Goal: Task Accomplishment & Management: Use online tool/utility

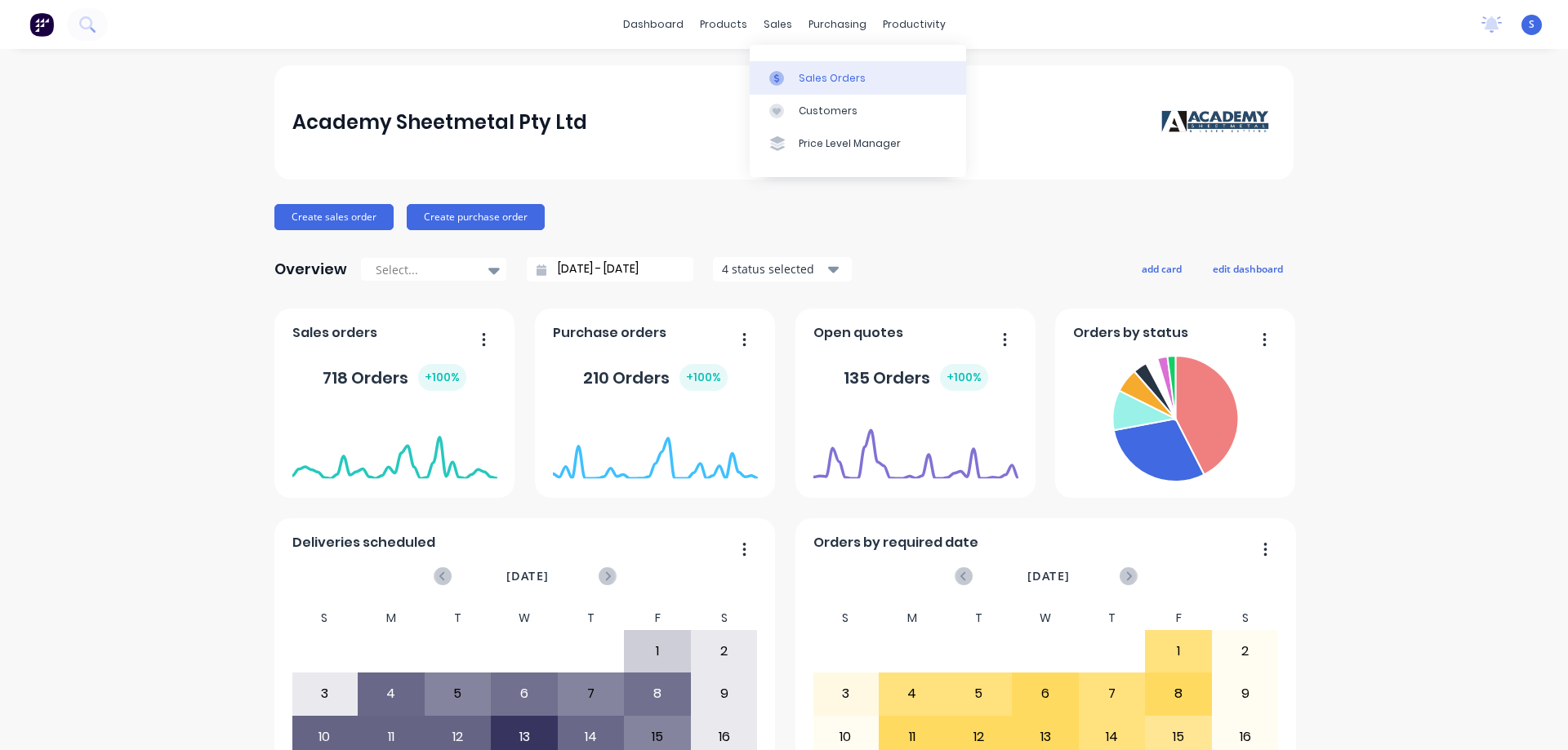
click at [814, 72] on div "Sales Orders" at bounding box center [832, 78] width 67 height 15
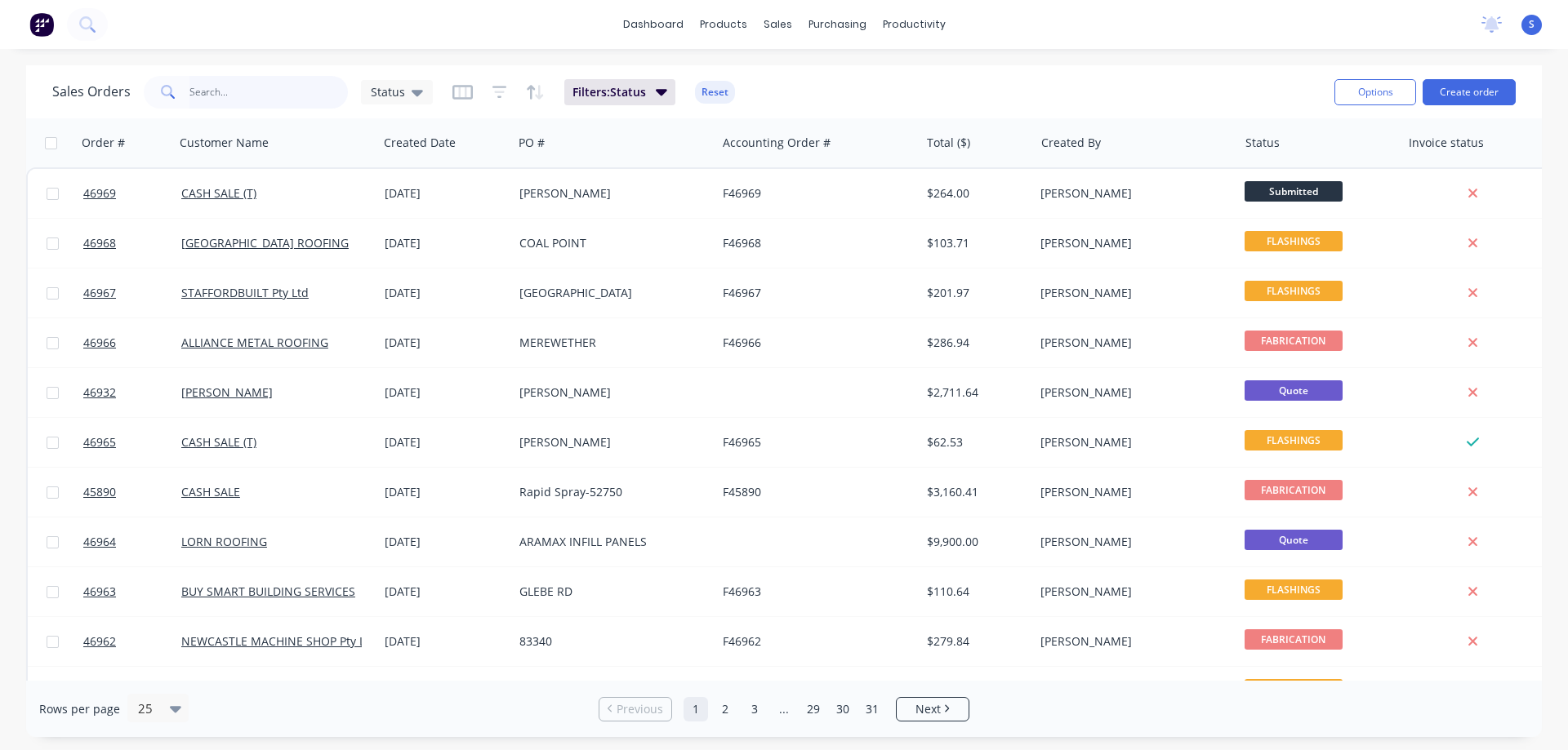
click at [202, 92] on input "text" at bounding box center [269, 92] width 159 height 32
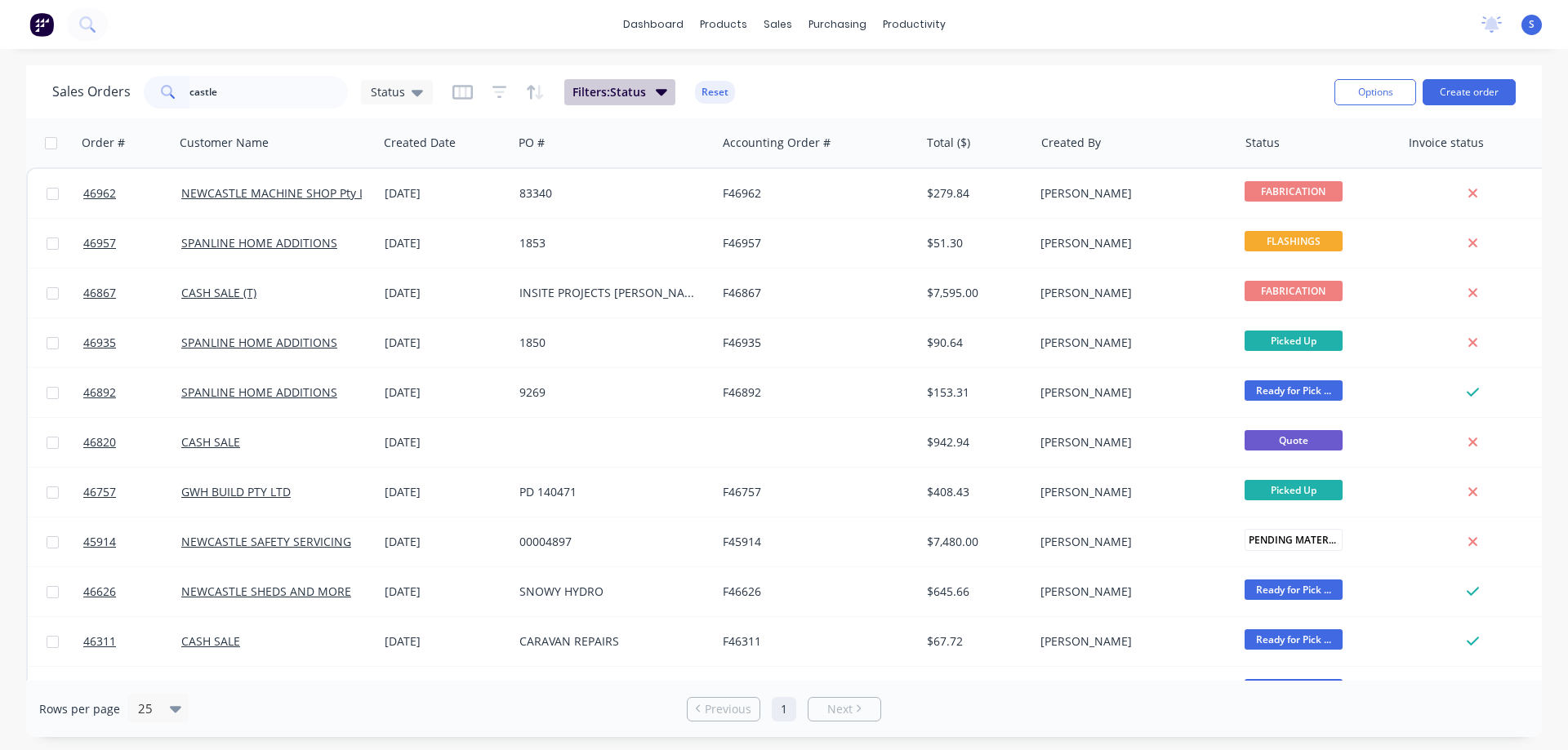
click at [621, 91] on span "Filters: Status" at bounding box center [609, 92] width 73 height 17
click at [254, 97] on input "castle" at bounding box center [269, 92] width 159 height 32
click at [274, 95] on input "castle" at bounding box center [269, 92] width 159 height 32
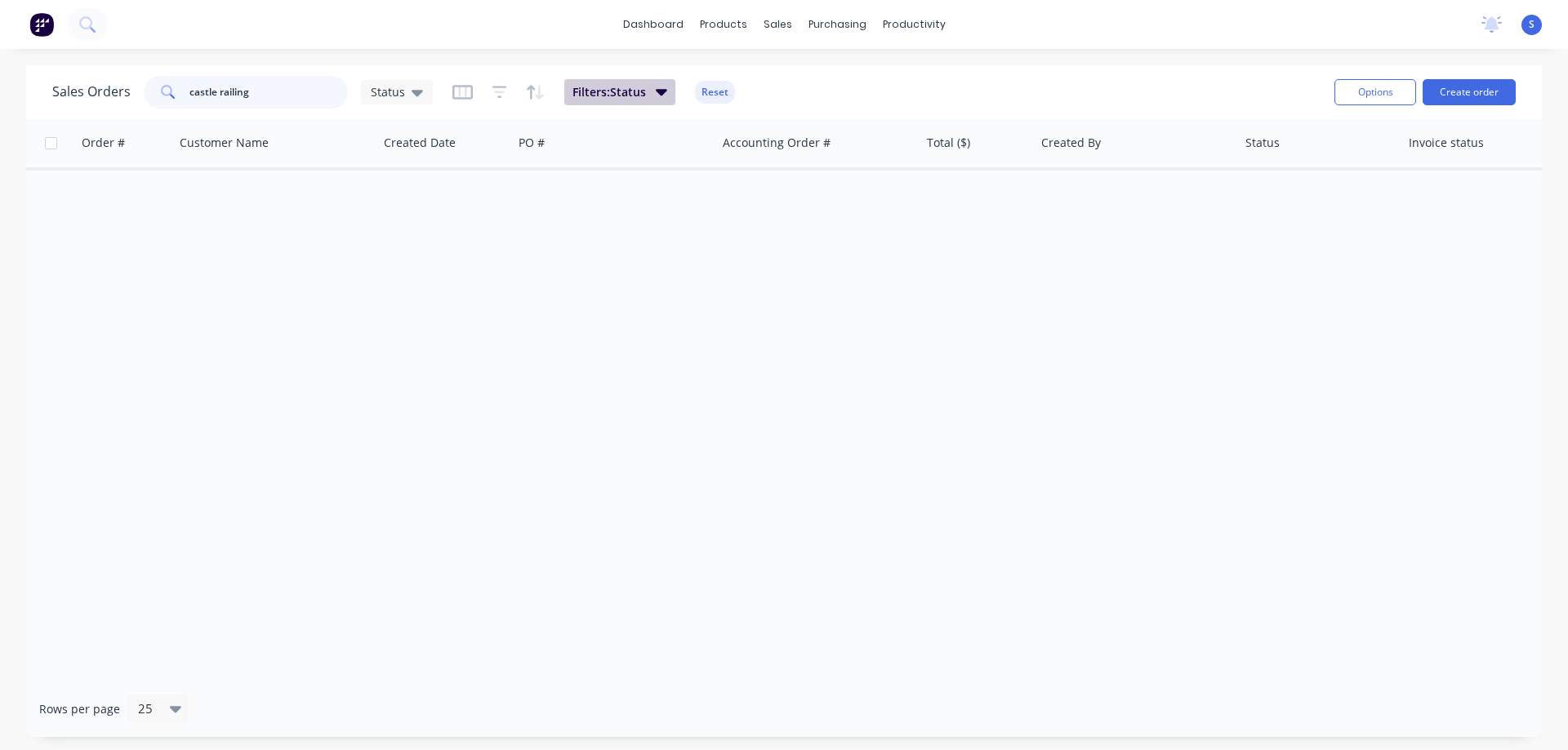
type input "castle railing"
click at [646, 87] on button "Filters: Status" at bounding box center [619, 93] width 111 height 26
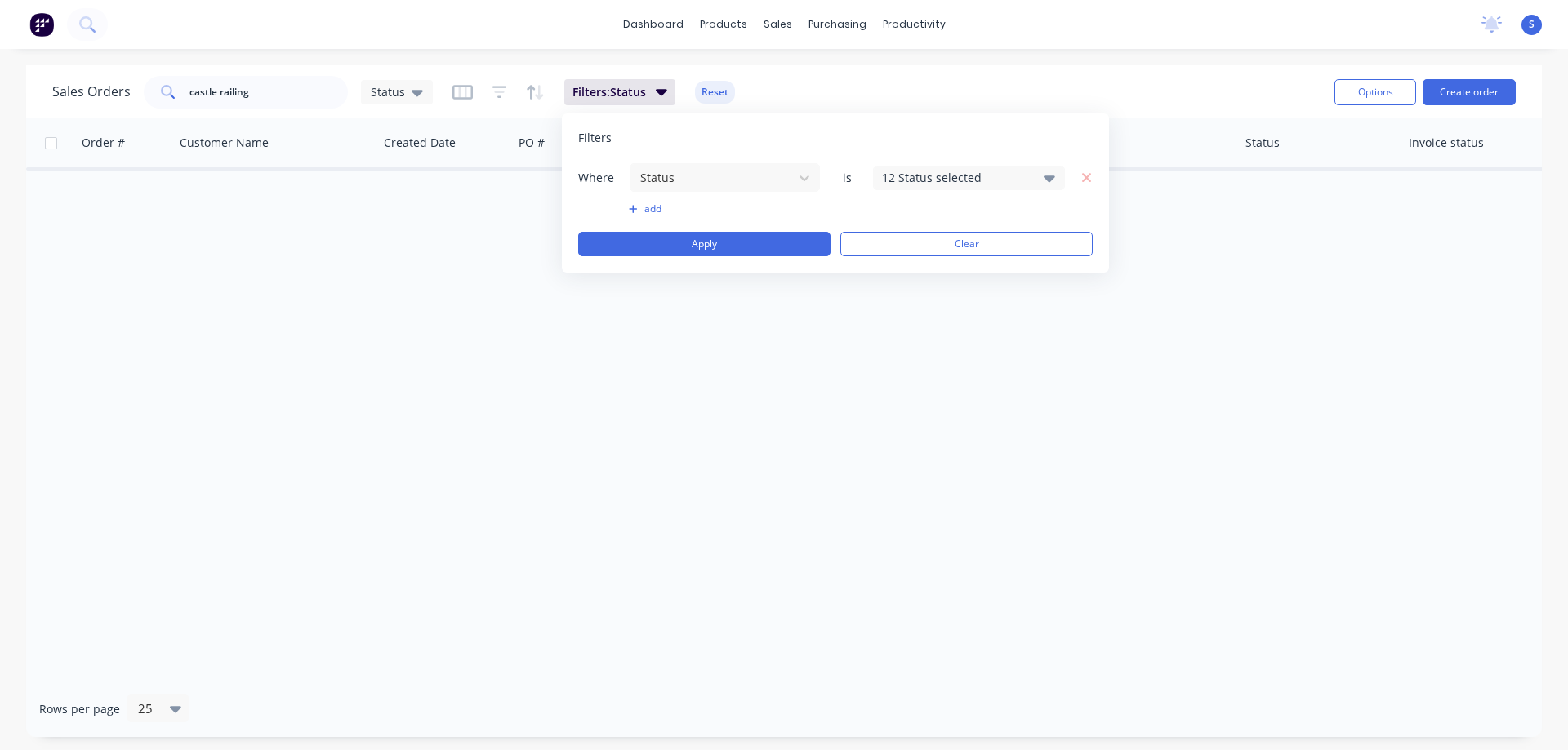
click at [906, 182] on div "12 Status selected" at bounding box center [955, 177] width 148 height 17
click at [901, 306] on div at bounding box center [899, 299] width 32 height 32
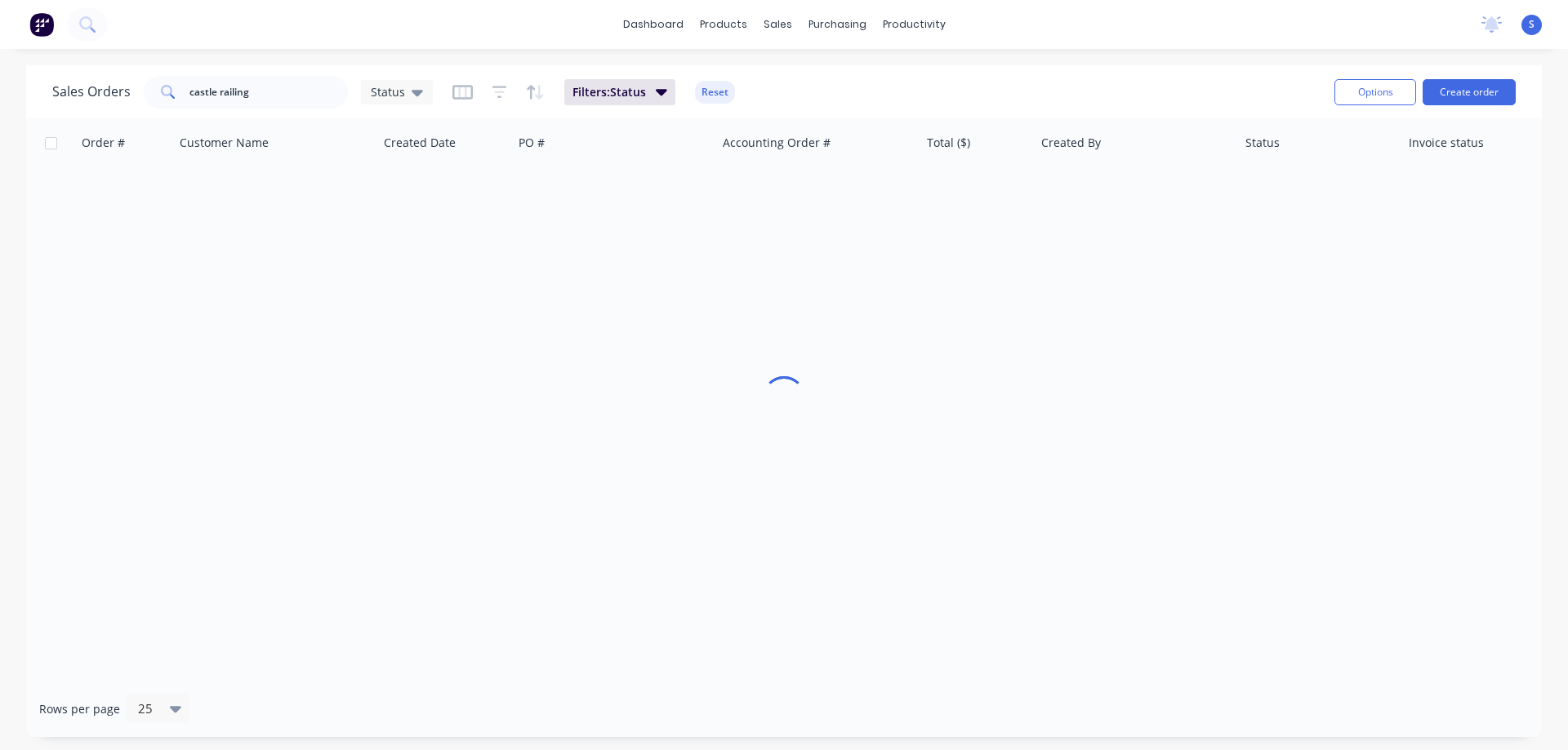
click at [1096, 45] on div "dashboard products sales purchasing productivity dashboard products Product Cat…" at bounding box center [784, 24] width 1568 height 49
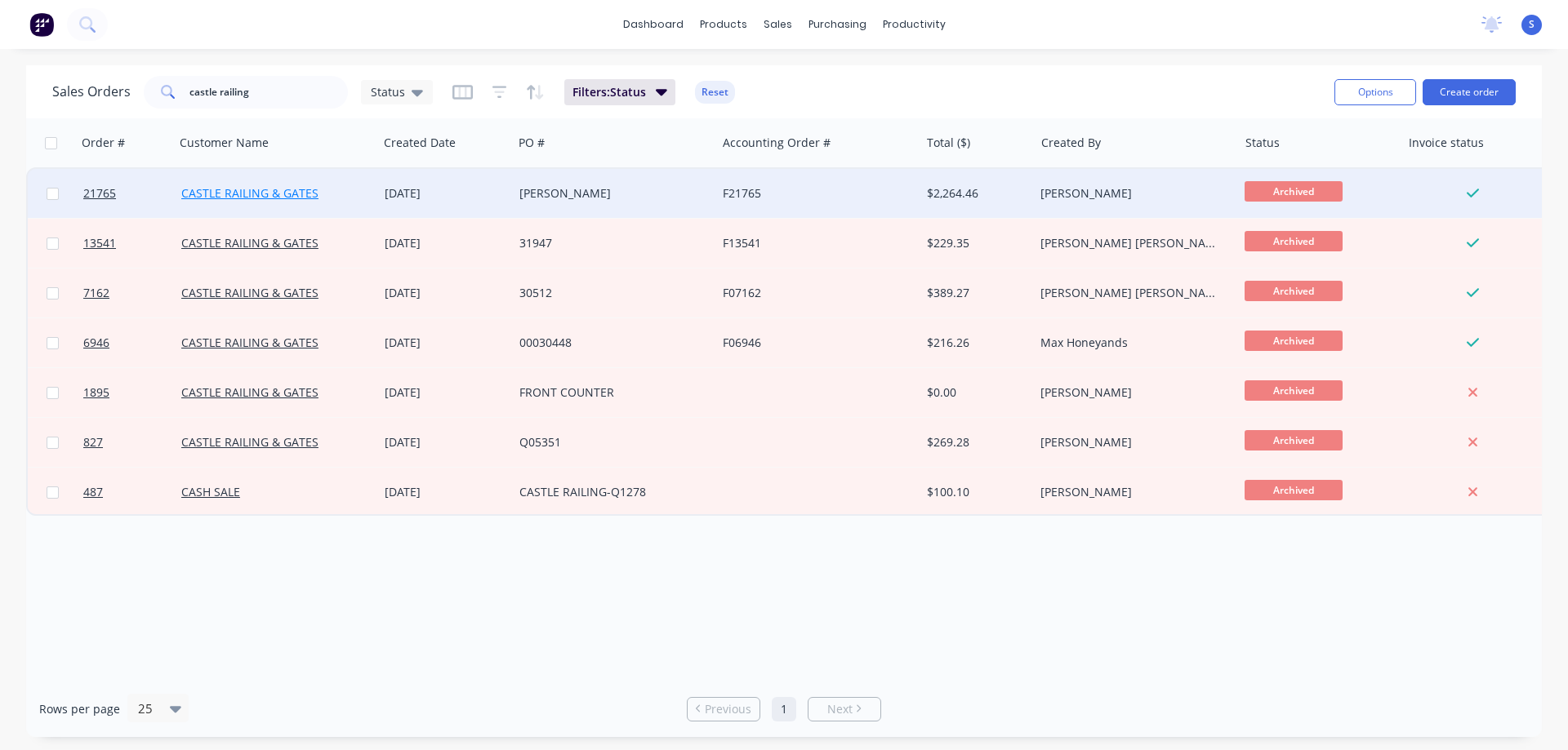
click at [254, 194] on link "CASTLE RAILING & GATES" at bounding box center [250, 193] width 137 height 16
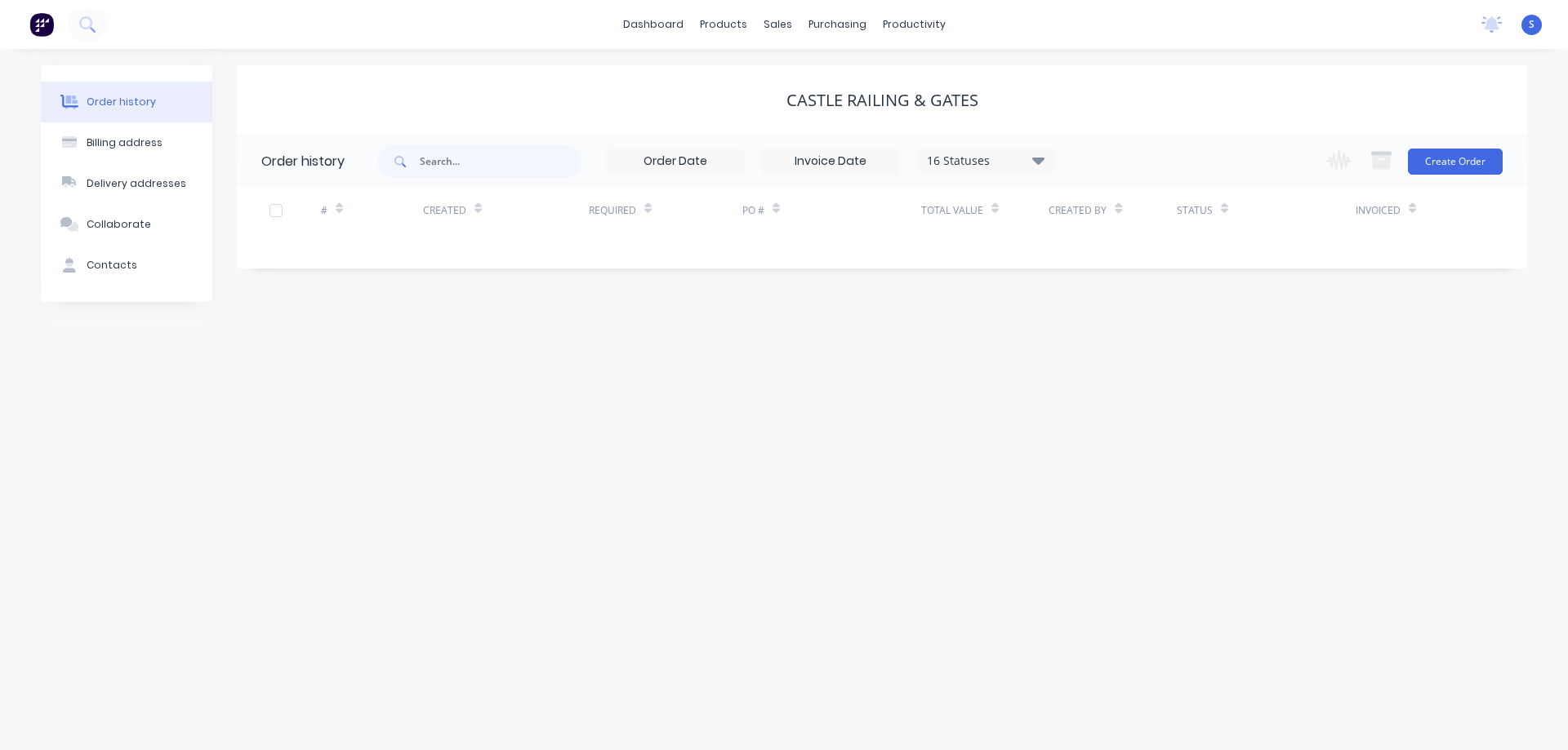
click at [1044, 160] on div "16 Statuses" at bounding box center [985, 161] width 137 height 18
click at [1120, 382] on label at bounding box center [1120, 382] width 0 height 0
click at [1120, 394] on input "checkbox" at bounding box center [1126, 389] width 13 height 16
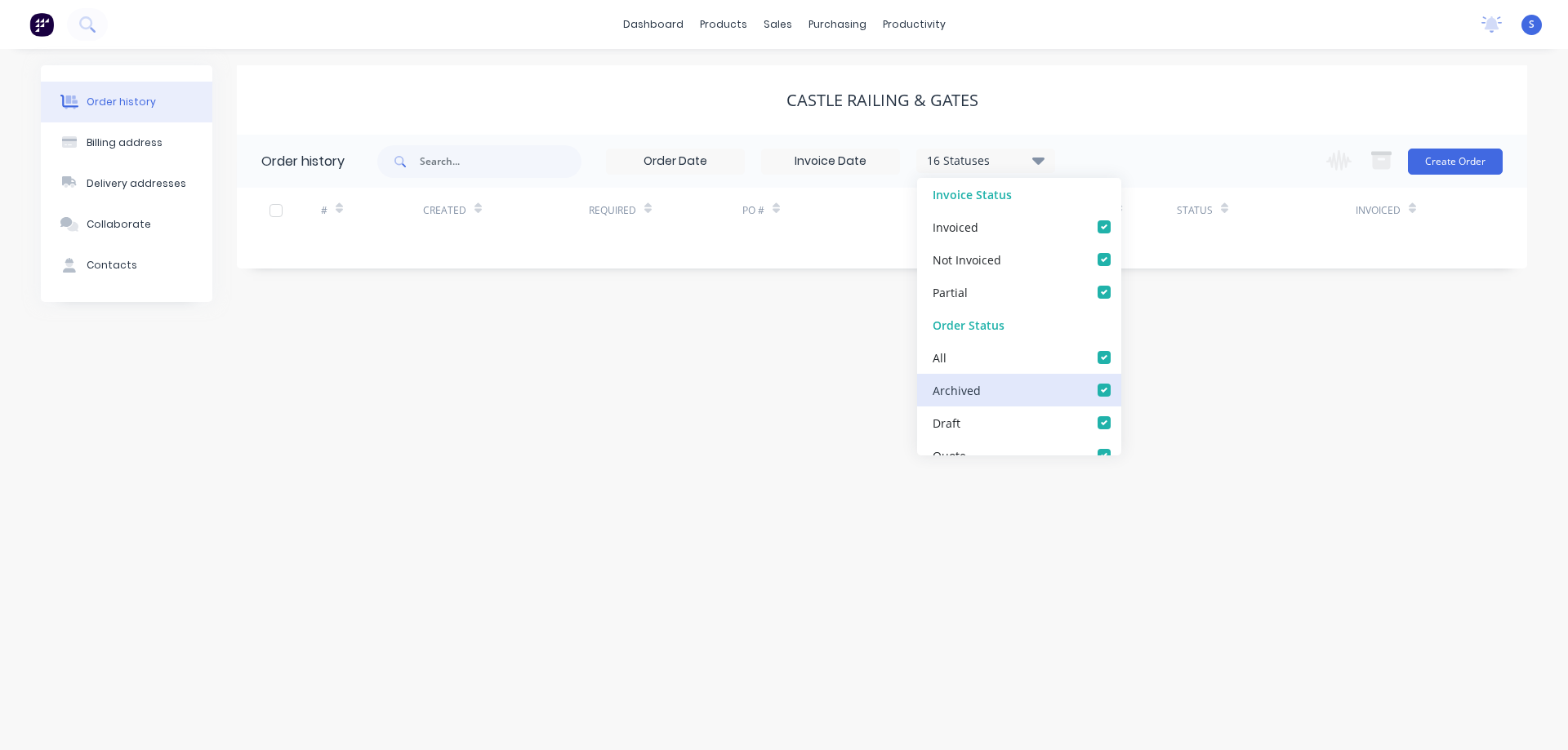
checkbox input "true"
click at [1198, 114] on div "CASTLE RAILING & GATES" at bounding box center [881, 100] width 1290 height 69
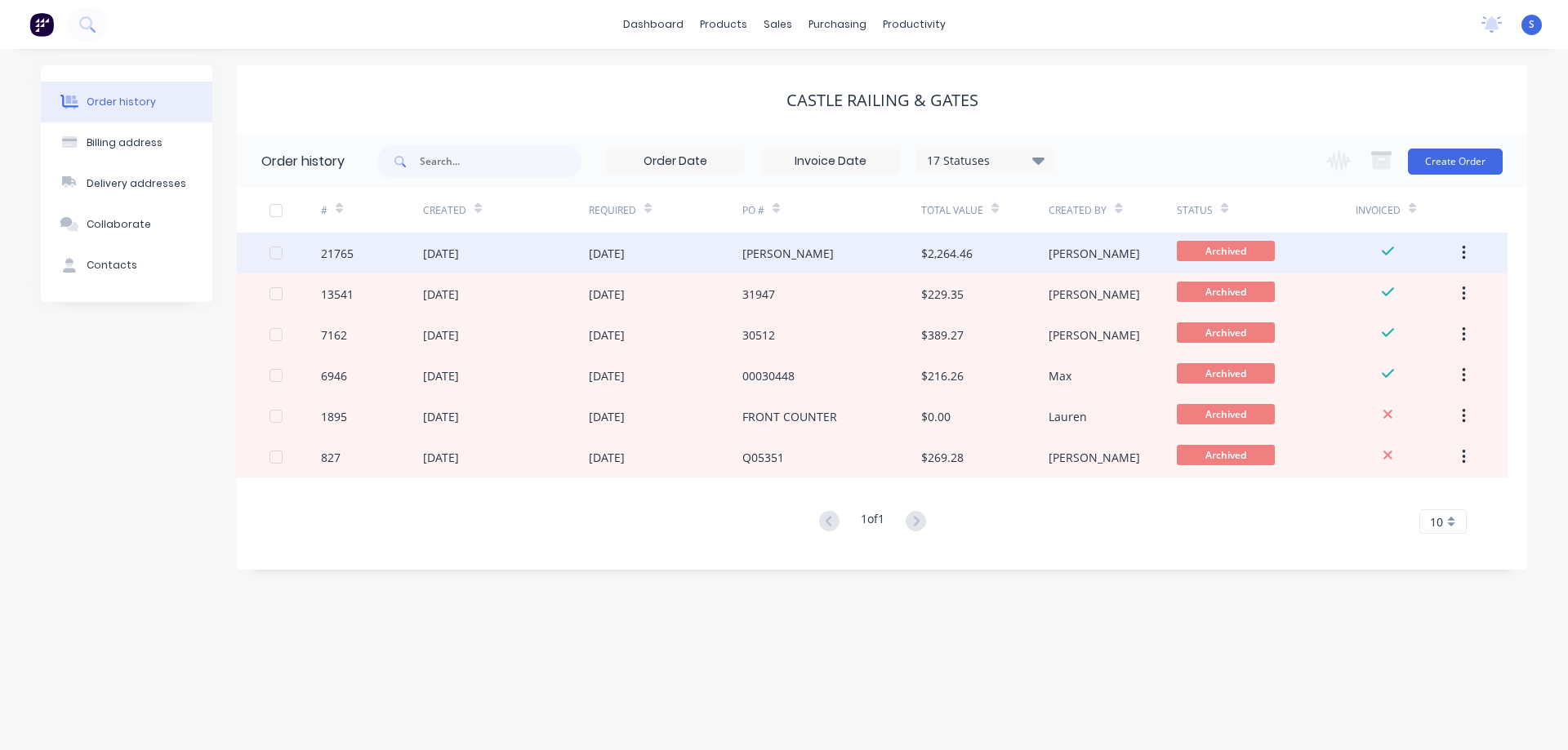
click at [625, 258] on div "[DATE]" at bounding box center [606, 253] width 36 height 17
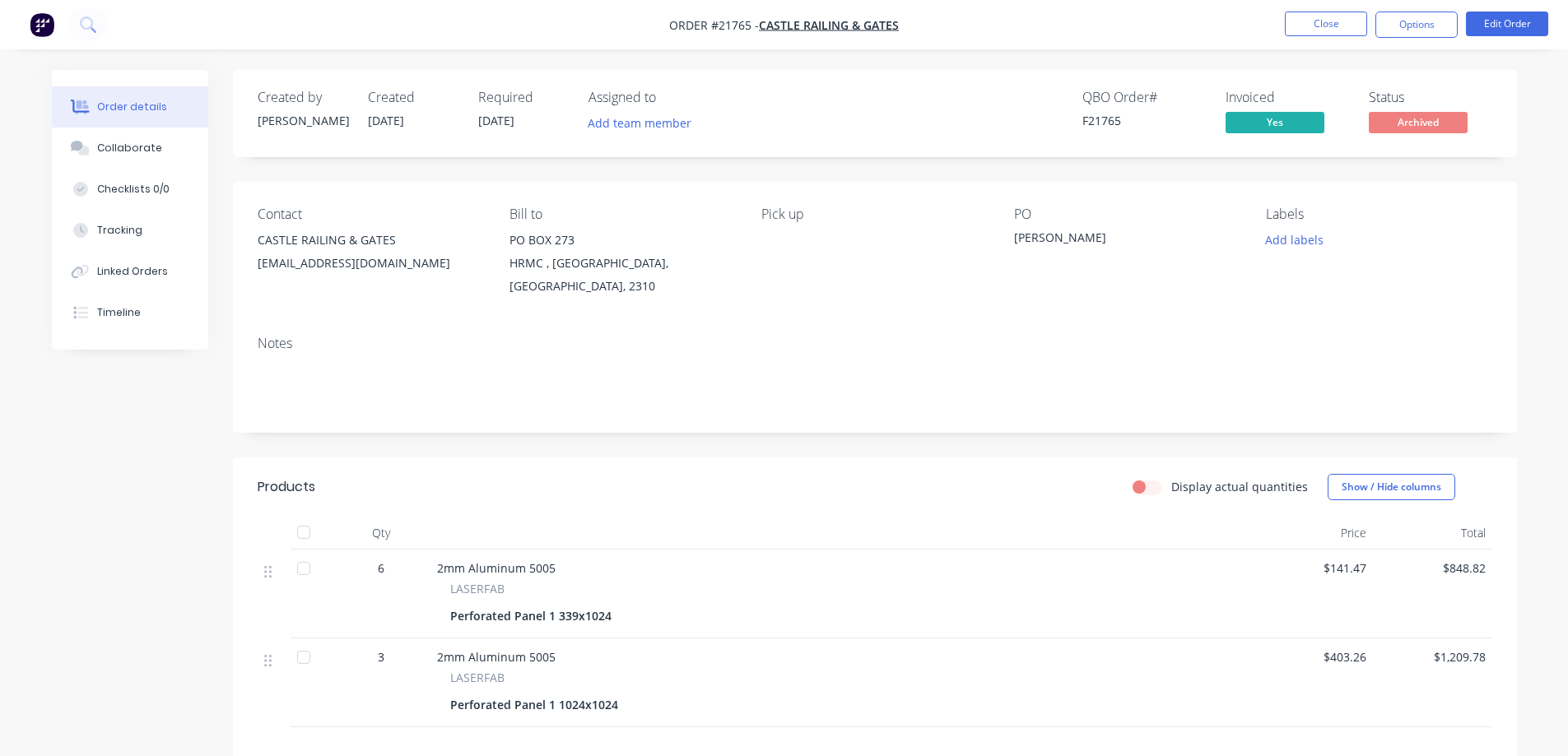
click at [732, 23] on span "Order #21765 -" at bounding box center [714, 26] width 90 height 16
copy span "21765"
click at [1330, 27] on button "Close" at bounding box center [1325, 24] width 82 height 25
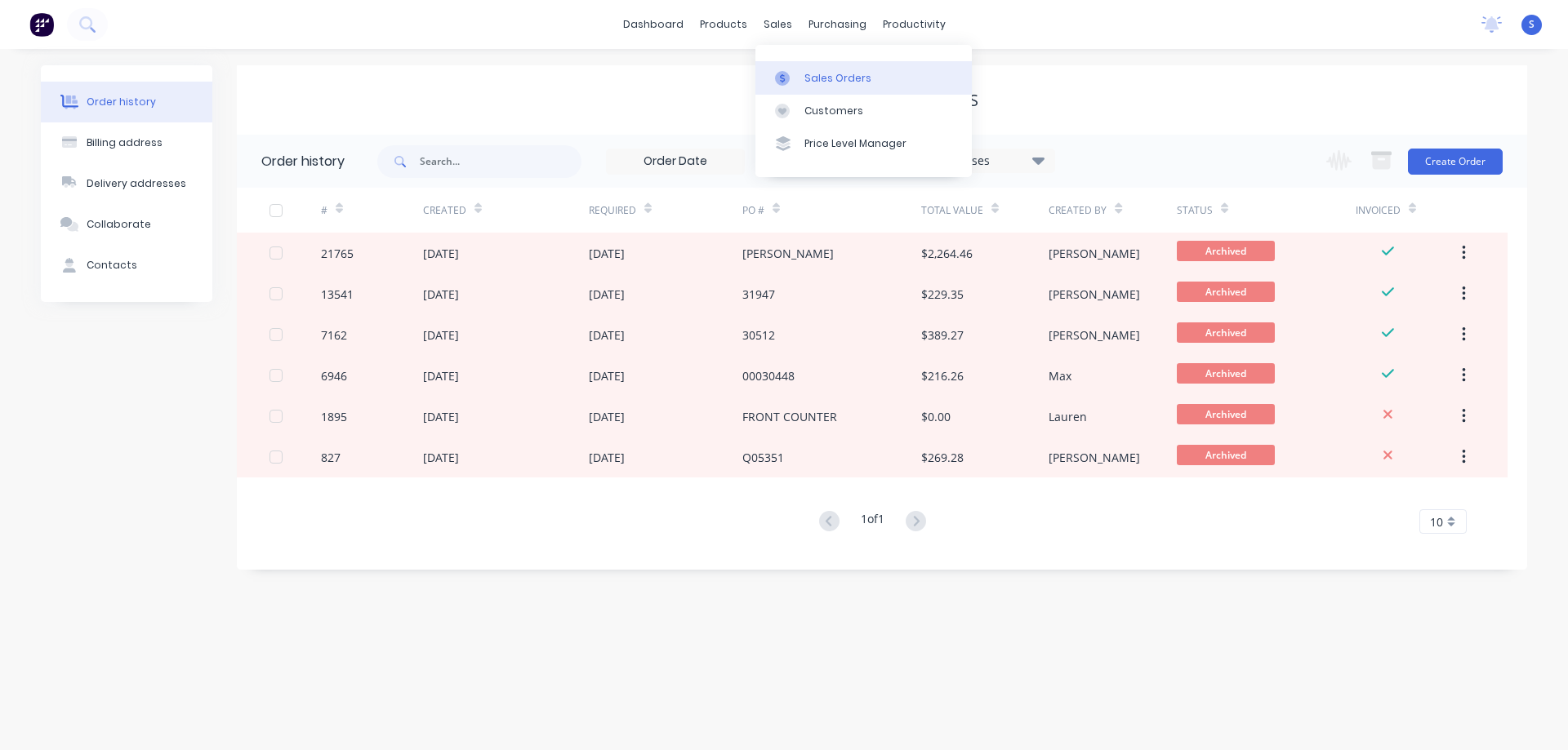
click at [798, 76] on div at bounding box center [787, 78] width 24 height 15
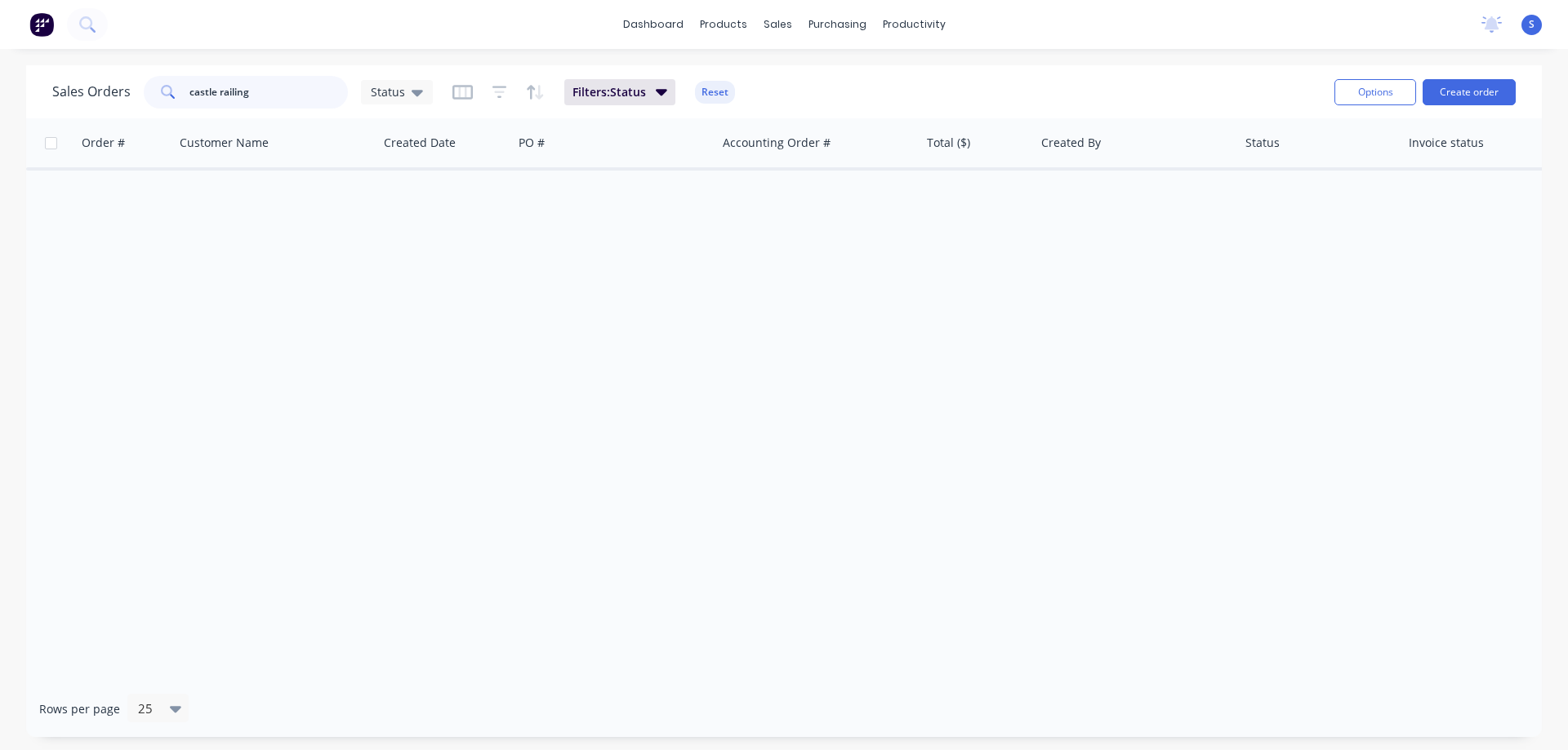
click at [281, 90] on input "castle railing" at bounding box center [269, 92] width 159 height 32
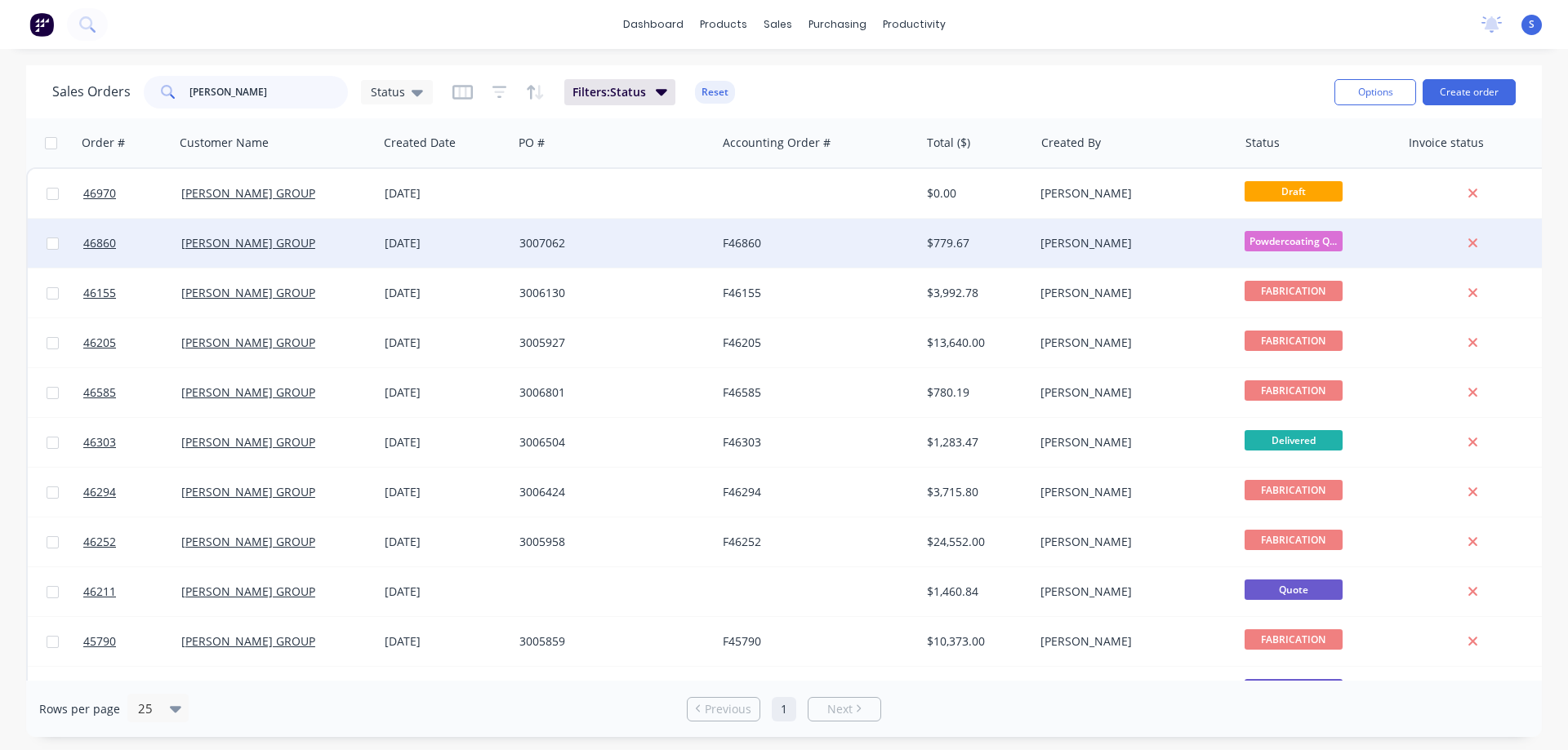
type input "[PERSON_NAME]"
click at [544, 249] on div "3007062" at bounding box center [610, 243] width 182 height 17
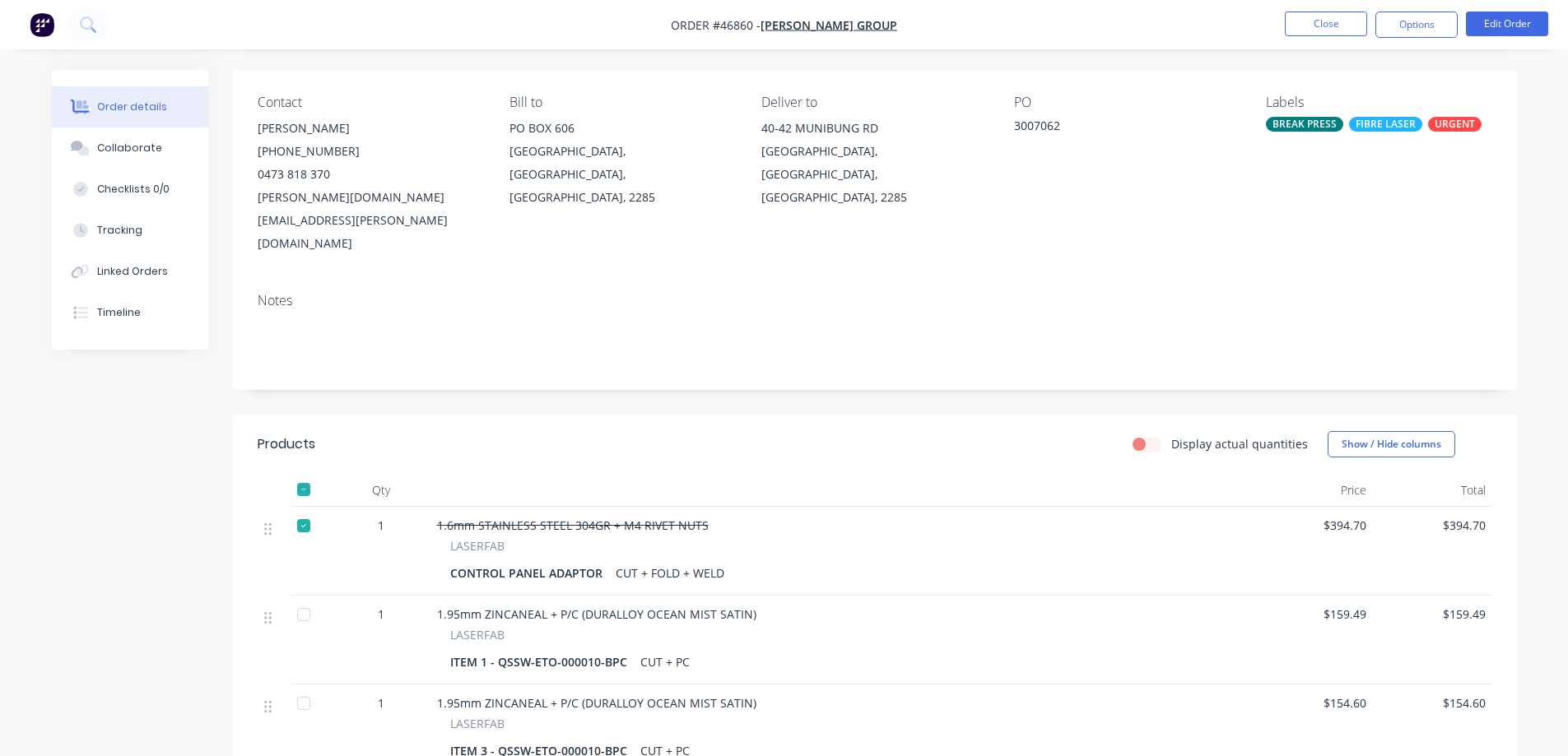
scroll to position [165, 0]
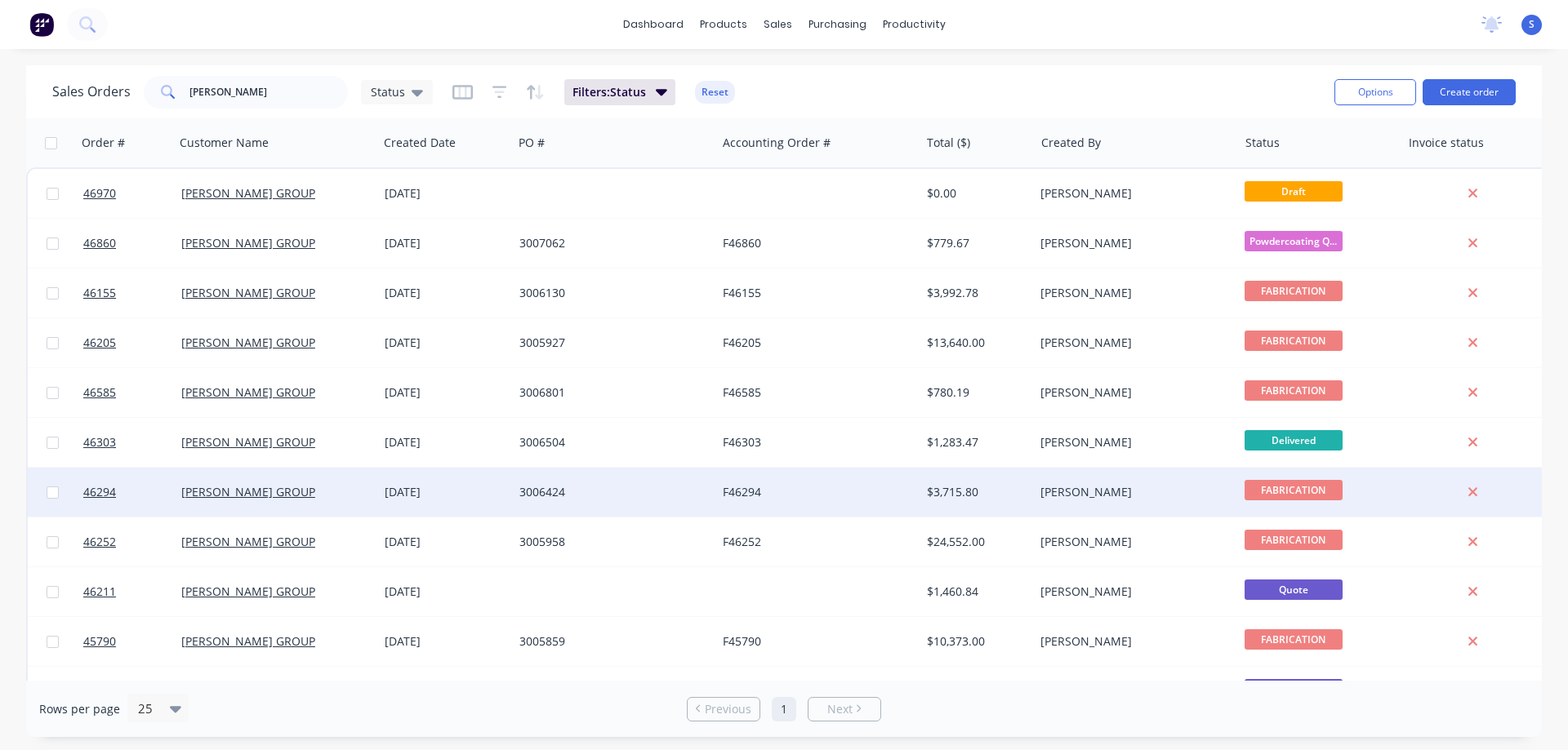
click at [526, 494] on div "3006424" at bounding box center [610, 492] width 182 height 17
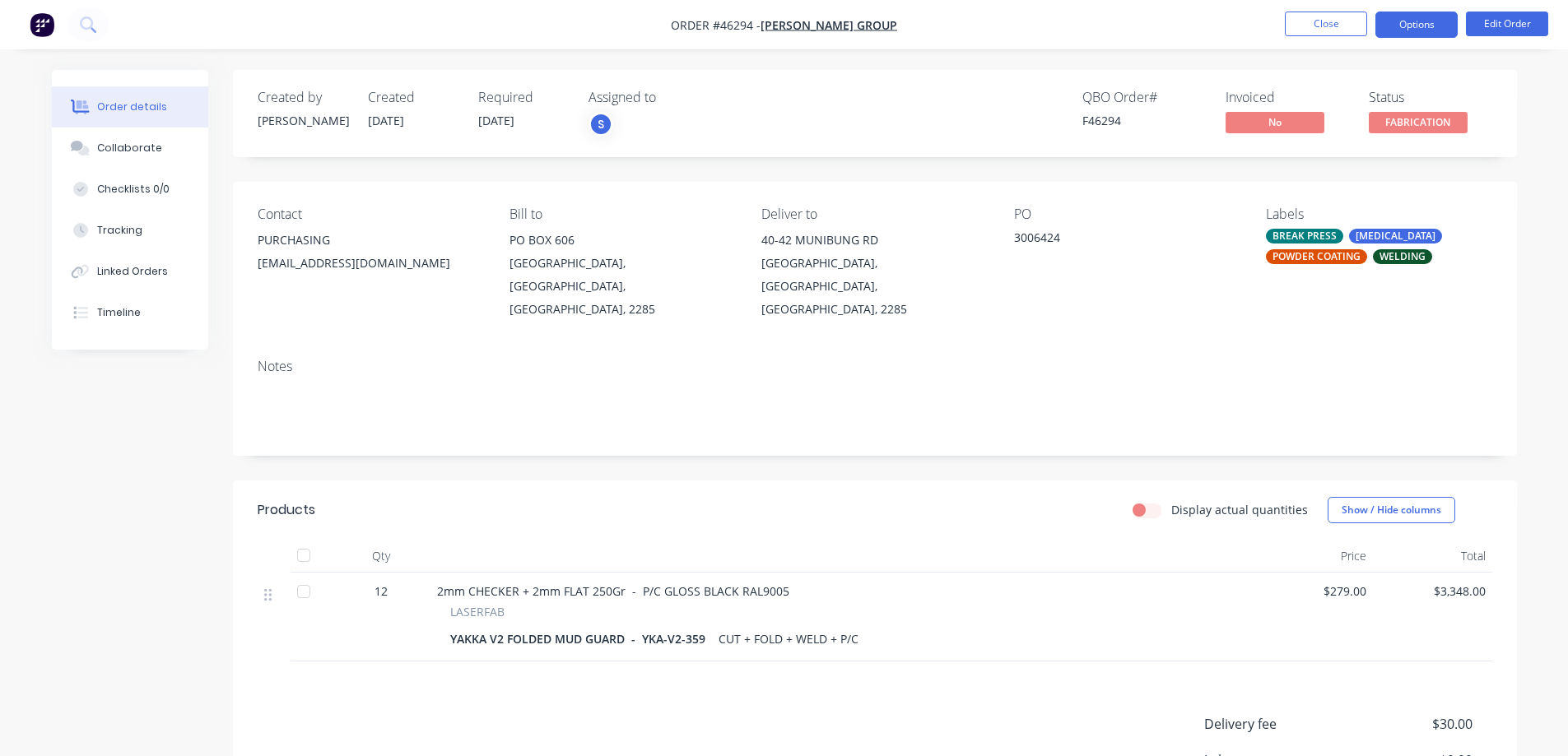
click at [1424, 18] on button "Options" at bounding box center [1416, 25] width 82 height 26
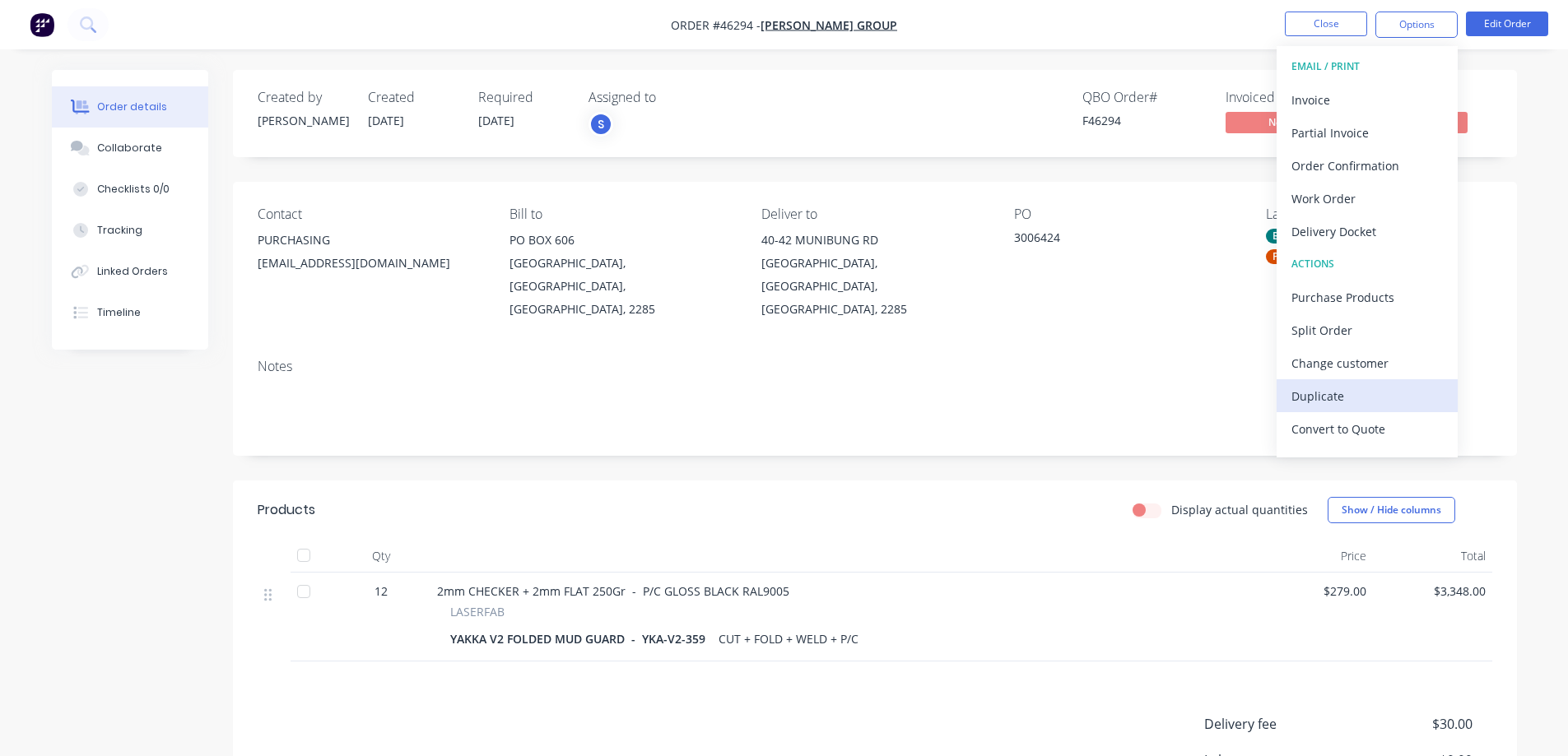
click at [1346, 395] on div "Duplicate" at bounding box center [1367, 396] width 151 height 24
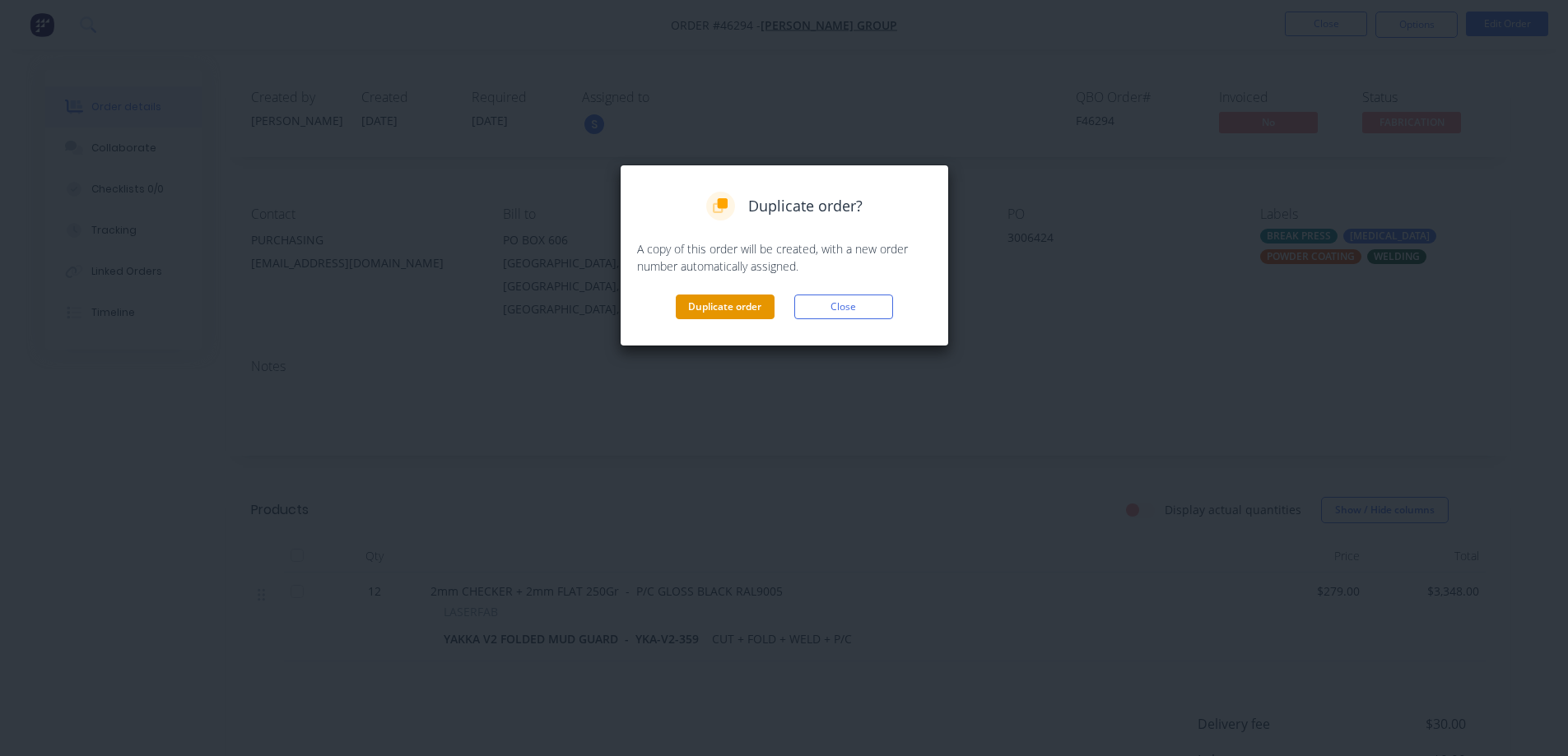
click at [730, 310] on button "Duplicate order" at bounding box center [725, 307] width 99 height 25
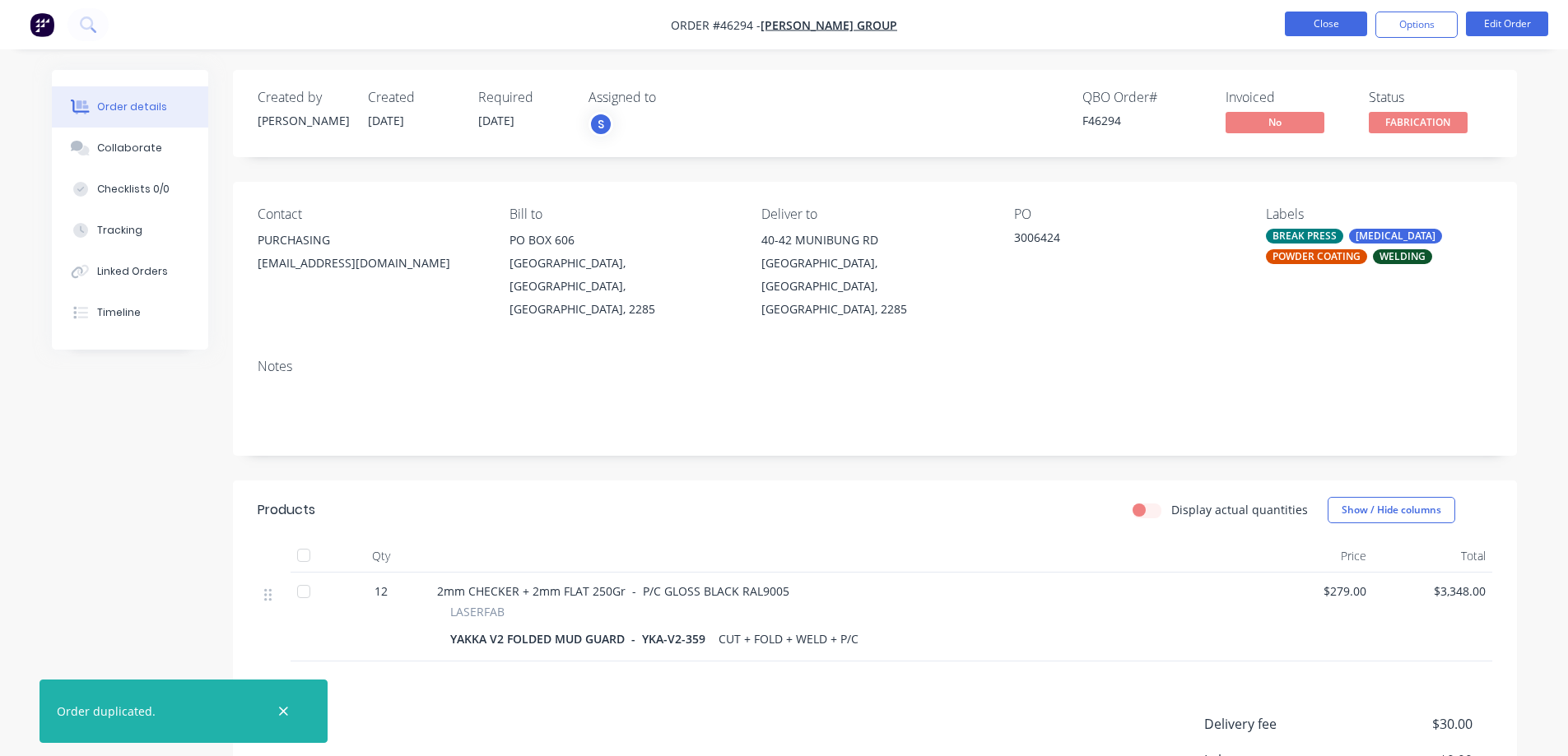
click at [1329, 18] on button "Close" at bounding box center [1325, 24] width 82 height 25
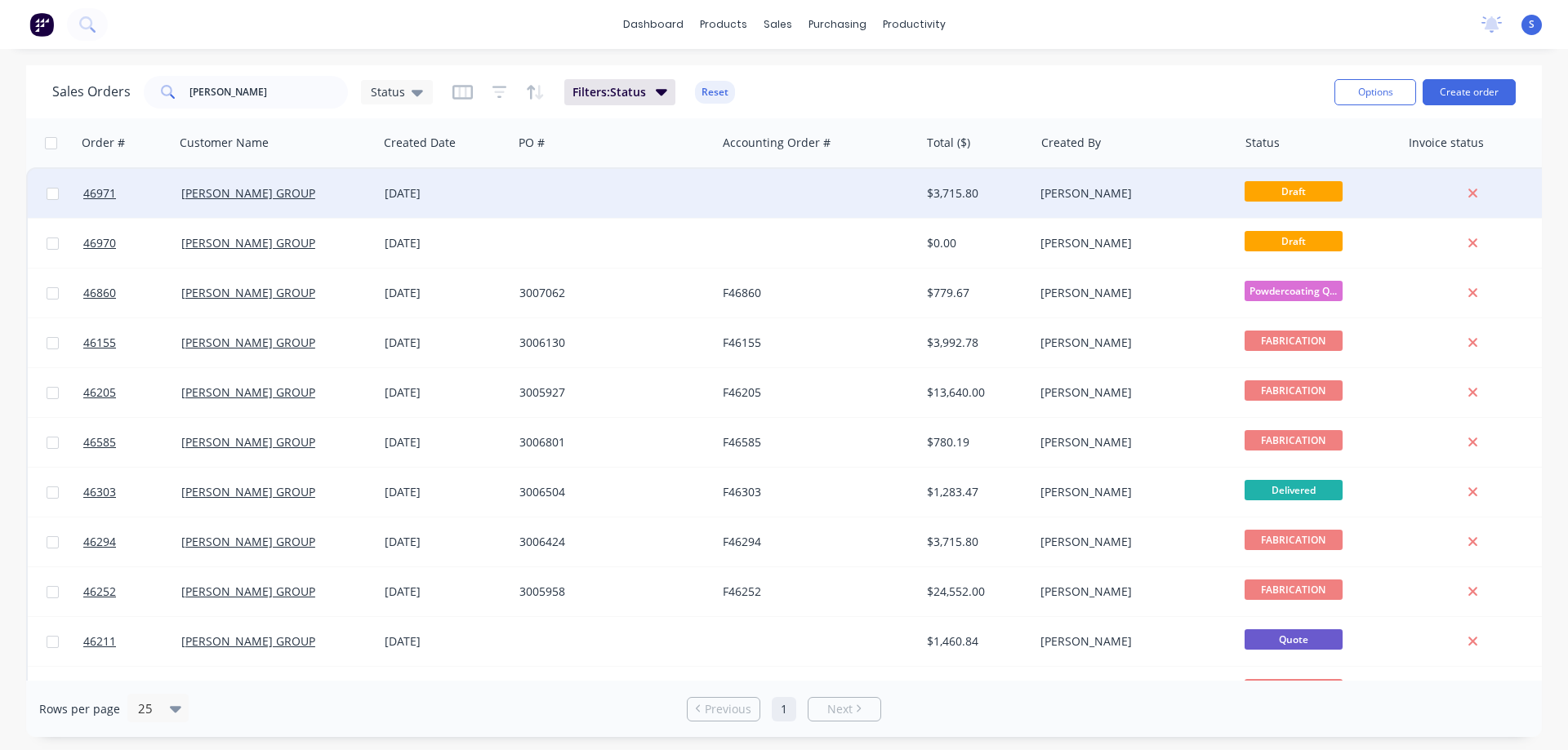
click at [267, 188] on div "[PERSON_NAME] GROUP" at bounding box center [273, 193] width 182 height 17
click at [735, 207] on div at bounding box center [818, 193] width 204 height 49
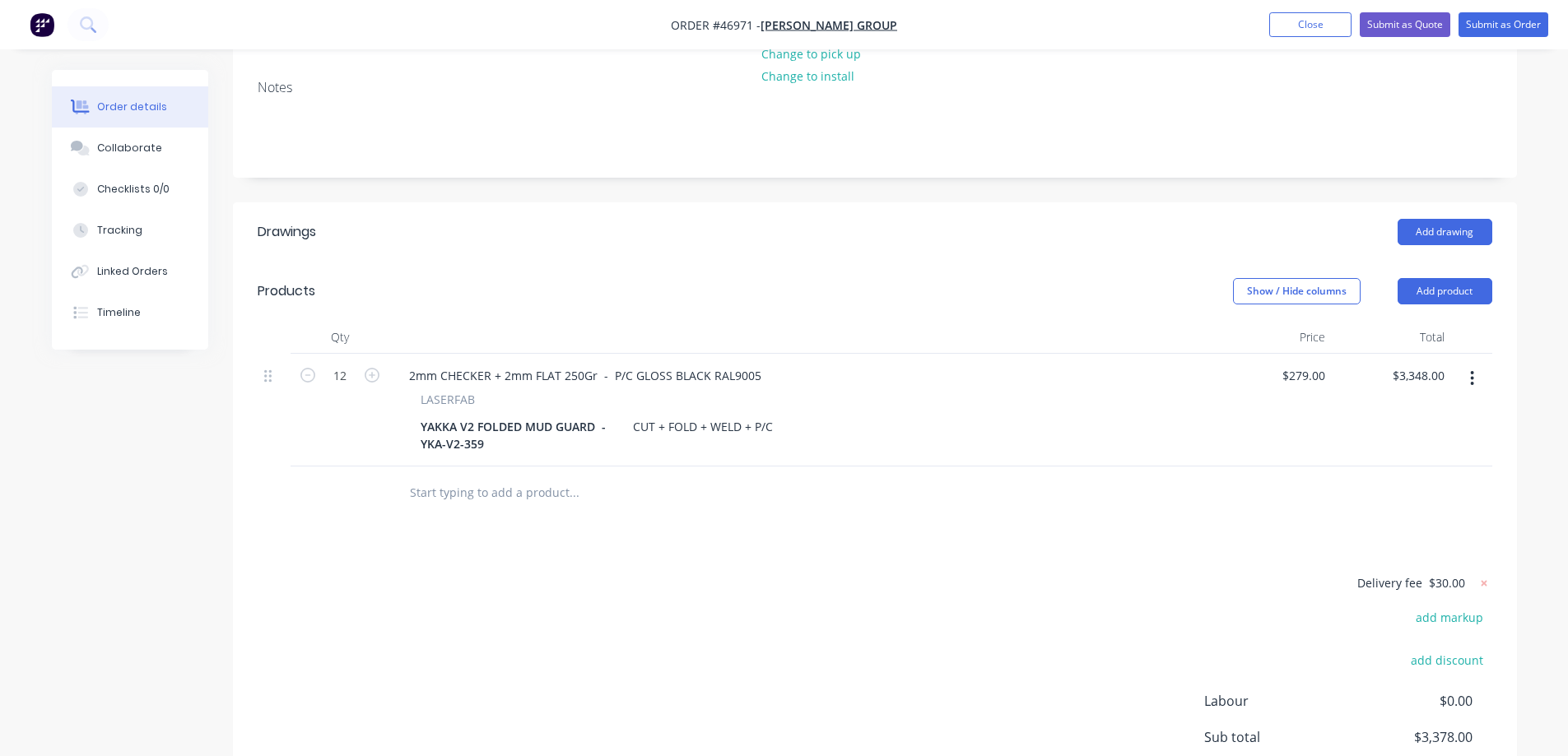
scroll to position [329, 0]
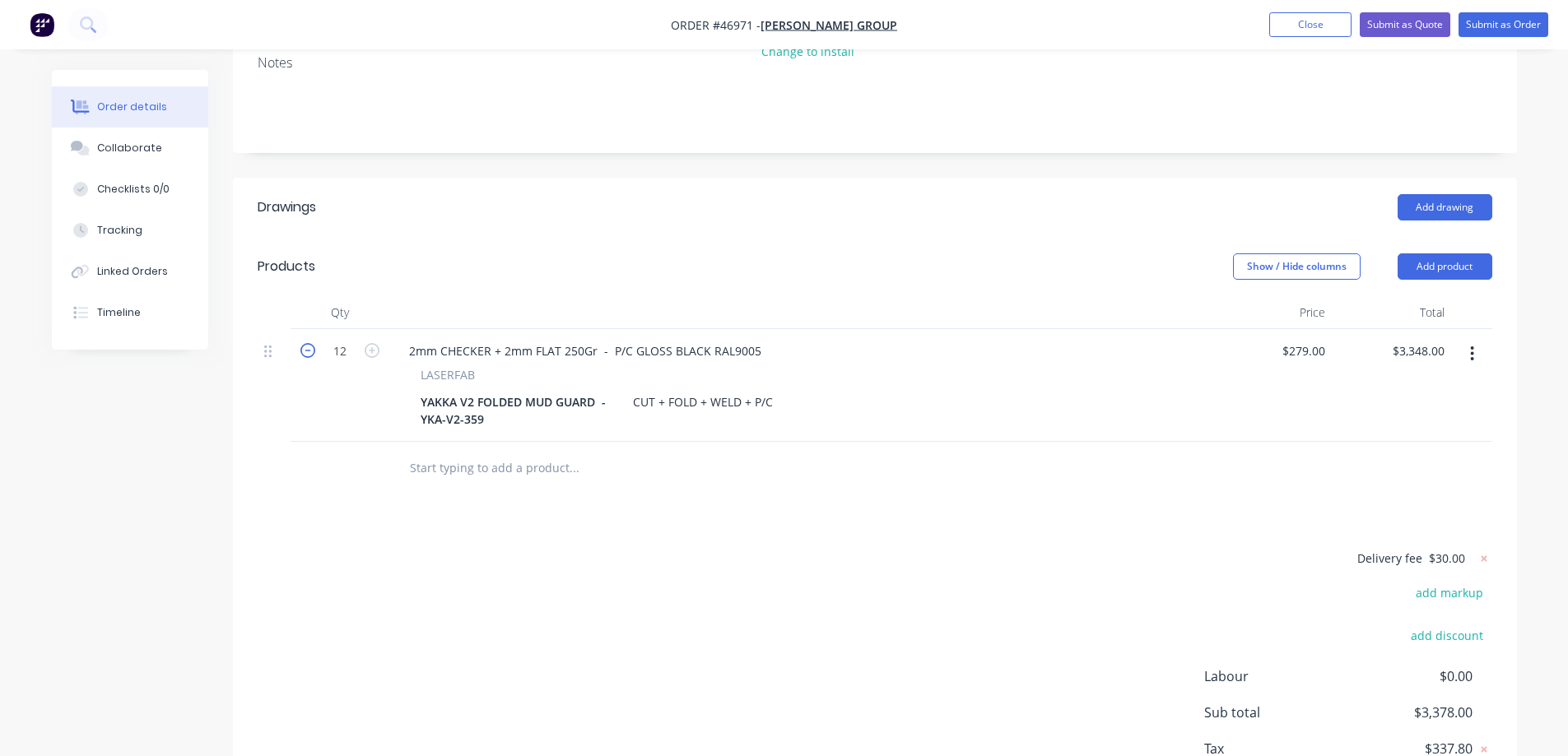
click at [305, 343] on icon "button" at bounding box center [307, 350] width 15 height 15
type input "11"
type input "$3,069.00"
click at [305, 343] on icon "button" at bounding box center [307, 350] width 15 height 15
type input "10"
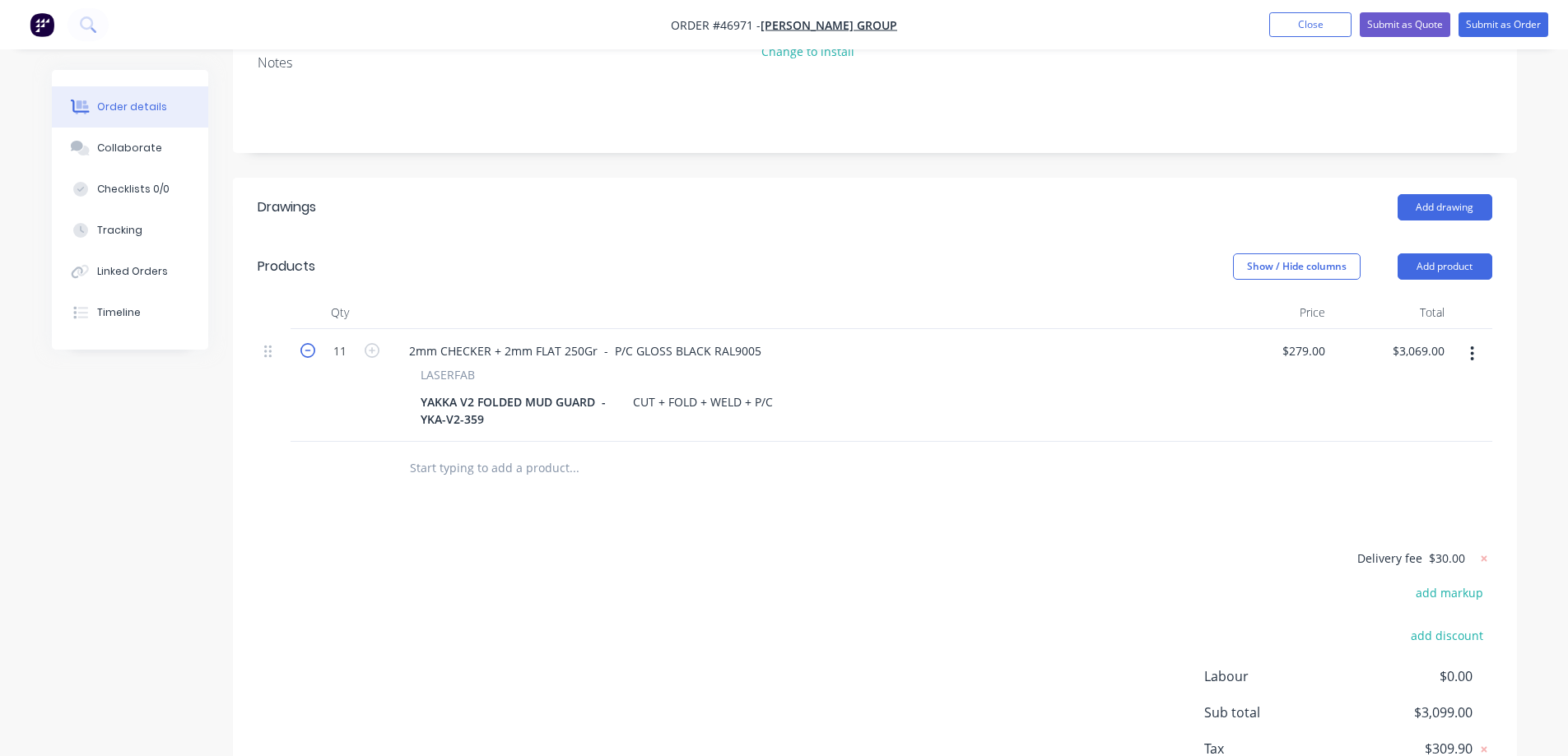
type input "$2,790.00"
click at [305, 343] on icon "button" at bounding box center [307, 350] width 15 height 15
type input "9"
type input "$2,511.00"
click at [305, 343] on icon "button" at bounding box center [307, 350] width 15 height 15
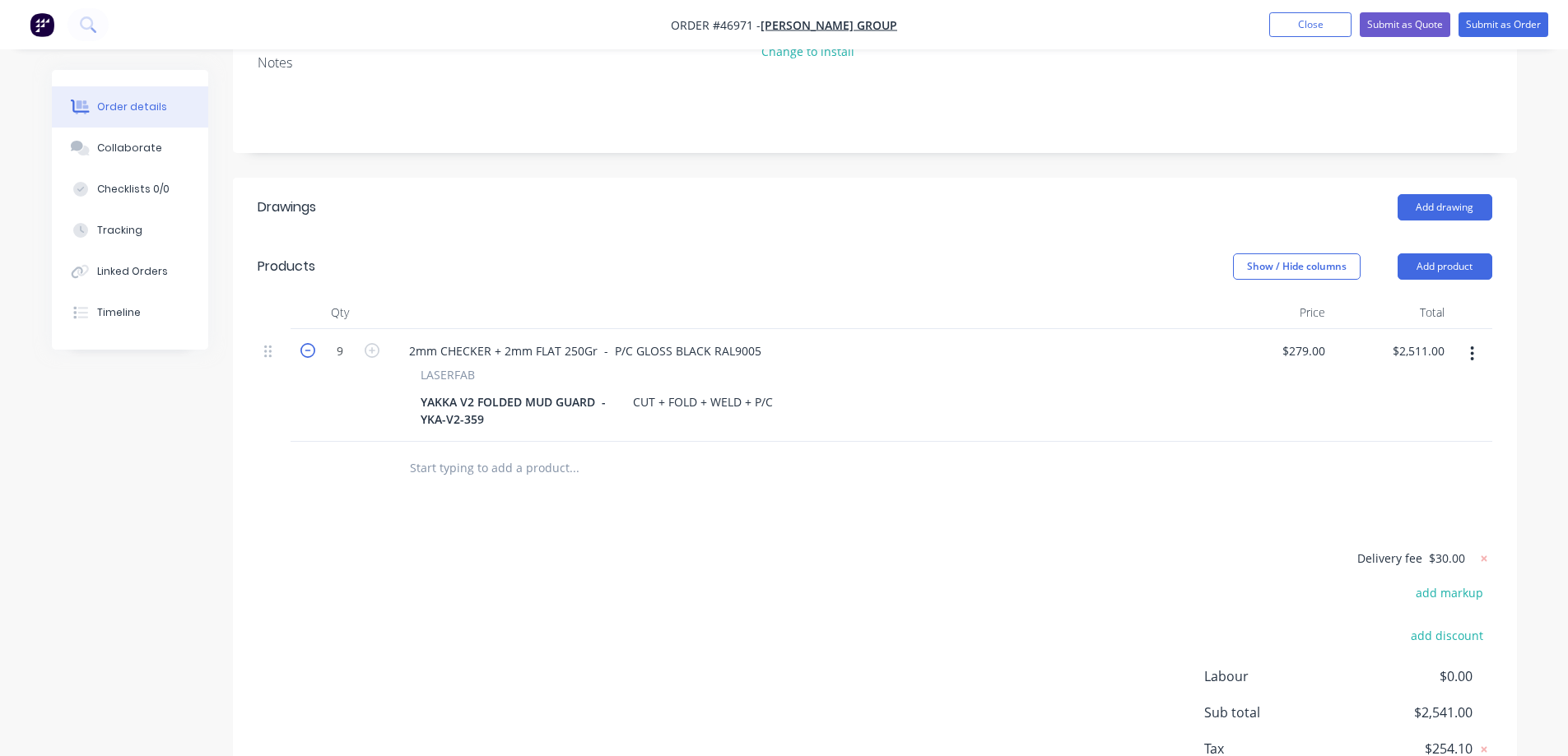
type input "8"
type input "$2,232.00"
click at [305, 343] on icon "button" at bounding box center [307, 350] width 15 height 15
type input "7"
type input "$1,953.00"
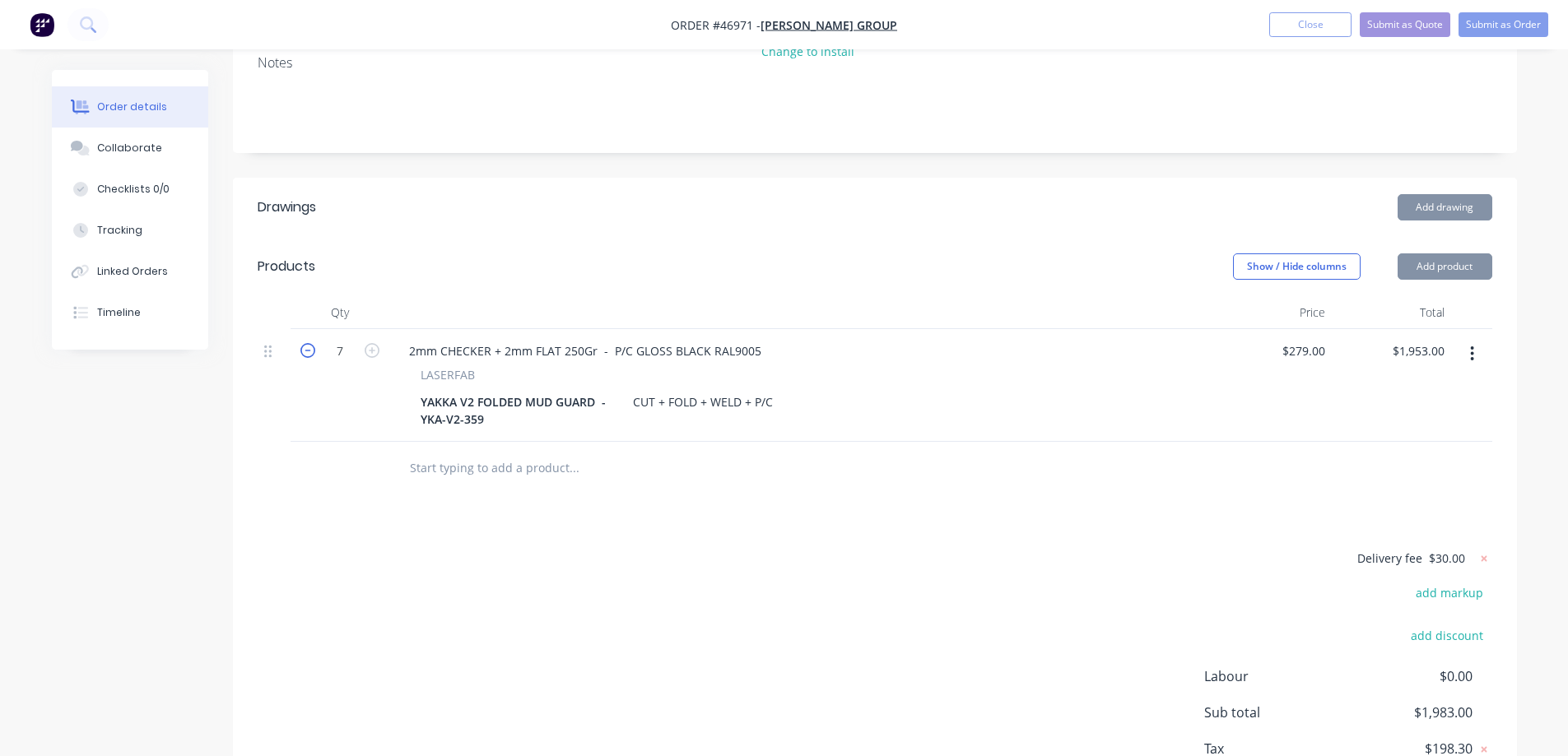
click at [305, 343] on icon "button" at bounding box center [307, 350] width 15 height 15
type input "6"
type input "$1,674.00"
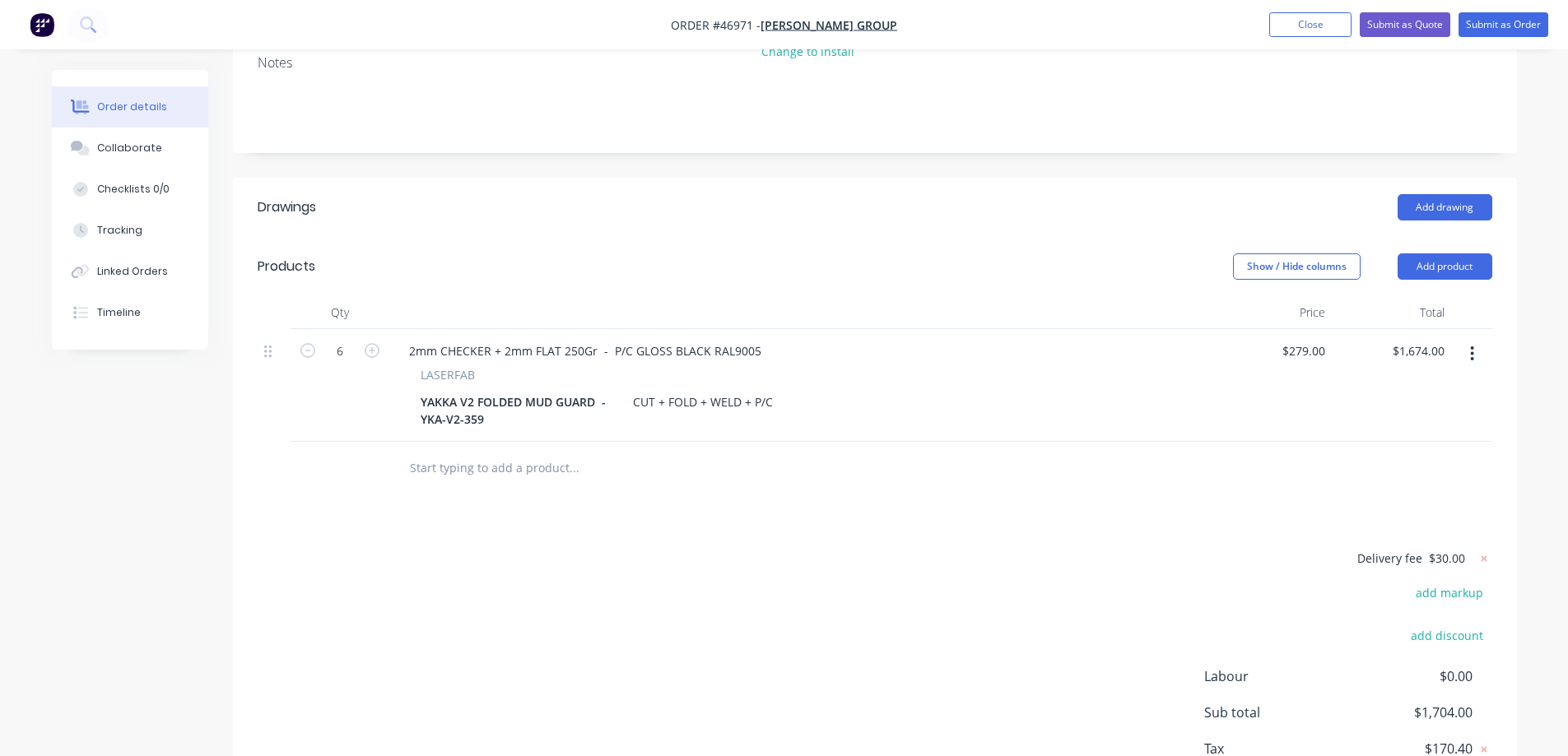
click at [510, 178] on header "Drawings Add drawing" at bounding box center [875, 207] width 1284 height 59
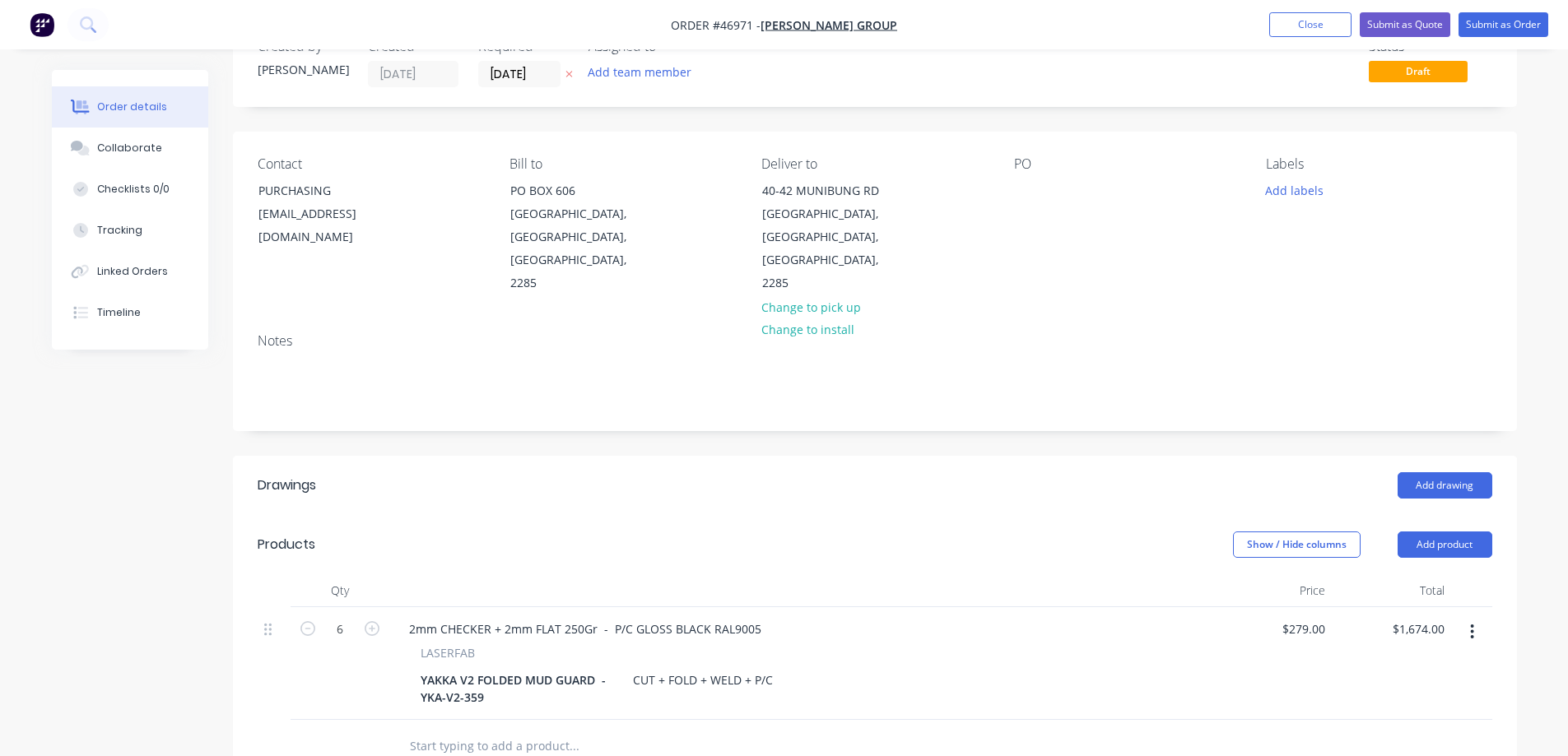
scroll to position [0, 0]
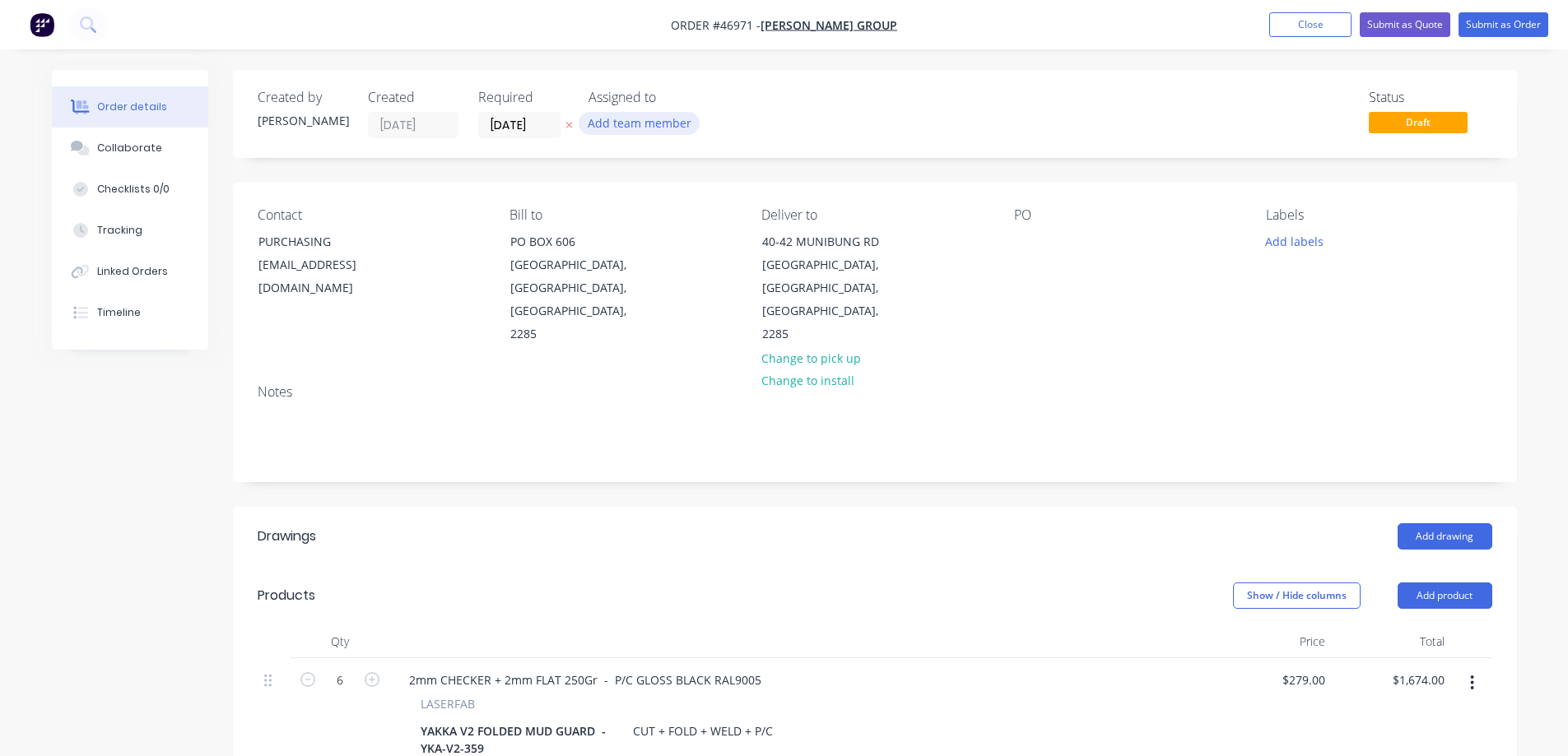
click at [627, 129] on button "Add team member" at bounding box center [638, 122] width 121 height 22
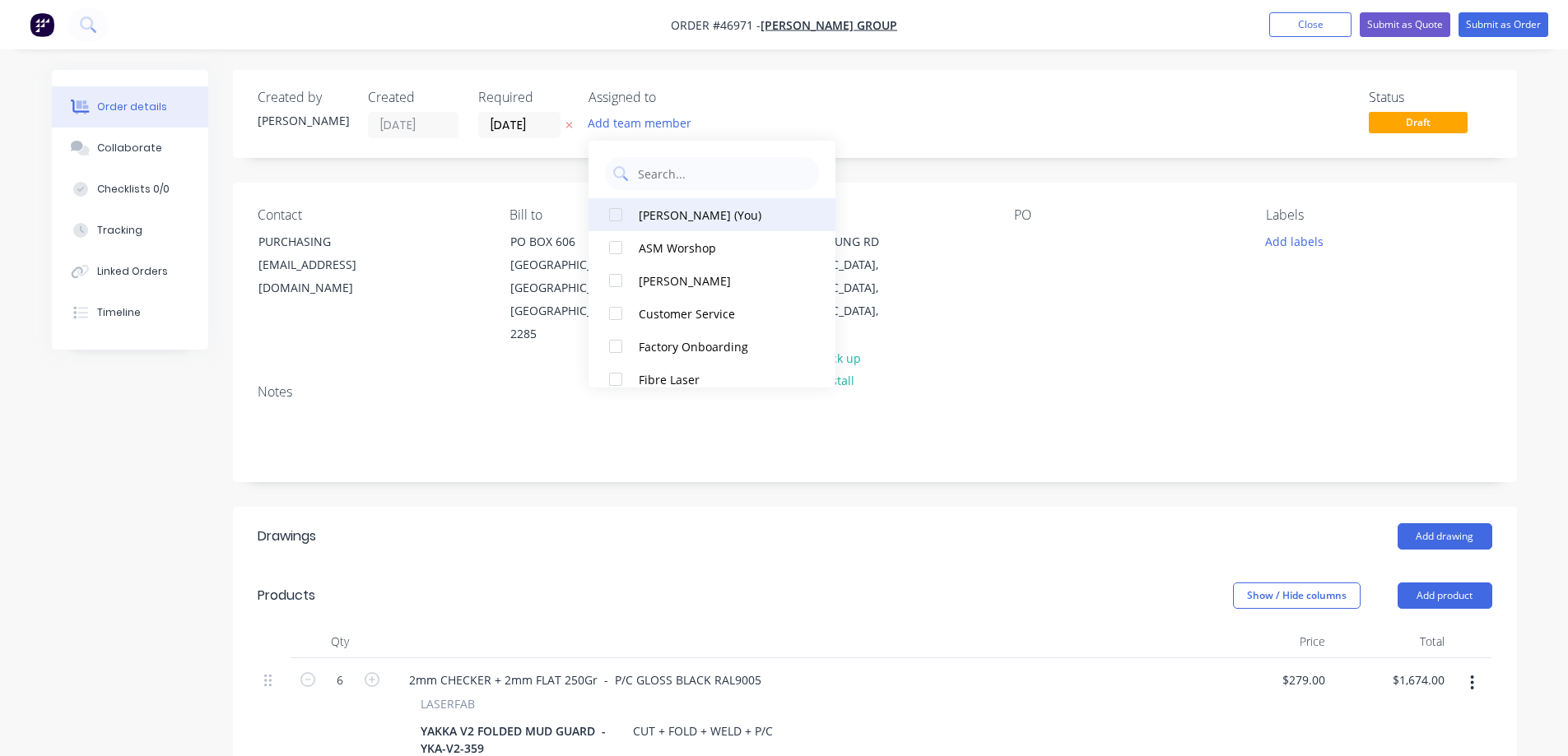
click at [611, 215] on div at bounding box center [615, 214] width 33 height 33
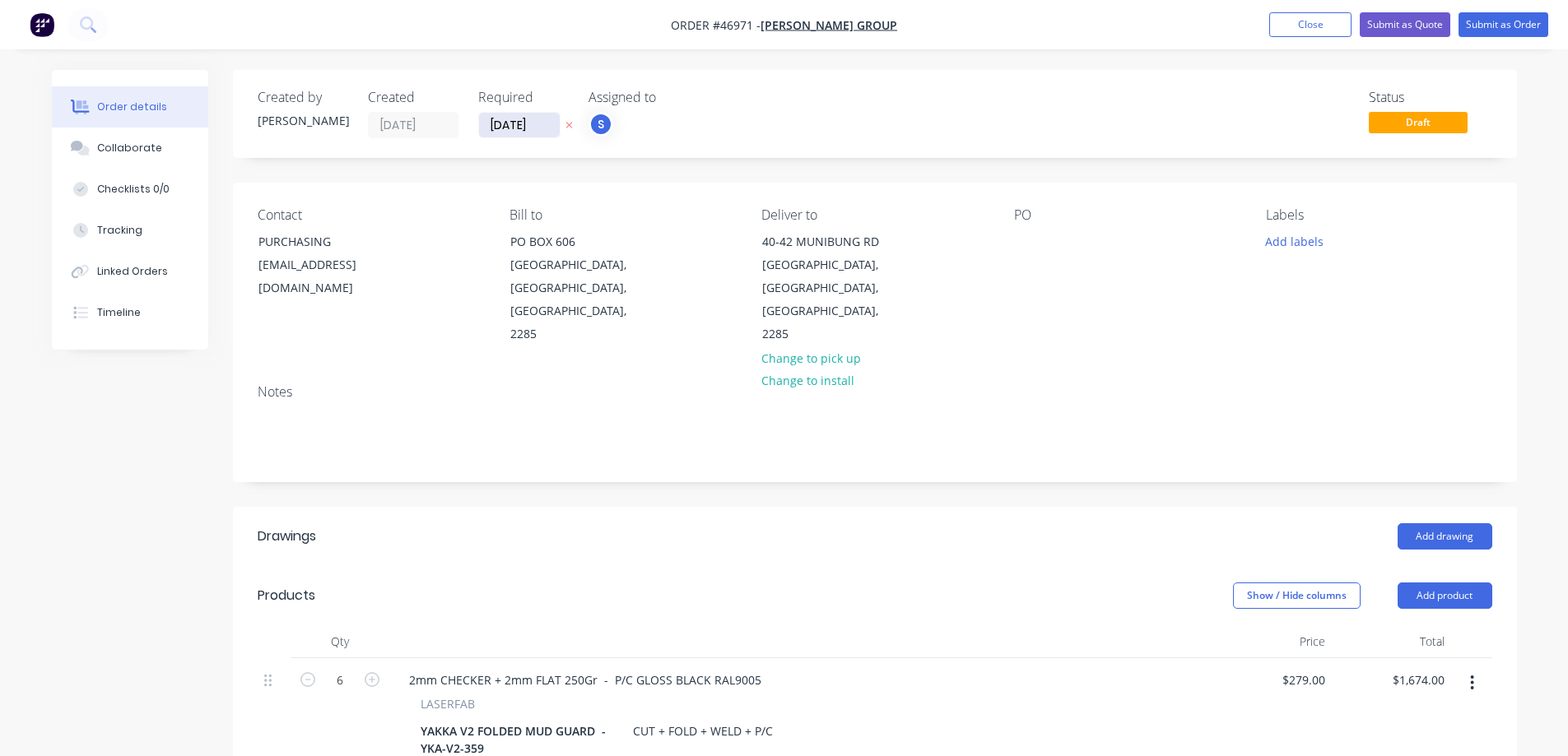
click at [547, 126] on input "[DATE]" at bounding box center [519, 125] width 81 height 25
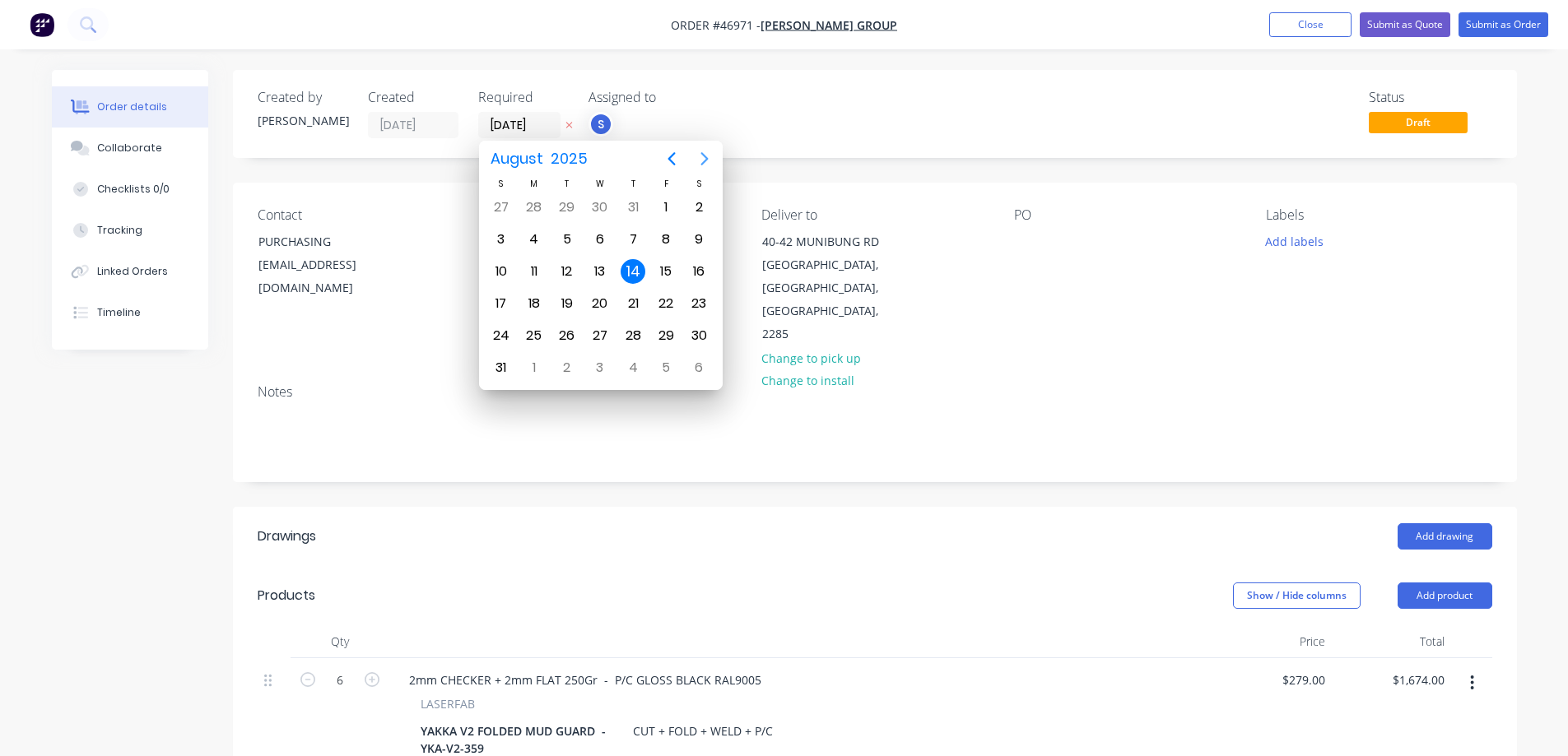
click at [700, 156] on icon "Next page" at bounding box center [704, 158] width 19 height 19
click at [635, 268] on div "18" at bounding box center [633, 271] width 25 height 25
type input "[DATE]"
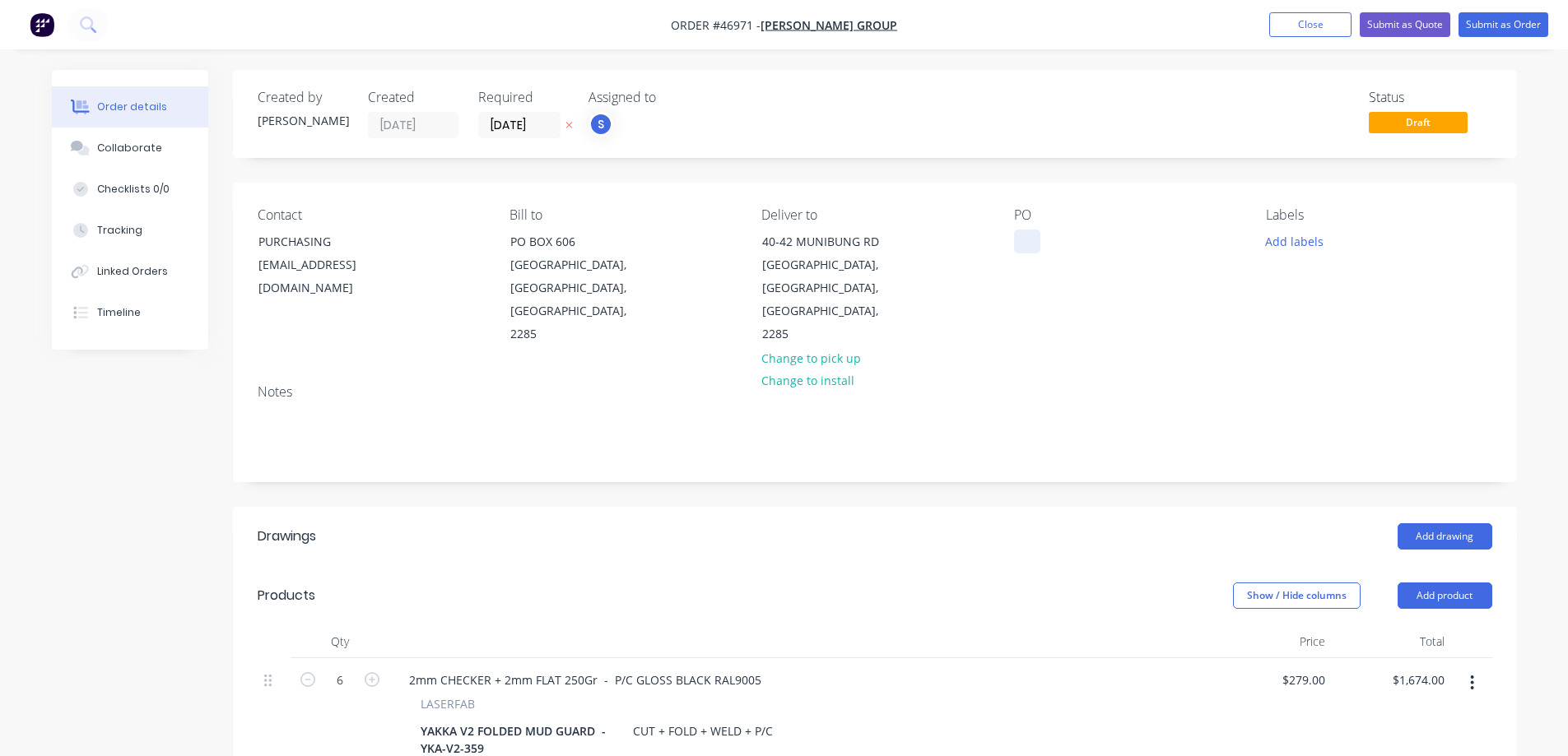
click at [1025, 246] on div at bounding box center [1027, 241] width 26 height 24
click at [1028, 240] on div at bounding box center [1027, 241] width 26 height 24
click at [1023, 241] on div at bounding box center [1027, 241] width 26 height 24
paste div
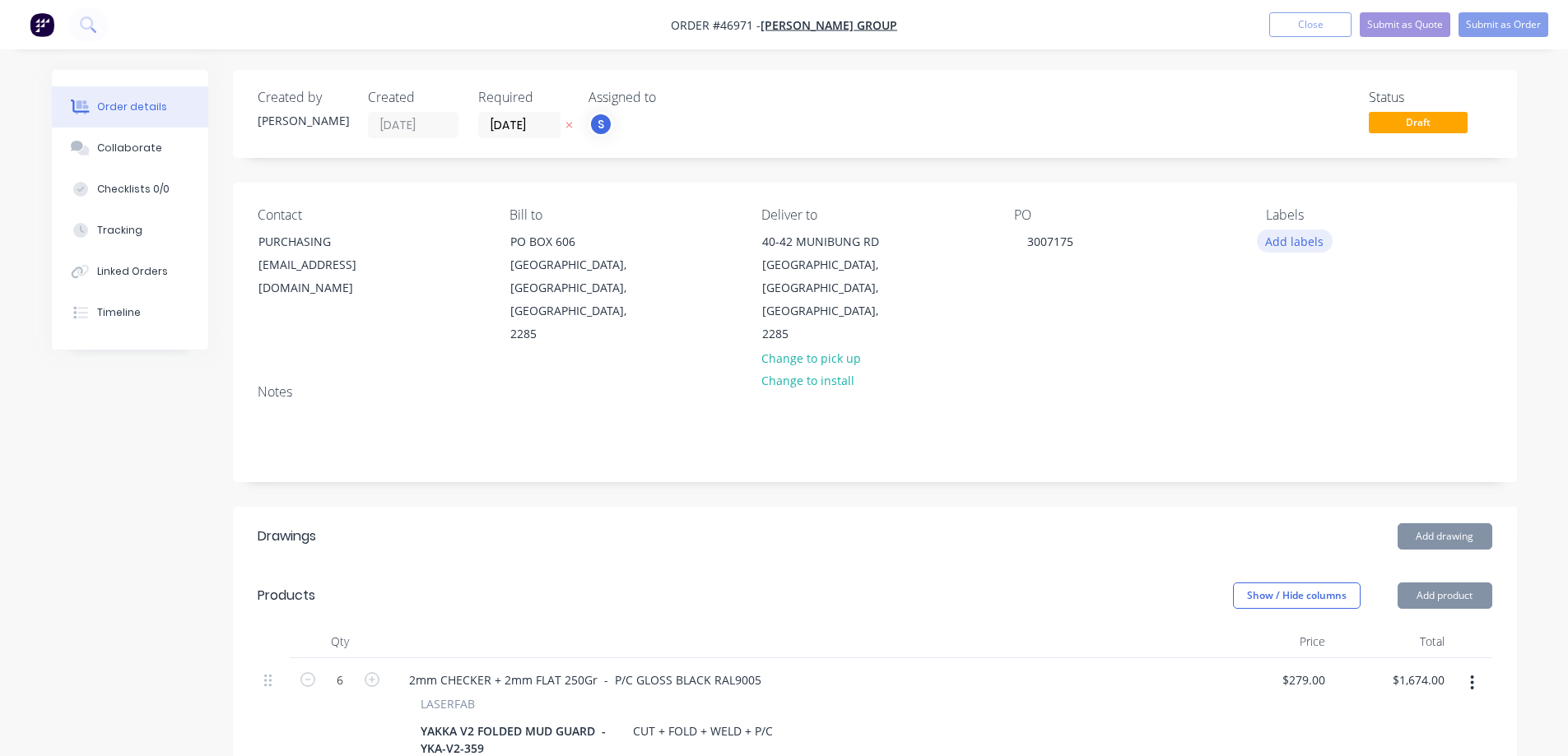
click at [1305, 239] on button "Add labels" at bounding box center [1294, 240] width 76 height 22
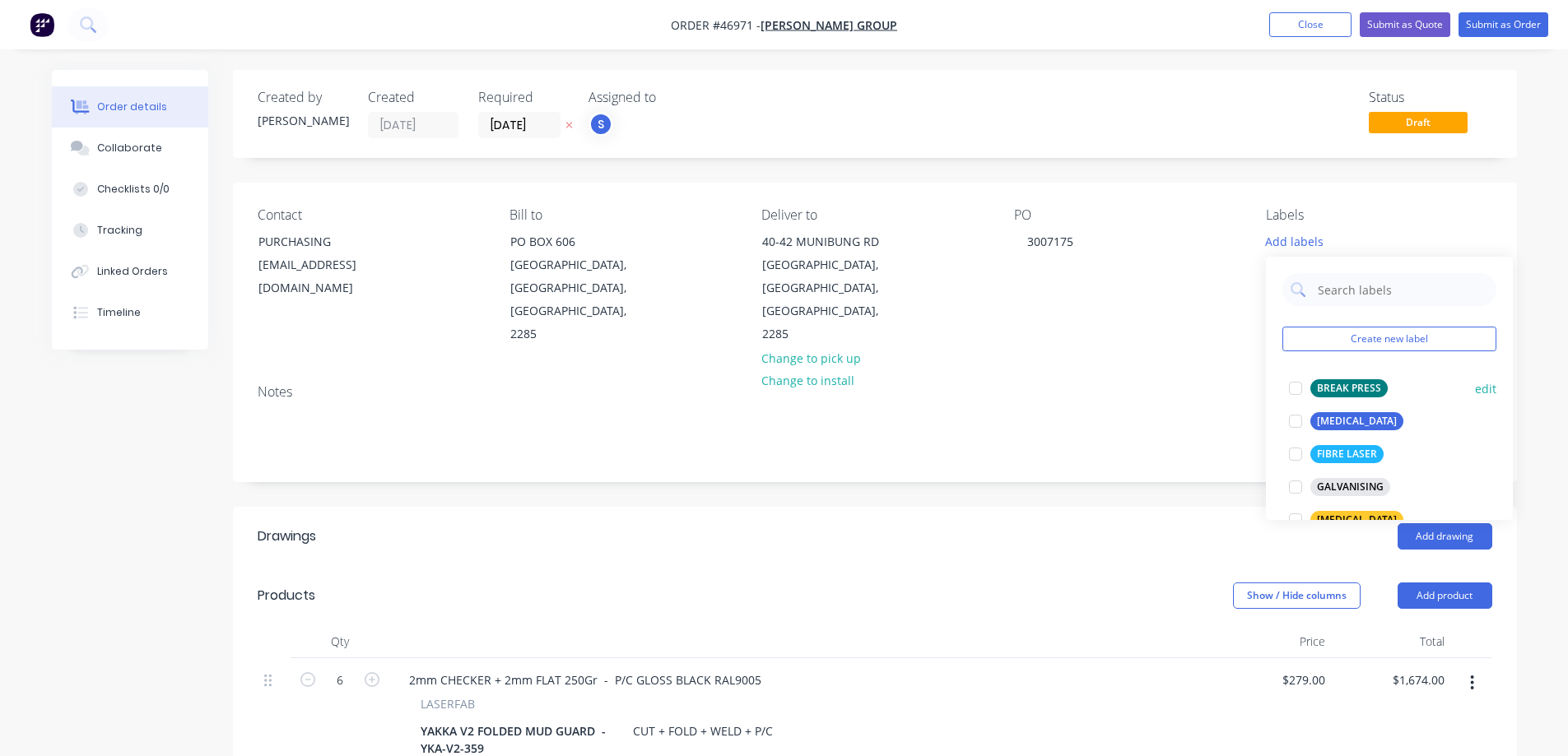
click at [1297, 385] on div at bounding box center [1295, 387] width 33 height 33
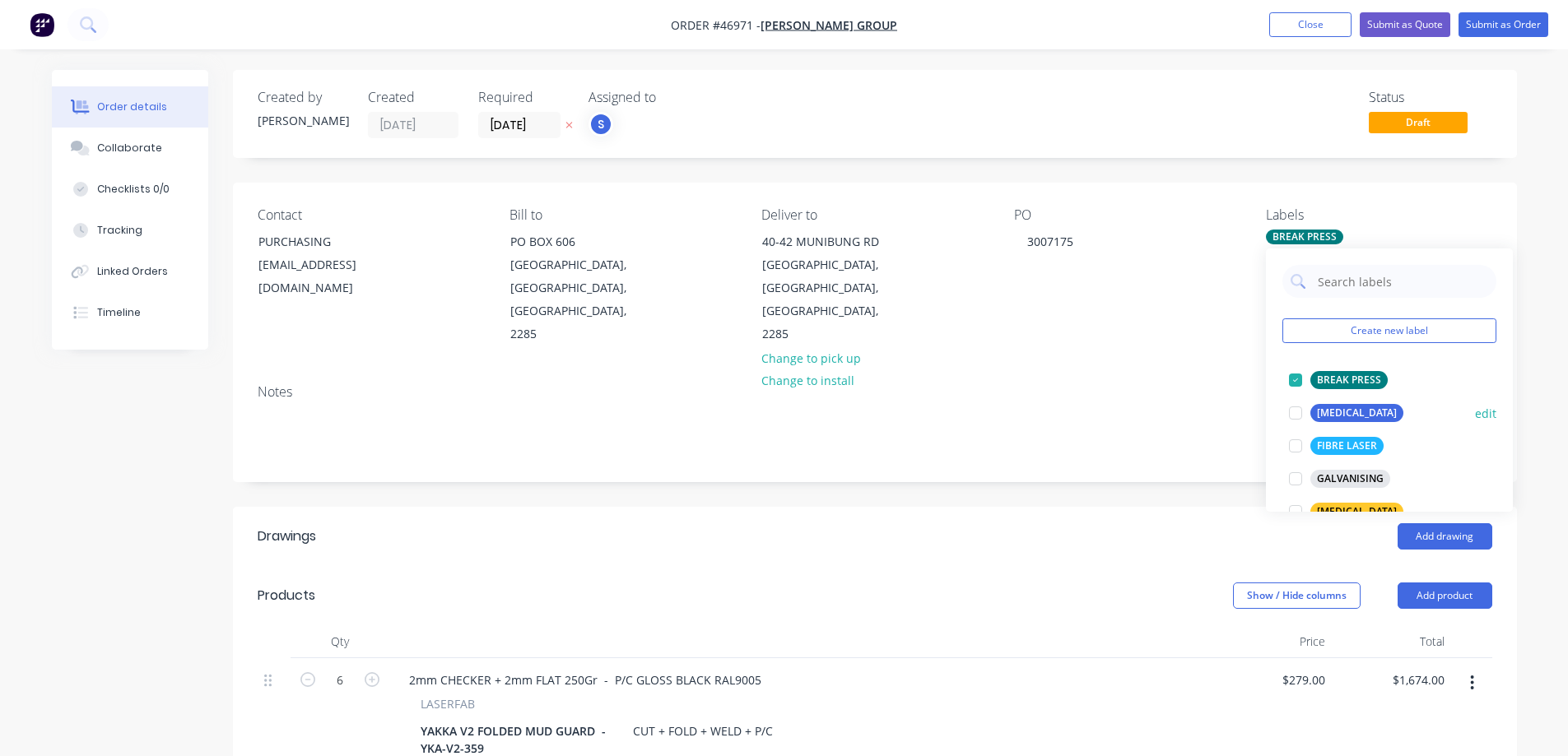
click at [1292, 412] on div at bounding box center [1295, 413] width 33 height 33
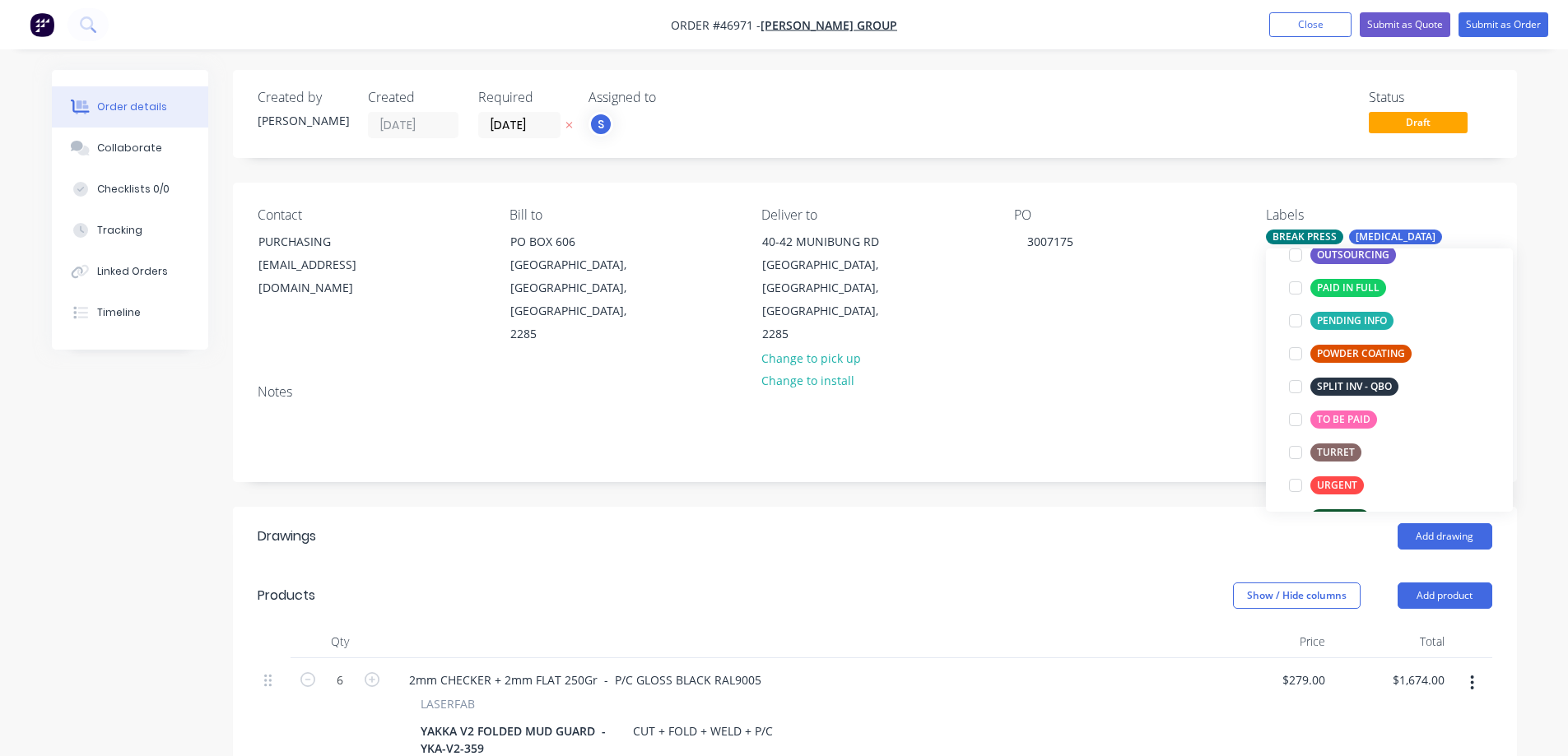
scroll to position [329, 0]
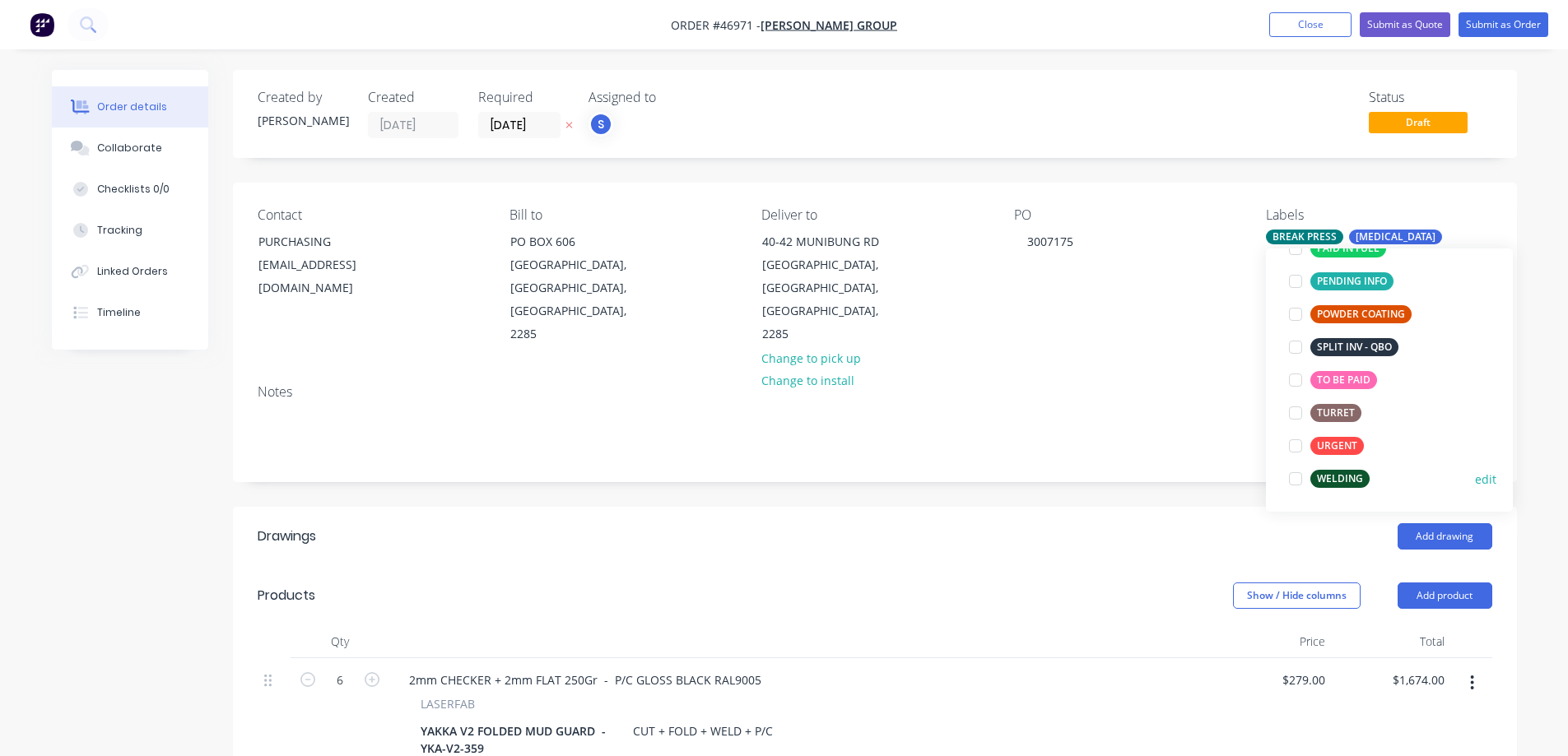
click at [1294, 475] on div at bounding box center [1295, 478] width 33 height 33
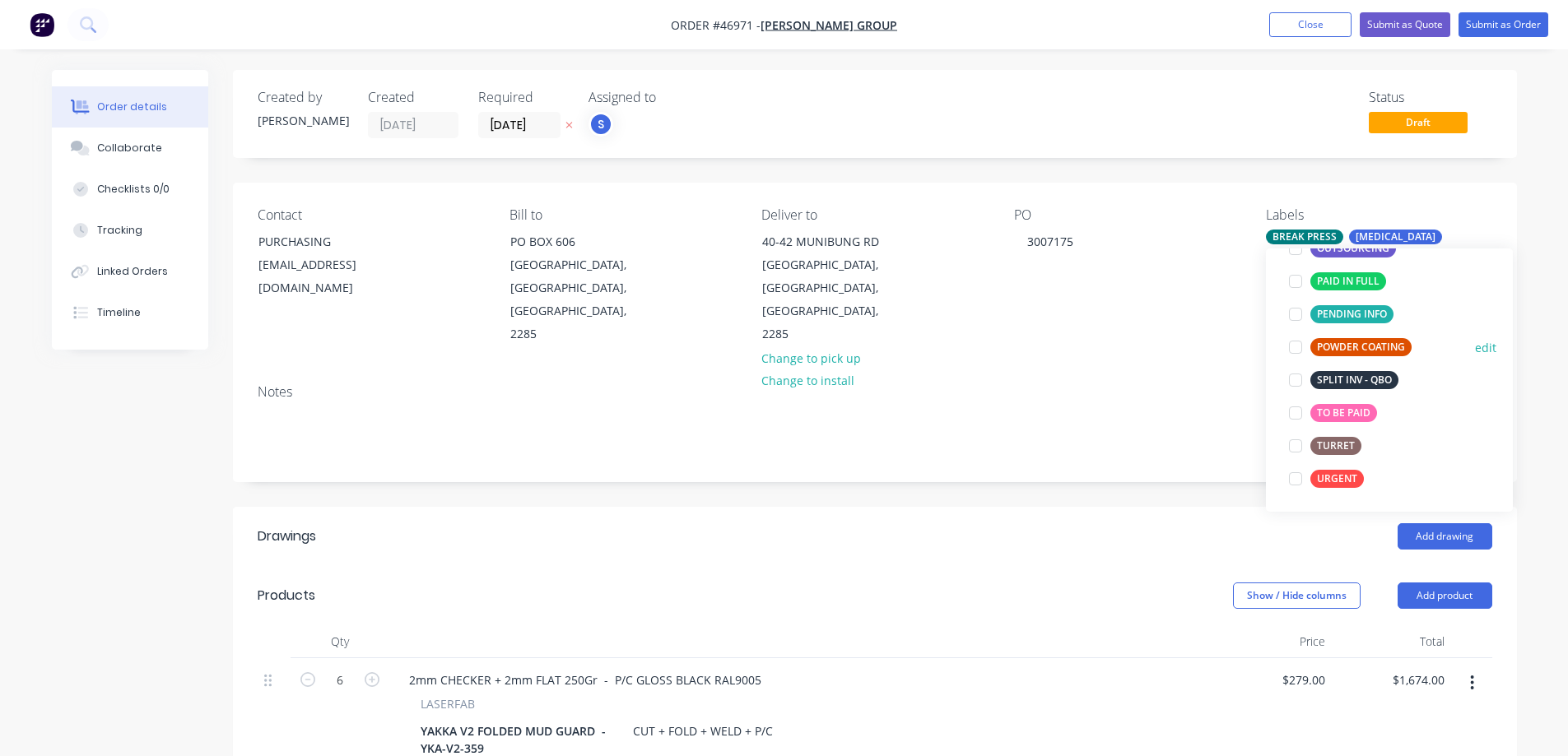
click at [1297, 346] on div at bounding box center [1295, 347] width 33 height 33
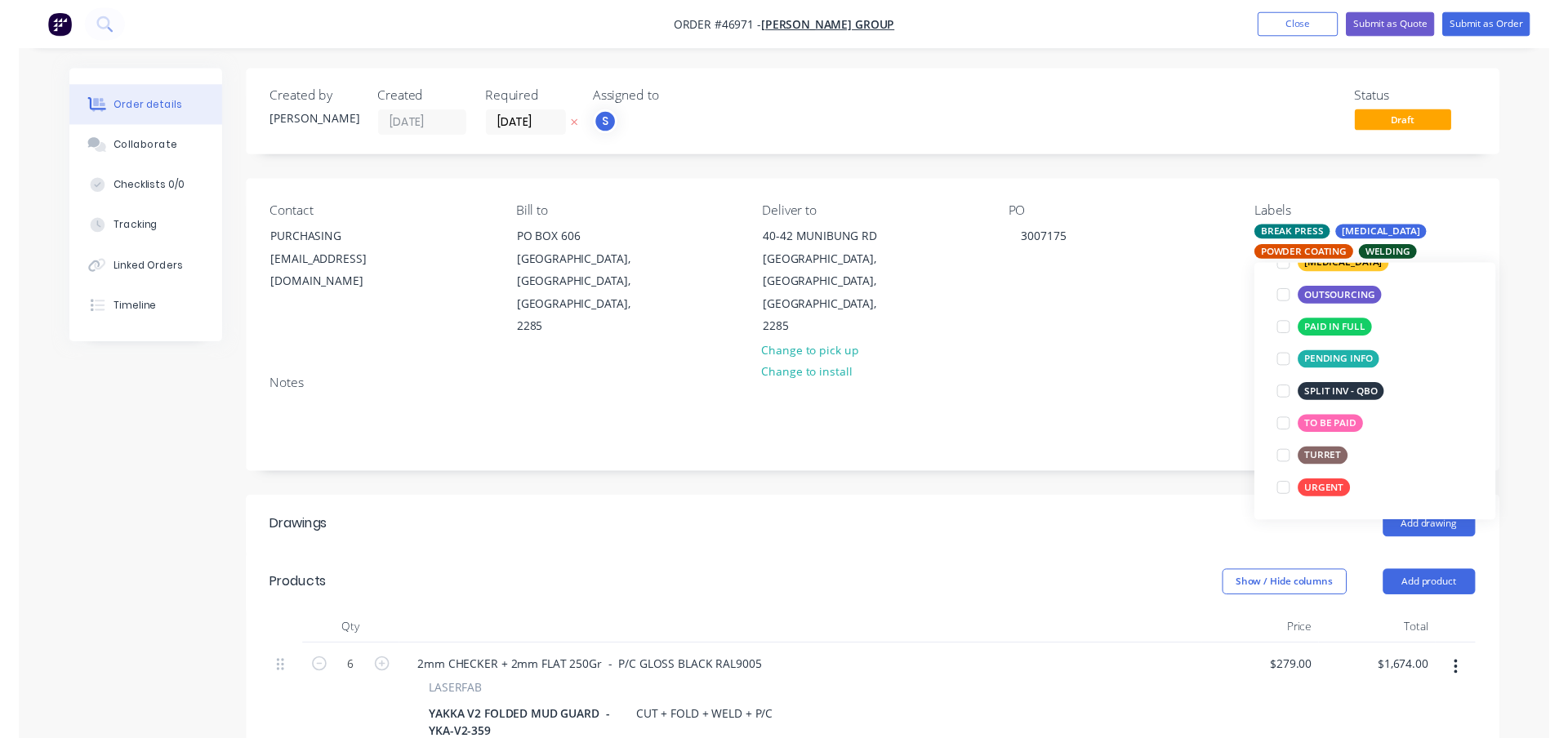
scroll to position [98, 0]
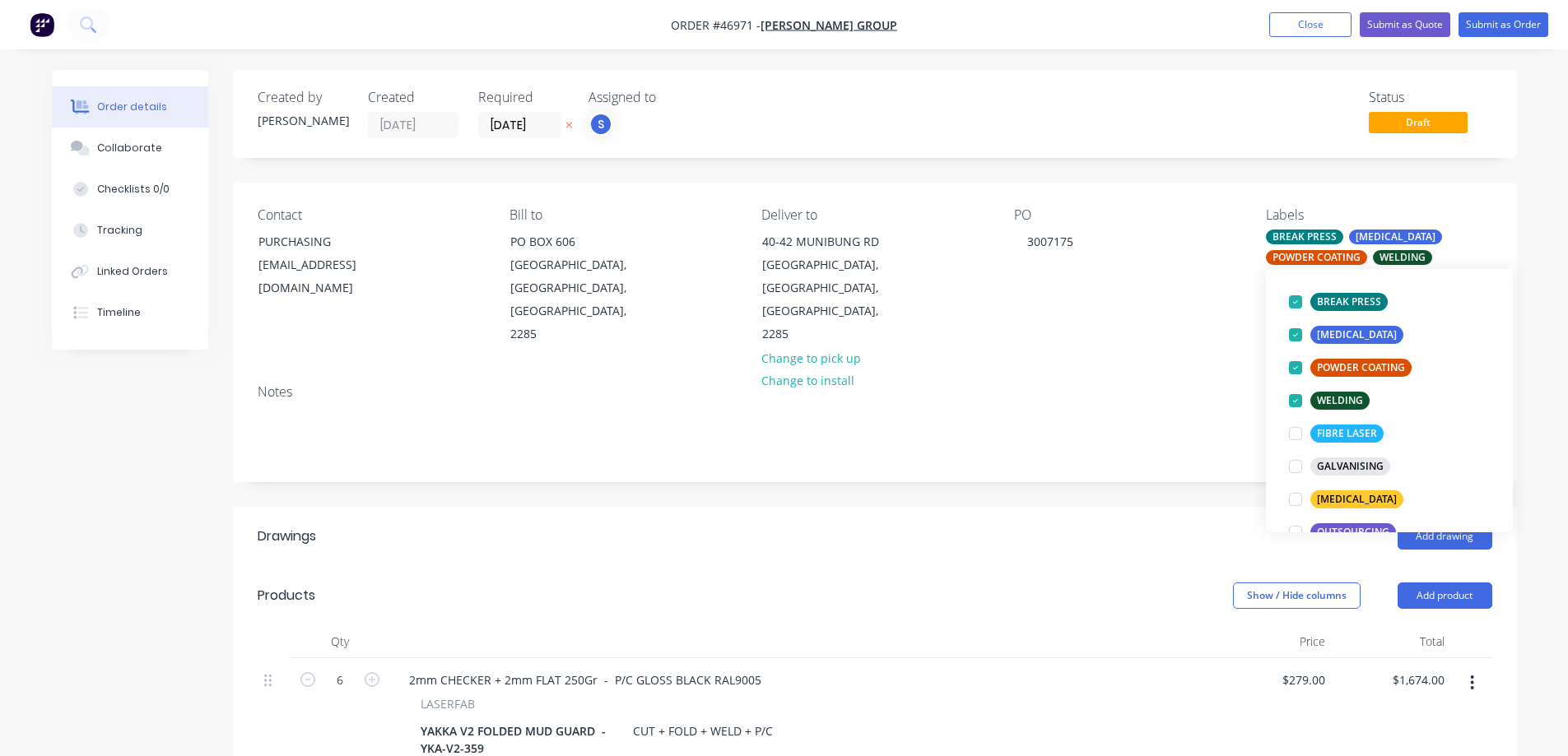
click at [107, 491] on div "Created by [PERSON_NAME] Created [DATE] Required [DATE] Assigned to S Status Dr…" at bounding box center [784, 634] width 1465 height 1129
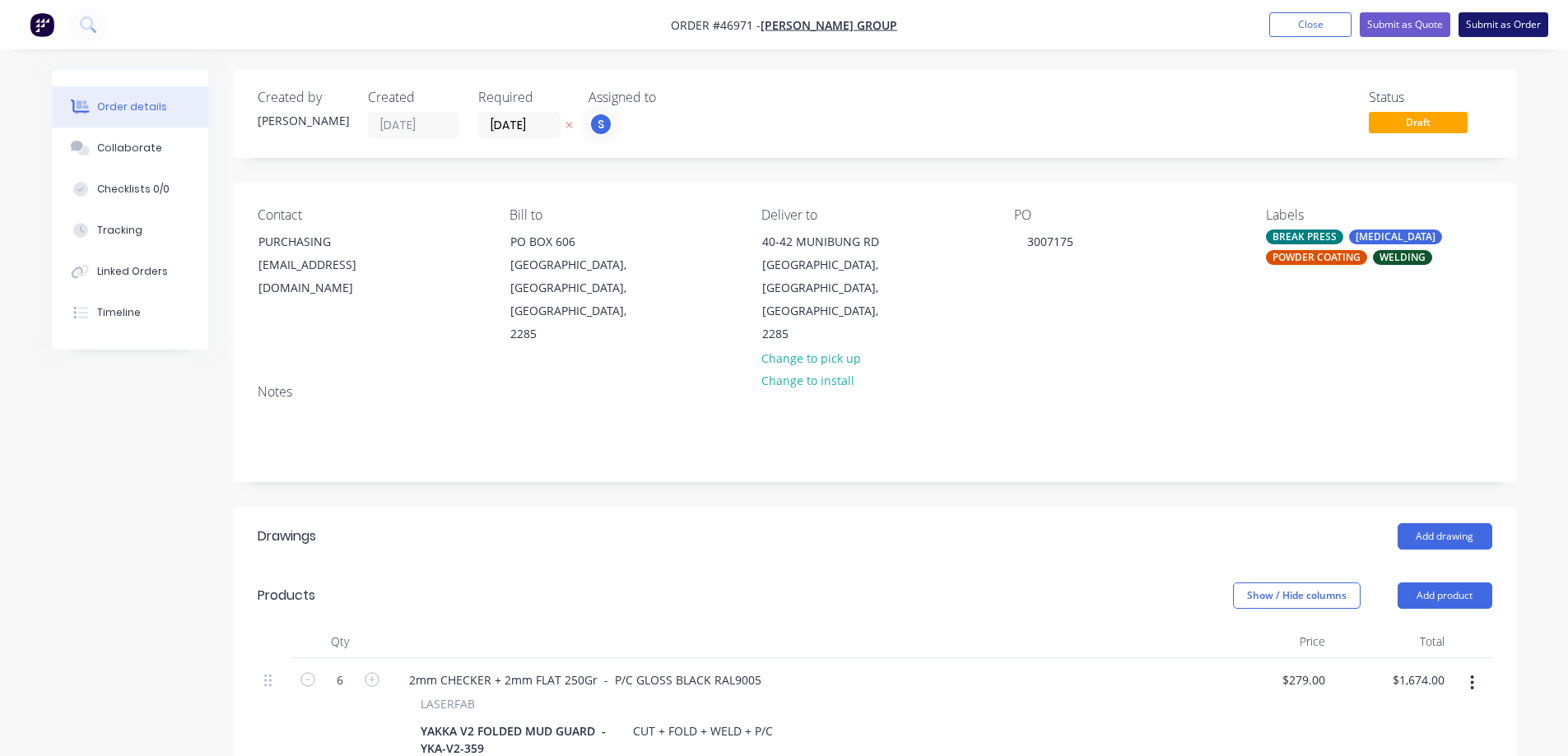
click at [1524, 20] on button "Submit as Order" at bounding box center [1503, 25] width 90 height 25
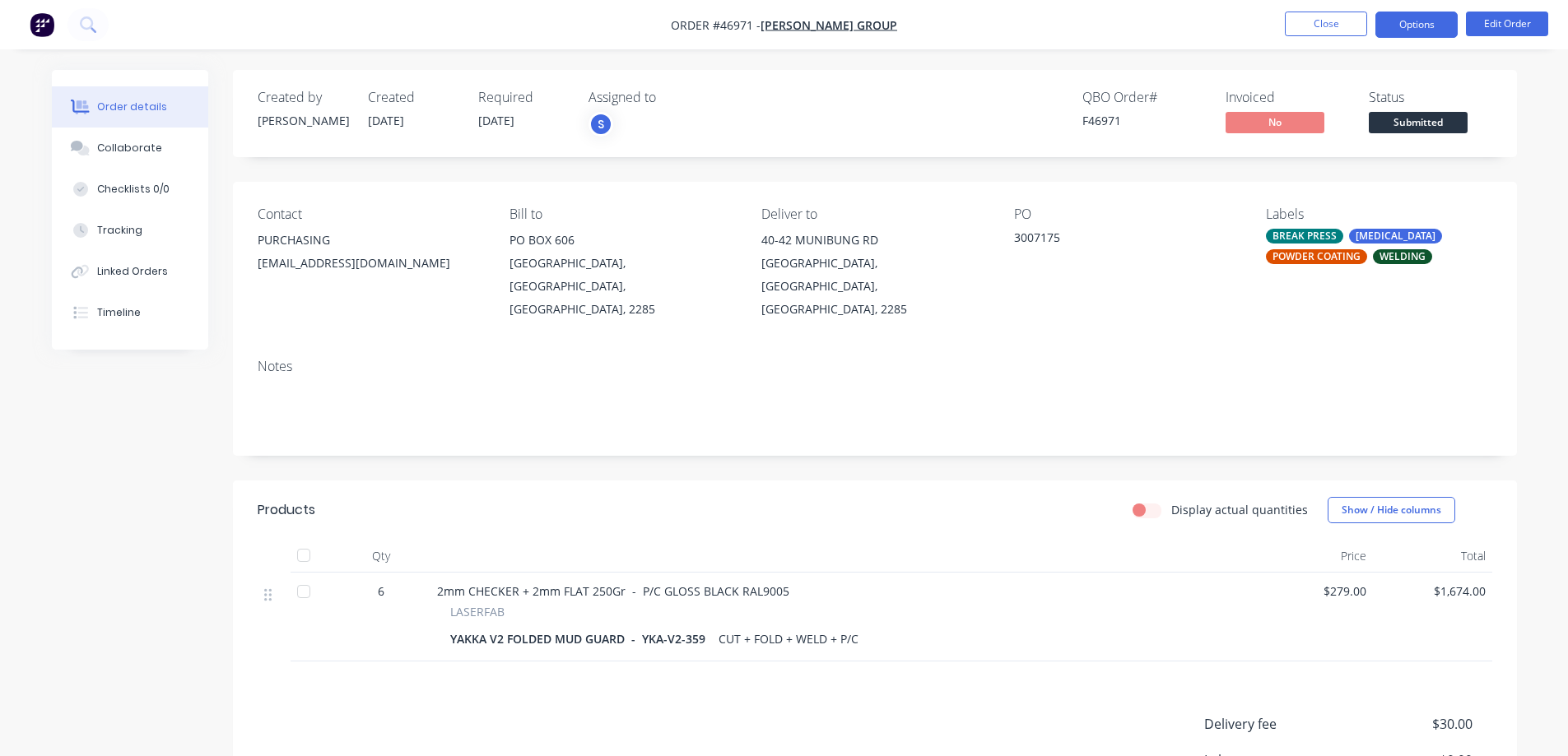
click at [1418, 19] on button "Options" at bounding box center [1416, 25] width 82 height 26
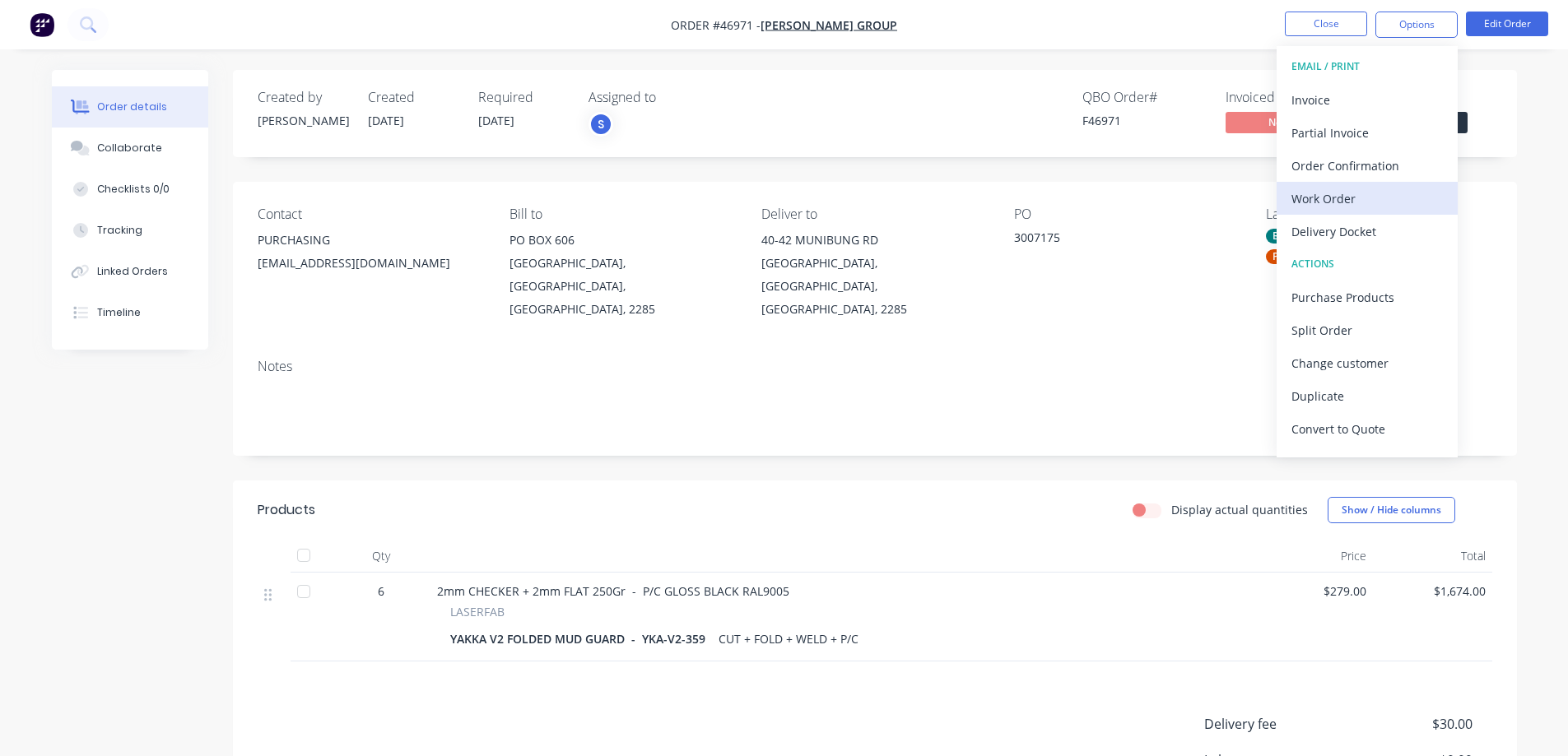
click at [1345, 211] on button "Work Order" at bounding box center [1367, 198] width 181 height 33
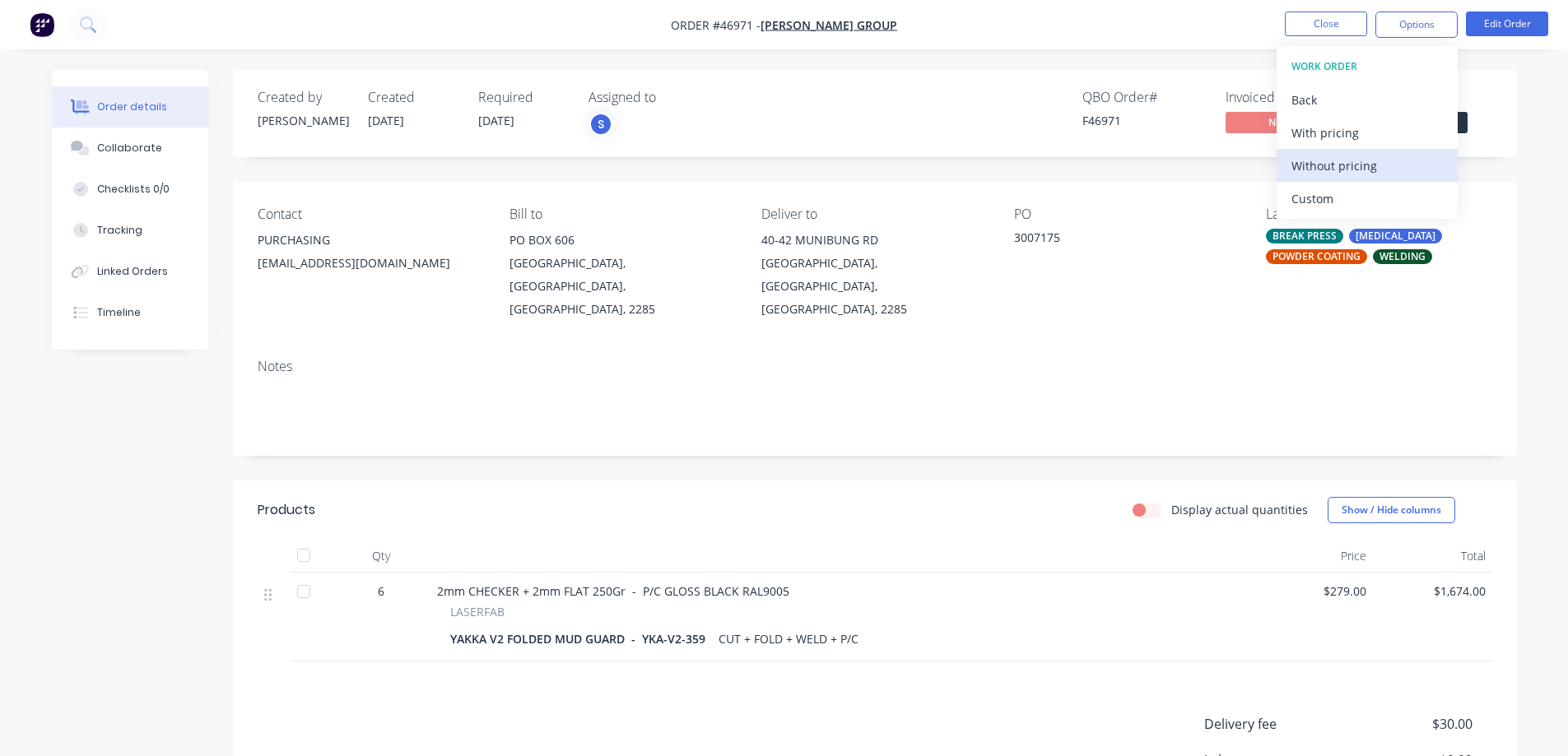
click at [1337, 175] on div "Without pricing" at bounding box center [1367, 165] width 151 height 24
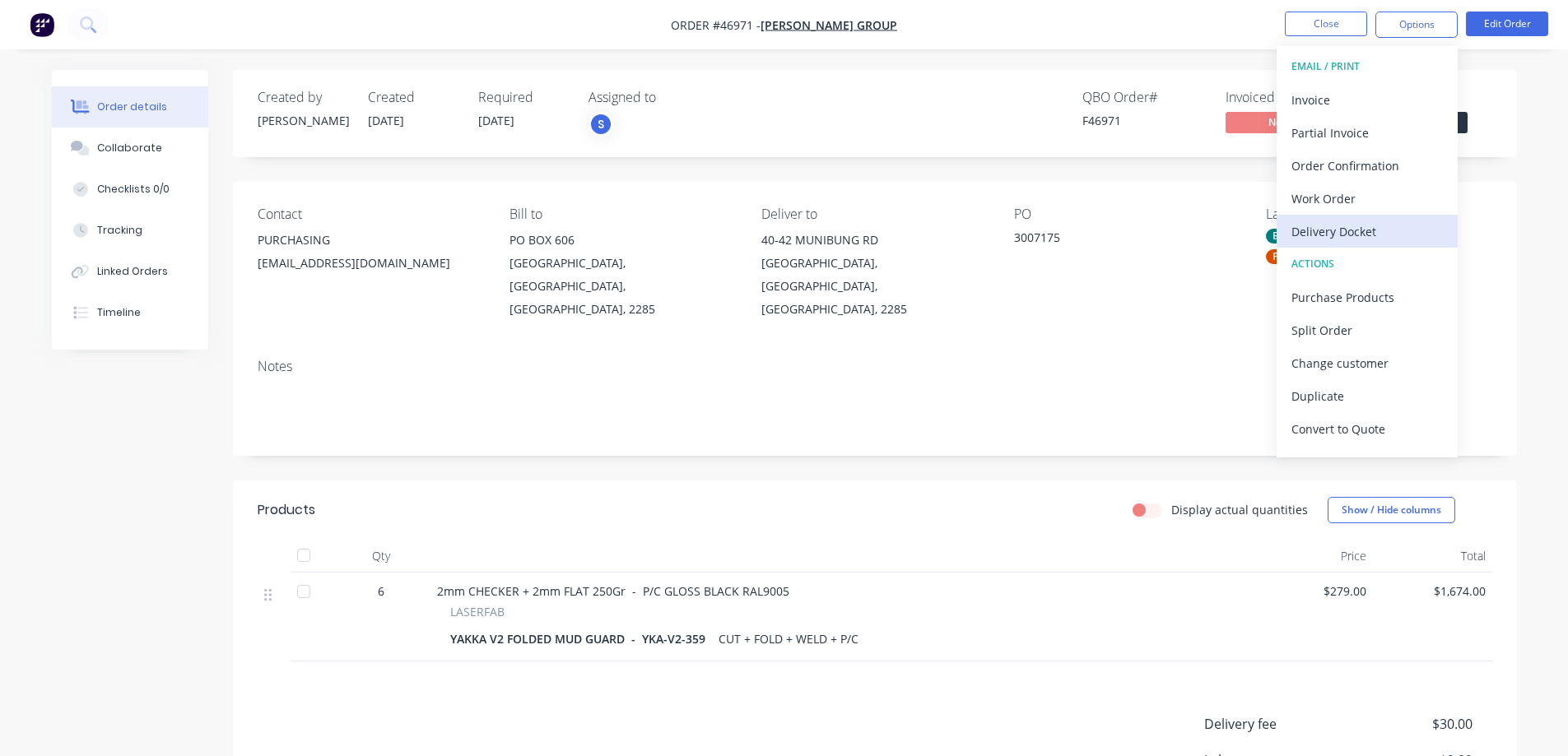
click at [1359, 235] on div "Delivery Docket" at bounding box center [1367, 231] width 151 height 24
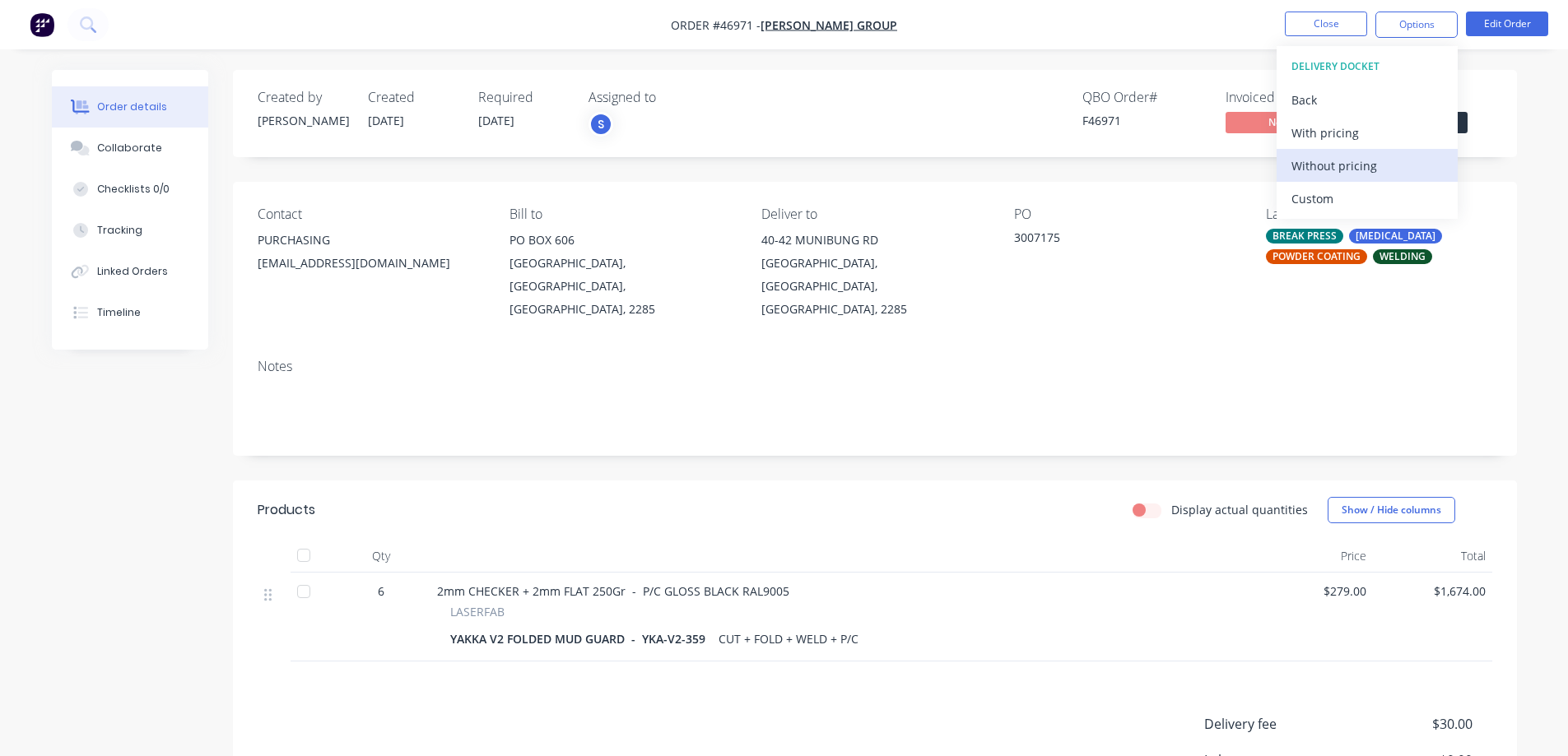
click at [1319, 174] on div "Without pricing" at bounding box center [1367, 165] width 151 height 24
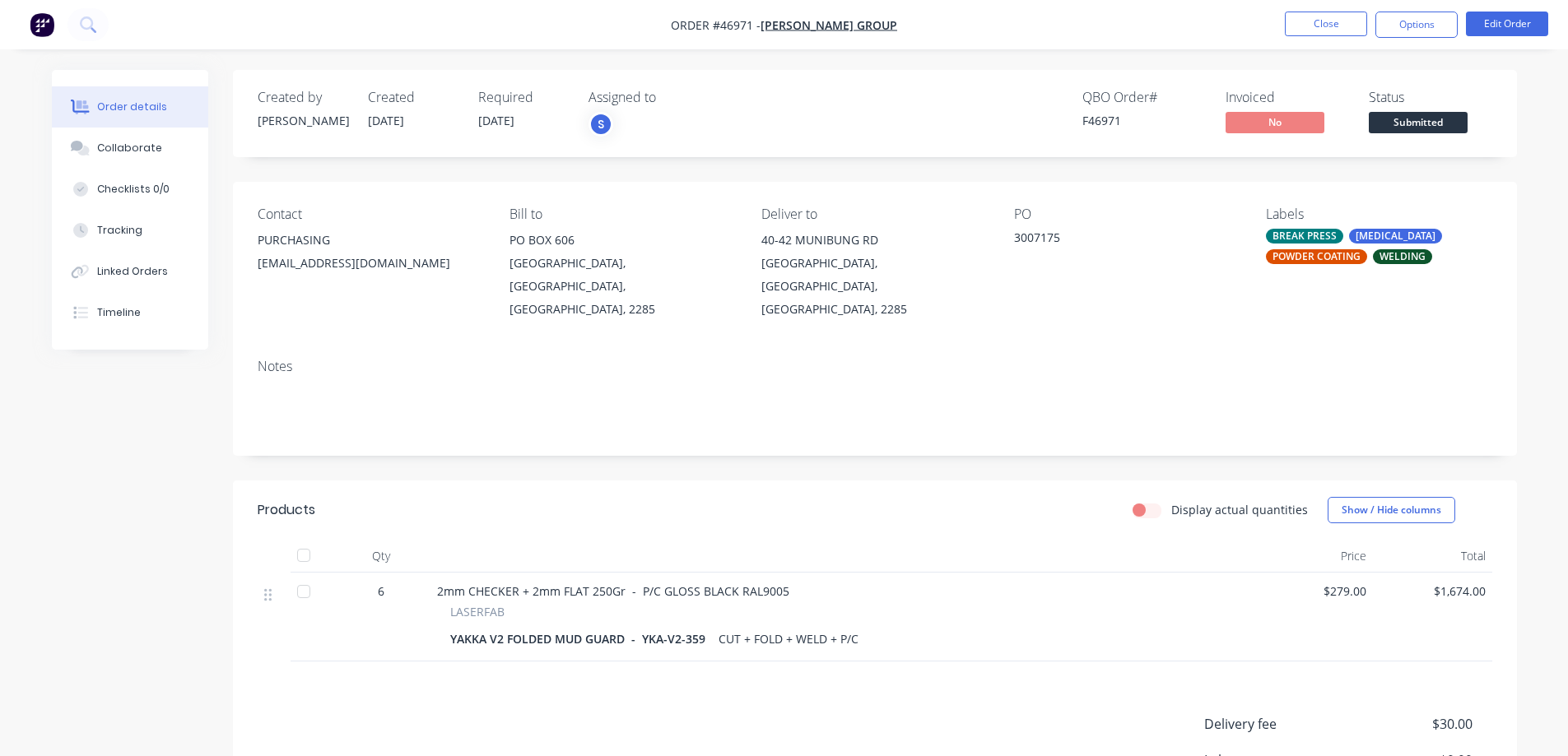
click at [976, 50] on div "Order details Collaborate Checklists 0/0 Tracking Linked Orders Timeline Order …" at bounding box center [784, 477] width 1568 height 954
click at [1395, 119] on span "Submitted" at bounding box center [1417, 121] width 99 height 20
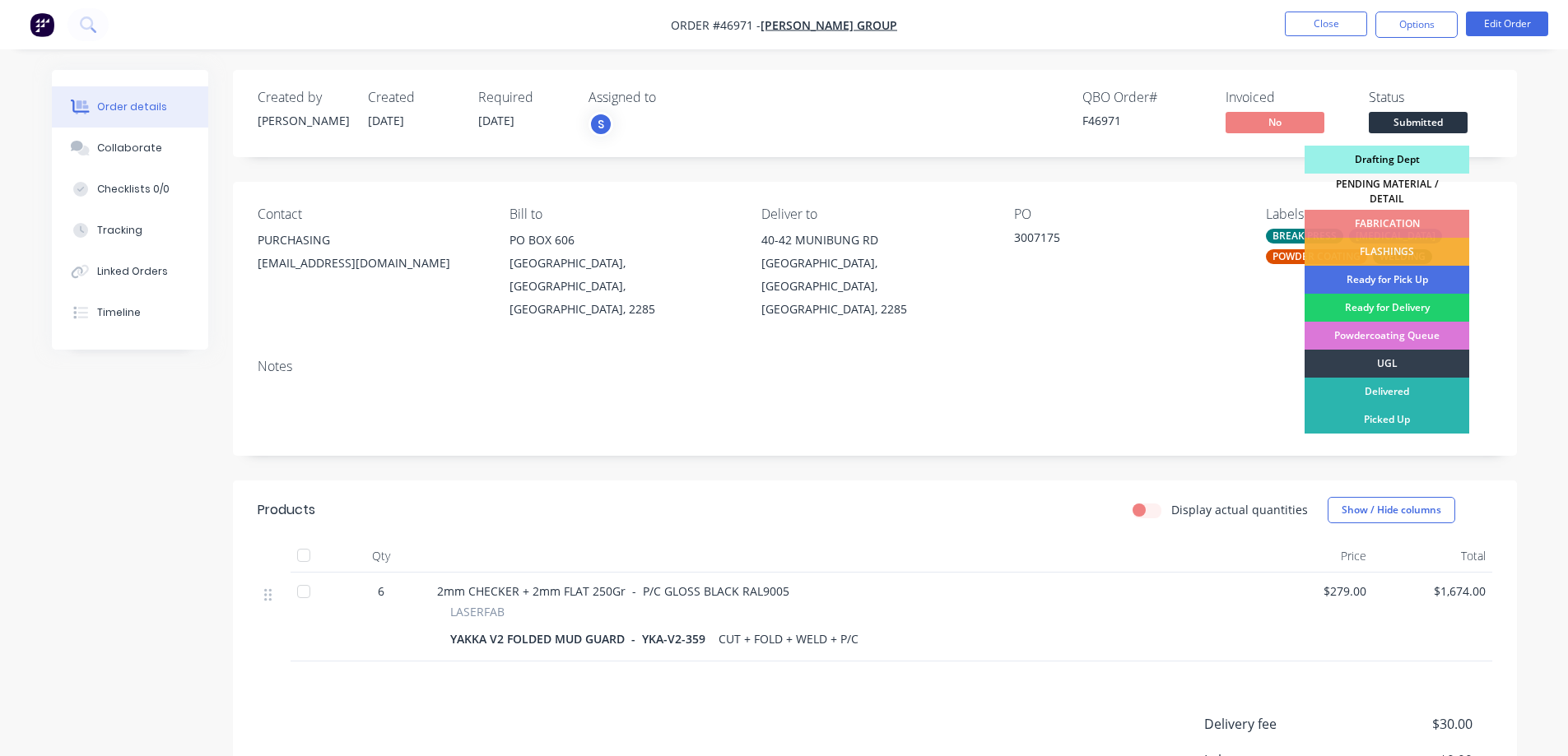
click at [1395, 158] on div "Drafting Dept" at bounding box center [1387, 159] width 165 height 28
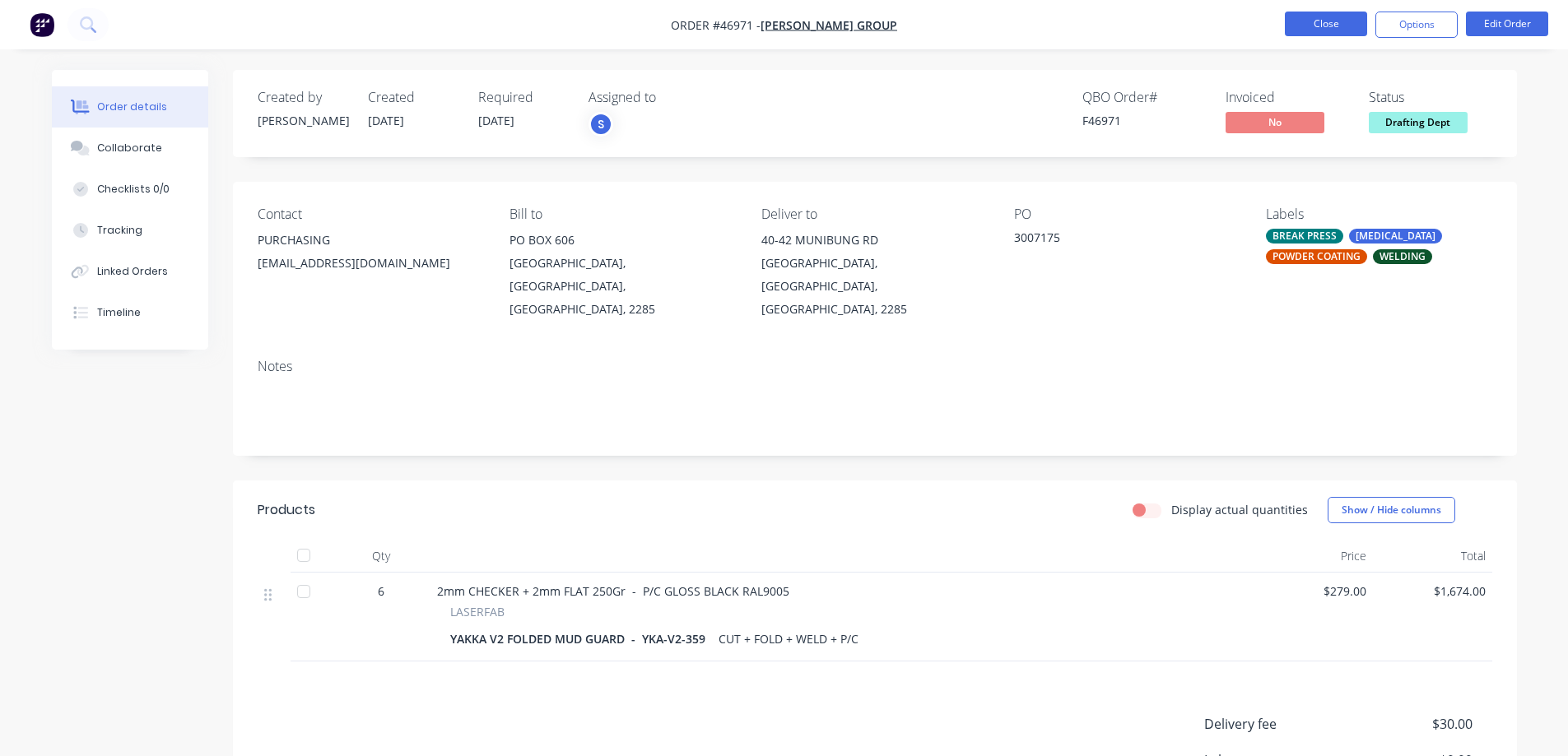
click at [1310, 28] on button "Close" at bounding box center [1325, 24] width 82 height 25
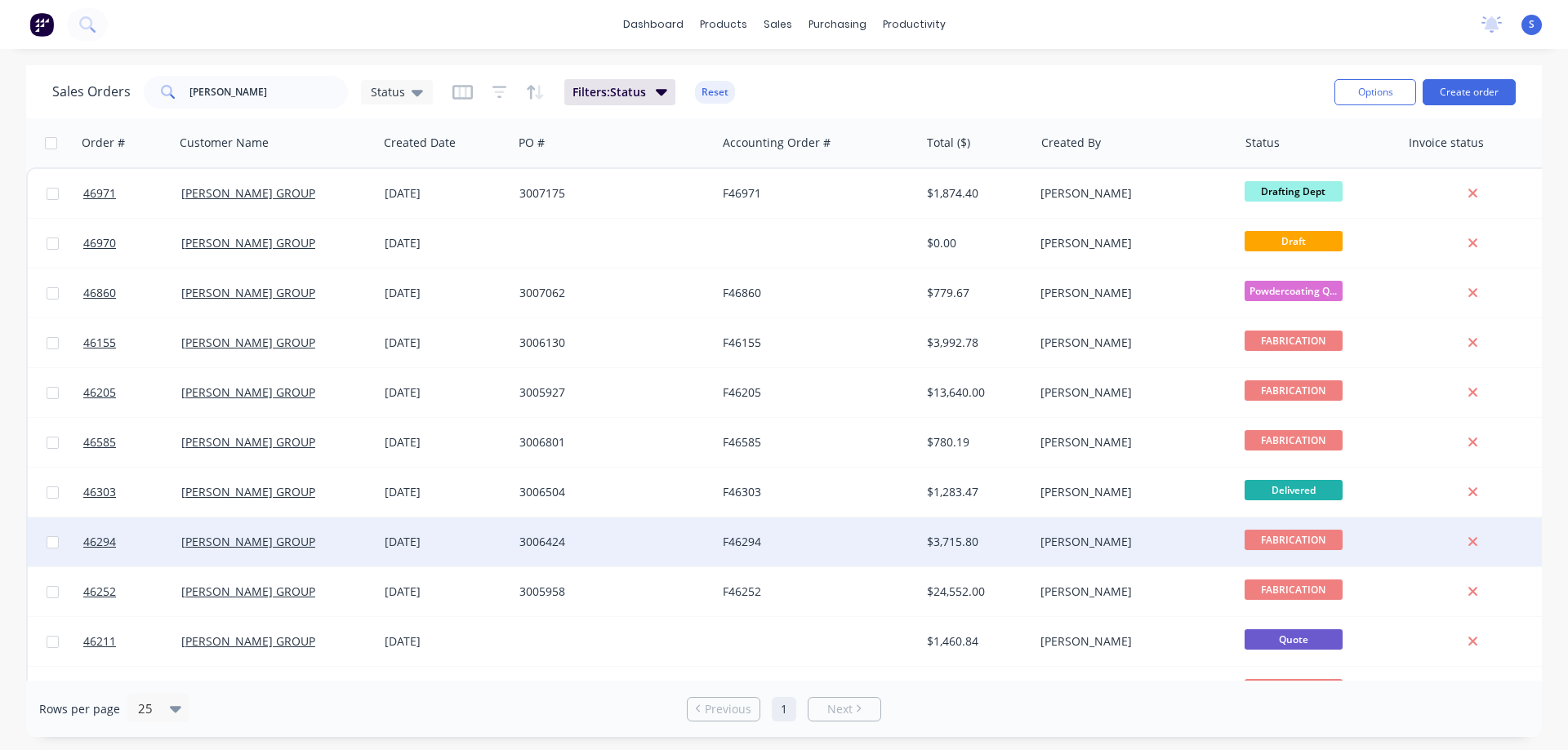
click at [611, 552] on div "3006424" at bounding box center [614, 542] width 204 height 49
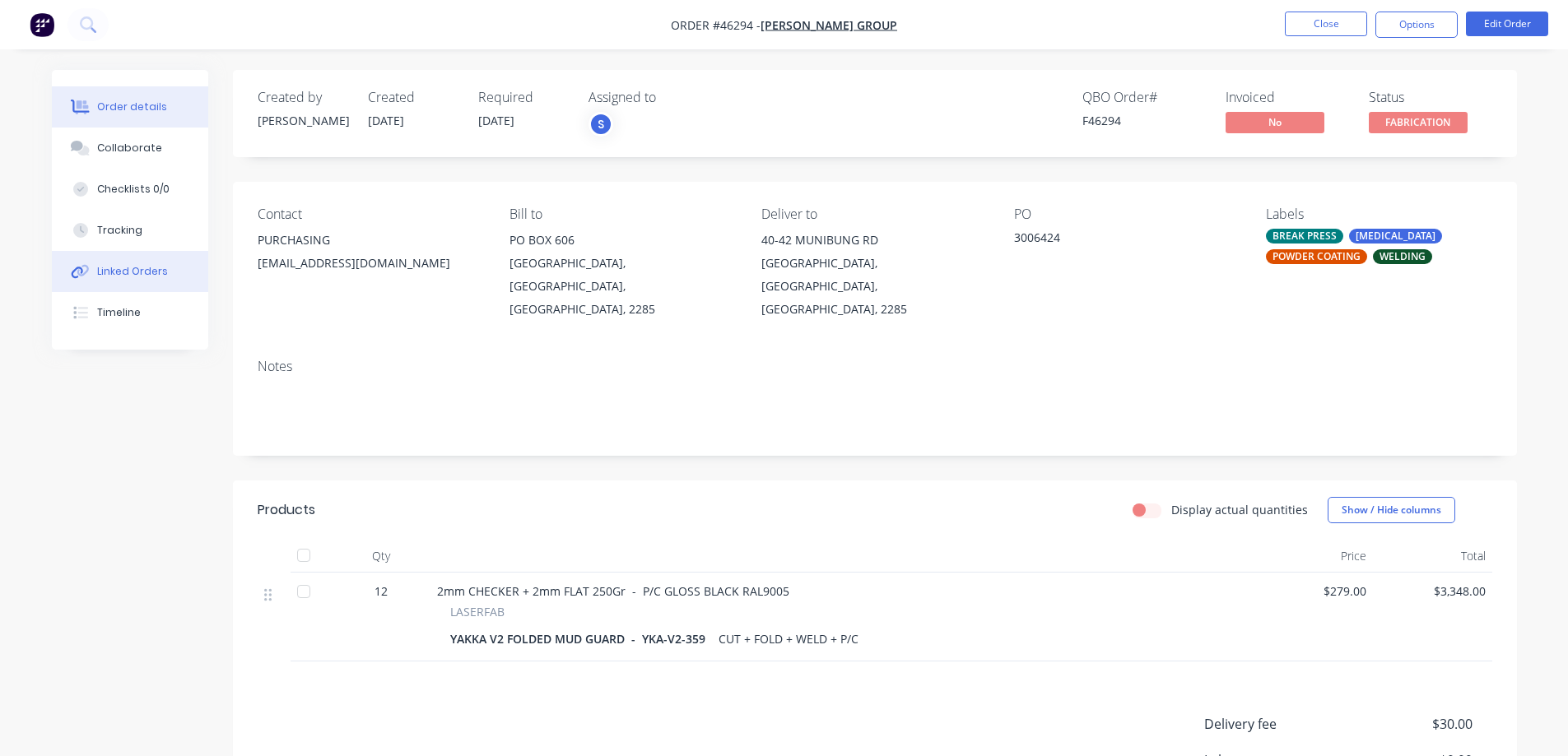
click at [141, 261] on button "Linked Orders" at bounding box center [130, 271] width 157 height 41
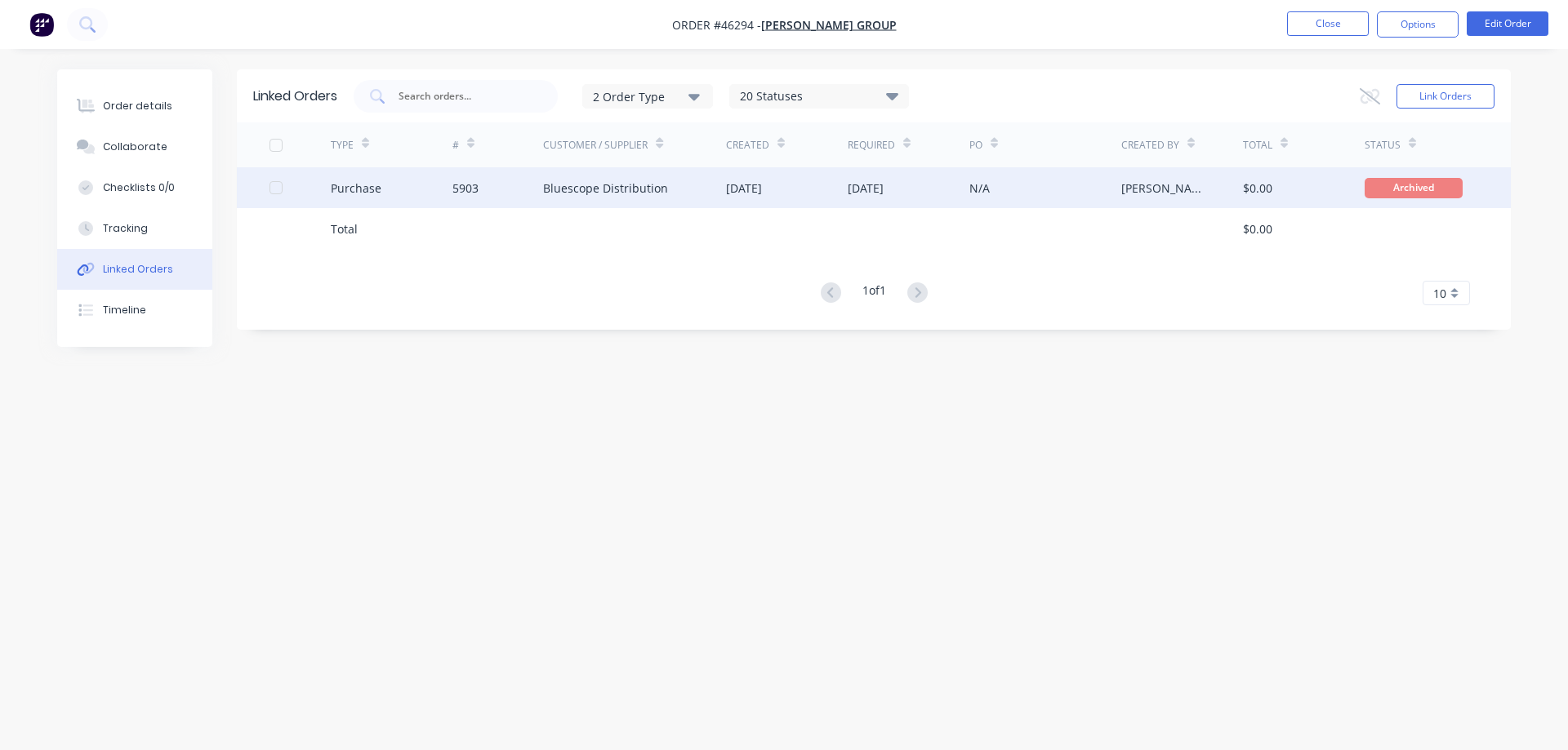
click at [607, 192] on div "Bluescope Distribution" at bounding box center [605, 189] width 125 height 17
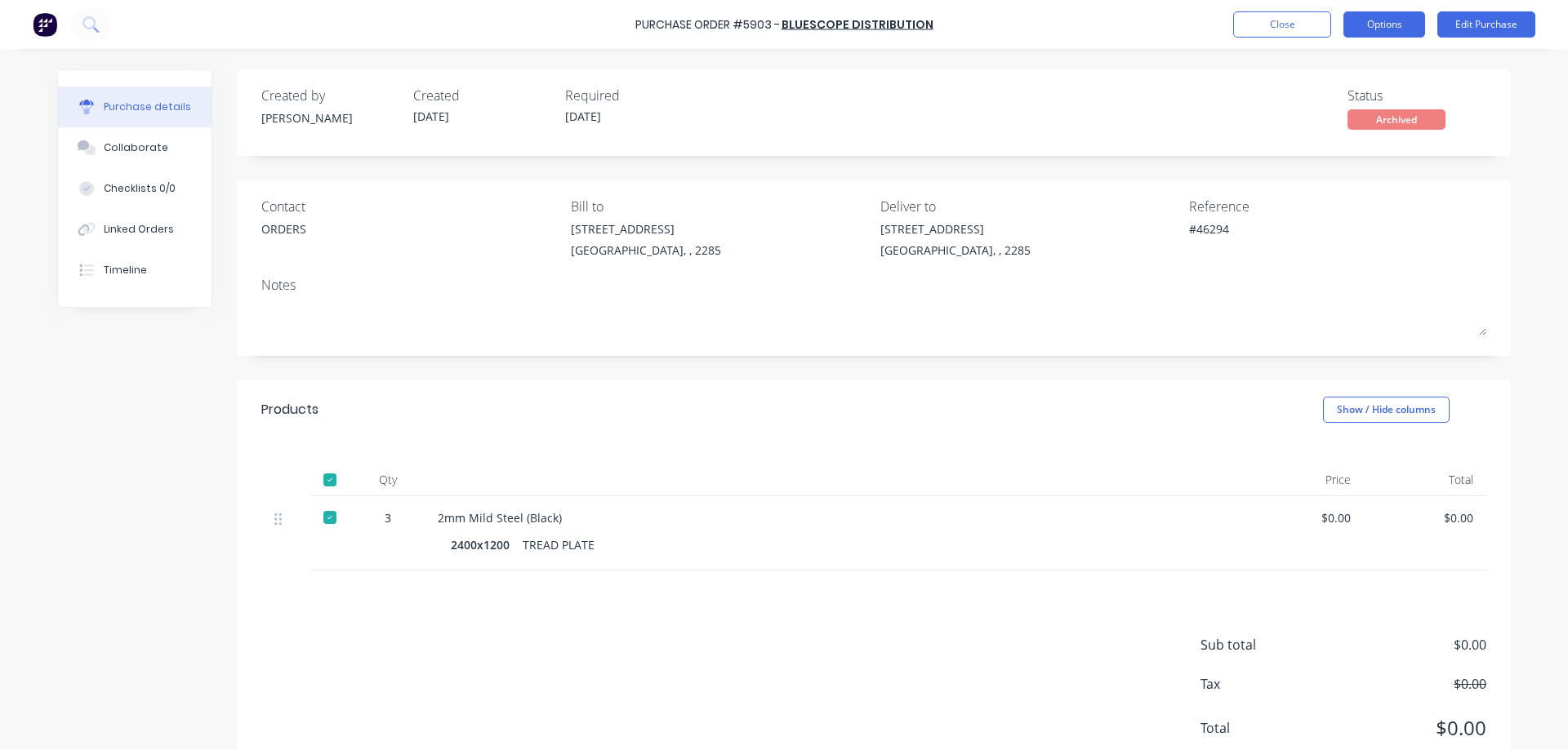
click at [1390, 22] on button "Options" at bounding box center [1384, 24] width 81 height 26
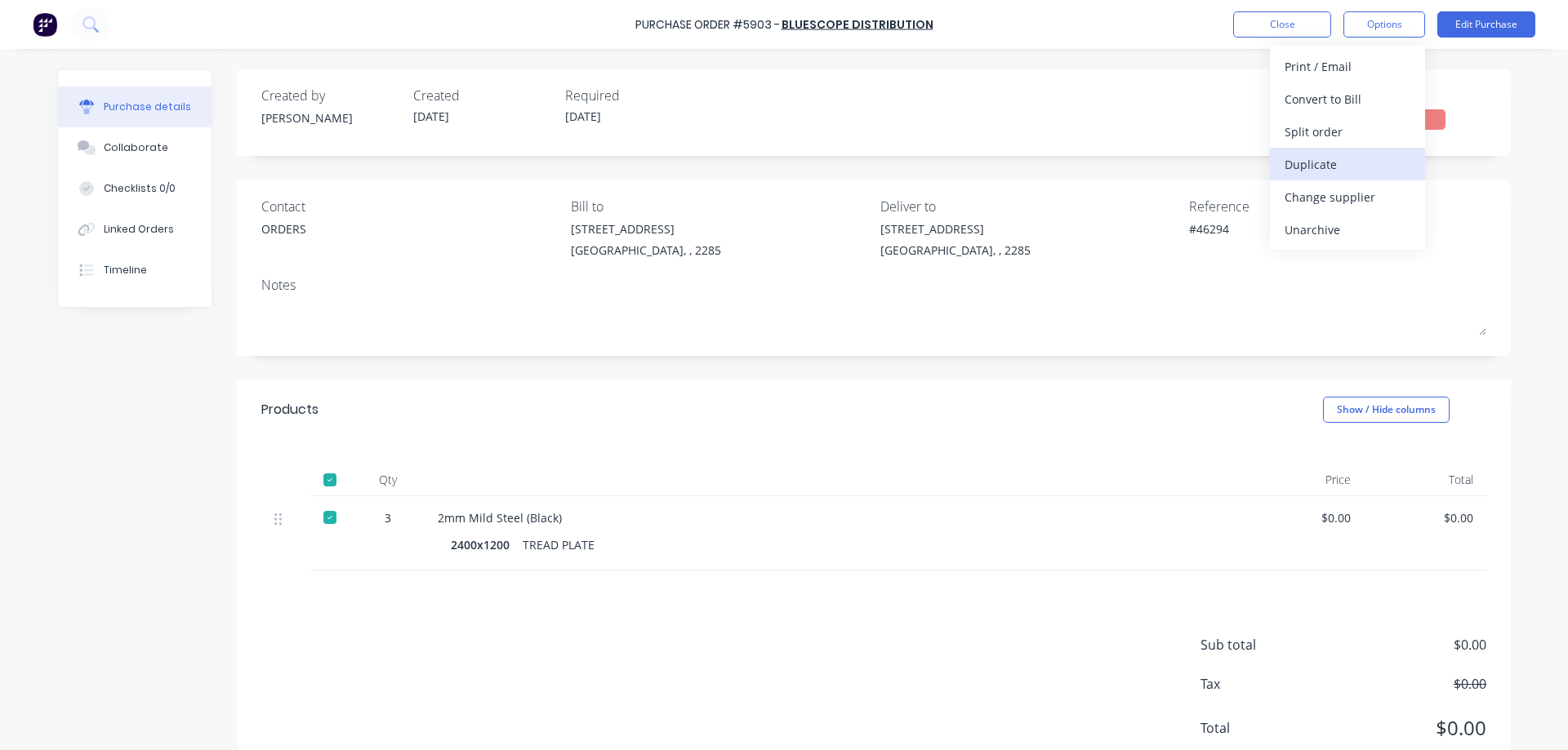
click at [1319, 169] on div "Duplicate" at bounding box center [1347, 164] width 126 height 24
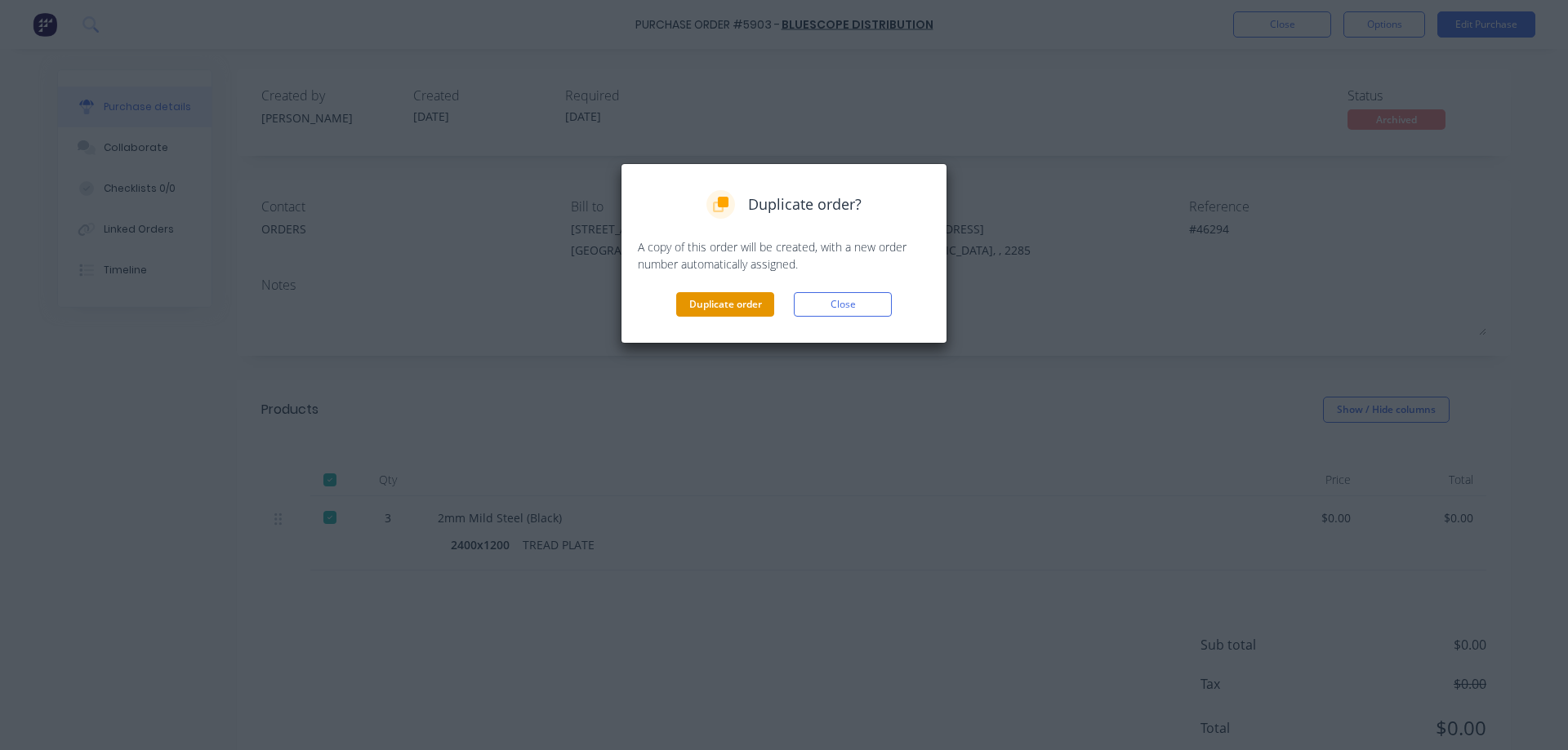
click at [719, 308] on button "Duplicate order" at bounding box center [725, 305] width 98 height 24
type textarea "x"
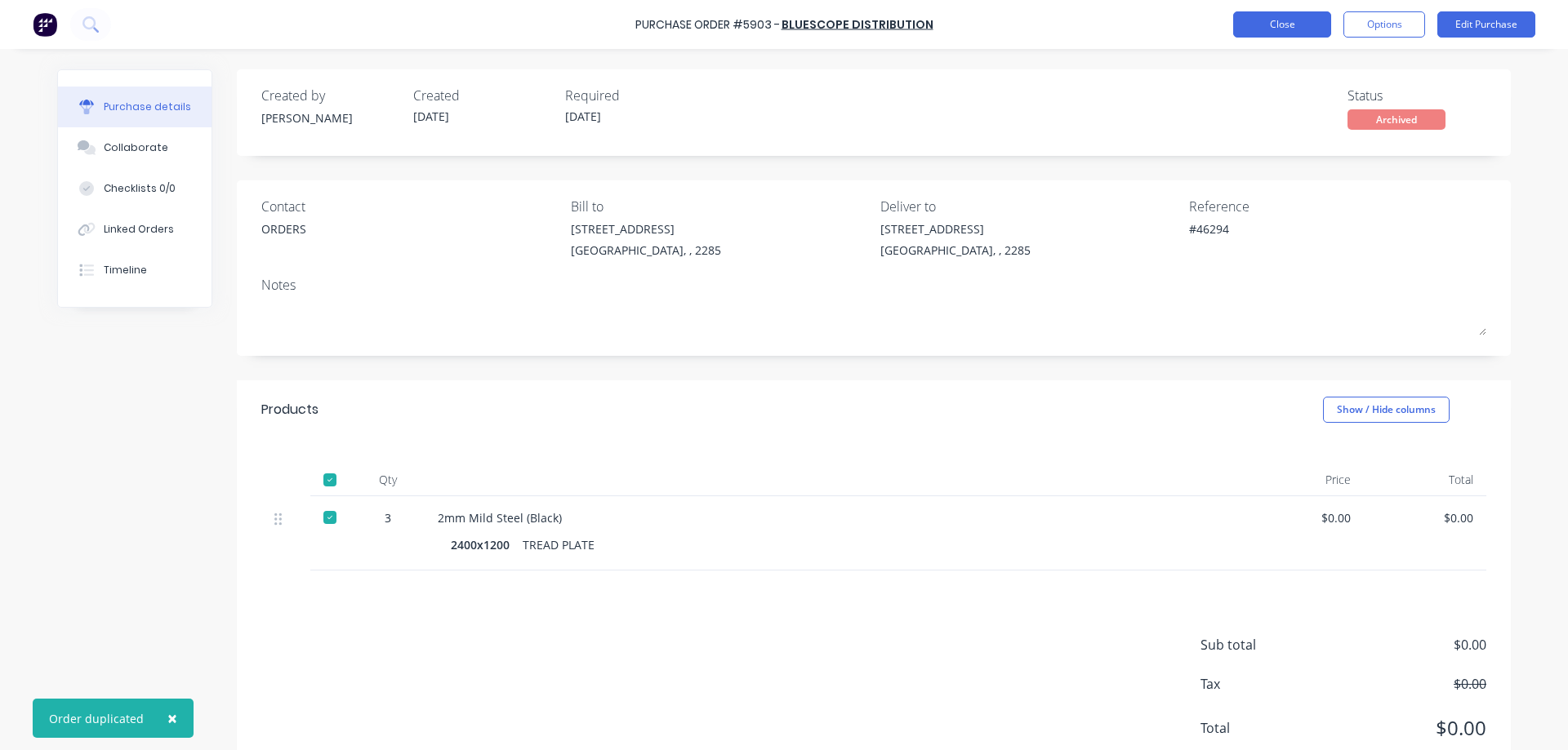
click at [1288, 24] on button "Close" at bounding box center [1281, 24] width 98 height 26
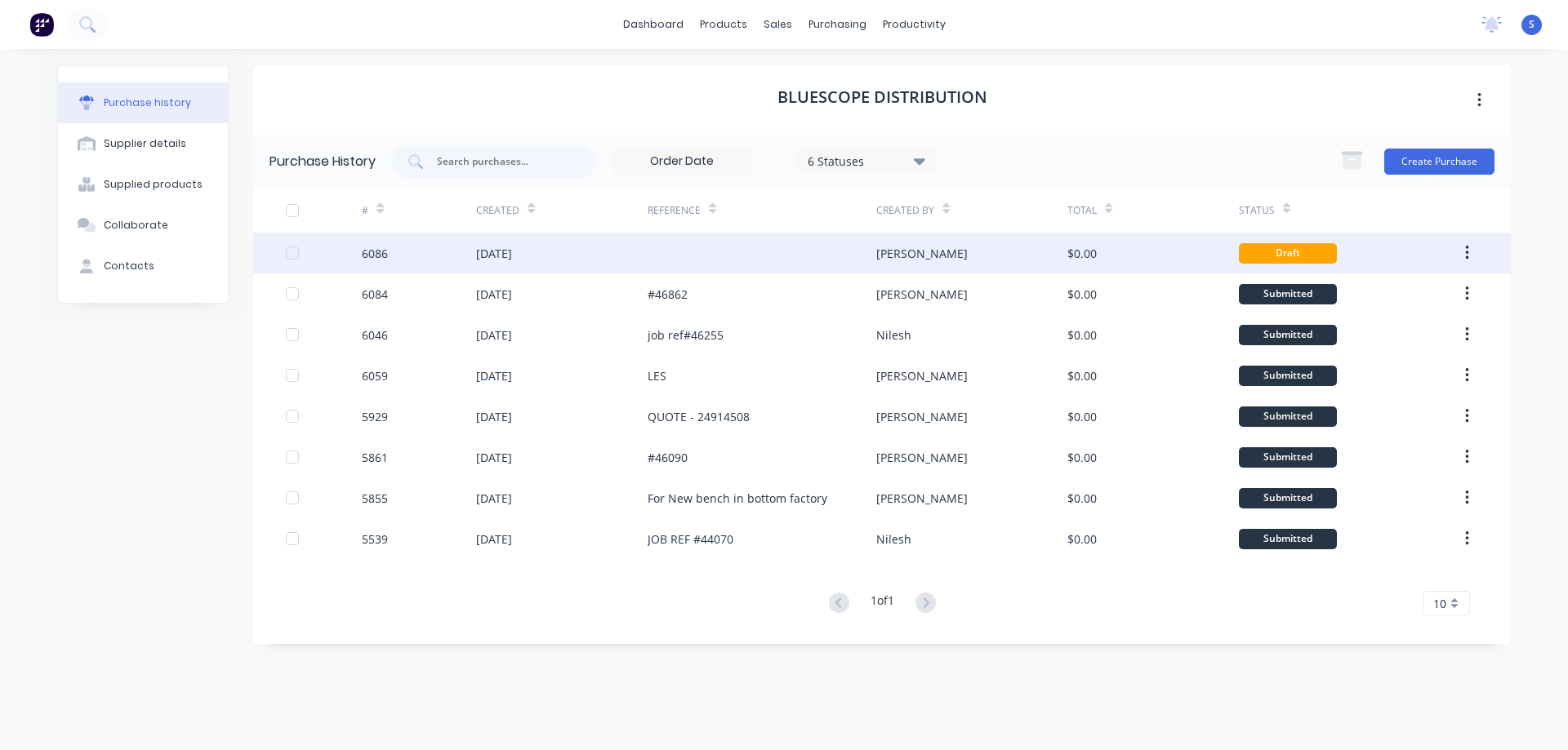
click at [994, 247] on div "[PERSON_NAME]" at bounding box center [971, 252] width 190 height 41
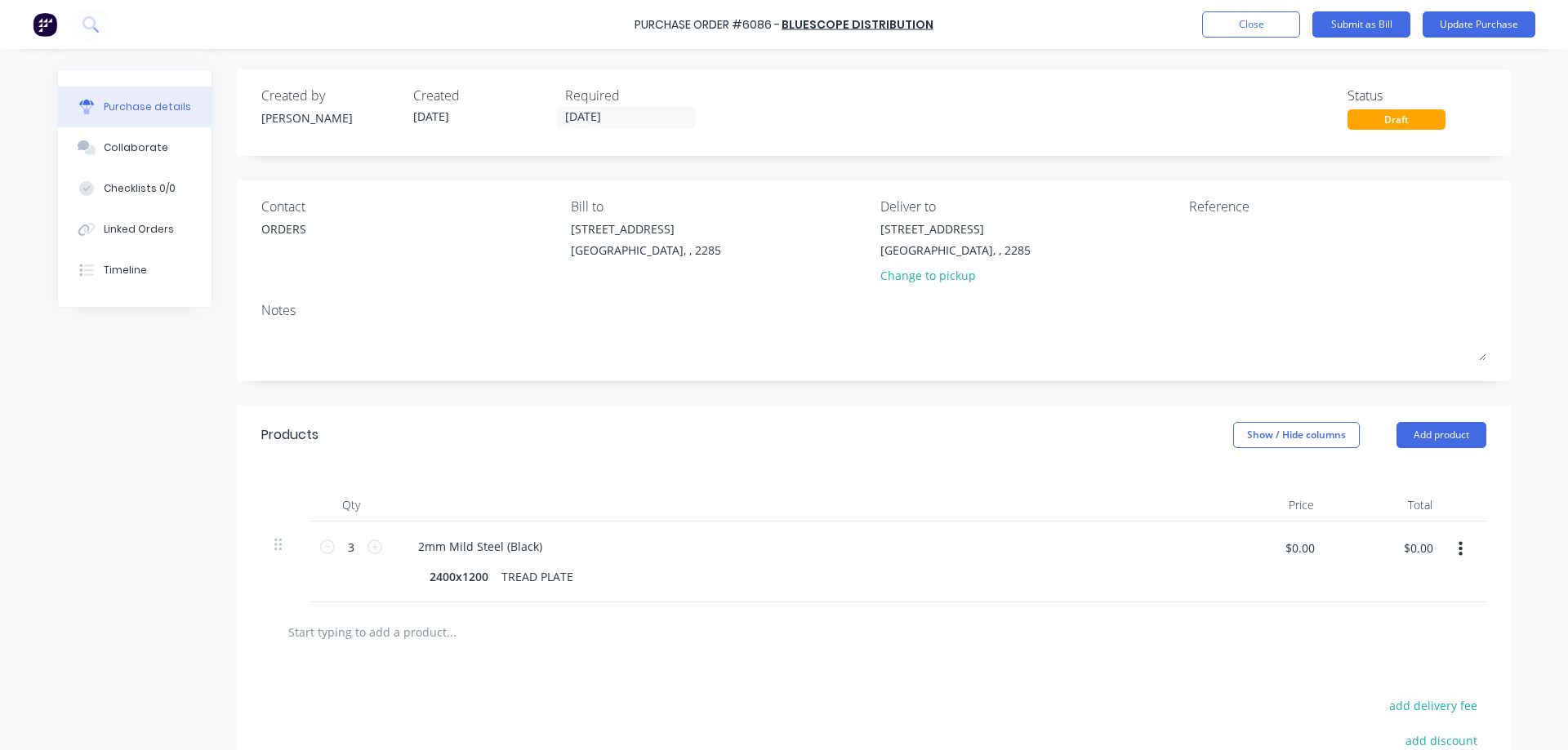
click at [761, 400] on div "Created by [PERSON_NAME] Created [DATE] Required [DATE] Status Draft Contact OR…" at bounding box center [874, 499] width 1274 height 861
click at [323, 546] on icon at bounding box center [327, 547] width 15 height 15
type input "2"
click at [1202, 242] on textarea at bounding box center [1291, 238] width 204 height 37
type textarea "x"
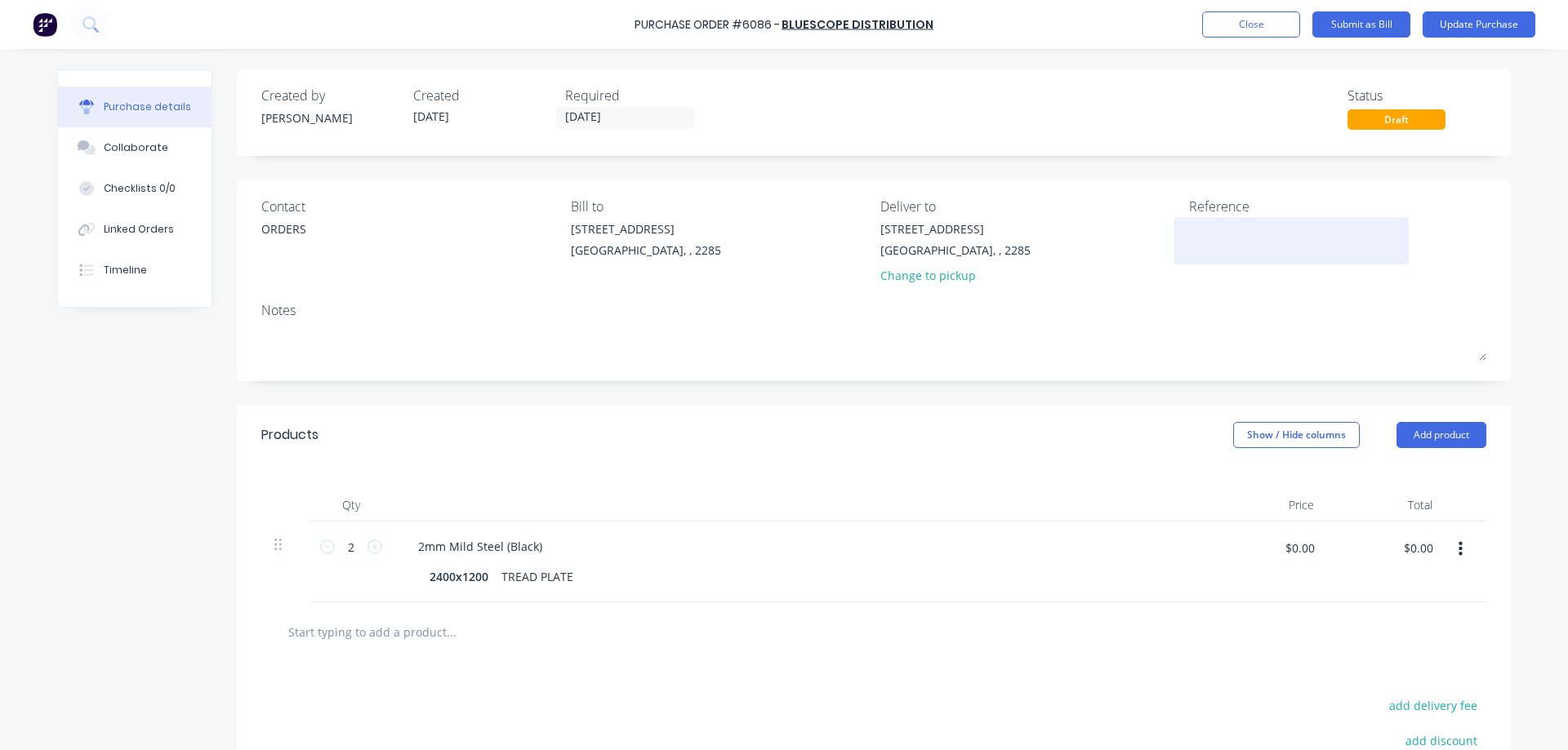
type textarea "#"
type textarea "x"
type textarea "#4"
type textarea "x"
type textarea "#46"
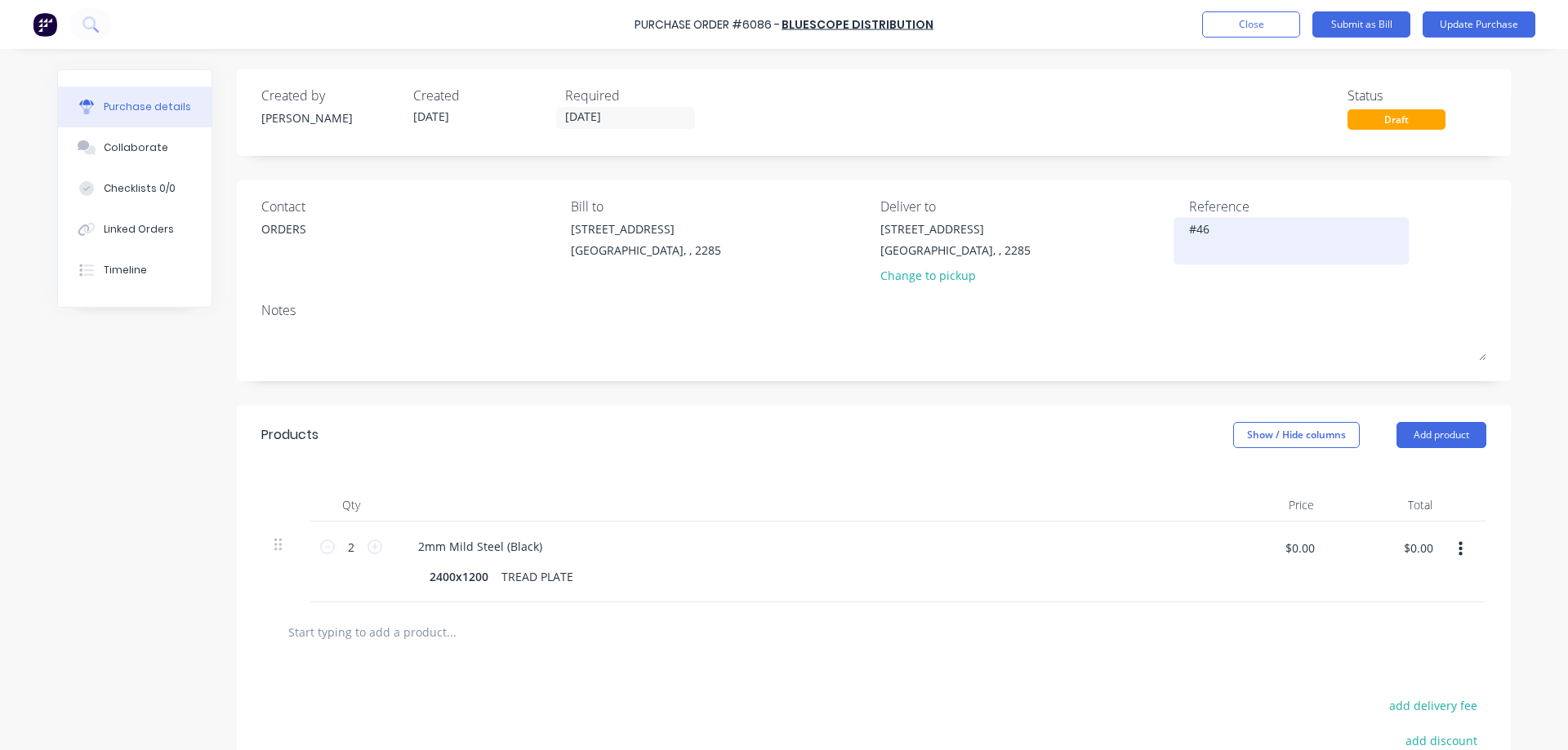
type textarea "x"
type textarea "#469"
type textarea "x"
type textarea "#4697"
type textarea "x"
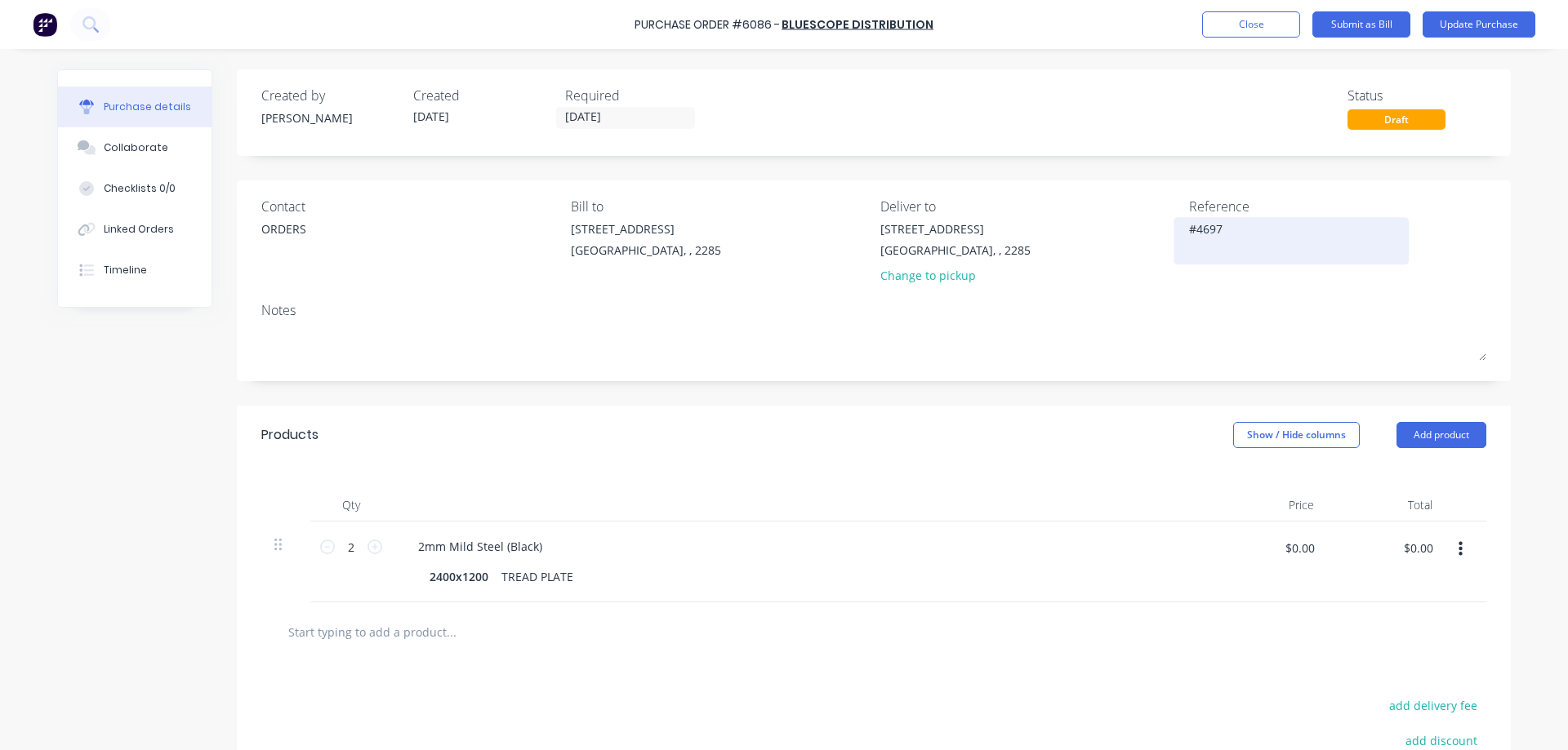
type textarea "#46971"
click at [1210, 229] on textarea "#46971" at bounding box center [1291, 238] width 204 height 37
type textarea "x"
click at [1210, 229] on textarea "#46971" at bounding box center [1291, 238] width 204 height 37
type textarea "#46971"
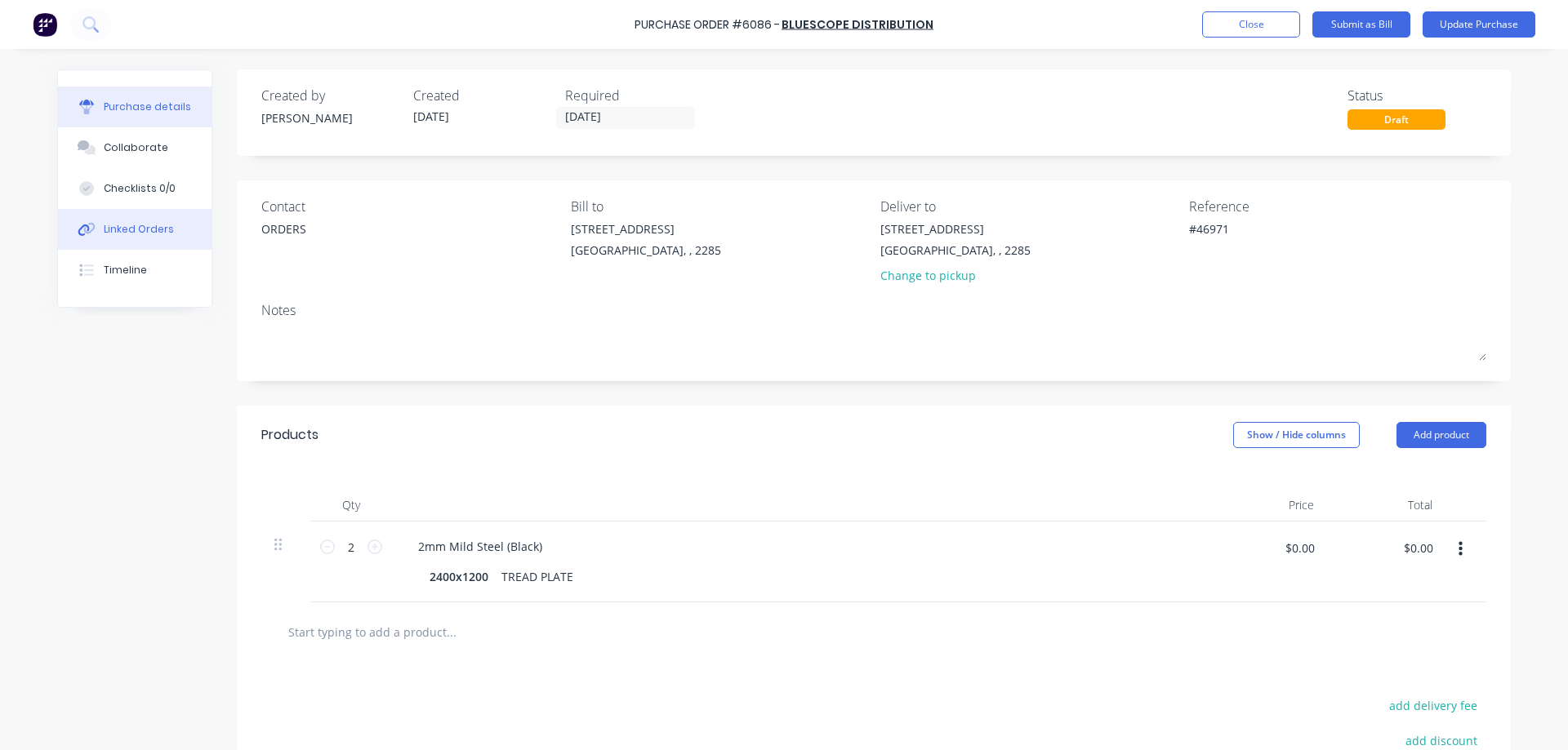
type textarea "x"
type textarea "#46971"
click at [147, 237] on button "Linked Orders" at bounding box center [135, 229] width 154 height 41
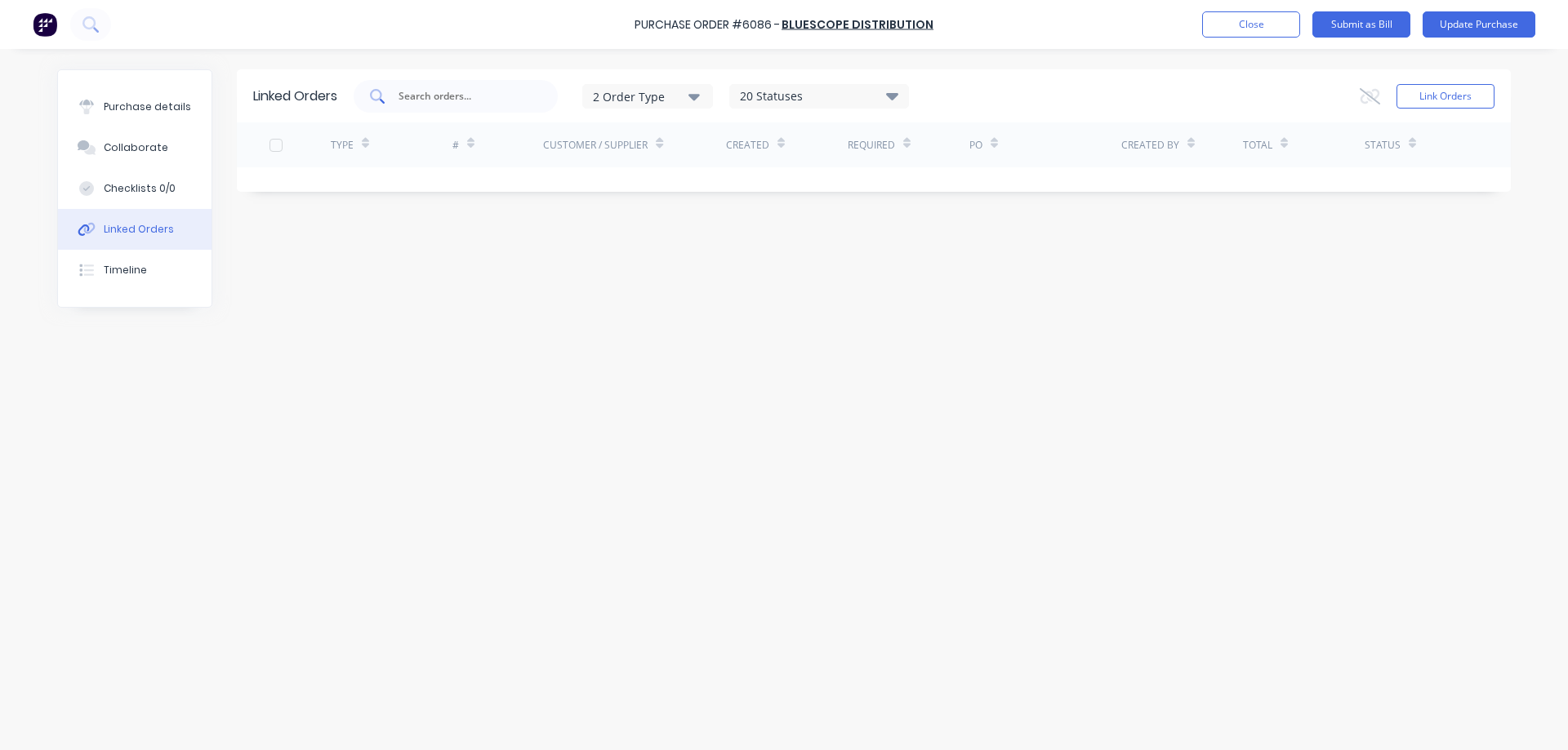
click at [439, 95] on input "text" at bounding box center [464, 96] width 135 height 17
click at [1475, 93] on button "Link Orders" at bounding box center [1445, 96] width 98 height 24
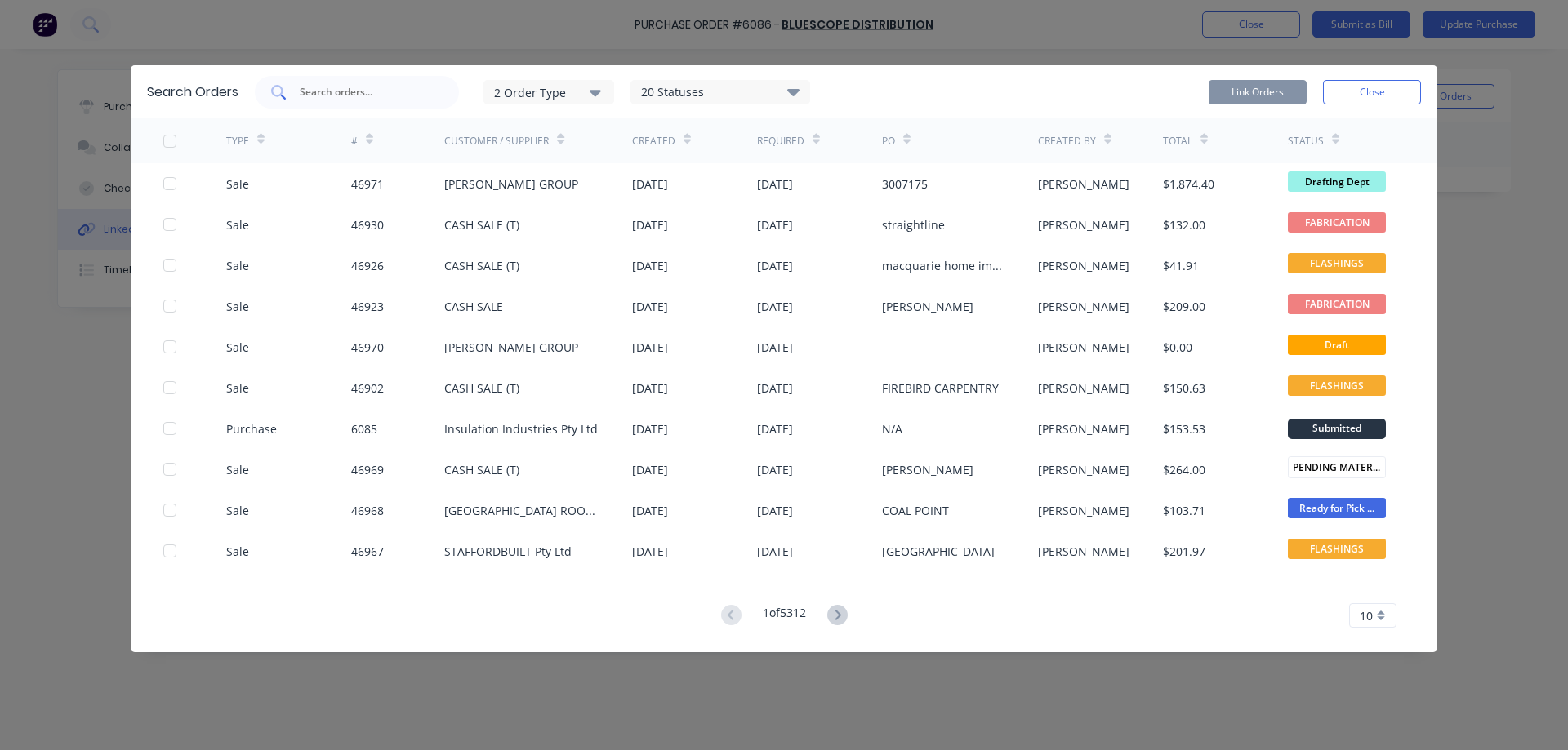
click at [360, 95] on input "text" at bounding box center [365, 92] width 135 height 17
paste input "46971"
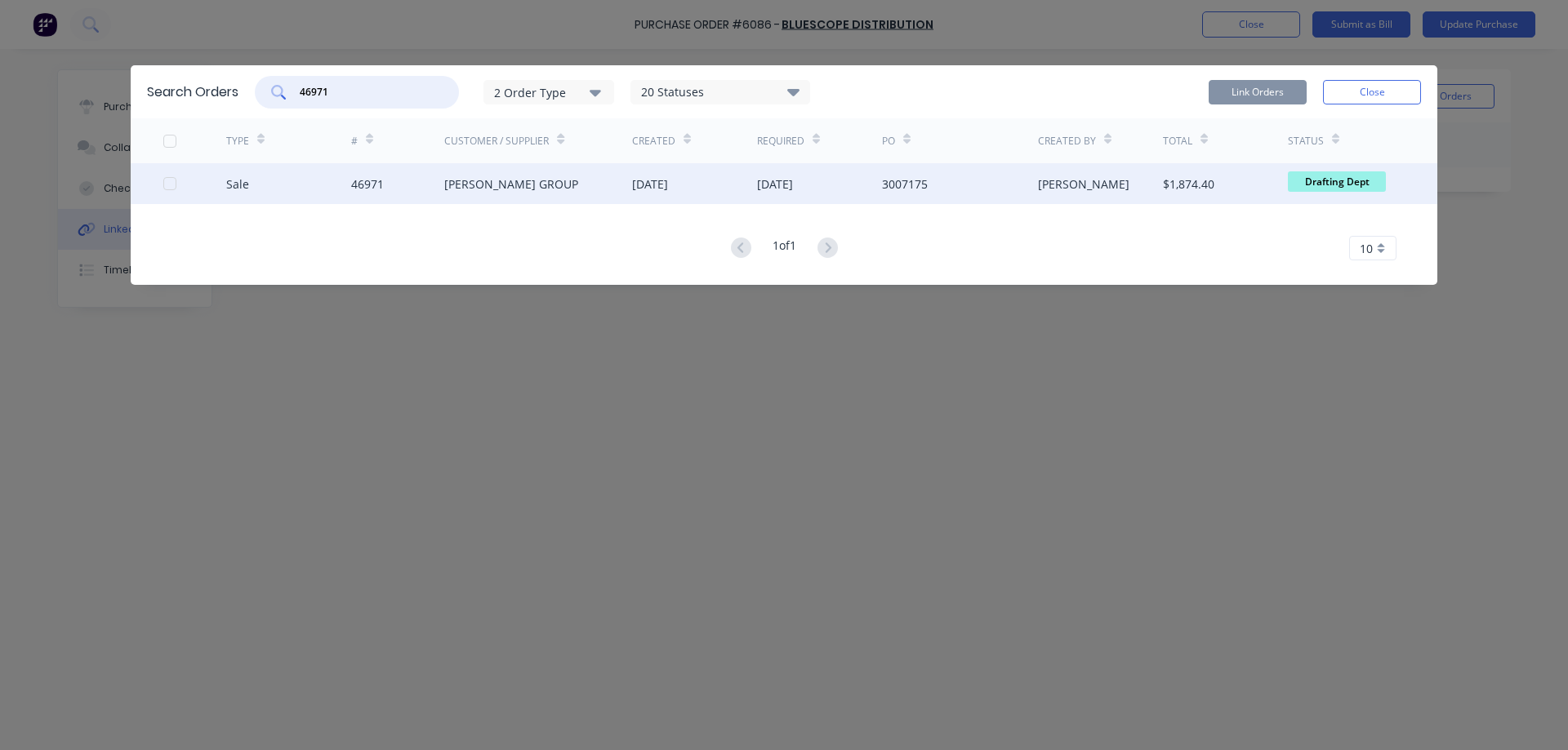
click at [164, 182] on div at bounding box center [169, 183] width 32 height 32
type input "46971"
click at [1263, 93] on button "Link Orders" at bounding box center [1257, 93] width 98 height 24
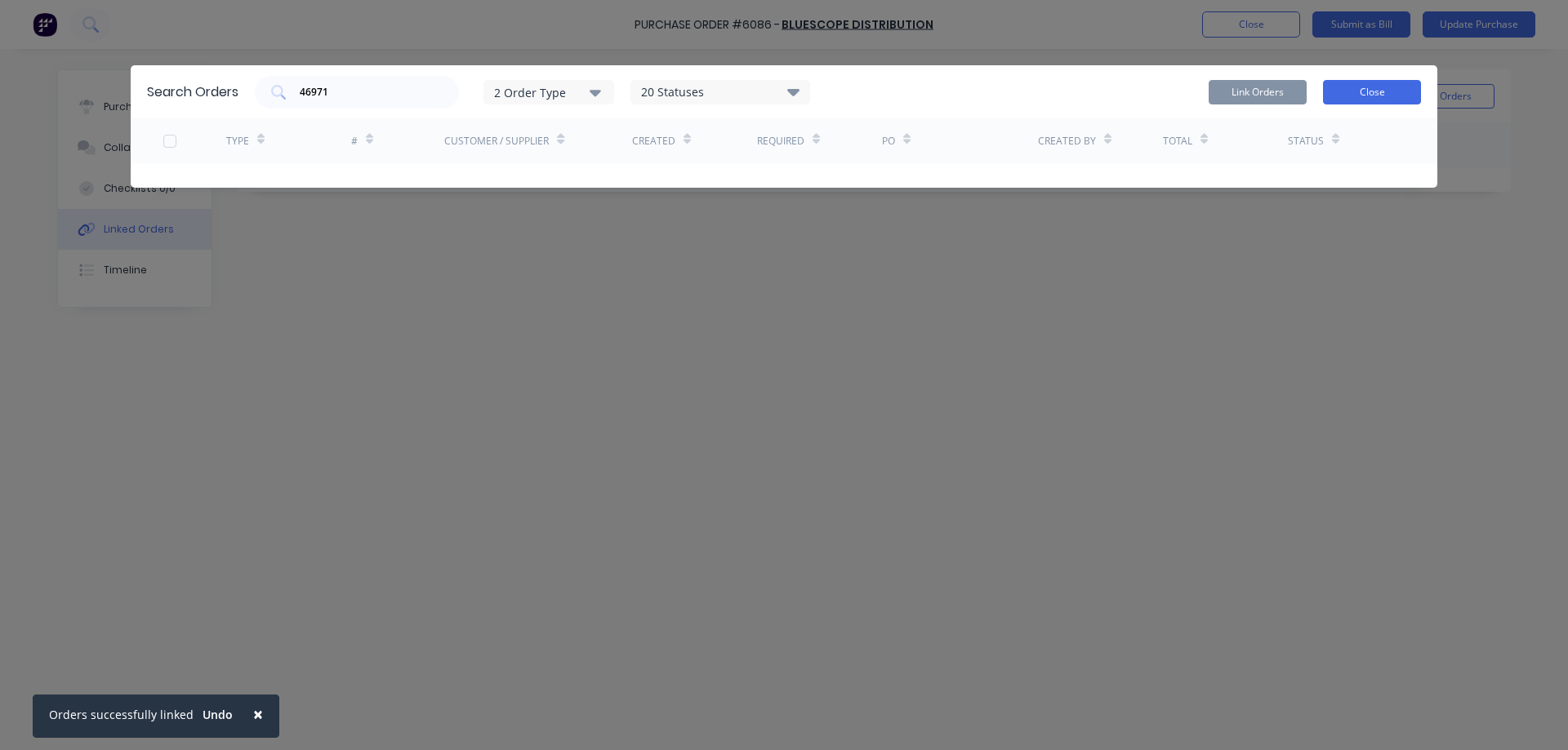
click at [1375, 87] on button "Close" at bounding box center [1371, 93] width 98 height 24
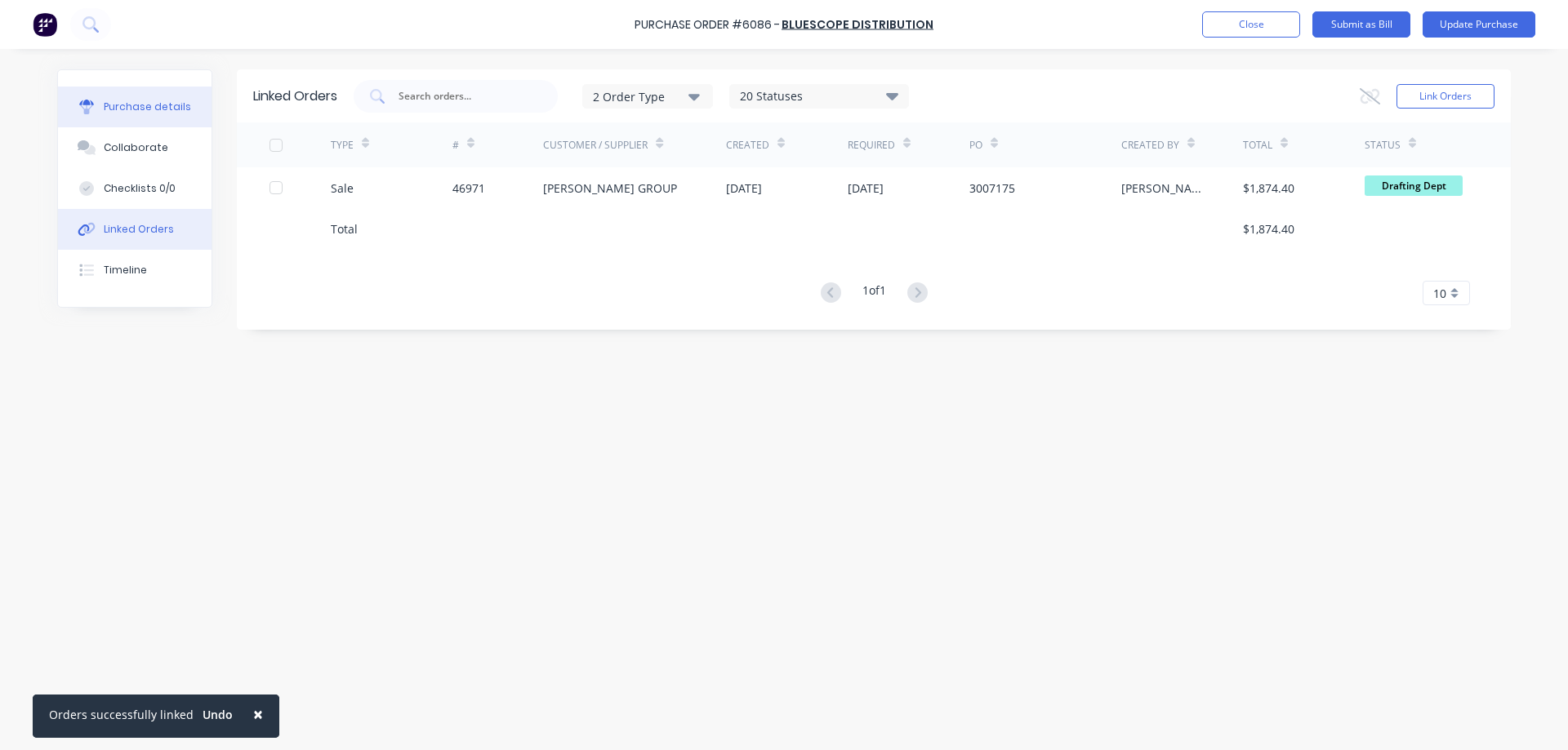
click at [167, 91] on button "Purchase details" at bounding box center [135, 107] width 154 height 41
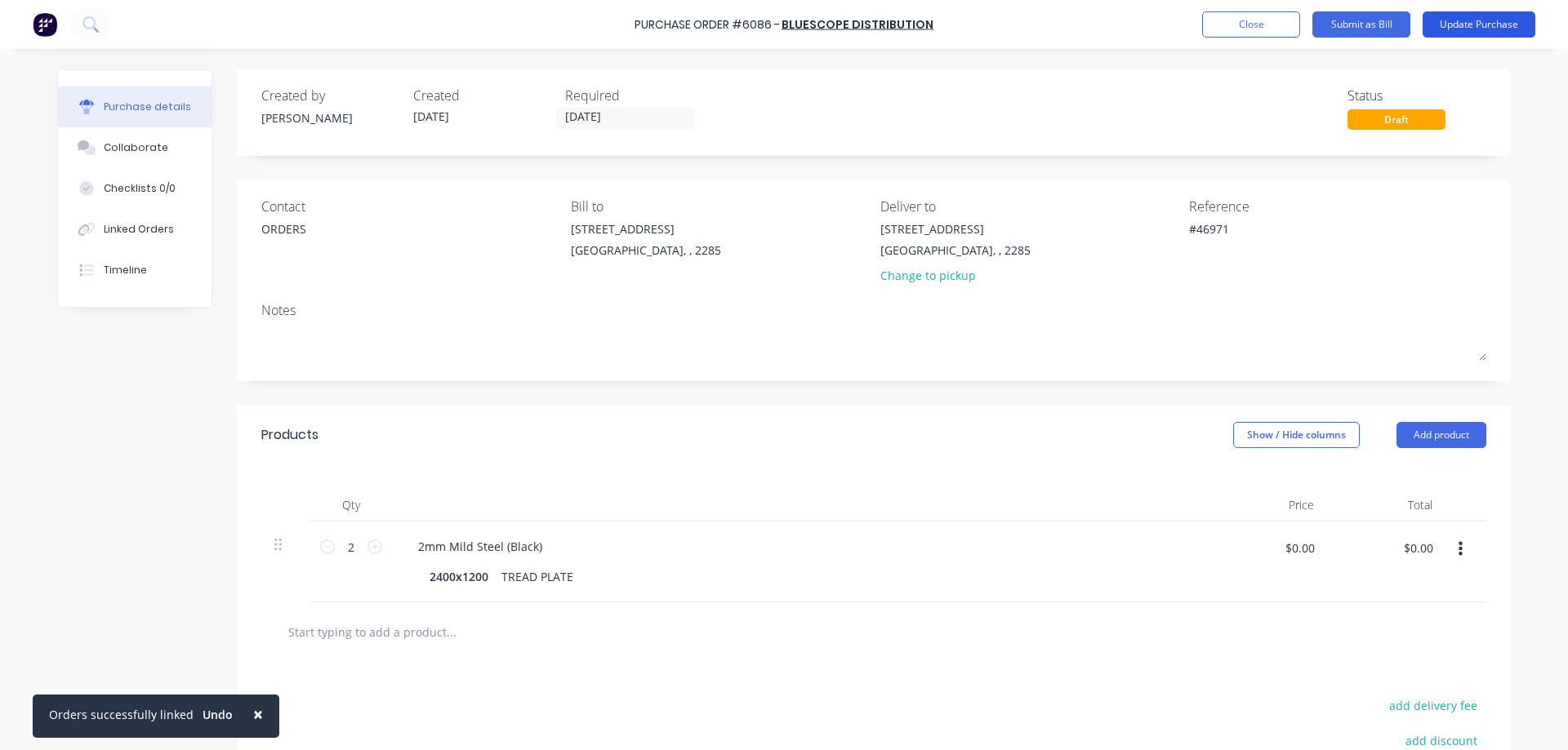
click at [1508, 21] on button "Update Purchase" at bounding box center [1478, 24] width 113 height 26
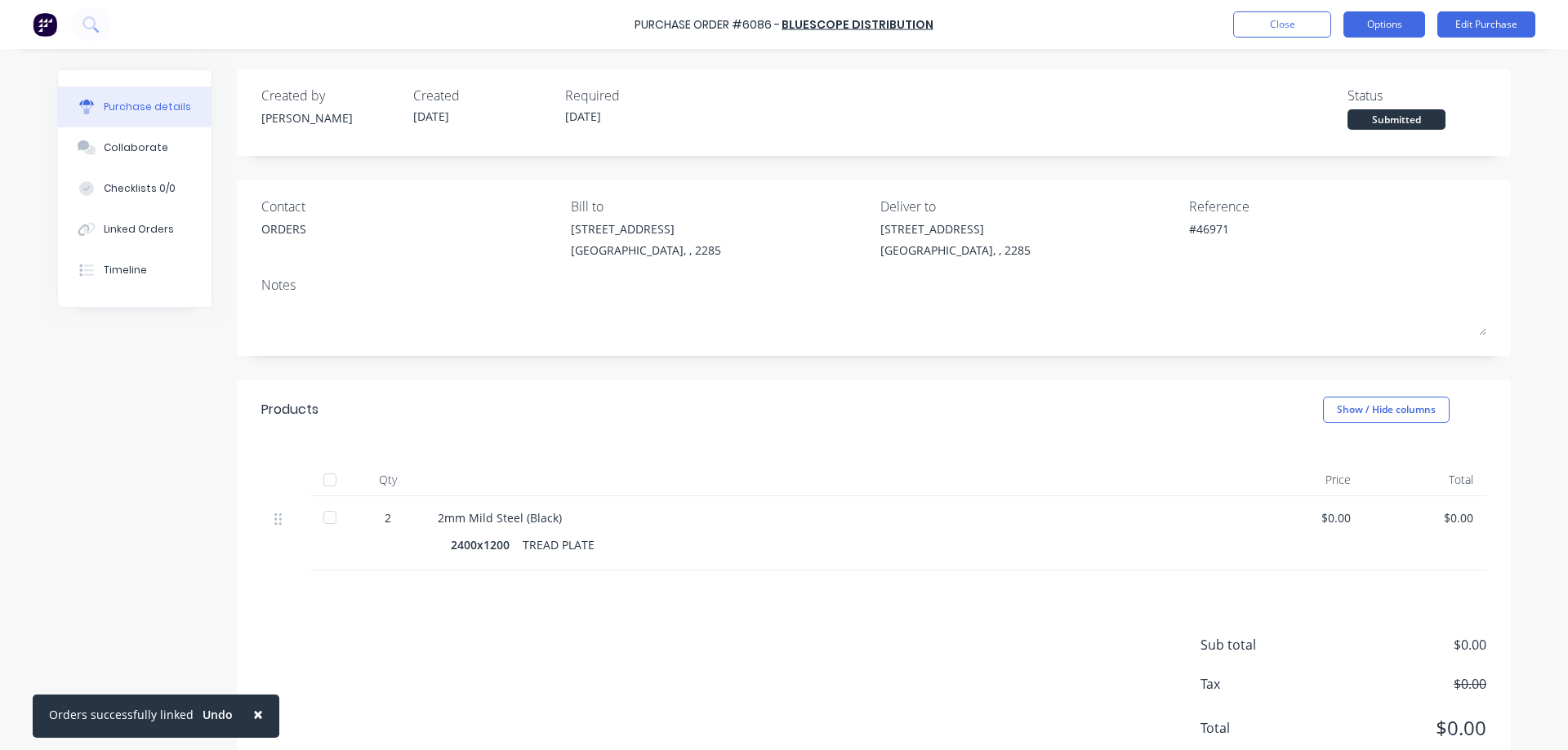
click at [1394, 25] on button "Options" at bounding box center [1384, 24] width 81 height 26
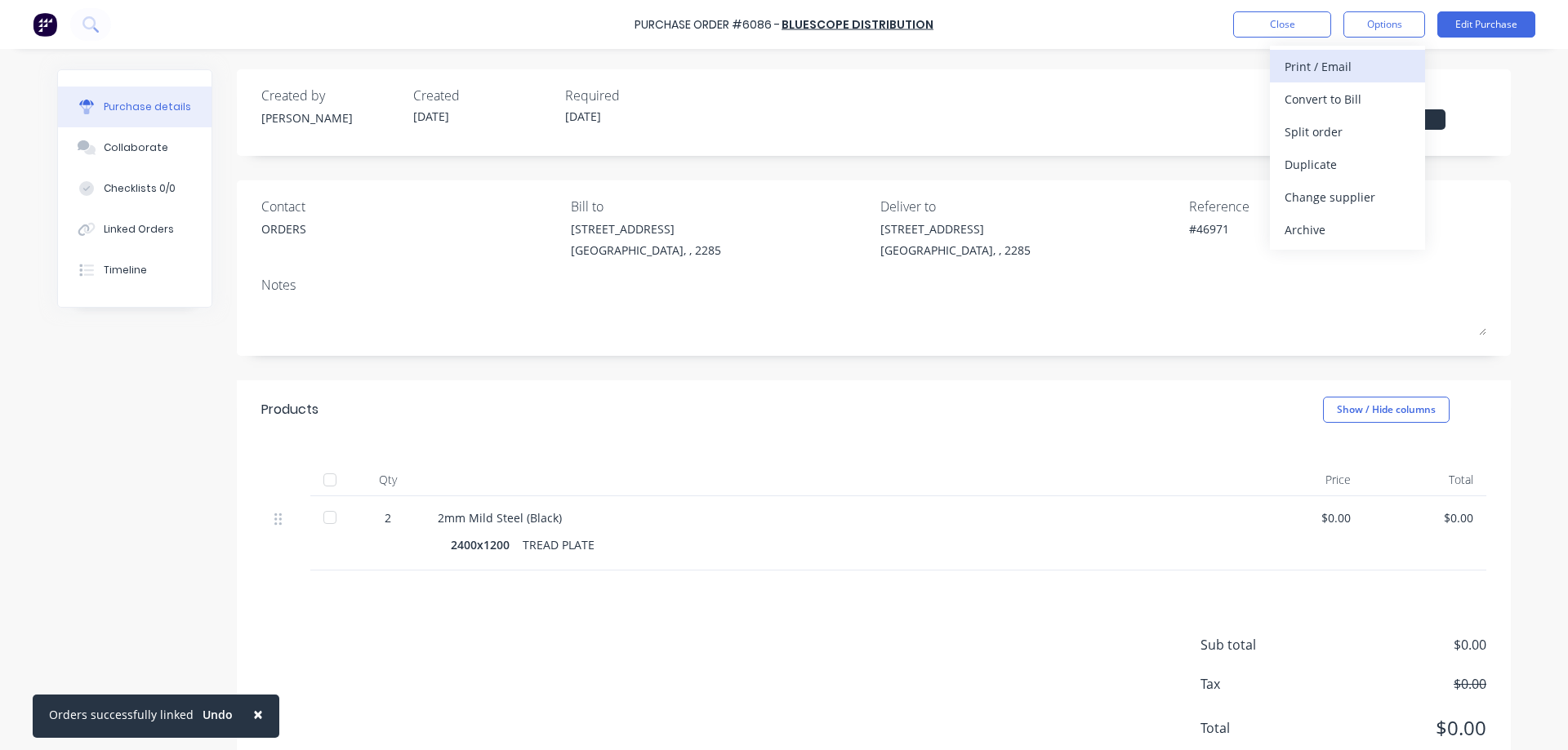
click at [1332, 63] on div "Print / Email" at bounding box center [1347, 66] width 126 height 24
click at [1330, 131] on div "Without pricing" at bounding box center [1347, 131] width 126 height 24
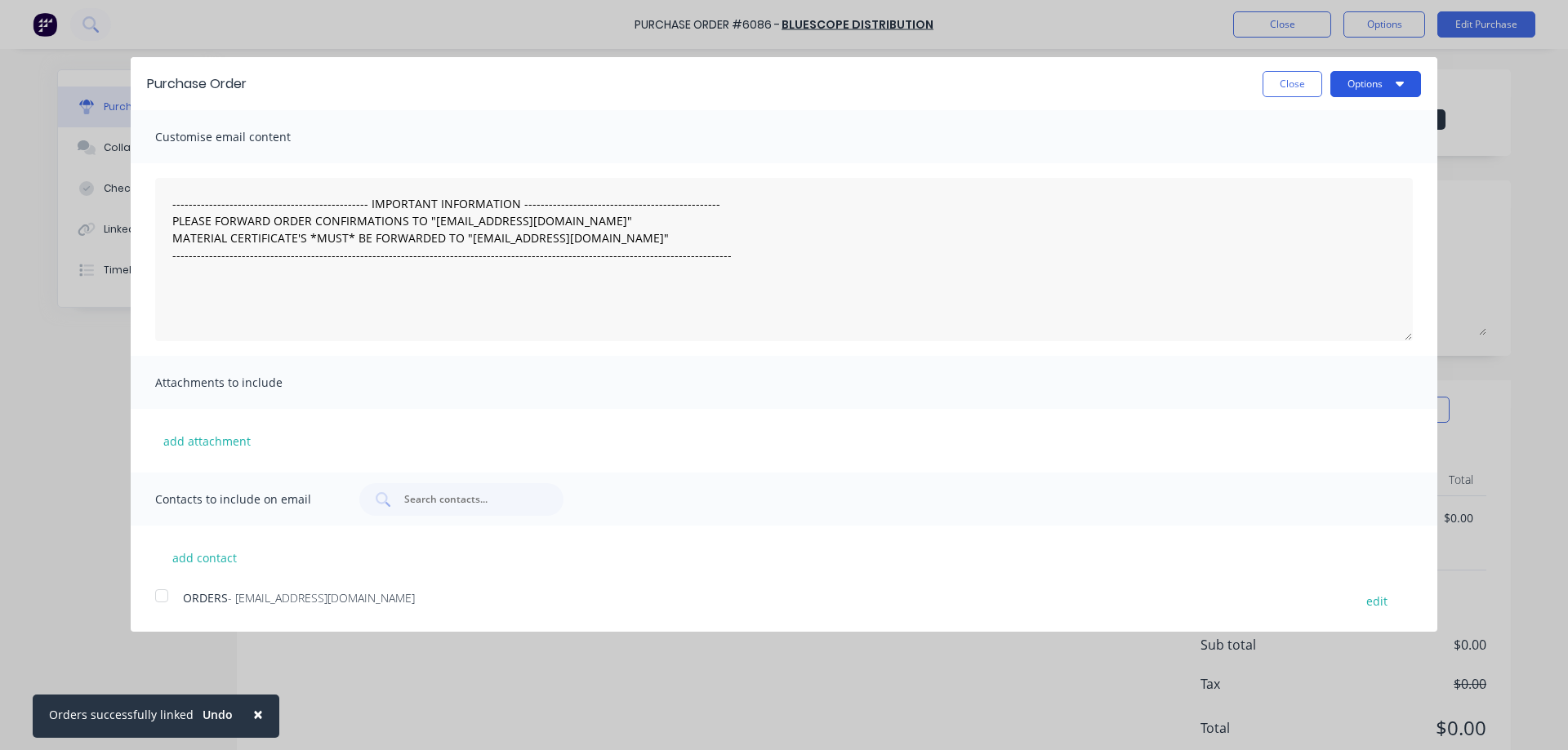
click at [1372, 91] on button "Options" at bounding box center [1376, 84] width 91 height 26
click at [1323, 132] on div "Print" at bounding box center [1344, 125] width 126 height 24
click at [1304, 80] on button "Close" at bounding box center [1292, 84] width 59 height 26
type textarea "x"
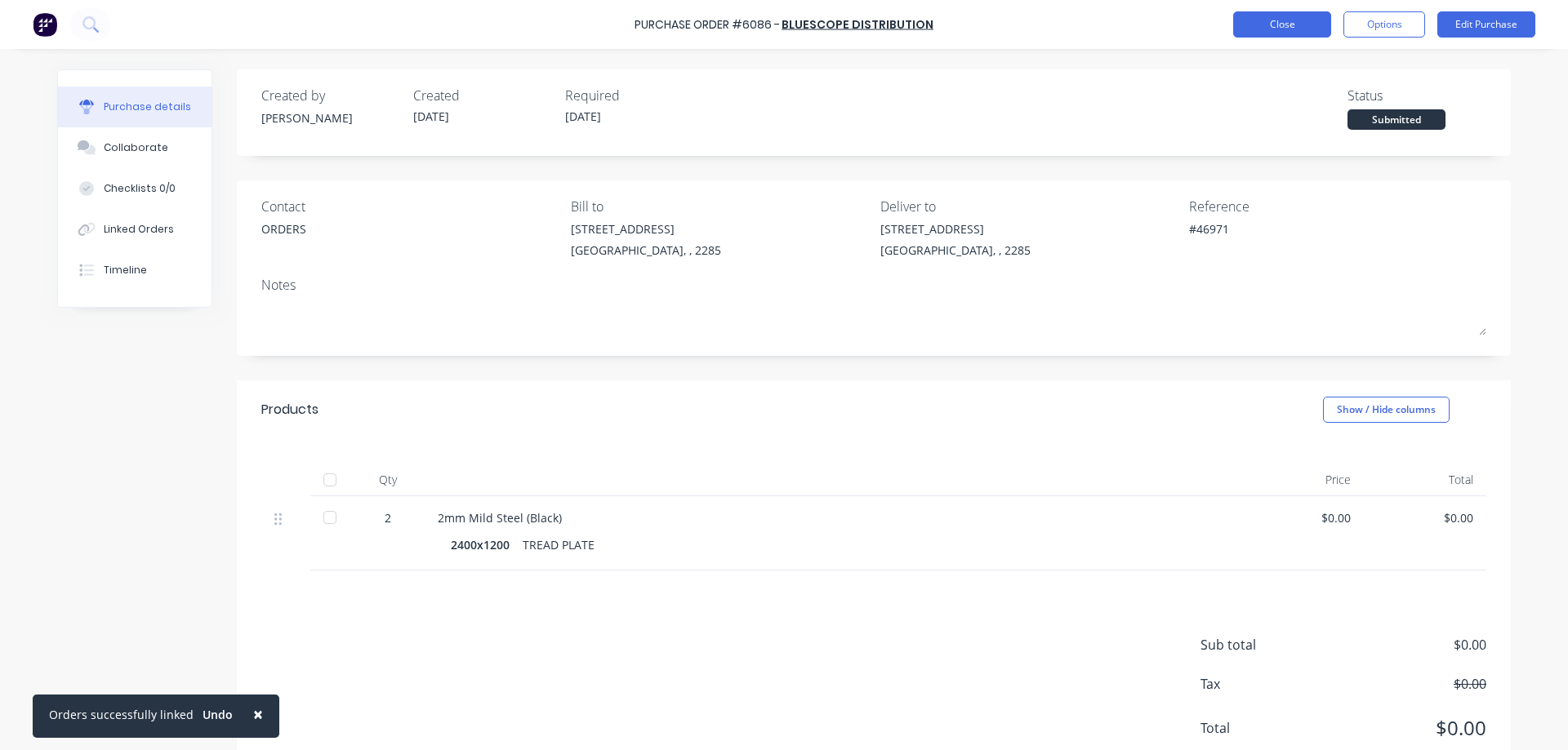
click at [1280, 12] on button "Close" at bounding box center [1281, 24] width 98 height 26
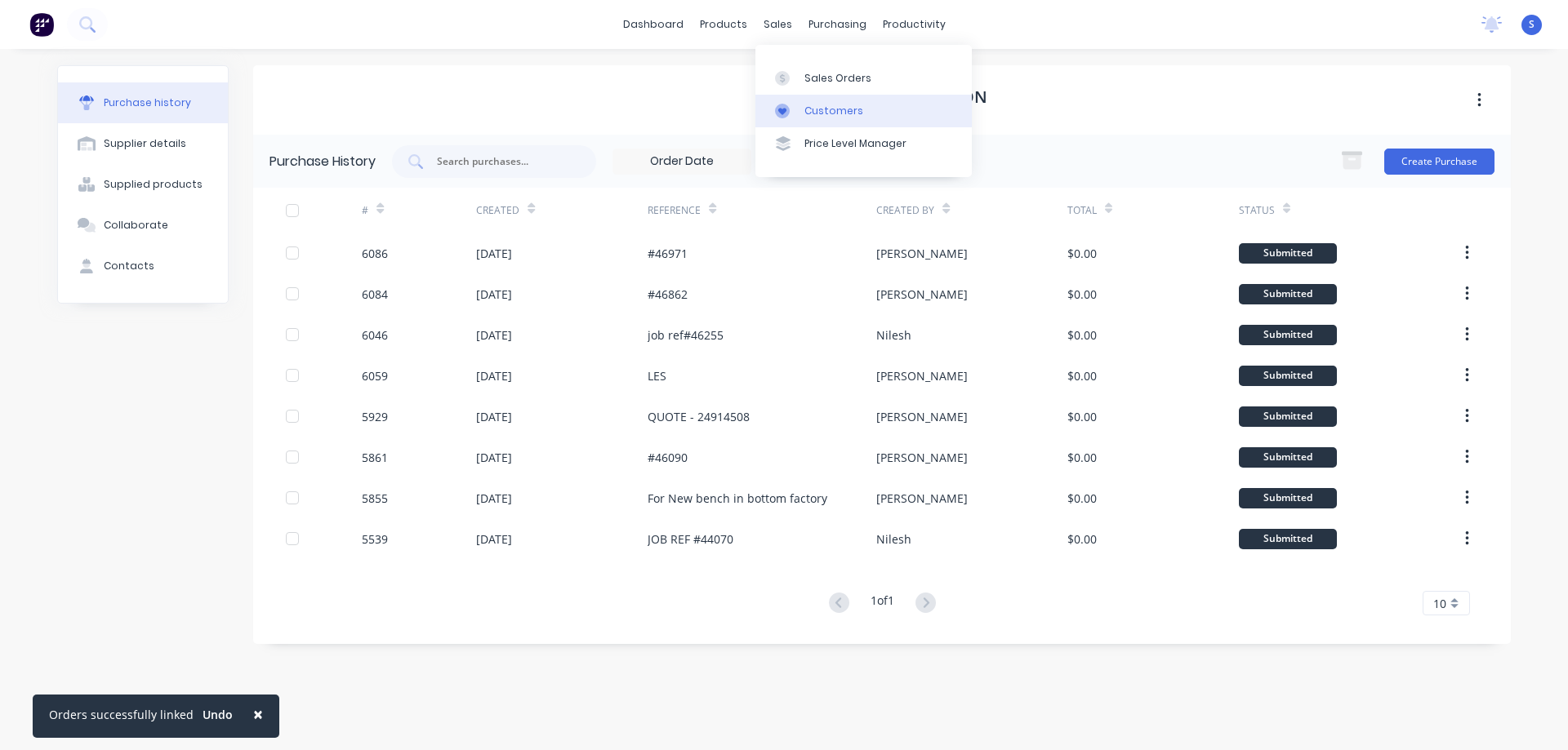
click at [833, 108] on div "Customers" at bounding box center [833, 111] width 59 height 15
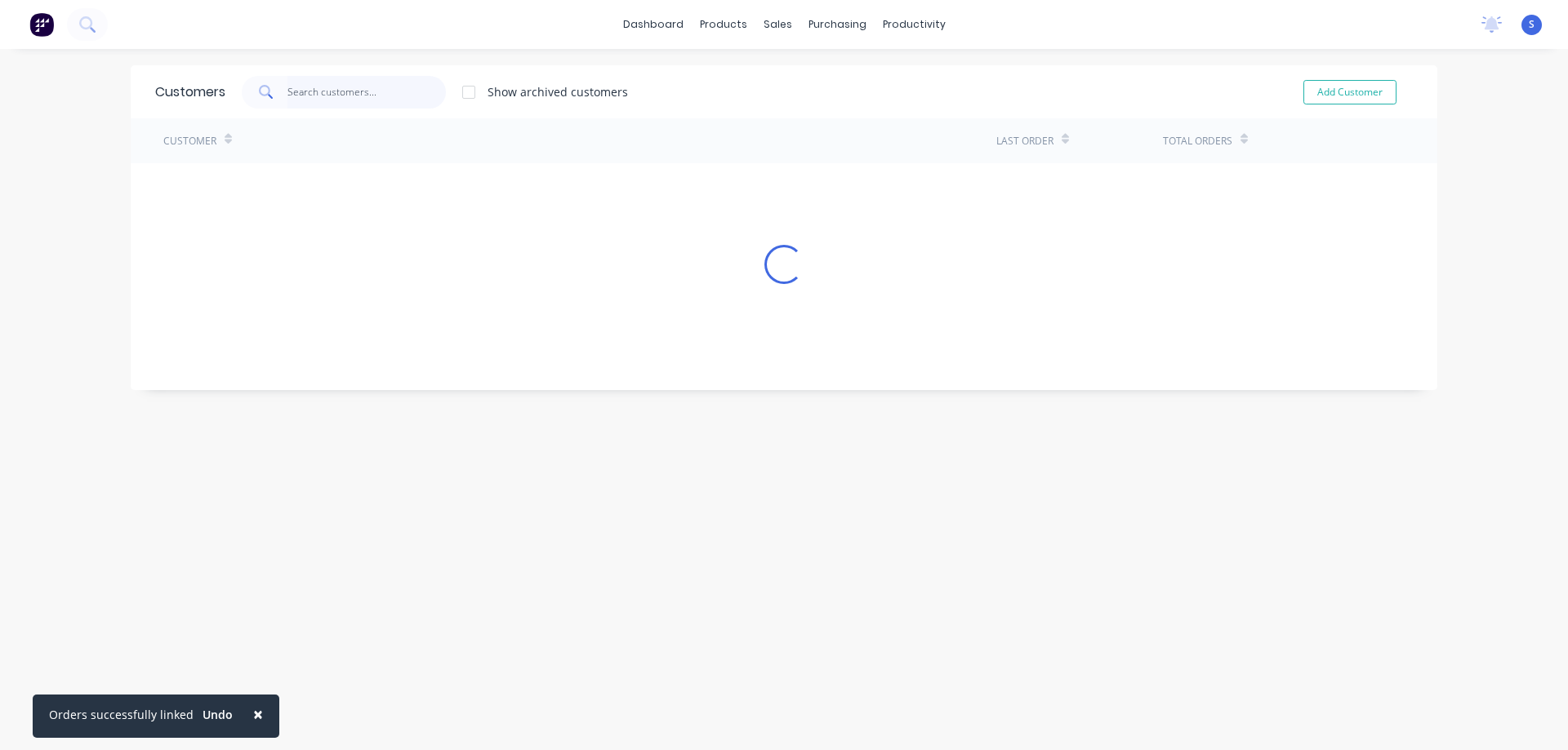
click at [344, 93] on input "text" at bounding box center [367, 92] width 159 height 32
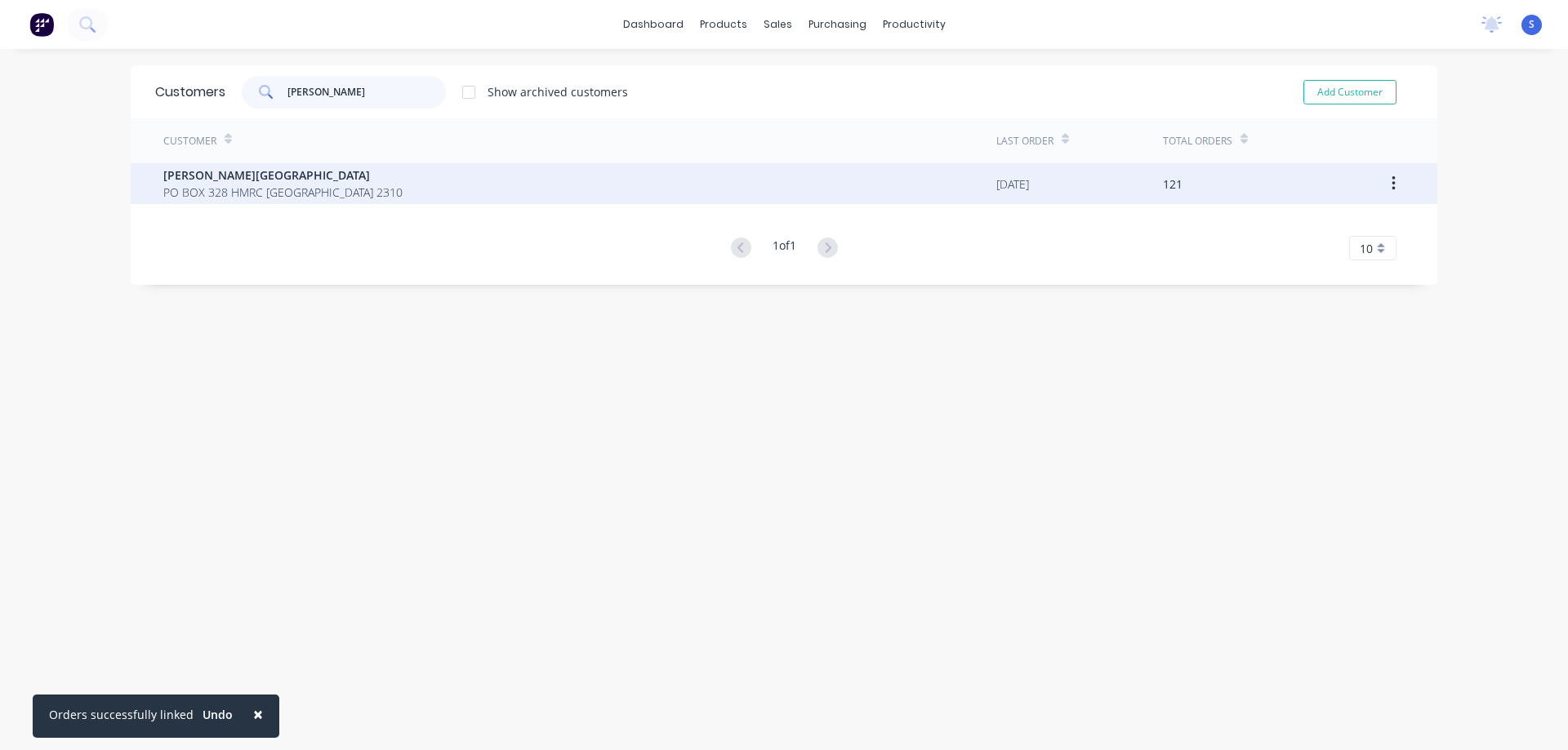
type input "[PERSON_NAME]"
click at [286, 182] on span "[PERSON_NAME][GEOGRAPHIC_DATA]" at bounding box center [283, 175] width 239 height 17
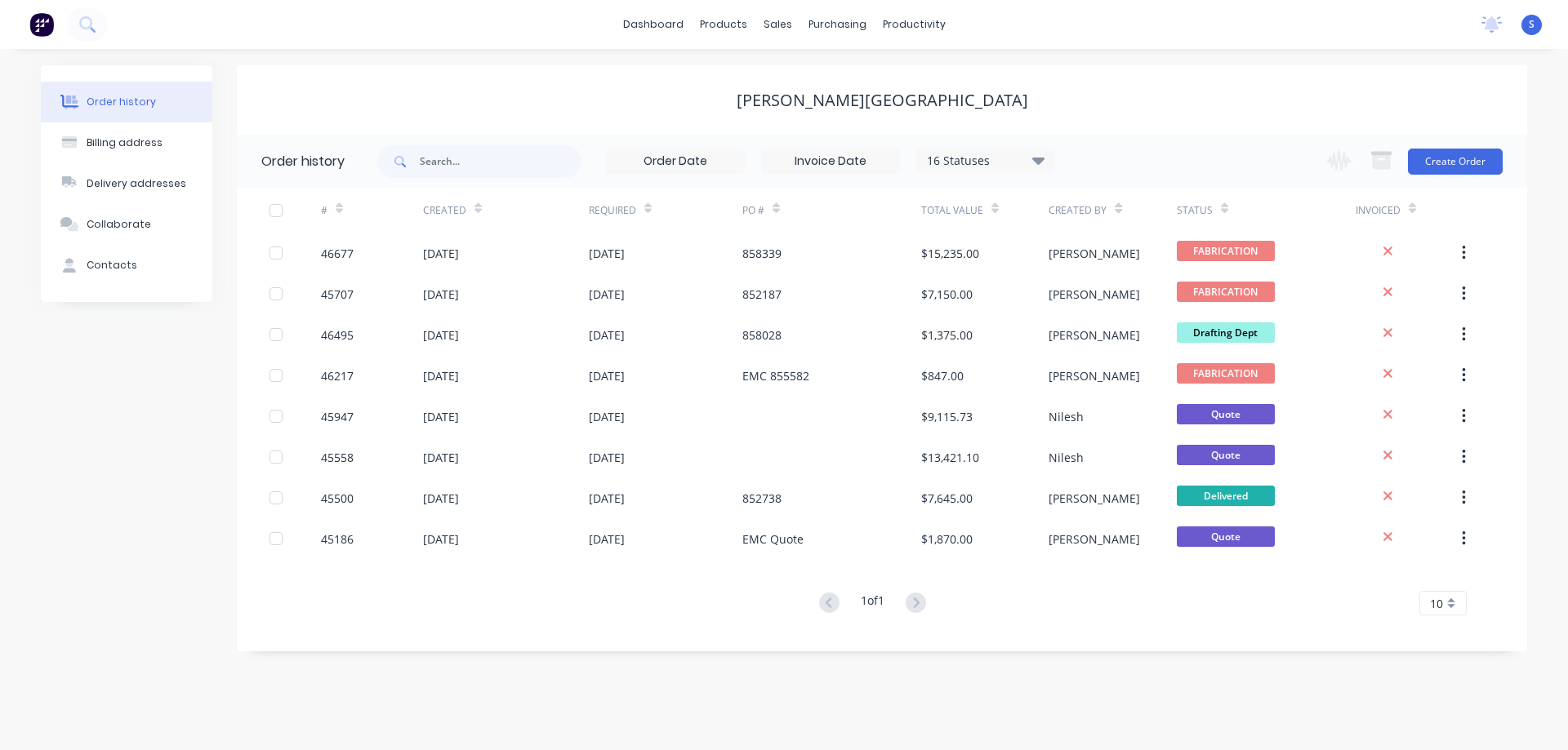
click at [1032, 156] on div "16 Statuses" at bounding box center [985, 161] width 137 height 18
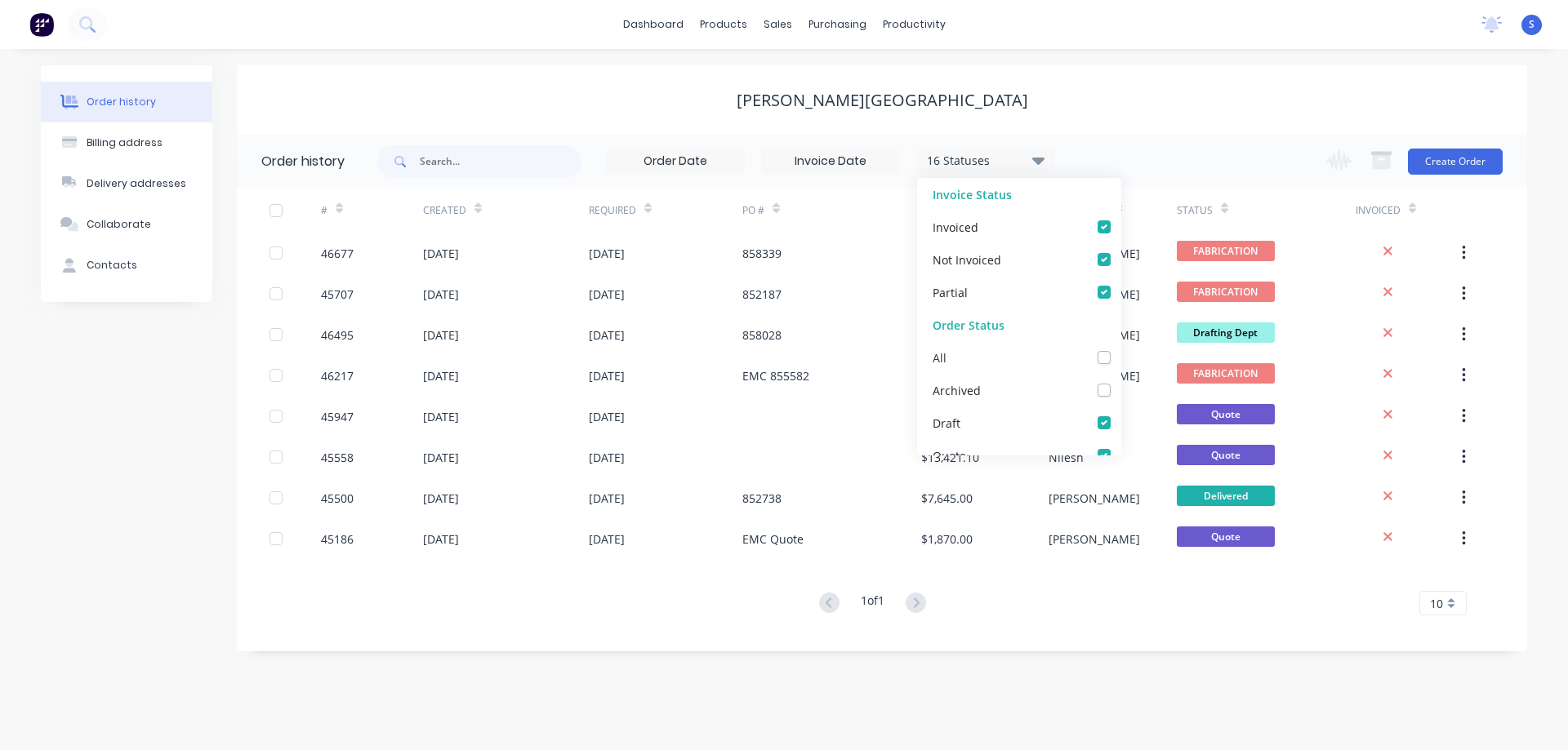
click at [1120, 348] on label at bounding box center [1120, 348] width 0 height 0
click at [1120, 358] on input "checkbox" at bounding box center [1126, 356] width 13 height 16
checkbox input "true"
click at [1120, 348] on label at bounding box center [1120, 348] width 0 height 0
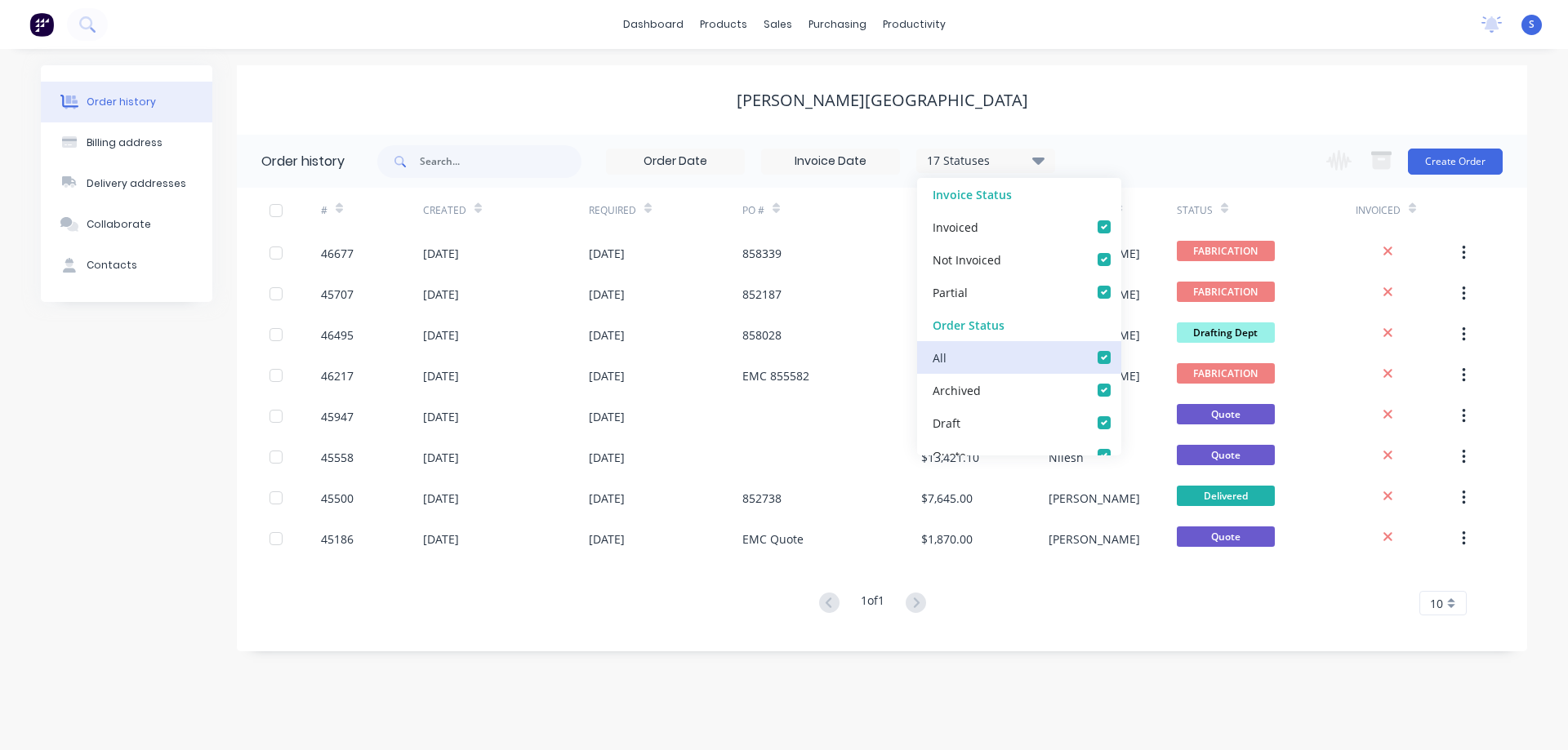
click at [1120, 361] on input "checkbox" at bounding box center [1126, 356] width 13 height 16
checkbox input "false"
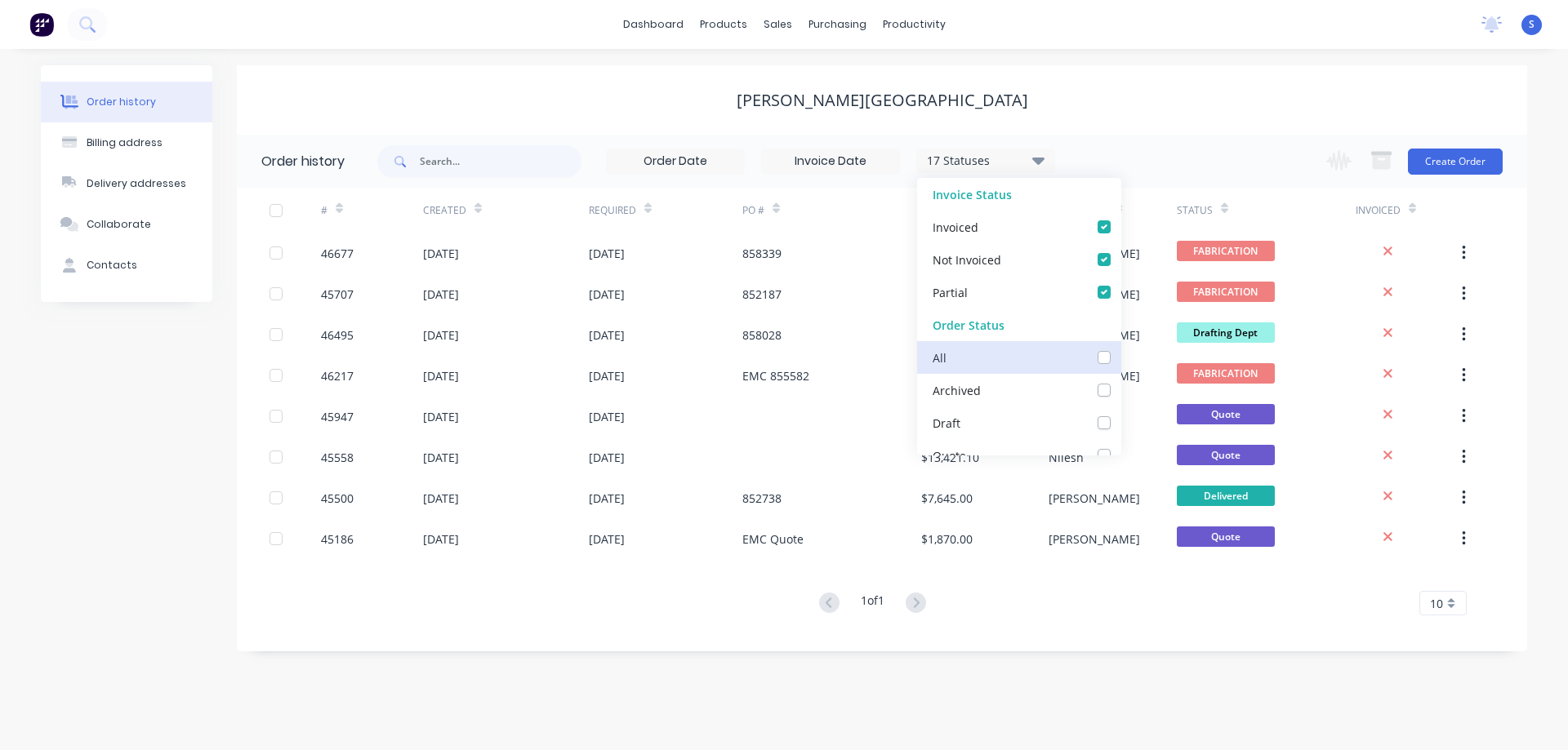
checkbox input "false"
checkbox Dept_checkbox_c497519b-6c2e-4de3-a8fe-dff7ae6b3170undefined "false"
checkbox DETAIL_checkbox_98770c71-40f1-4542-815e-b729aedd4a8aundefined "false"
checkbox input "false"
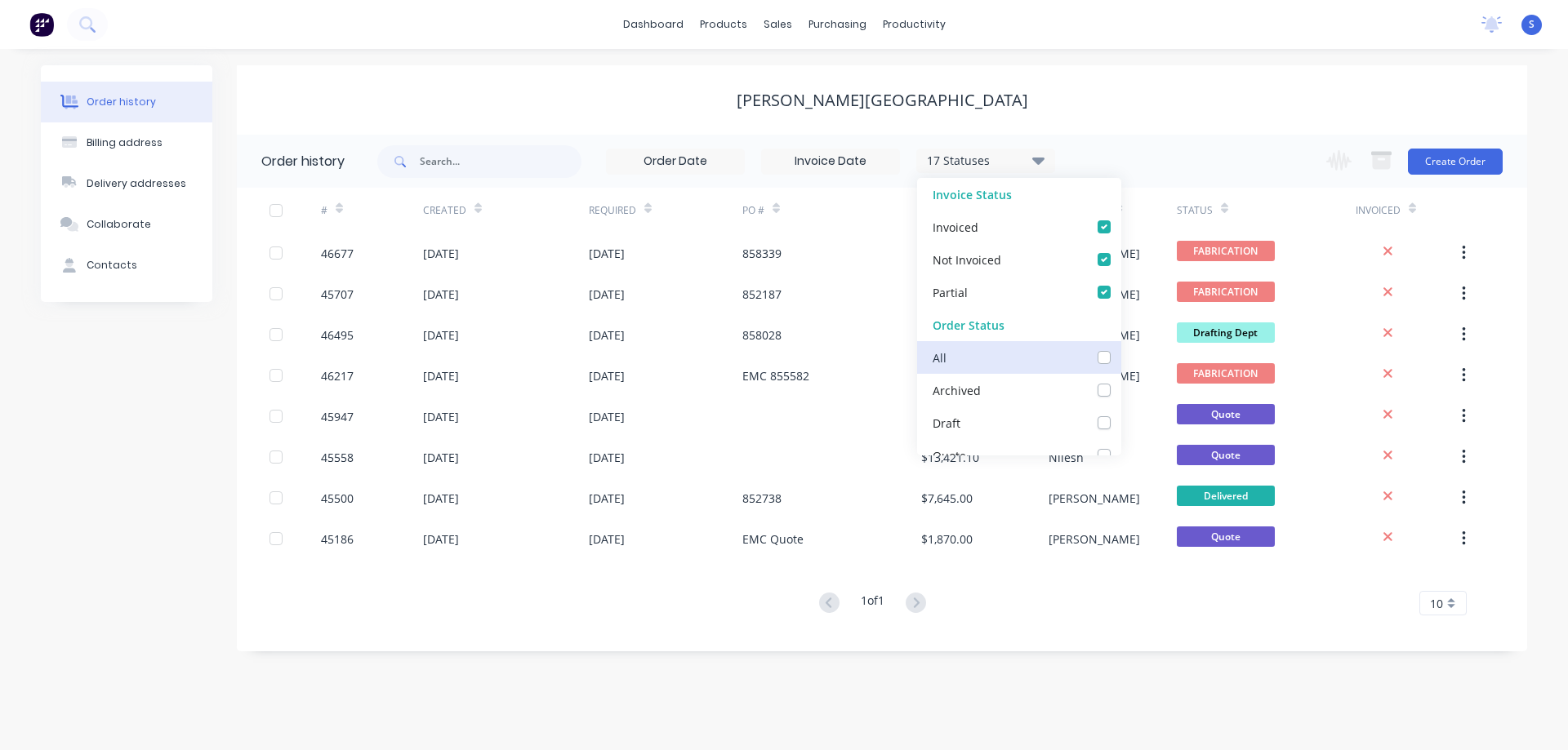
checkbox Up_checkbox_74ab0f41-041f-4191-99df-ac26c8a7dea1undefined "false"
checkbox Delivery_checkbox_b960ef1b-a307-4dae-a0fe-64f7fd6bb771undefined "false"
checkbox Queue_checkbox_db0fc282-a8aa-49e3-8b82-03aa207dd4e6undefined "false"
checkbox input "false"
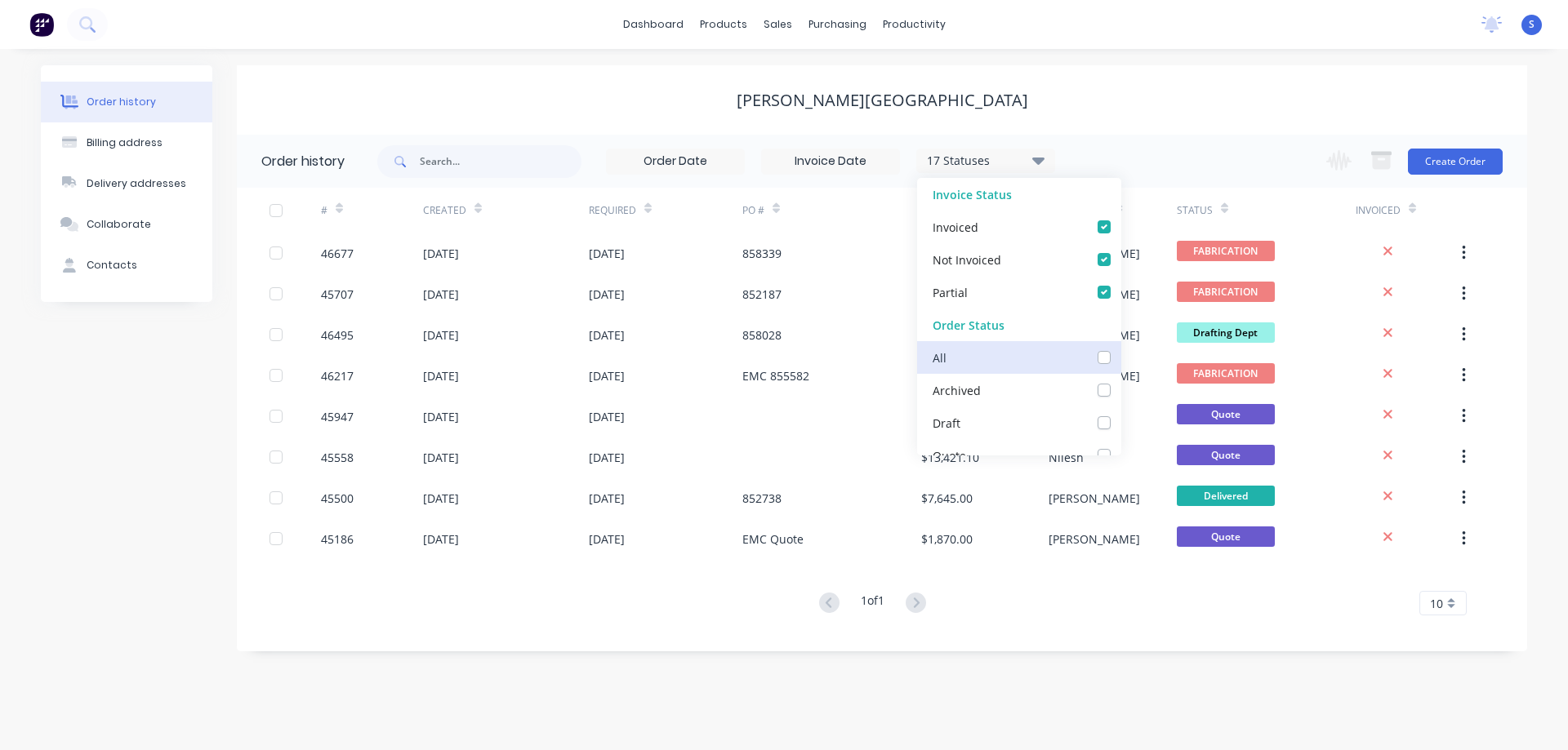
checkbox Up_checkbox_buc19fundefined "false"
click at [1120, 382] on label at bounding box center [1120, 382] width 0 height 0
click at [1120, 395] on input "checkbox" at bounding box center [1126, 389] width 13 height 16
checkbox input "true"
click at [1205, 73] on div "[PERSON_NAME][GEOGRAPHIC_DATA]" at bounding box center [881, 100] width 1290 height 69
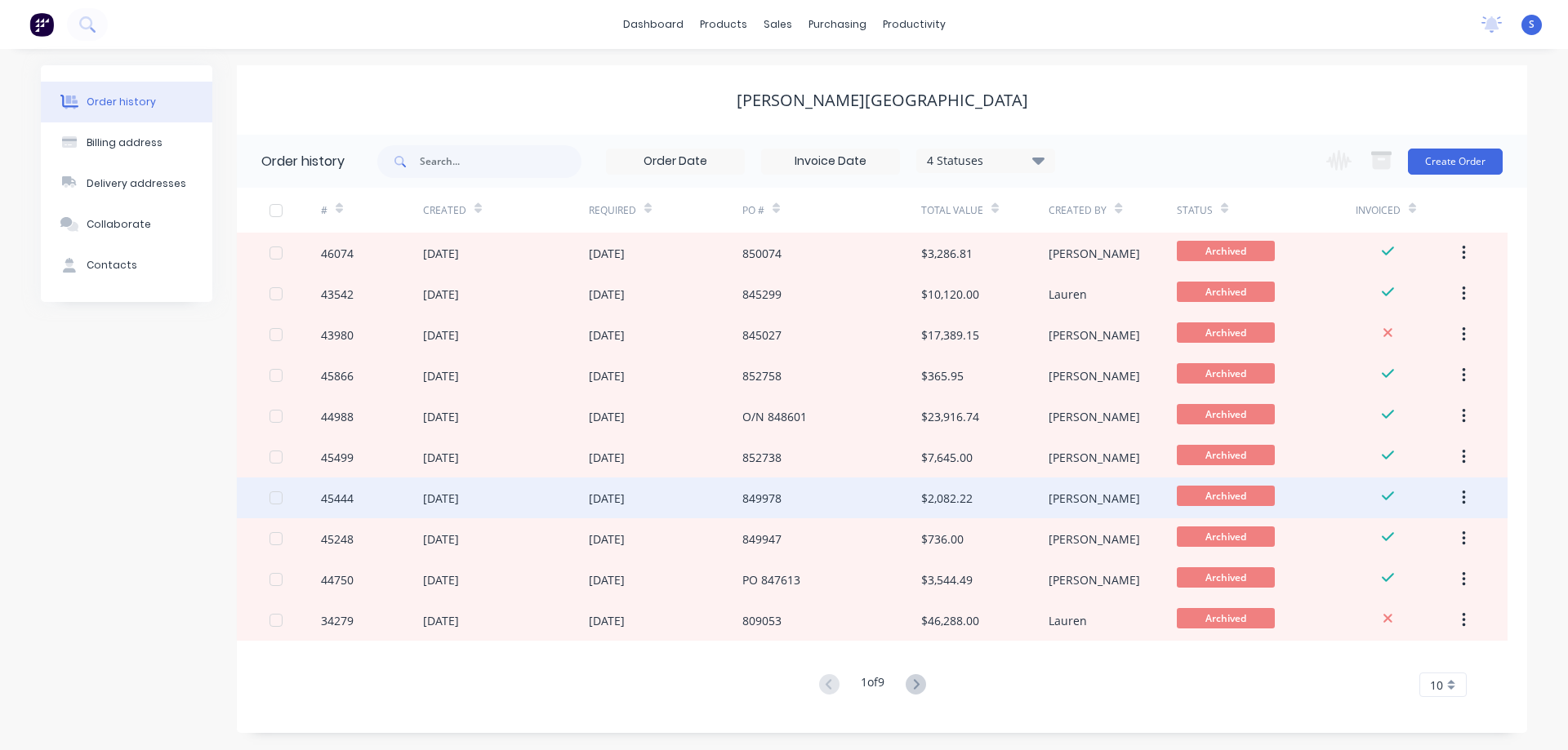
click at [767, 499] on div "849978" at bounding box center [762, 499] width 39 height 17
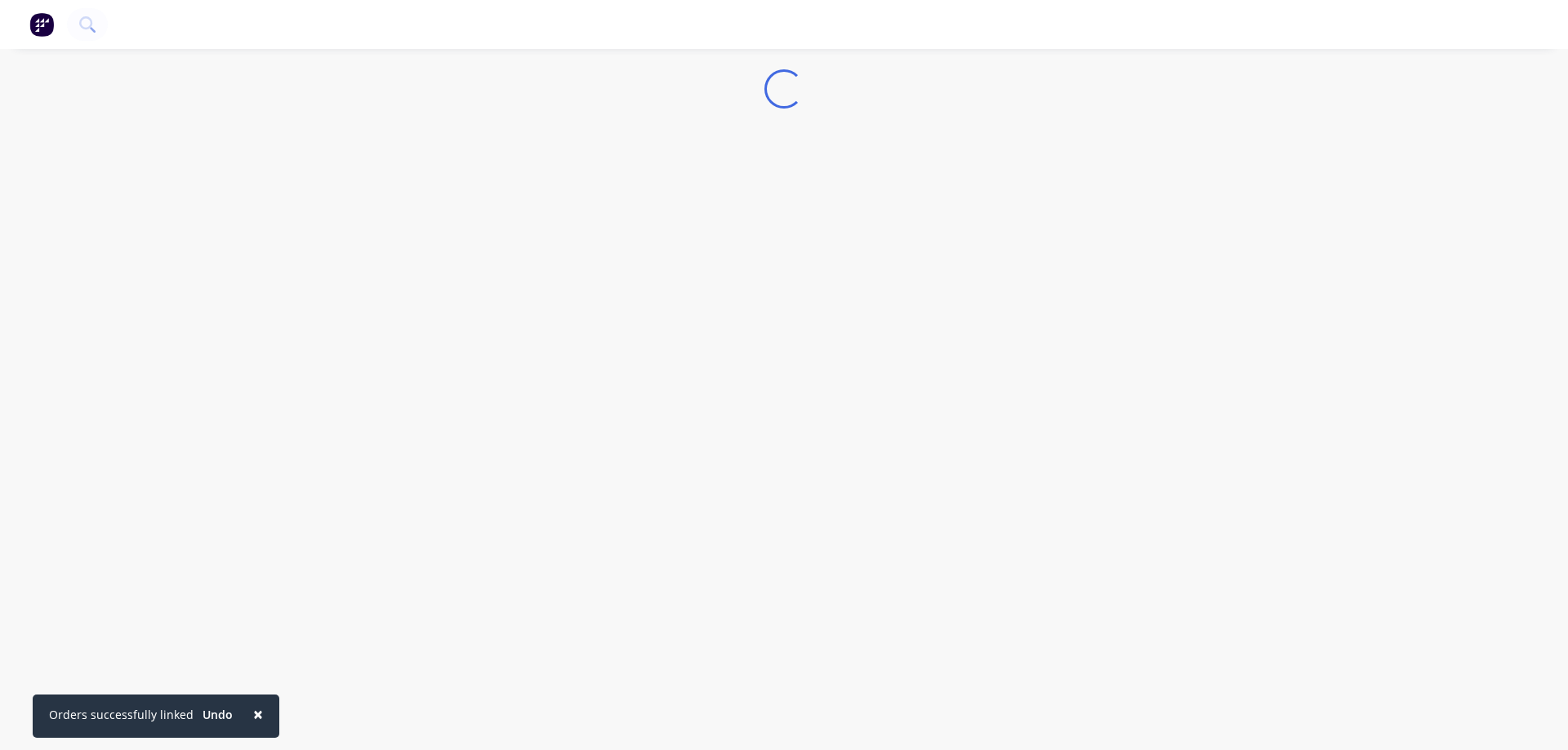
click at [253, 712] on span "×" at bounding box center [258, 714] width 10 height 23
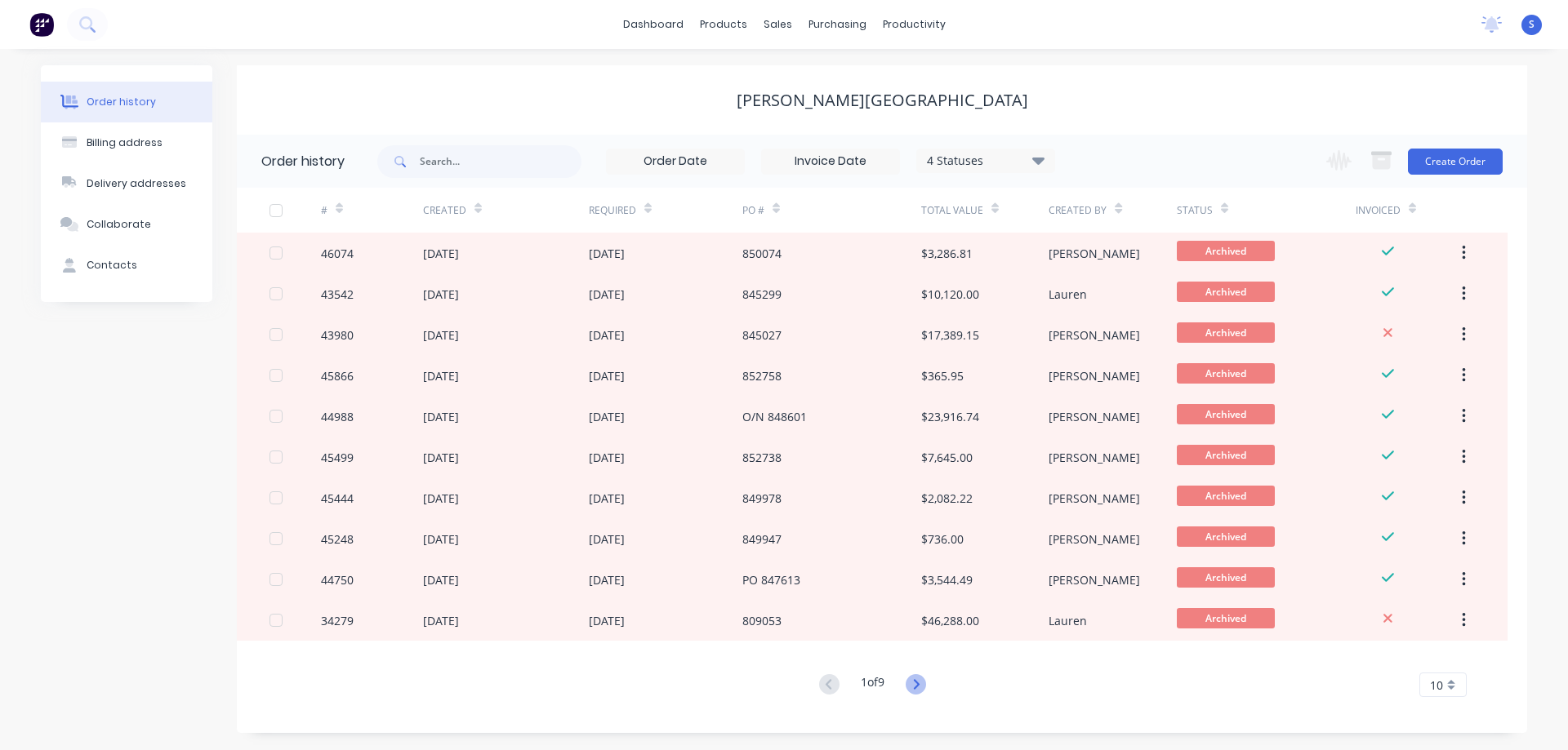
click at [921, 688] on icon at bounding box center [915, 684] width 20 height 20
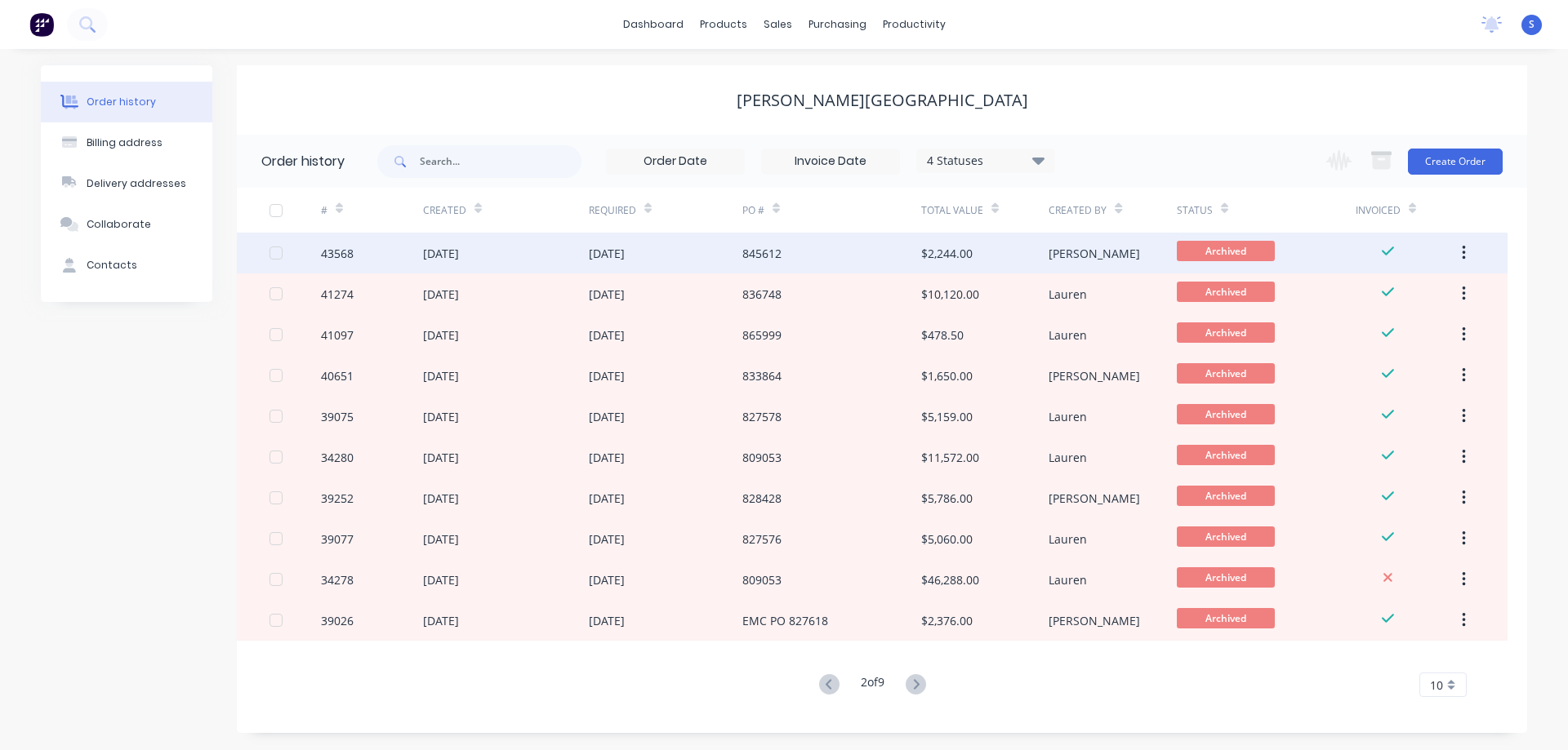
click at [797, 251] on div "845612" at bounding box center [832, 252] width 179 height 41
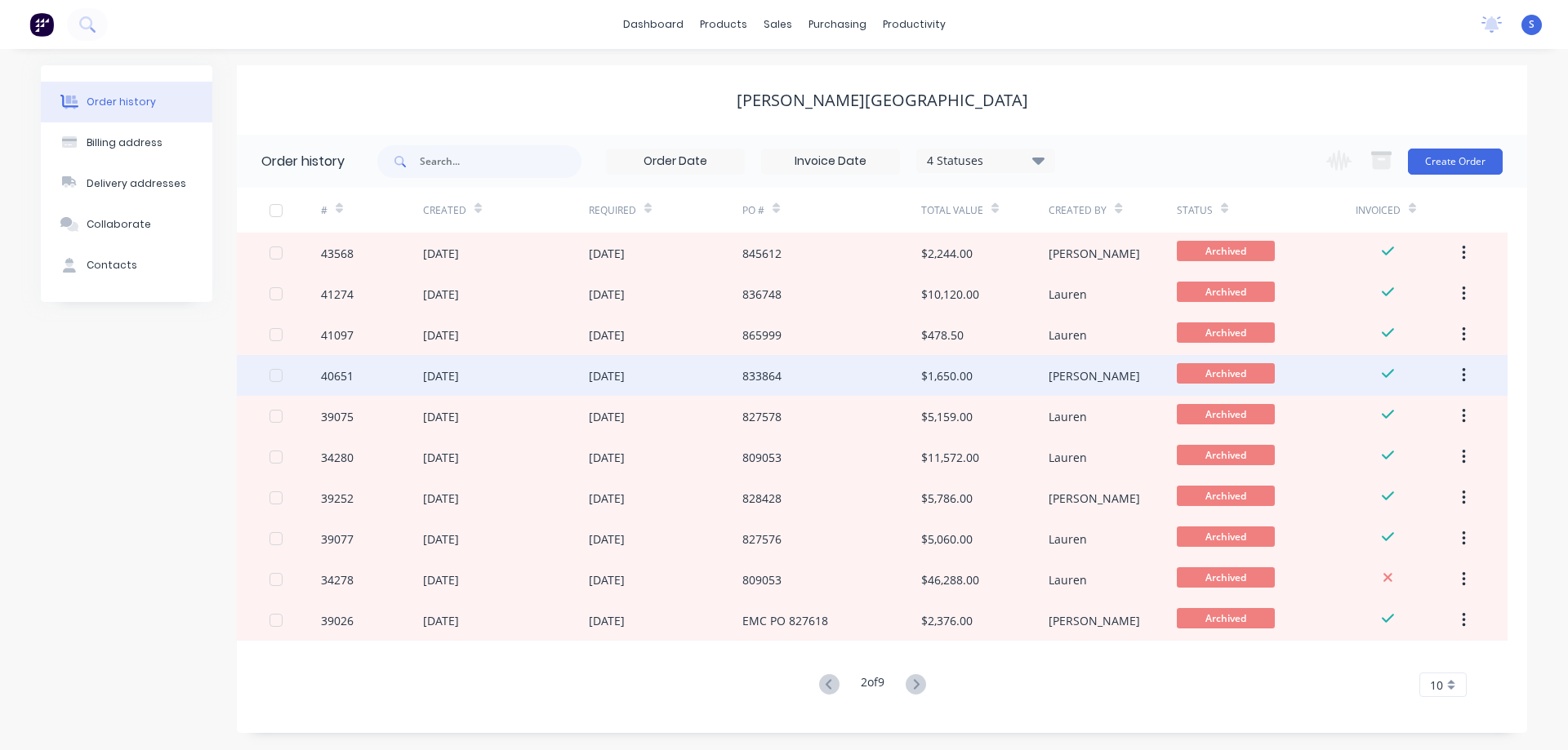
click at [843, 382] on div "833864" at bounding box center [832, 375] width 179 height 41
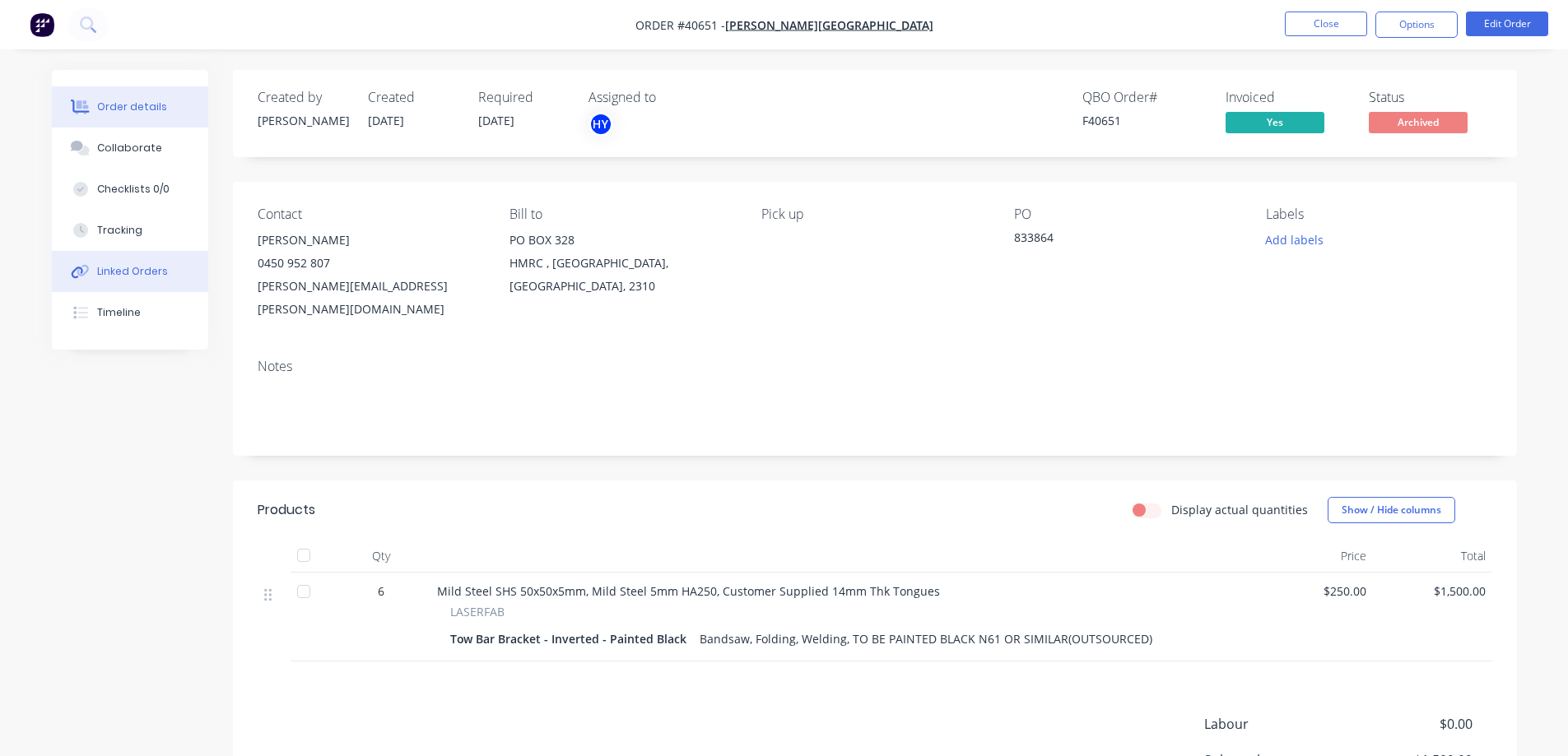
click at [114, 271] on div "Linked Orders" at bounding box center [132, 271] width 70 height 15
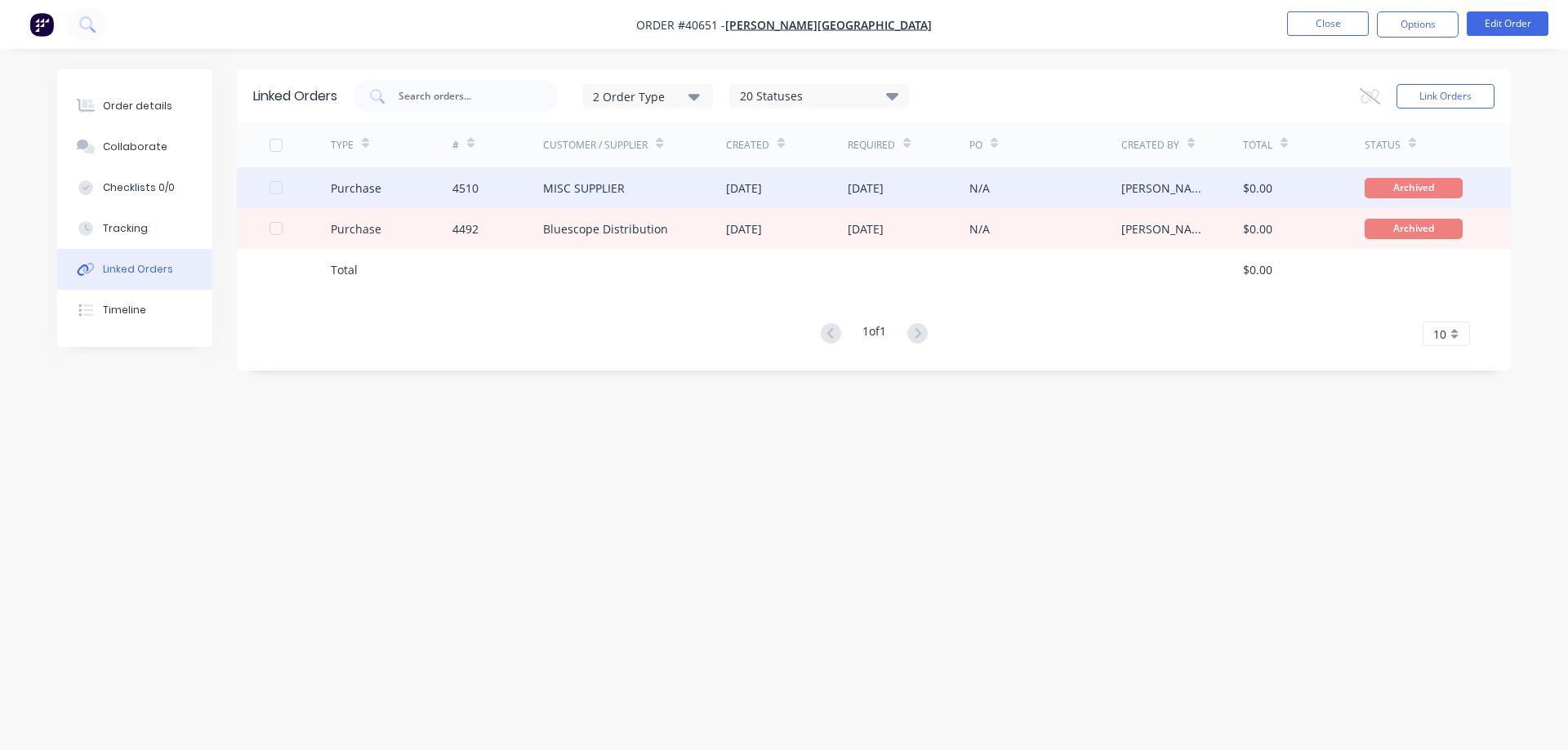
click at [684, 194] on div "MISC SUPPLIER" at bounding box center [634, 188] width 183 height 41
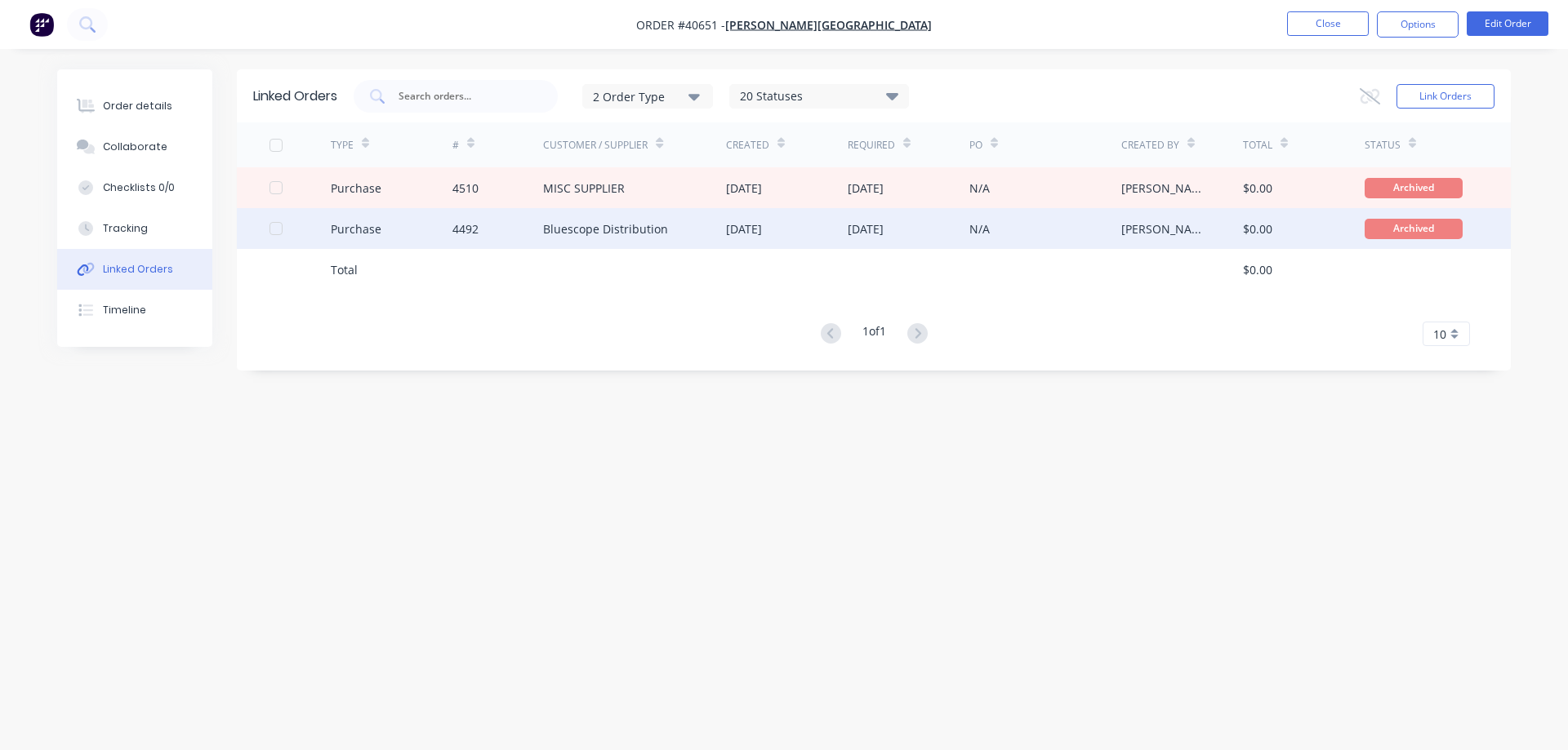
click at [669, 231] on div "Bluescope Distribution" at bounding box center [634, 228] width 183 height 41
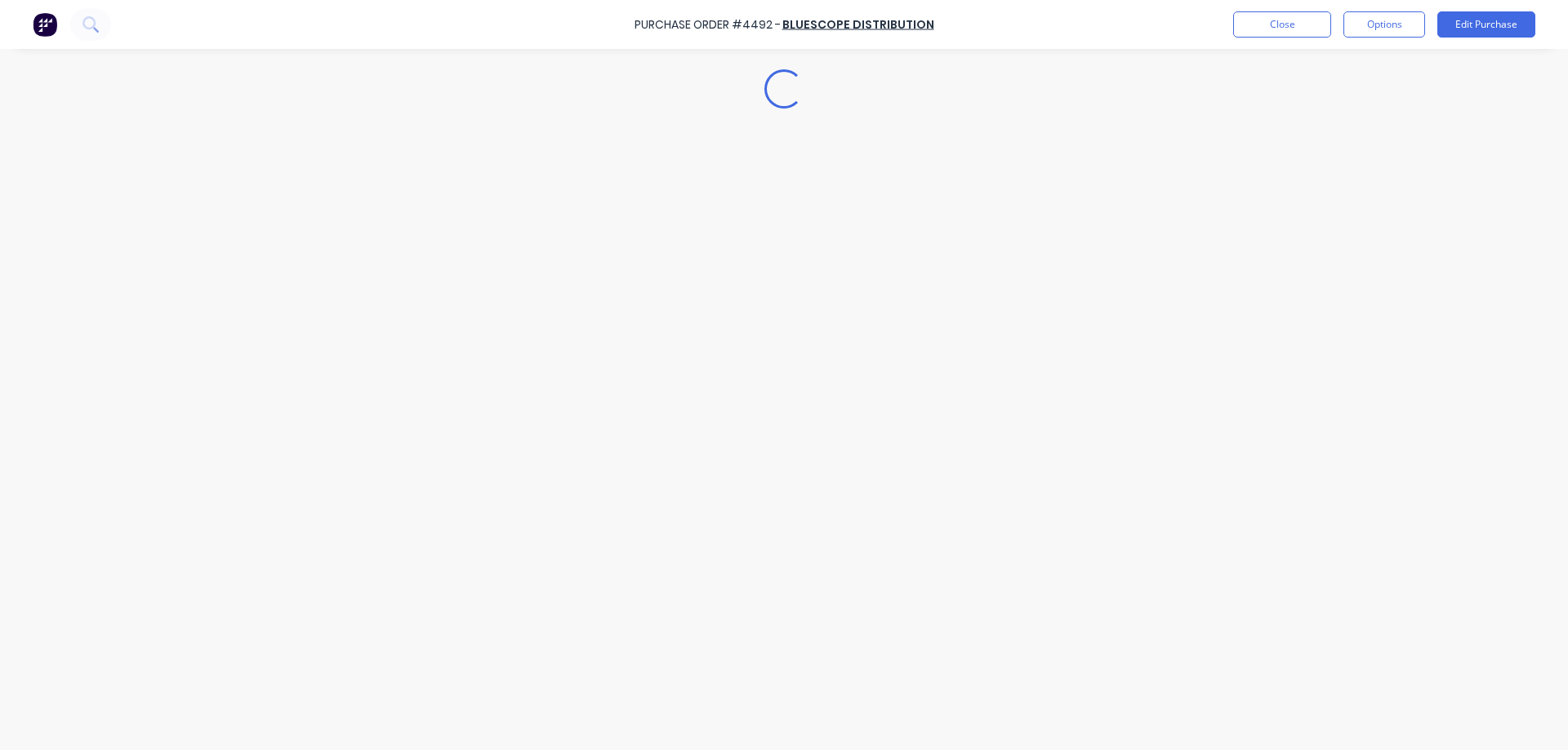
type textarea "x"
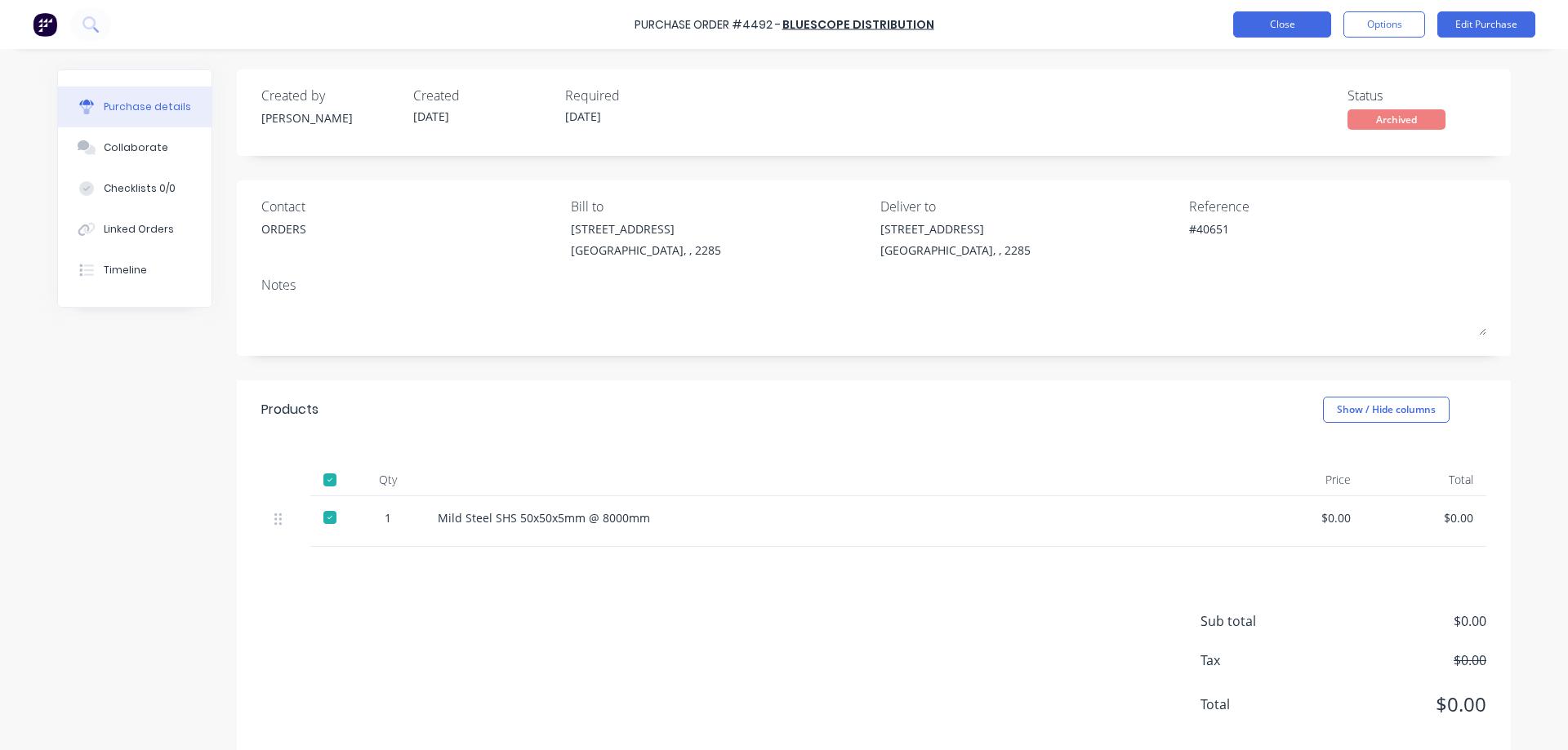
click at [1288, 22] on button "Close" at bounding box center [1281, 24] width 98 height 26
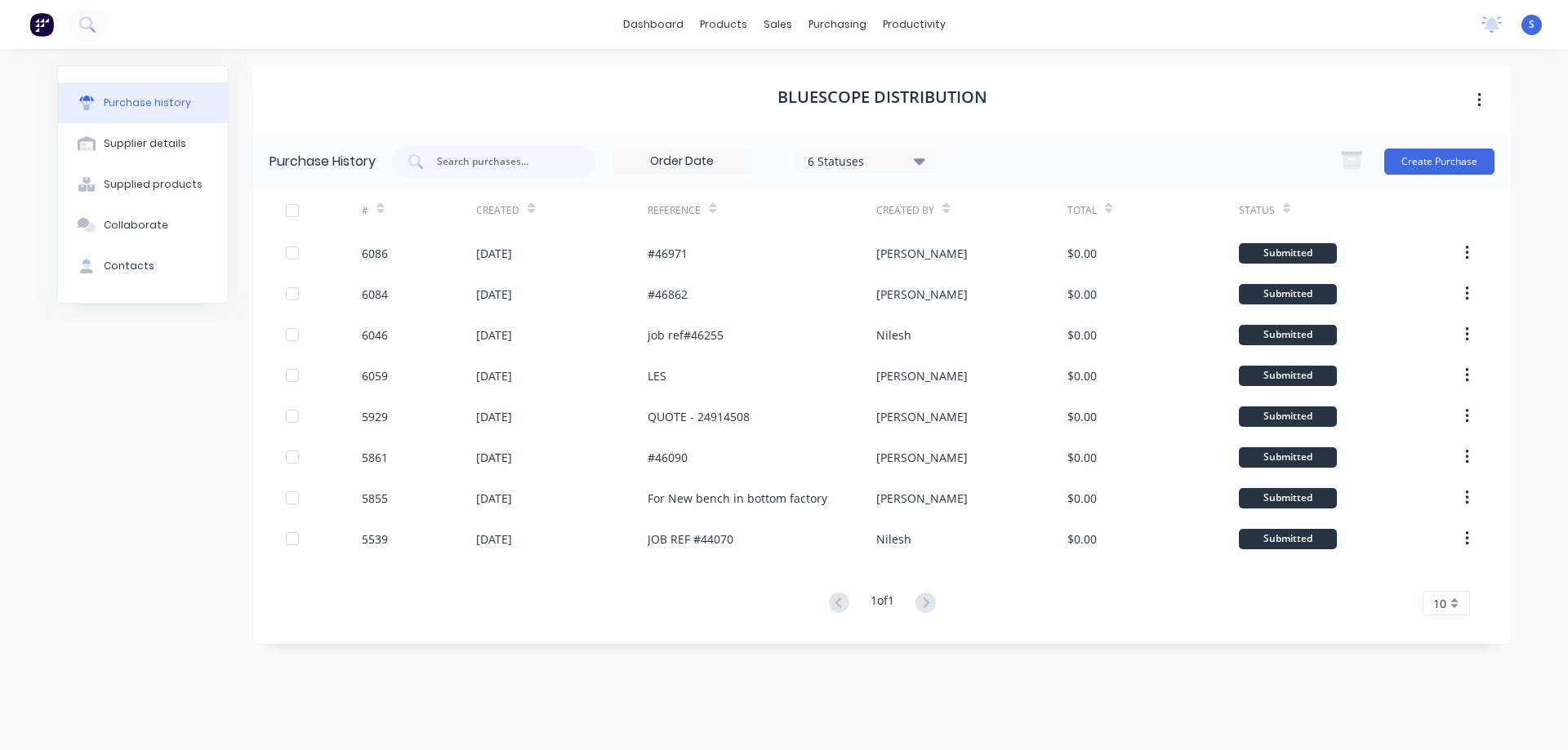
click at [1116, 94] on div "Bluescope Distribution" at bounding box center [881, 100] width 1257 height 69
click at [488, 89] on div "Bluescope Distribution" at bounding box center [881, 100] width 1257 height 69
click at [819, 75] on div "Sales Orders" at bounding box center [838, 78] width 67 height 15
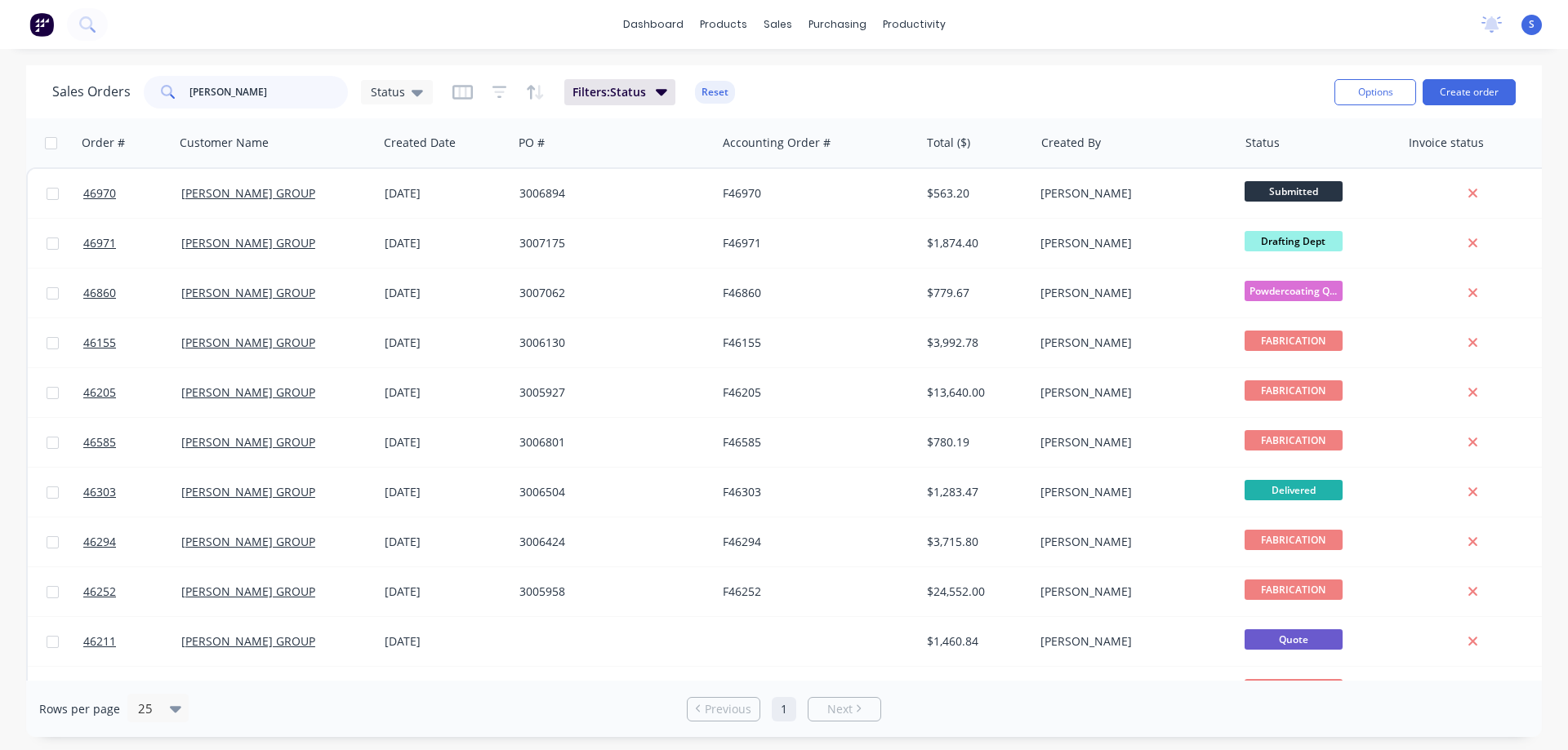
drag, startPoint x: 231, startPoint y: 93, endPoint x: 100, endPoint y: 93, distance: 131.0
click at [127, 94] on div "Sales Orders [PERSON_NAME] Status" at bounding box center [243, 92] width 381 height 32
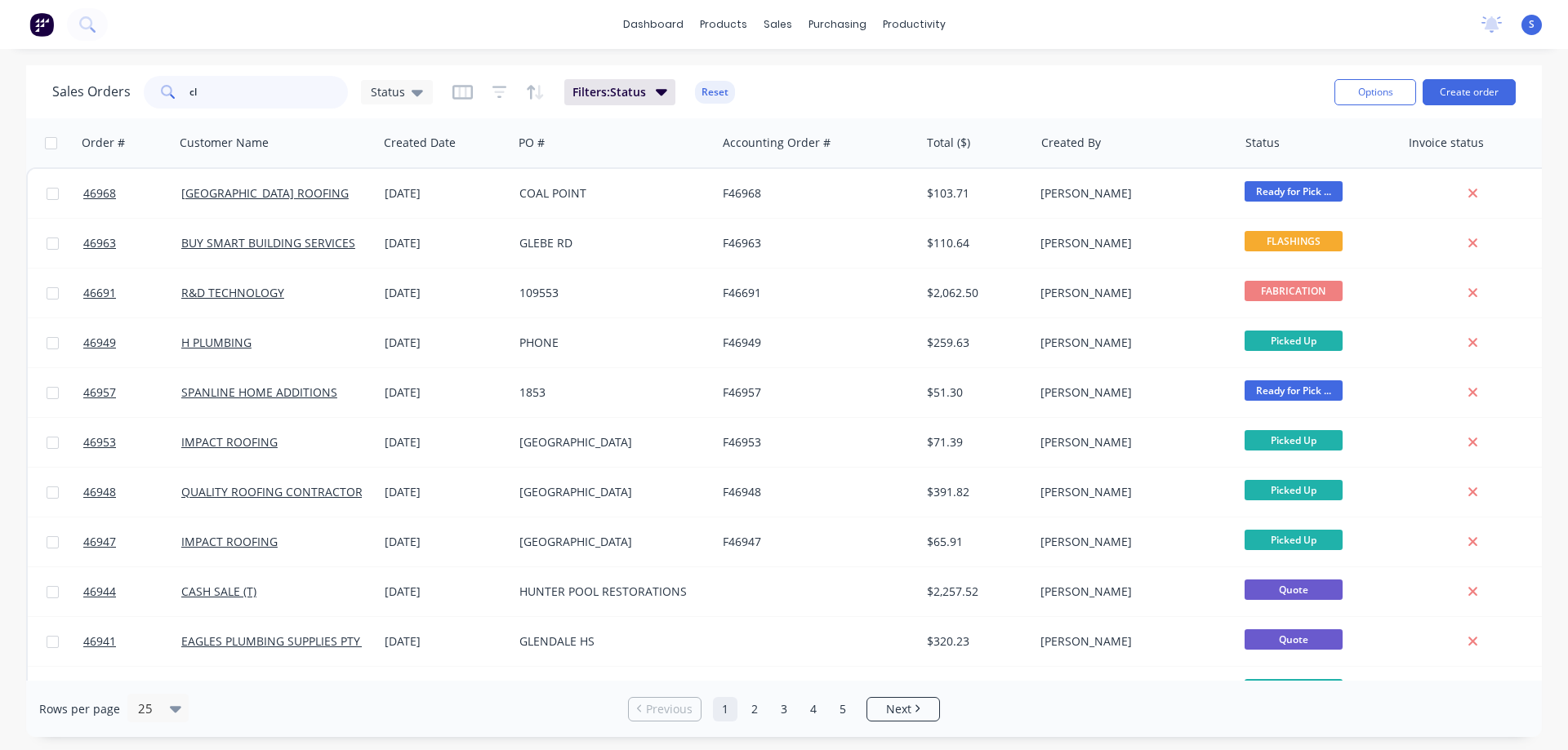
type input "cl"
click at [73, 107] on div "Sales Orders cl Status" at bounding box center [243, 92] width 381 height 32
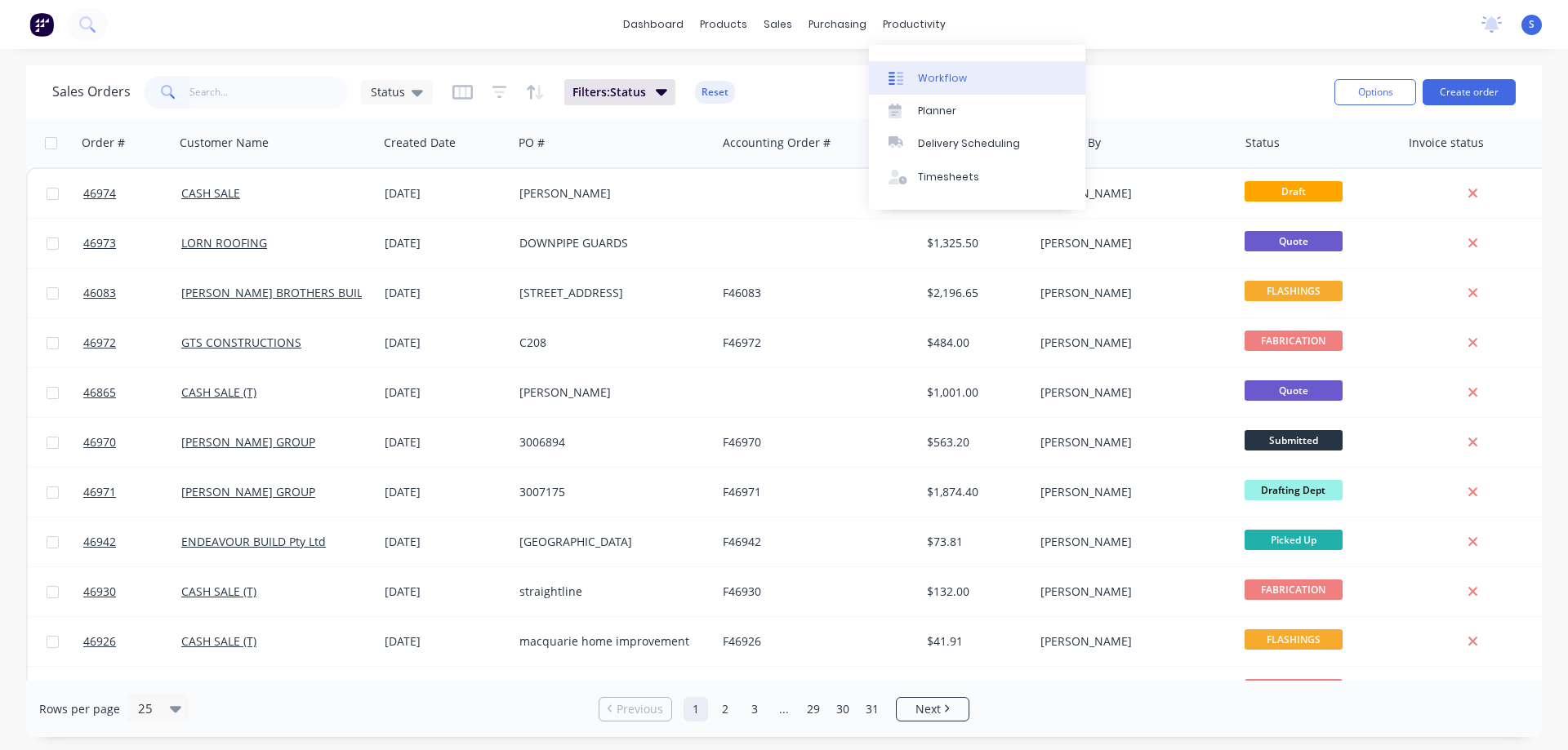
click at [937, 72] on div "Workflow" at bounding box center [943, 78] width 49 height 15
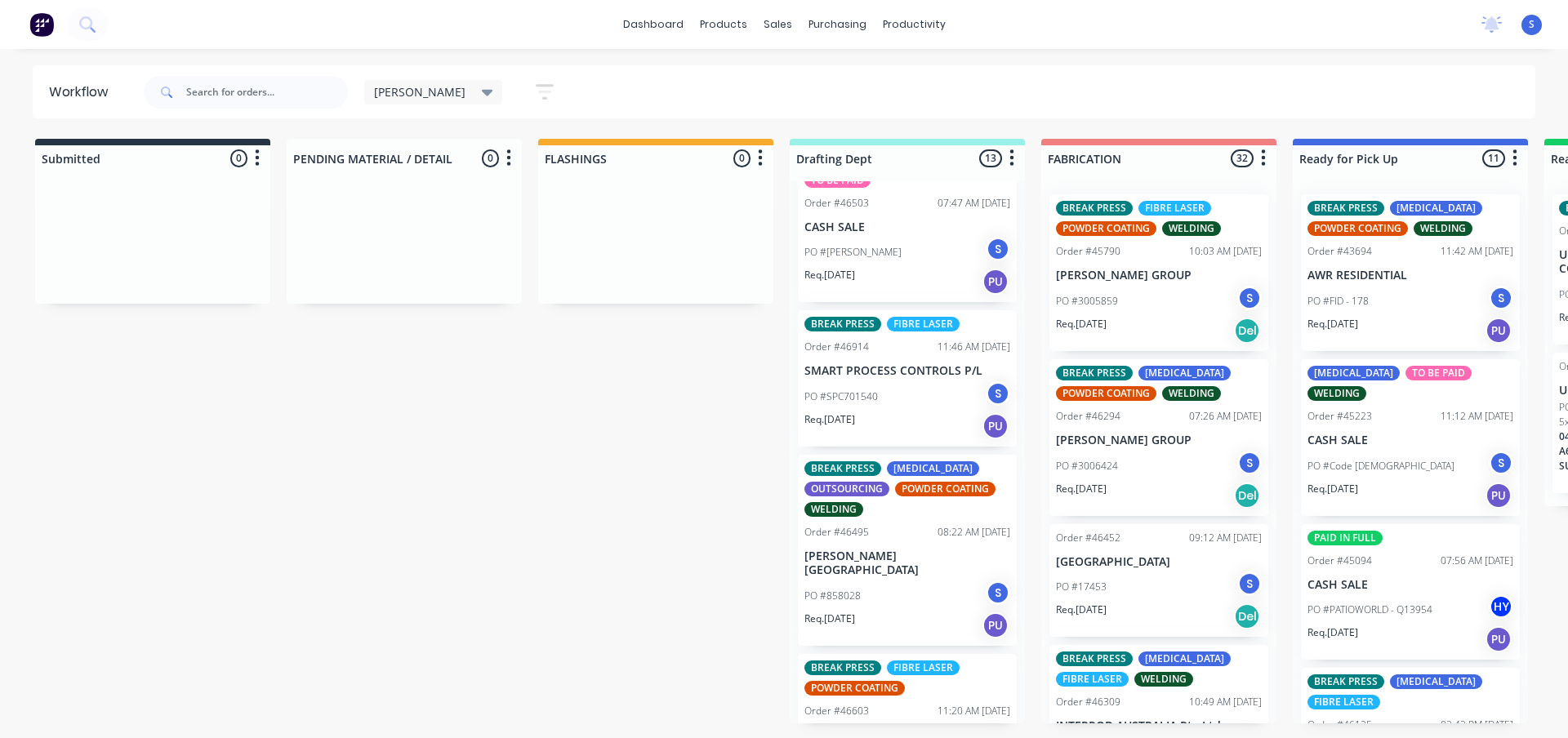
scroll to position [898, 0]
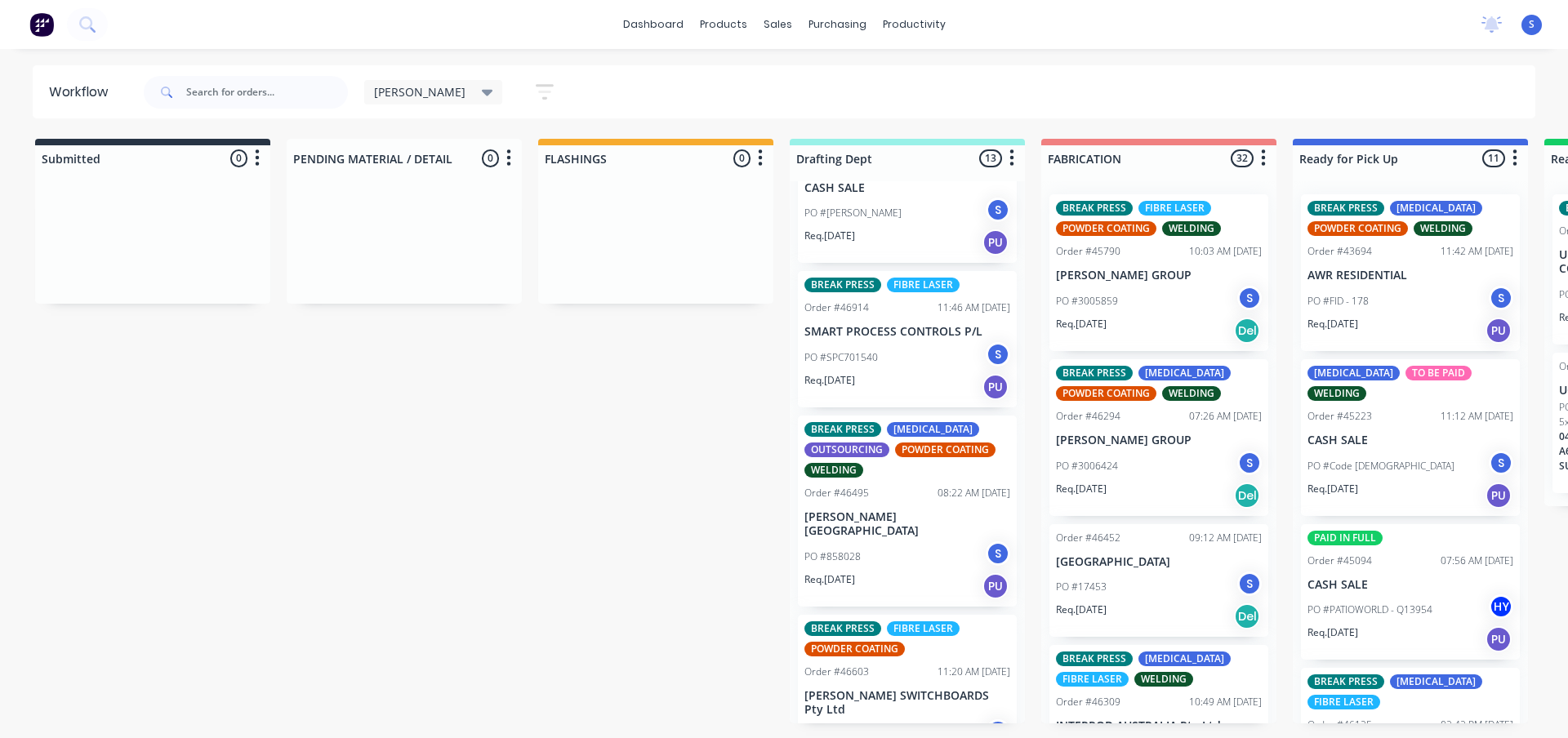
click at [891, 342] on div "PO #SPC701540 S" at bounding box center [908, 358] width 206 height 31
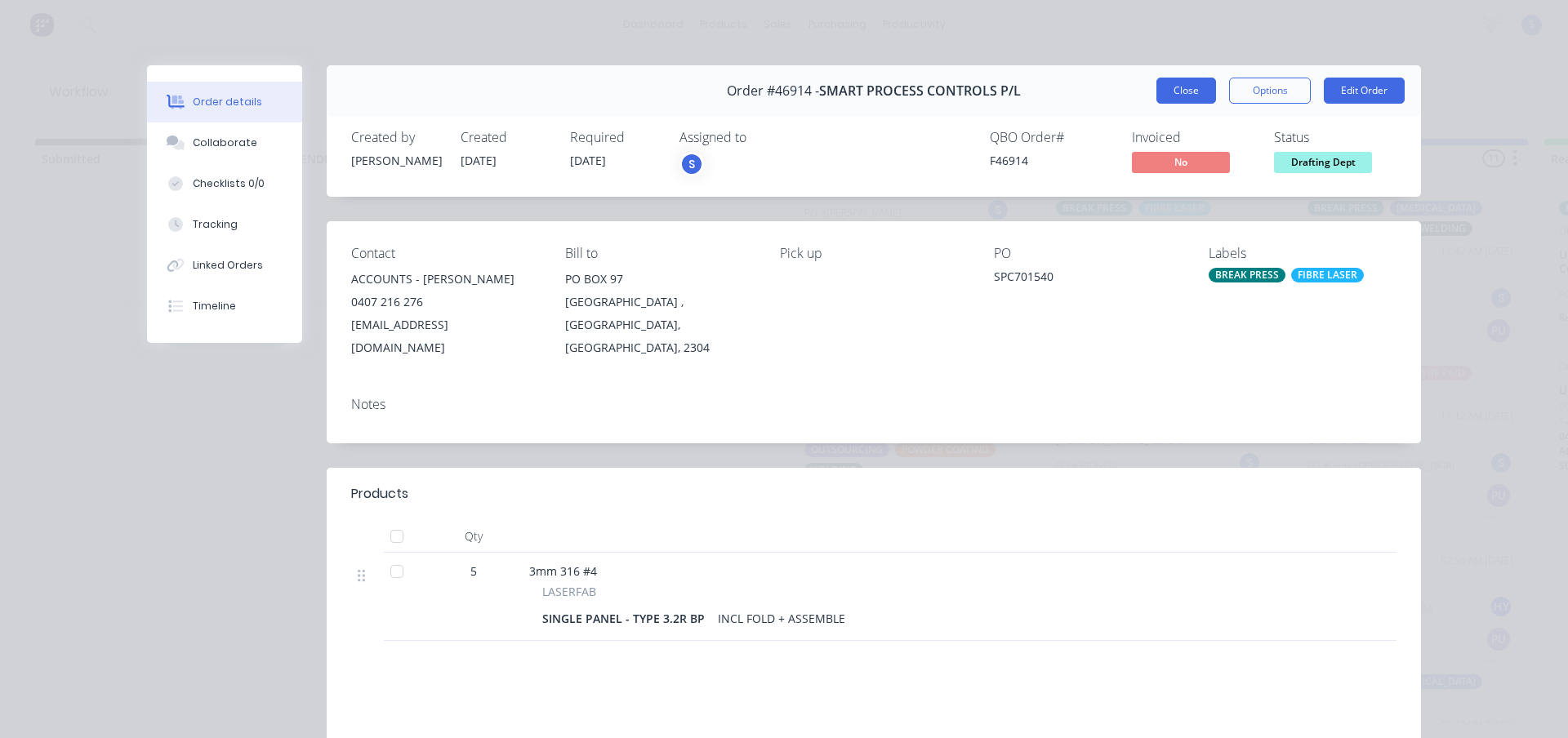
click at [1173, 93] on button "Close" at bounding box center [1186, 91] width 59 height 26
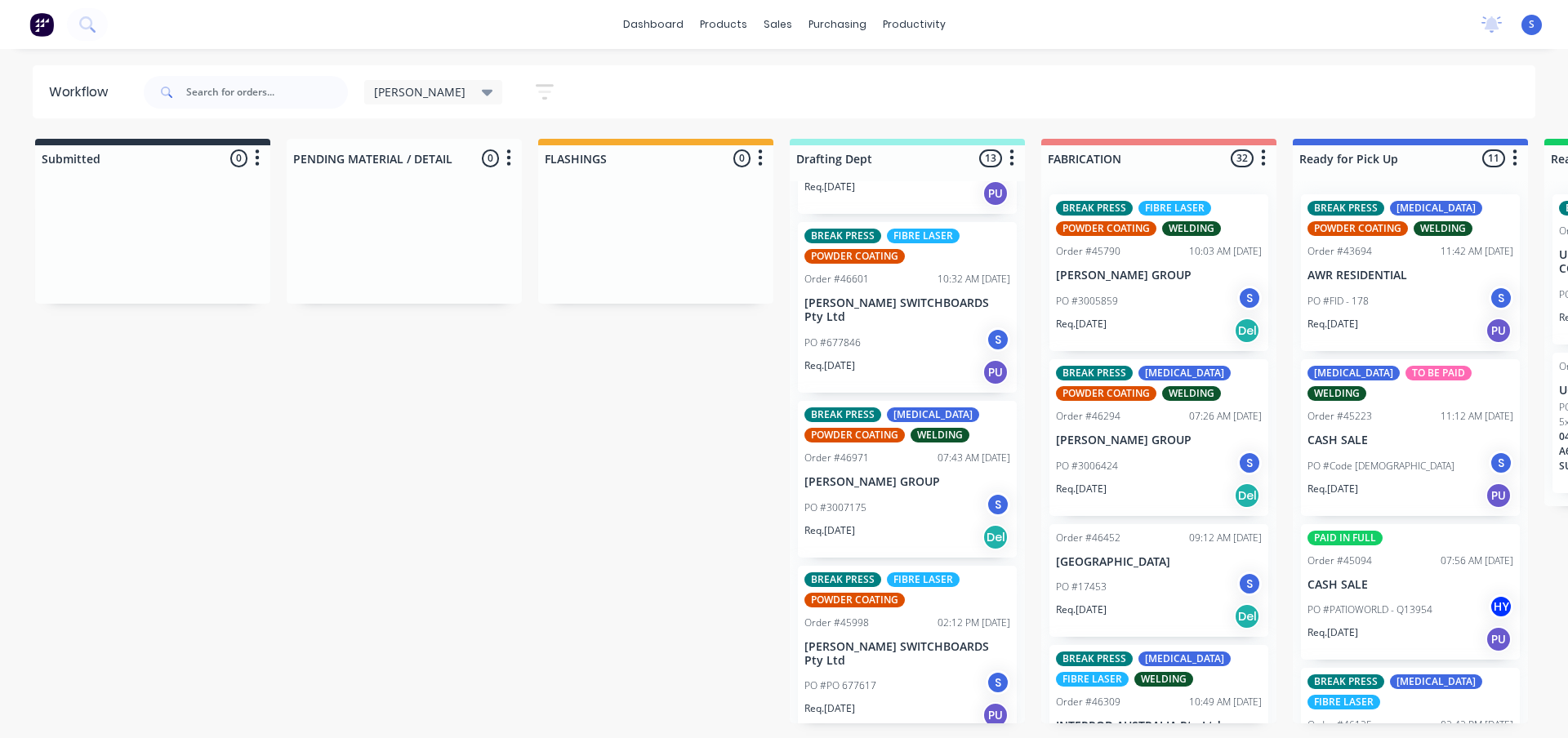
scroll to position [1469, 0]
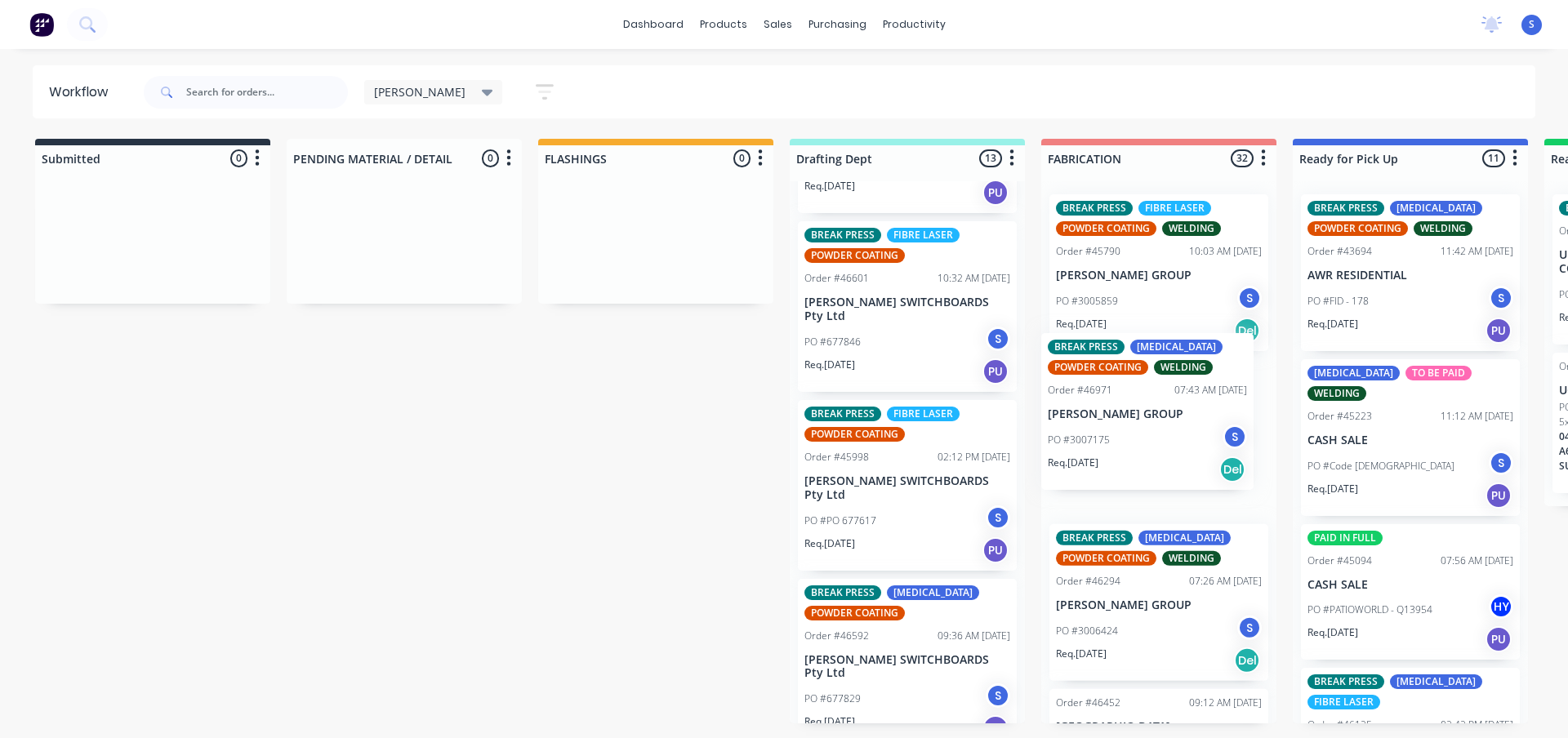
drag, startPoint x: 907, startPoint y: 439, endPoint x: 1157, endPoint y: 445, distance: 250.1
click at [1157, 445] on div "Submitted 0 Sort By Created date Required date Order number Customer name Most …" at bounding box center [1349, 431] width 2723 height 584
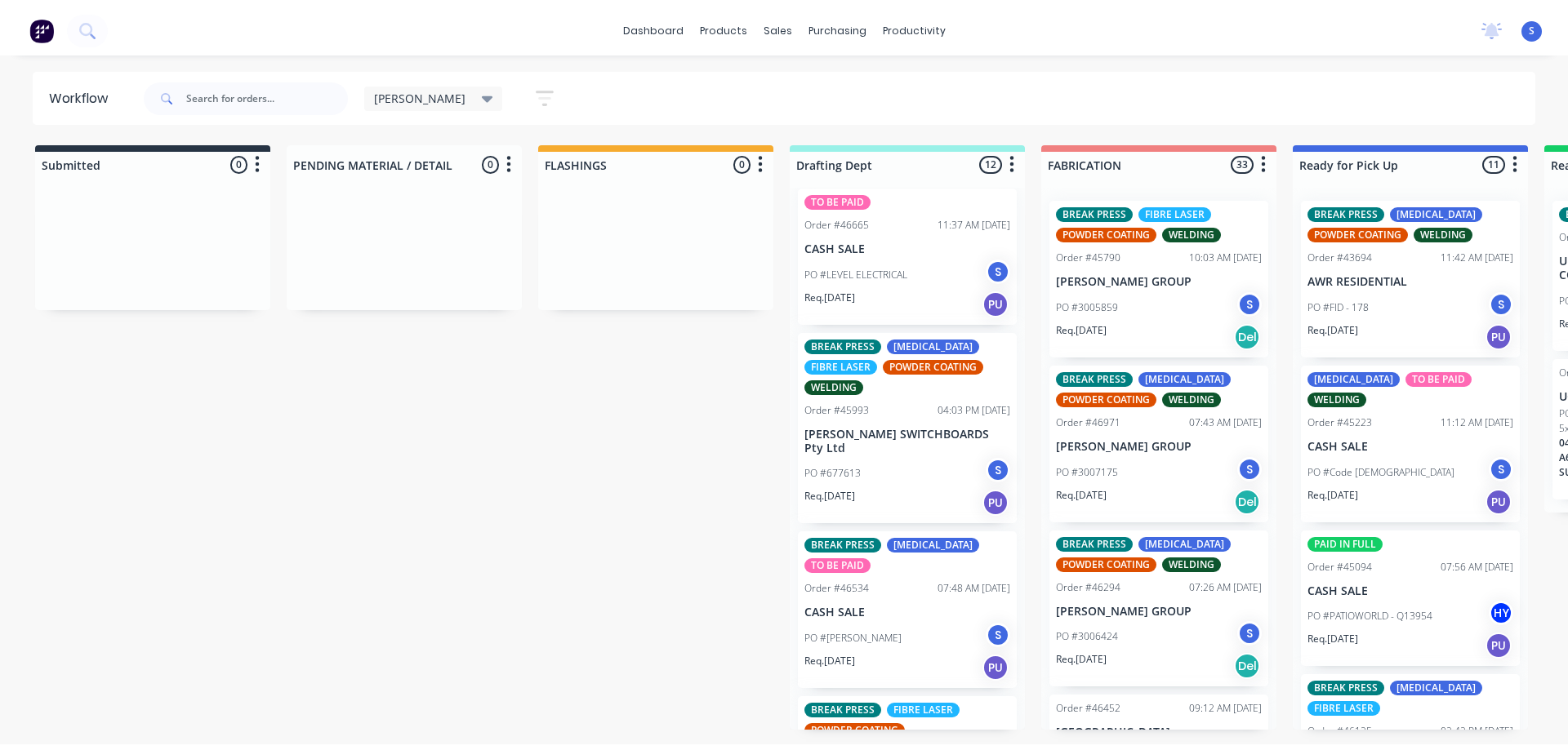
scroll to position [0, 0]
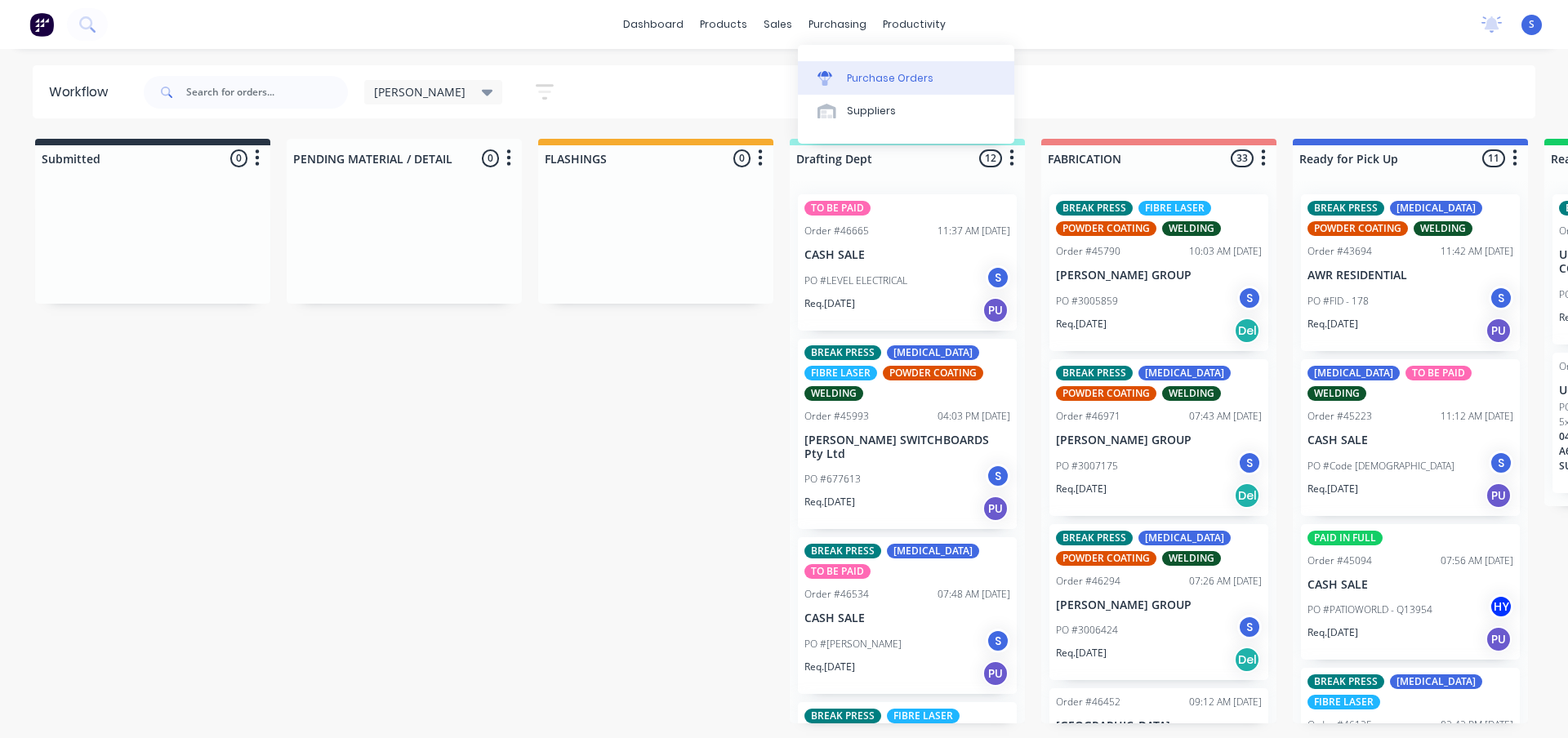
click at [855, 75] on div "Purchase Orders" at bounding box center [889, 78] width 86 height 15
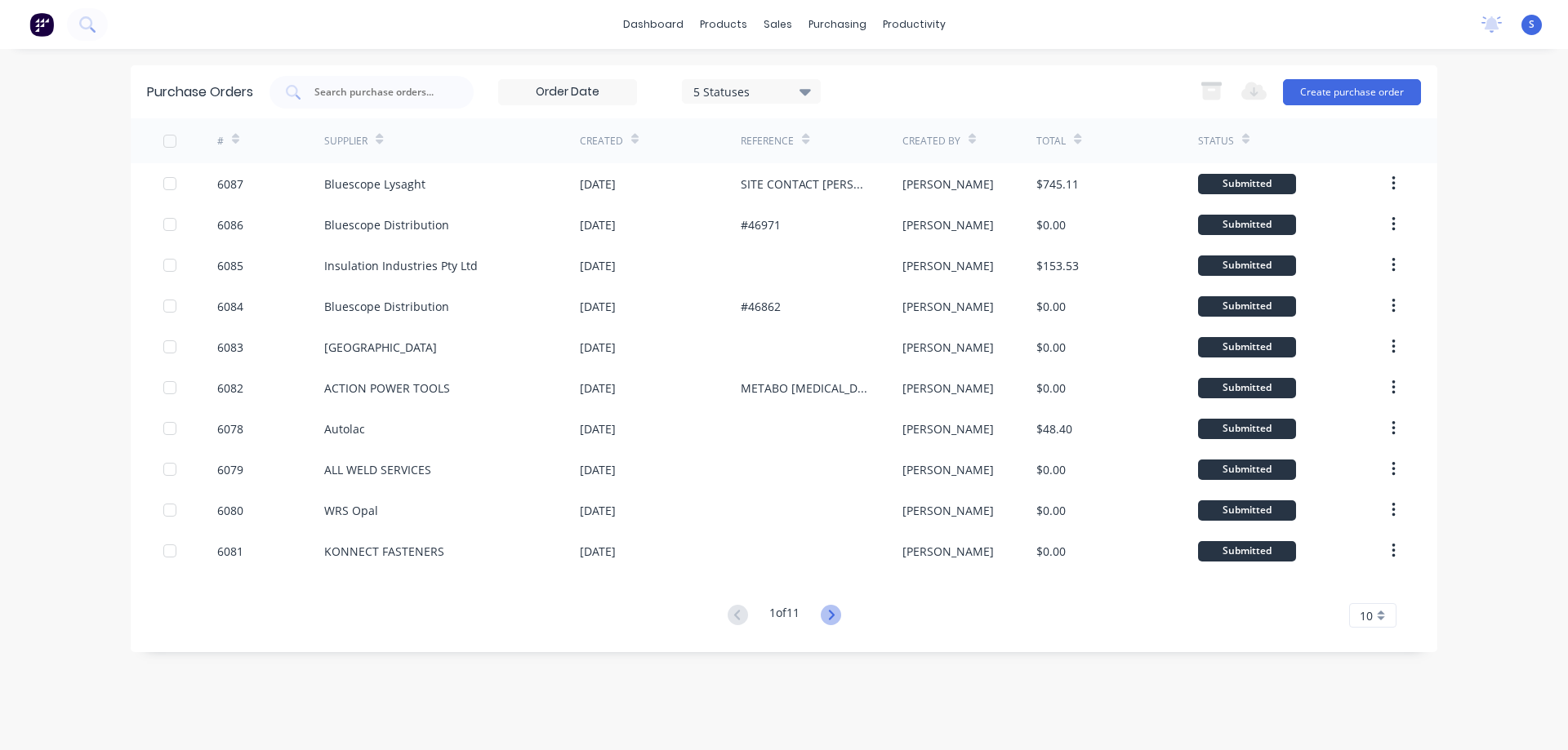
click at [829, 616] on icon at bounding box center [830, 615] width 20 height 20
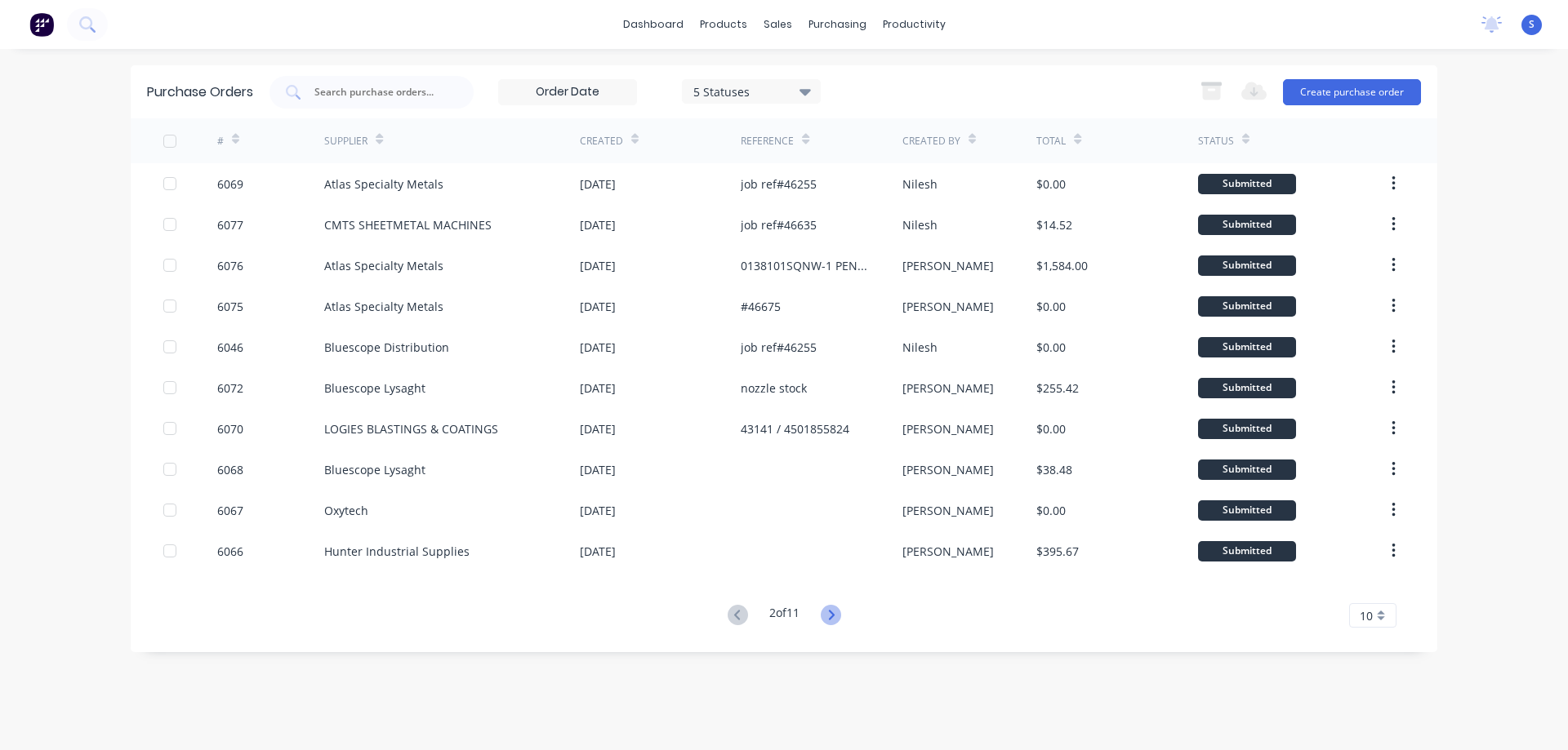
click at [829, 612] on icon at bounding box center [830, 615] width 20 height 20
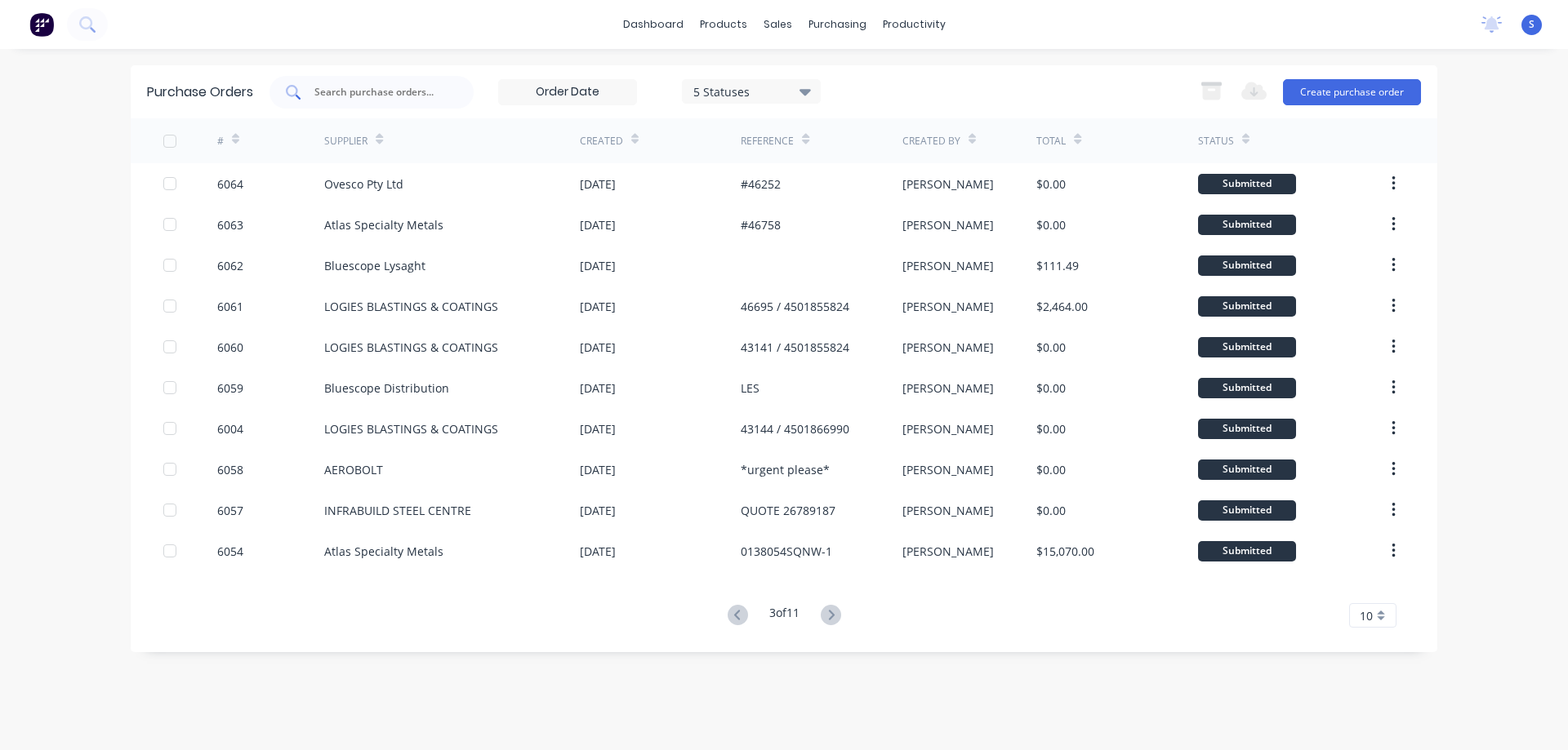
click at [435, 94] on input "text" at bounding box center [380, 92] width 135 height 17
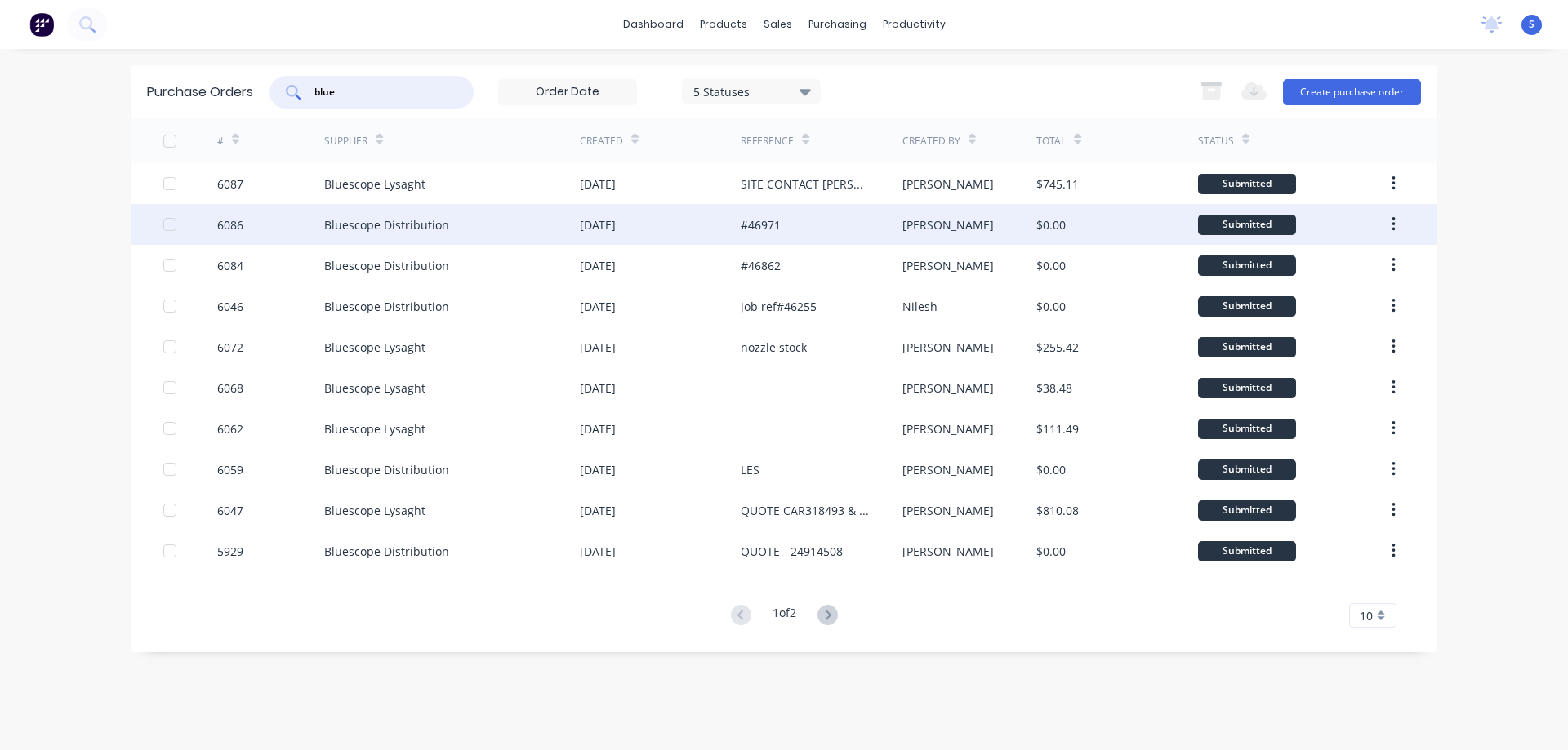
type input "blue"
click at [432, 226] on div "Bluescope Distribution" at bounding box center [386, 225] width 125 height 17
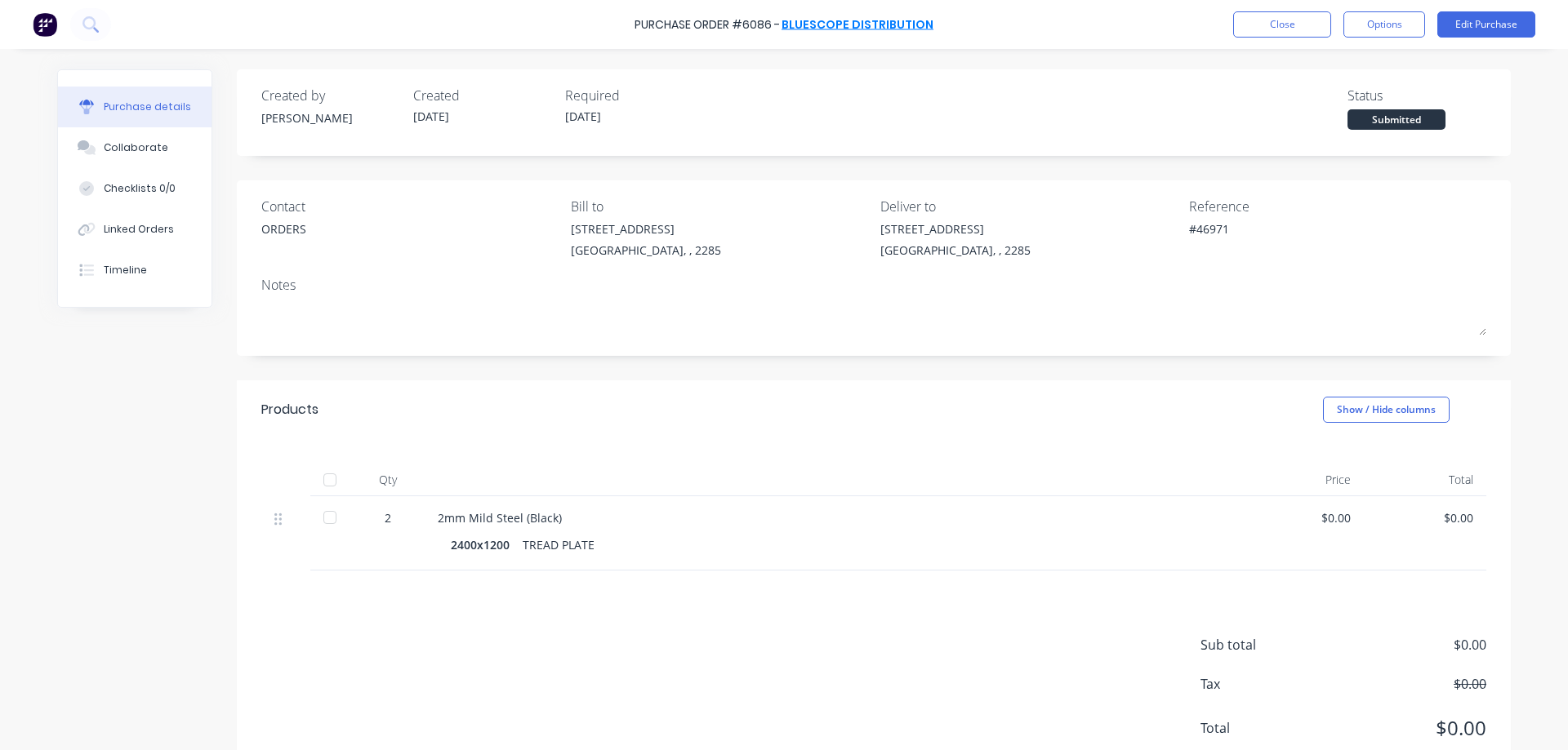
click at [898, 27] on link "Bluescope Distribution" at bounding box center [858, 24] width 152 height 17
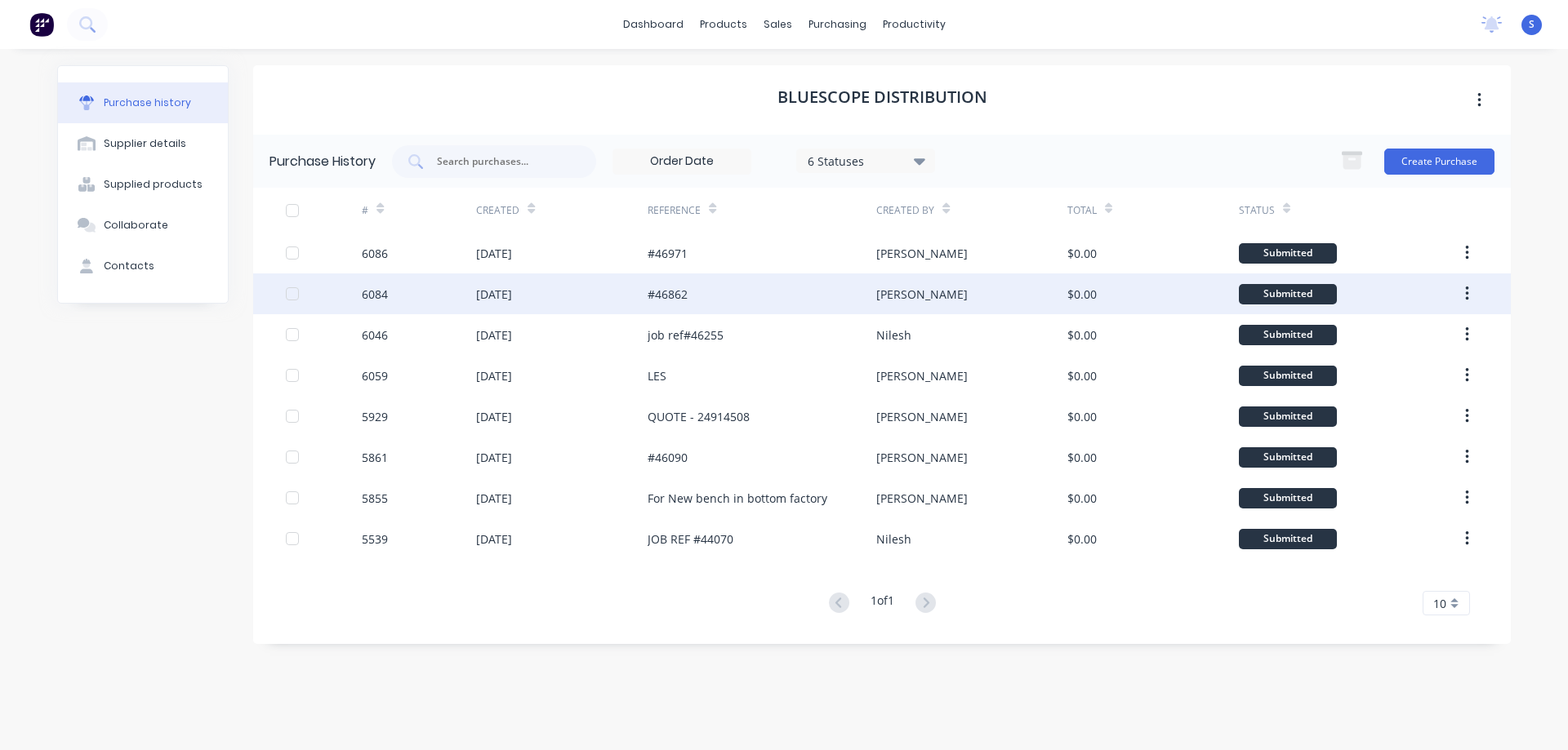
click at [676, 300] on div "#46862" at bounding box center [667, 294] width 40 height 17
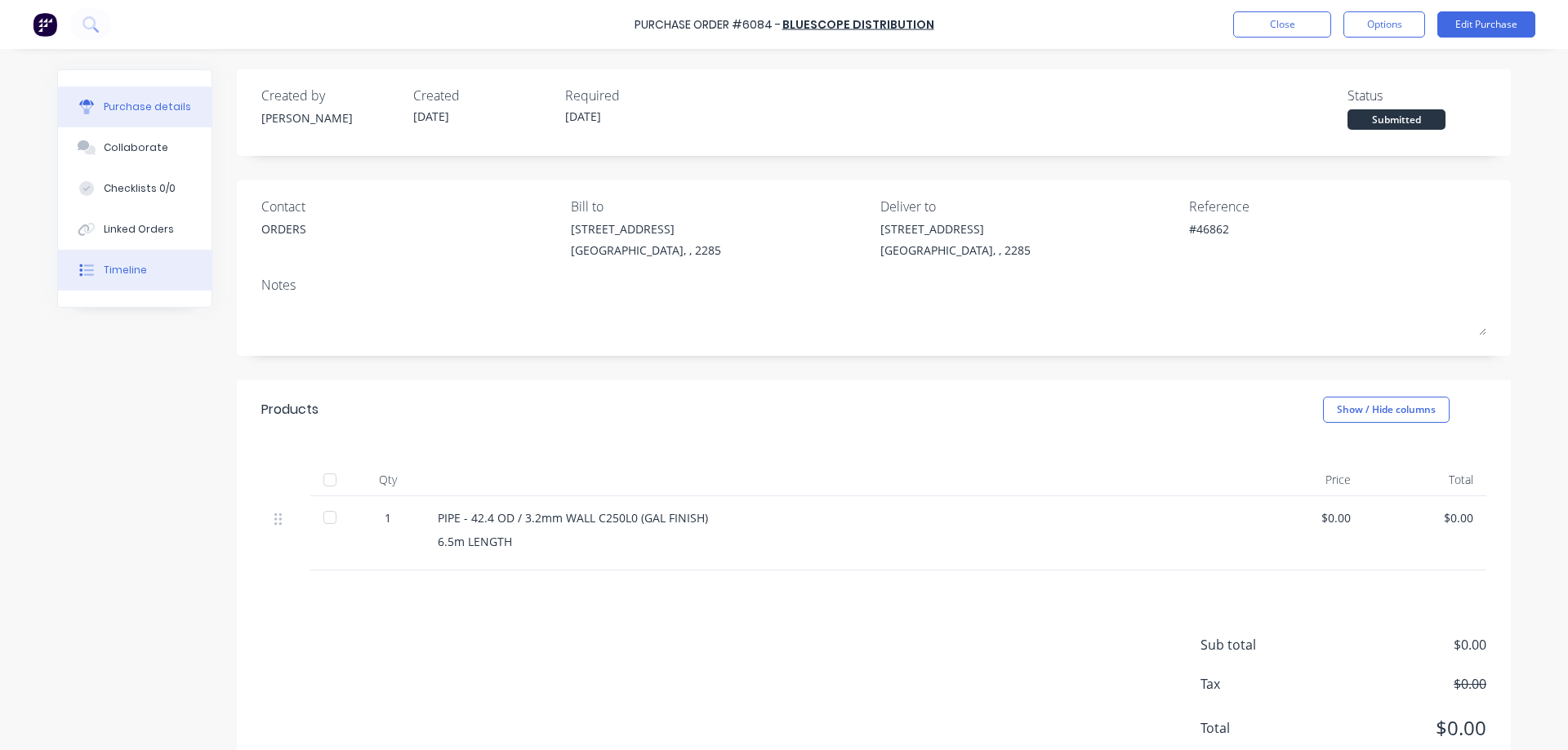
click at [104, 269] on div "Timeline" at bounding box center [126, 270] width 44 height 15
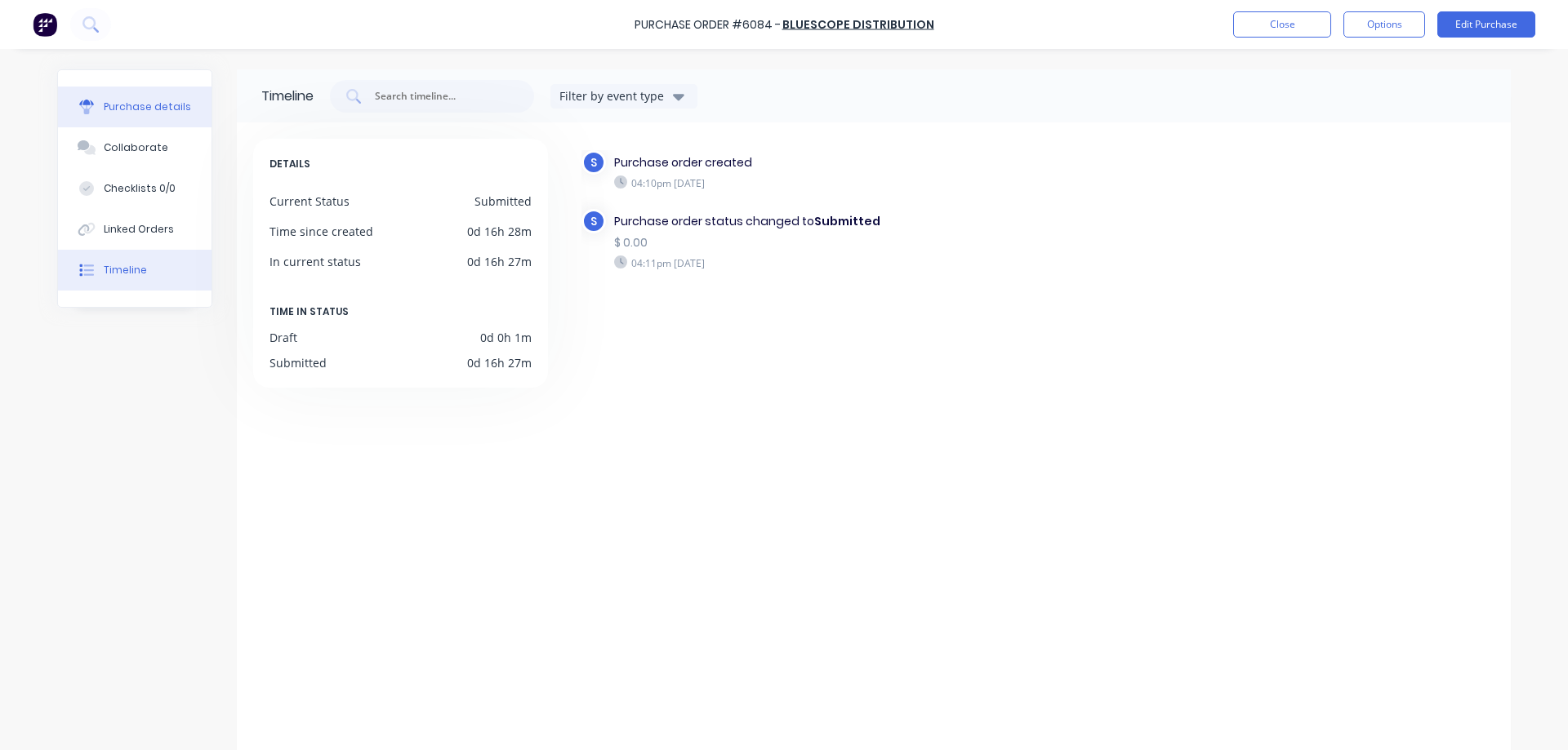
click at [128, 107] on div "Purchase details" at bounding box center [148, 107] width 87 height 15
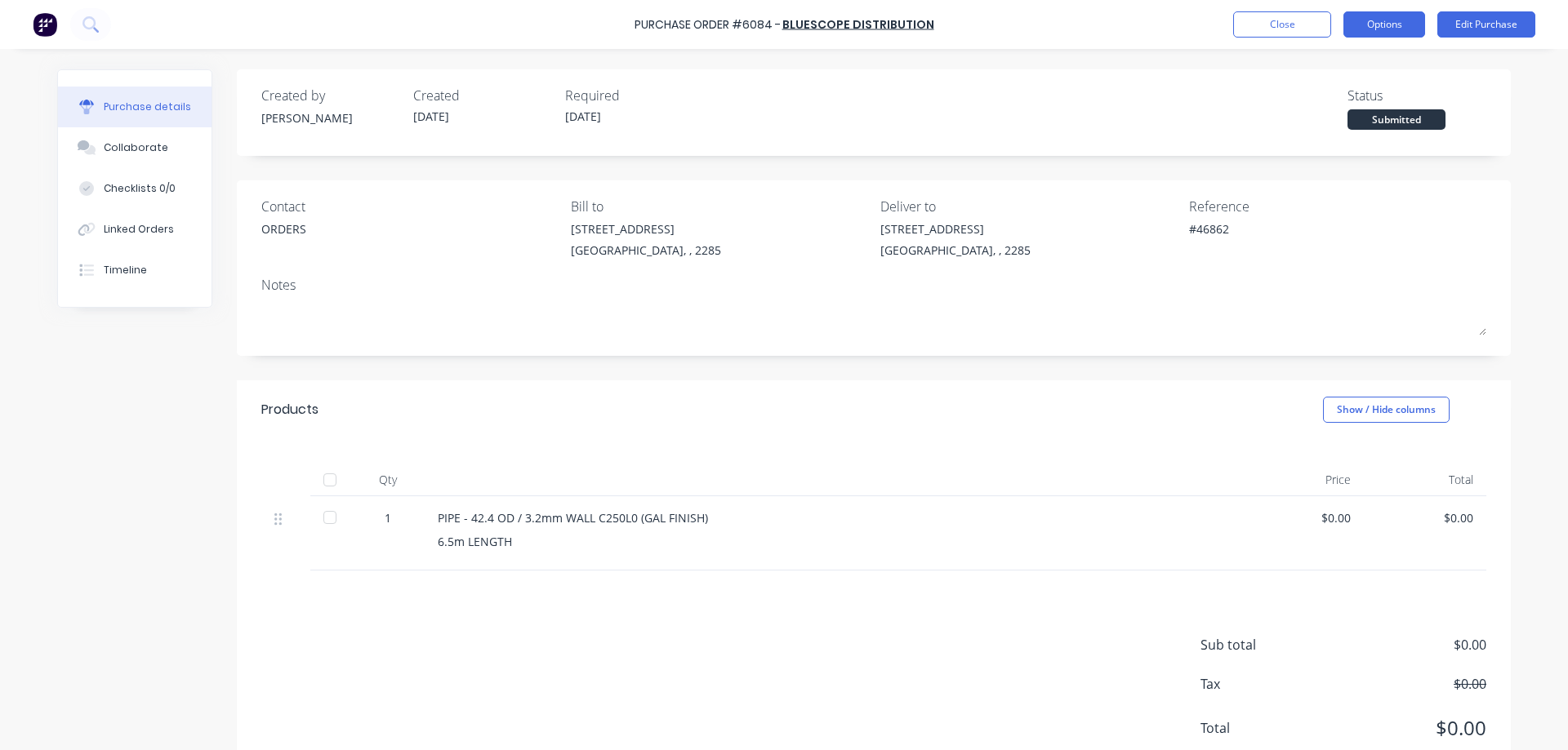
click at [1399, 18] on button "Options" at bounding box center [1384, 24] width 81 height 26
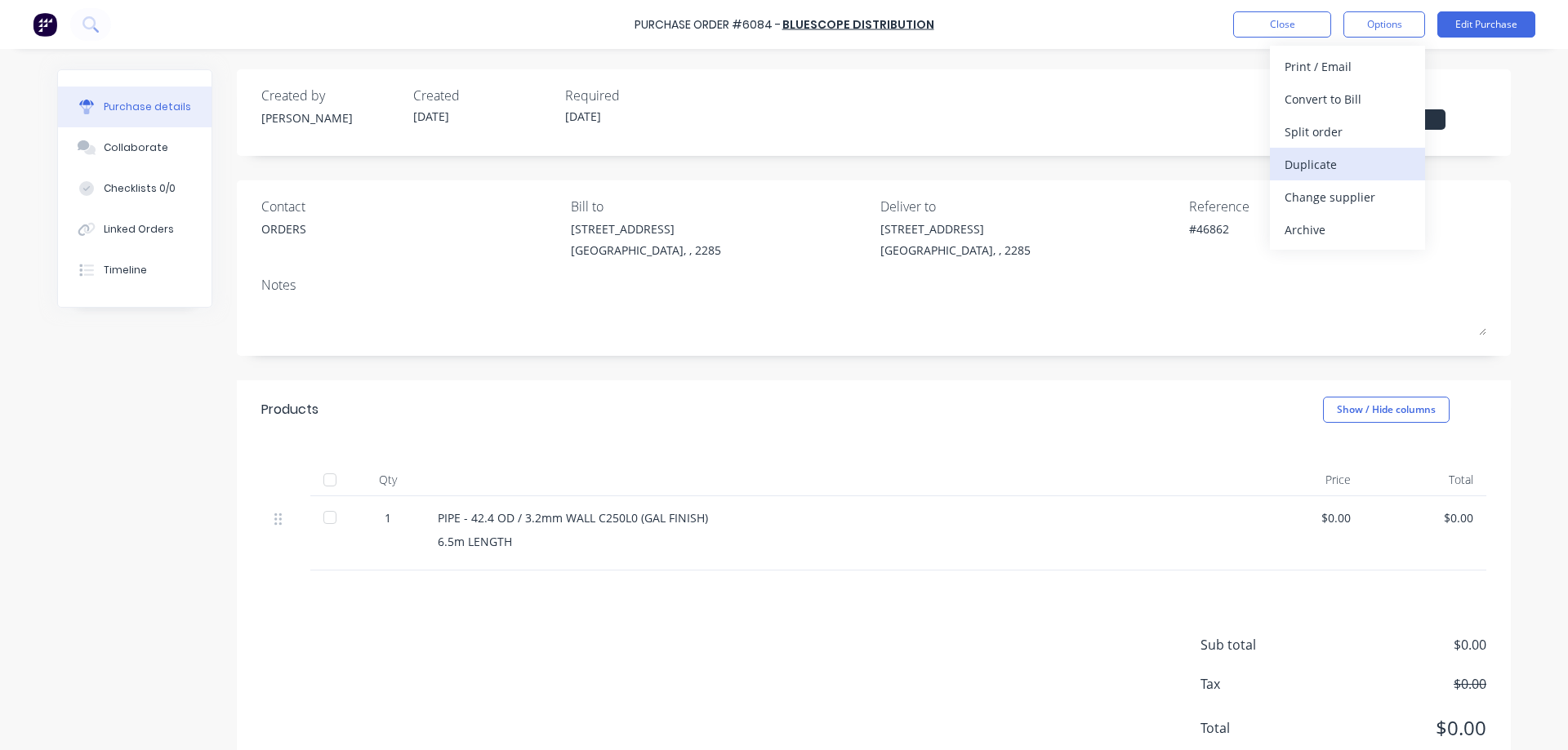
click at [1342, 167] on div "Duplicate" at bounding box center [1347, 164] width 126 height 24
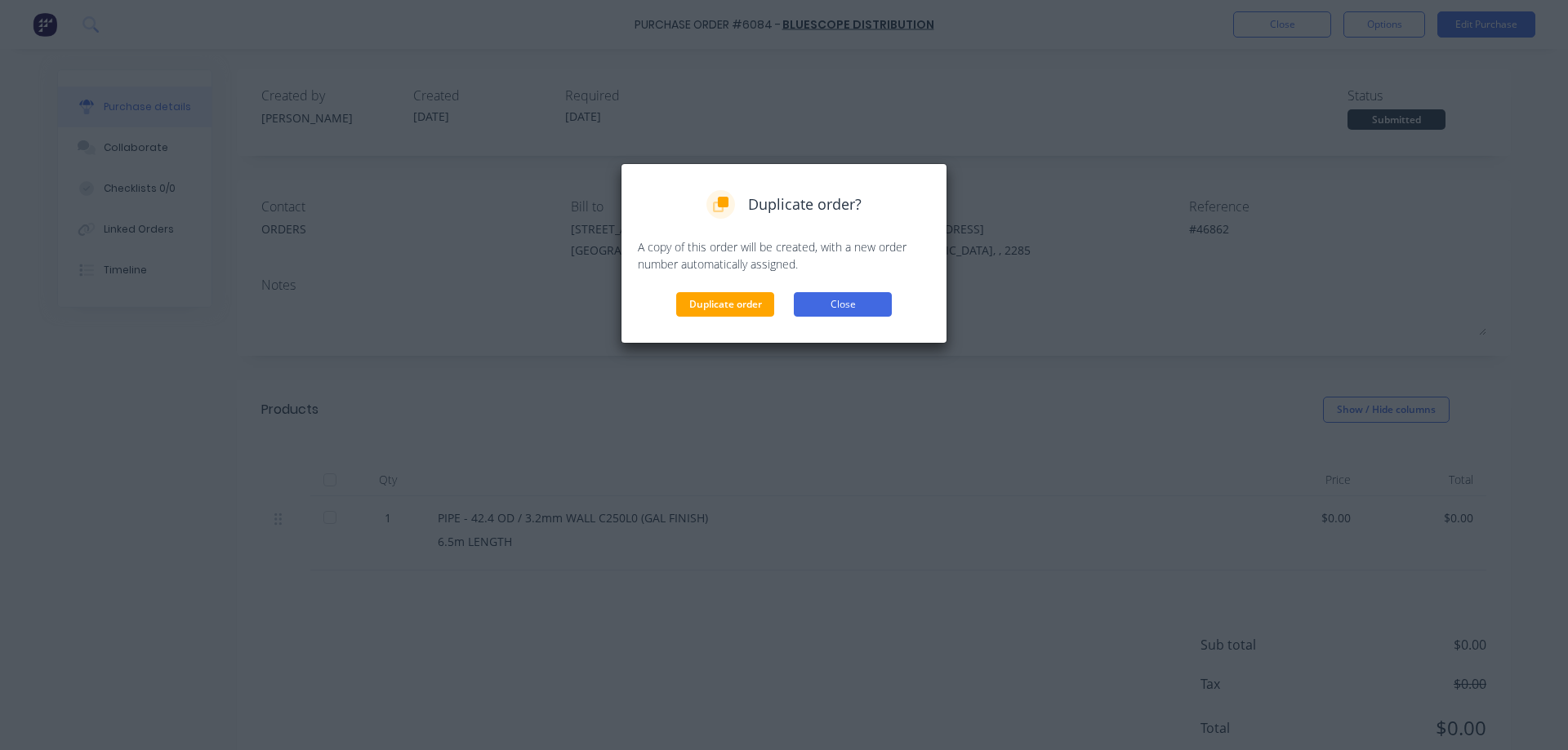
click at [873, 299] on button "Close" at bounding box center [843, 305] width 98 height 24
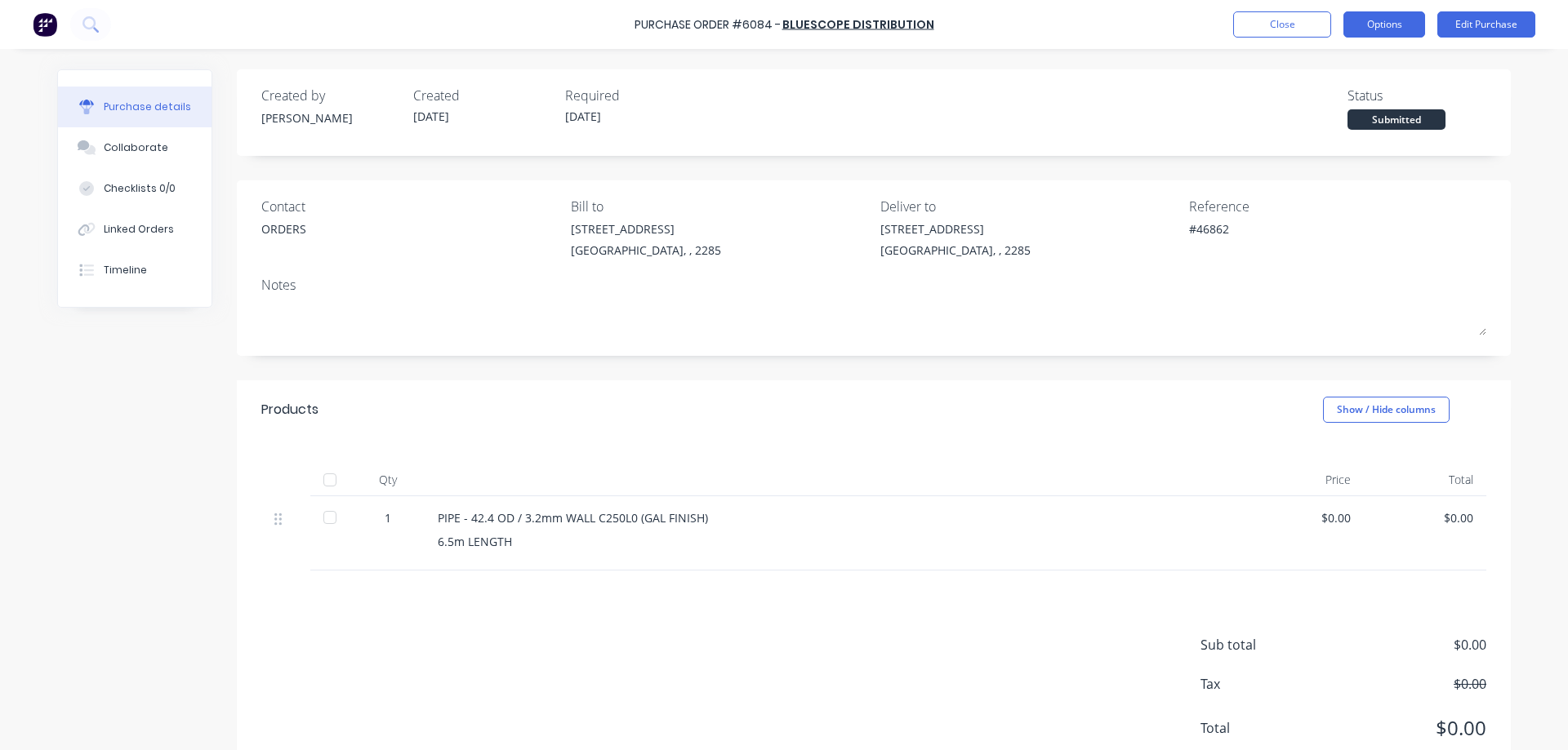
click at [1368, 22] on button "Options" at bounding box center [1384, 24] width 81 height 26
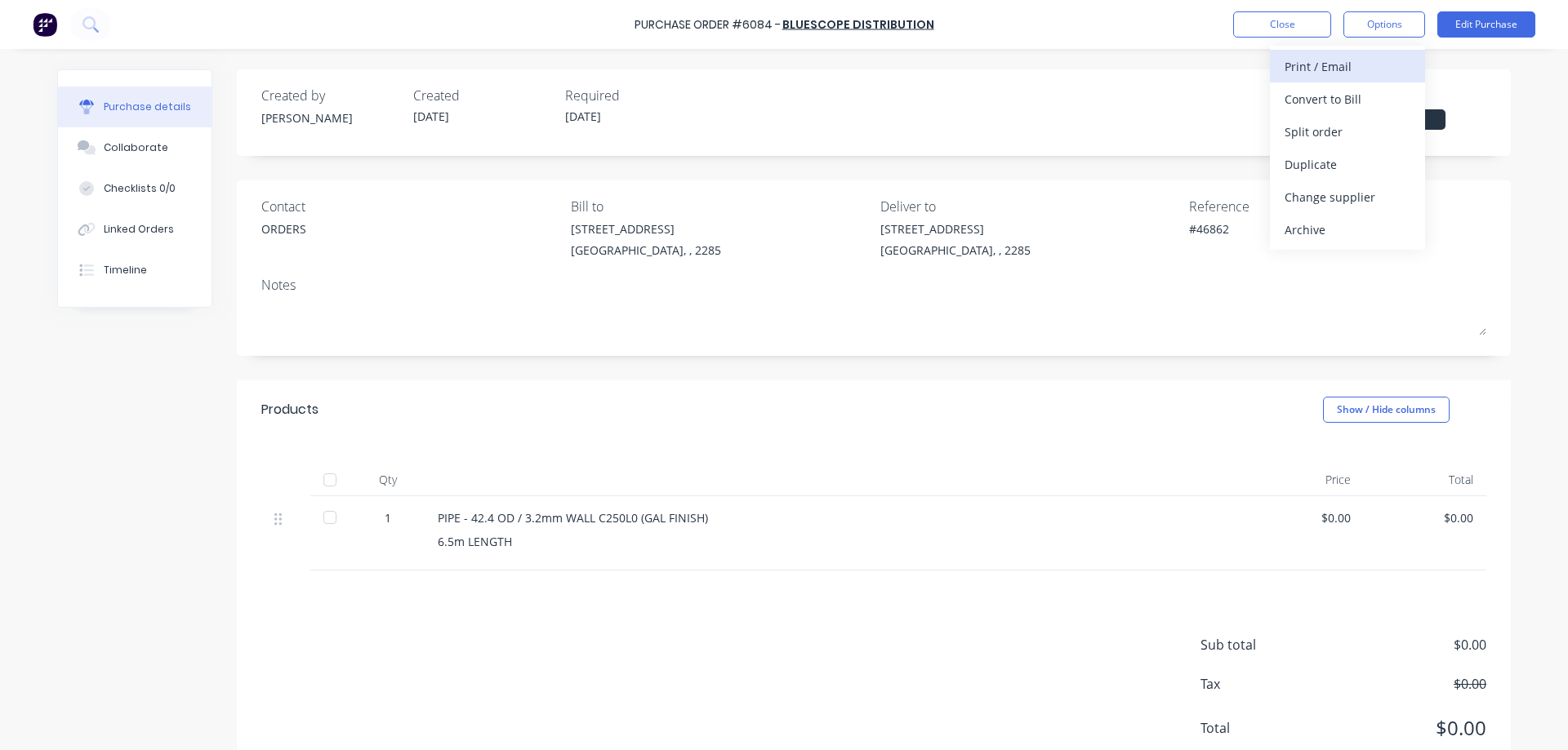
click at [1337, 72] on div "Print / Email" at bounding box center [1347, 66] width 126 height 24
click at [1332, 127] on div "Without pricing" at bounding box center [1347, 131] width 126 height 24
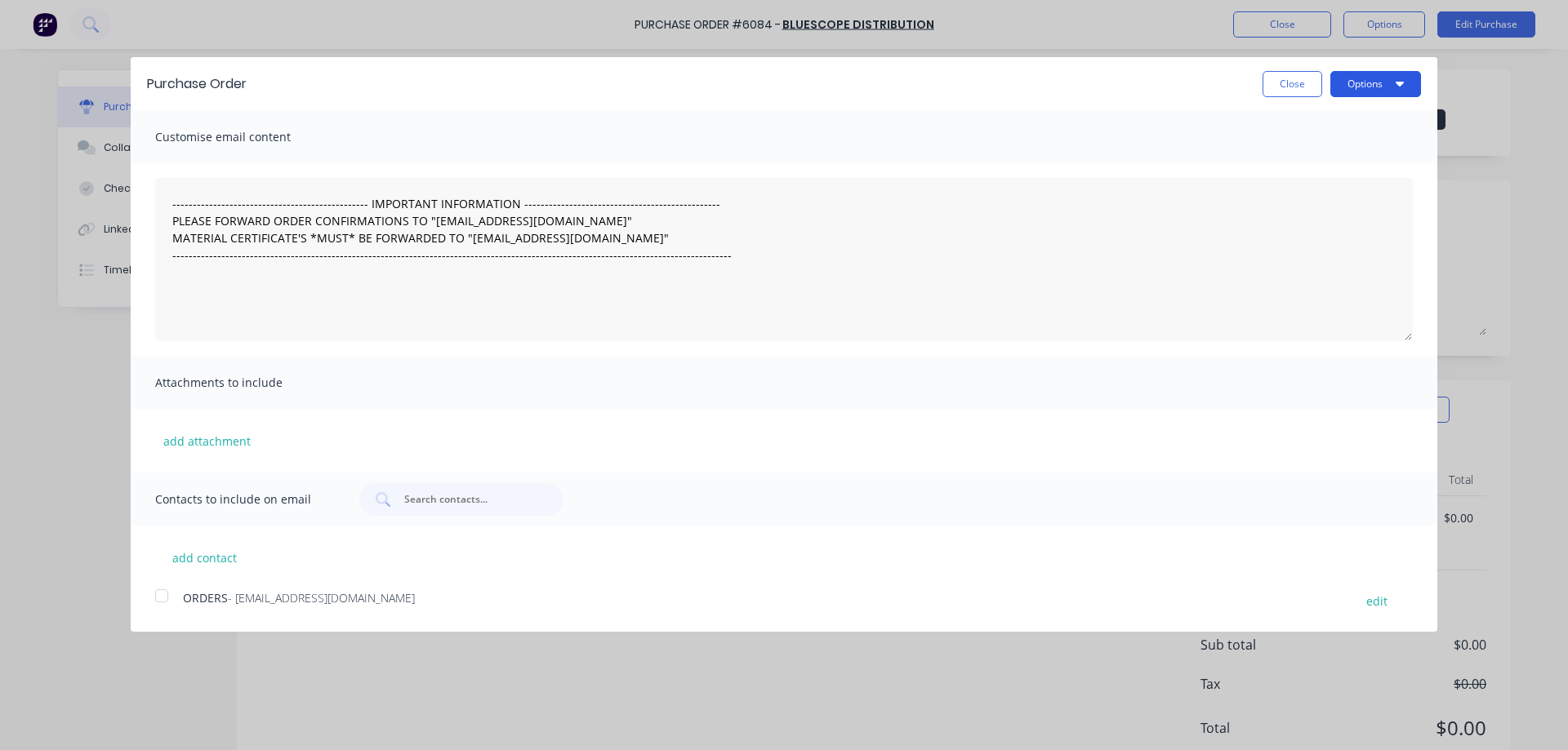
click at [1368, 86] on button "Options" at bounding box center [1376, 84] width 91 height 26
click at [1318, 129] on div "Print" at bounding box center [1344, 125] width 126 height 24
click at [1283, 82] on button "Close" at bounding box center [1292, 84] width 59 height 26
type textarea "x"
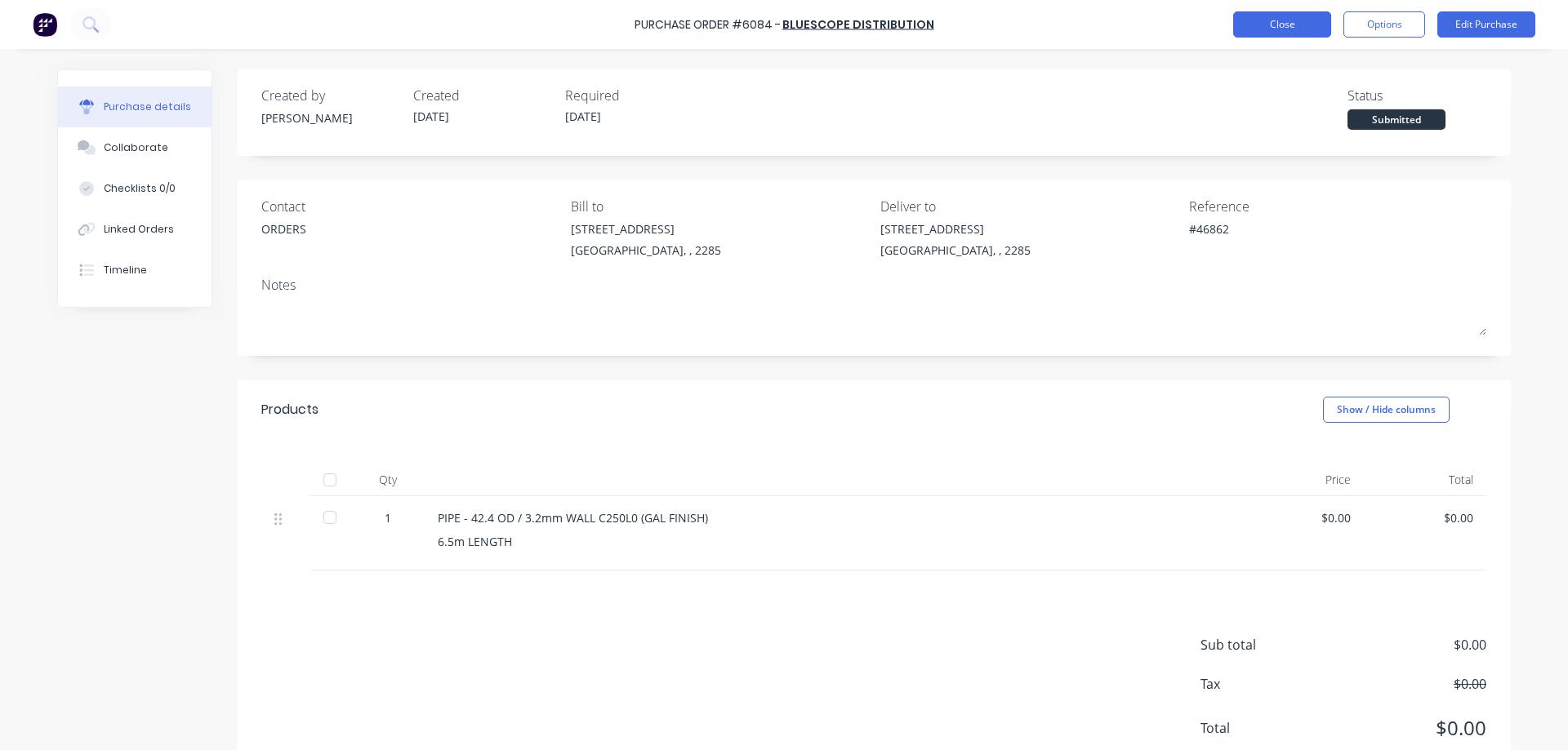
click at [1290, 21] on button "Close" at bounding box center [1281, 24] width 98 height 26
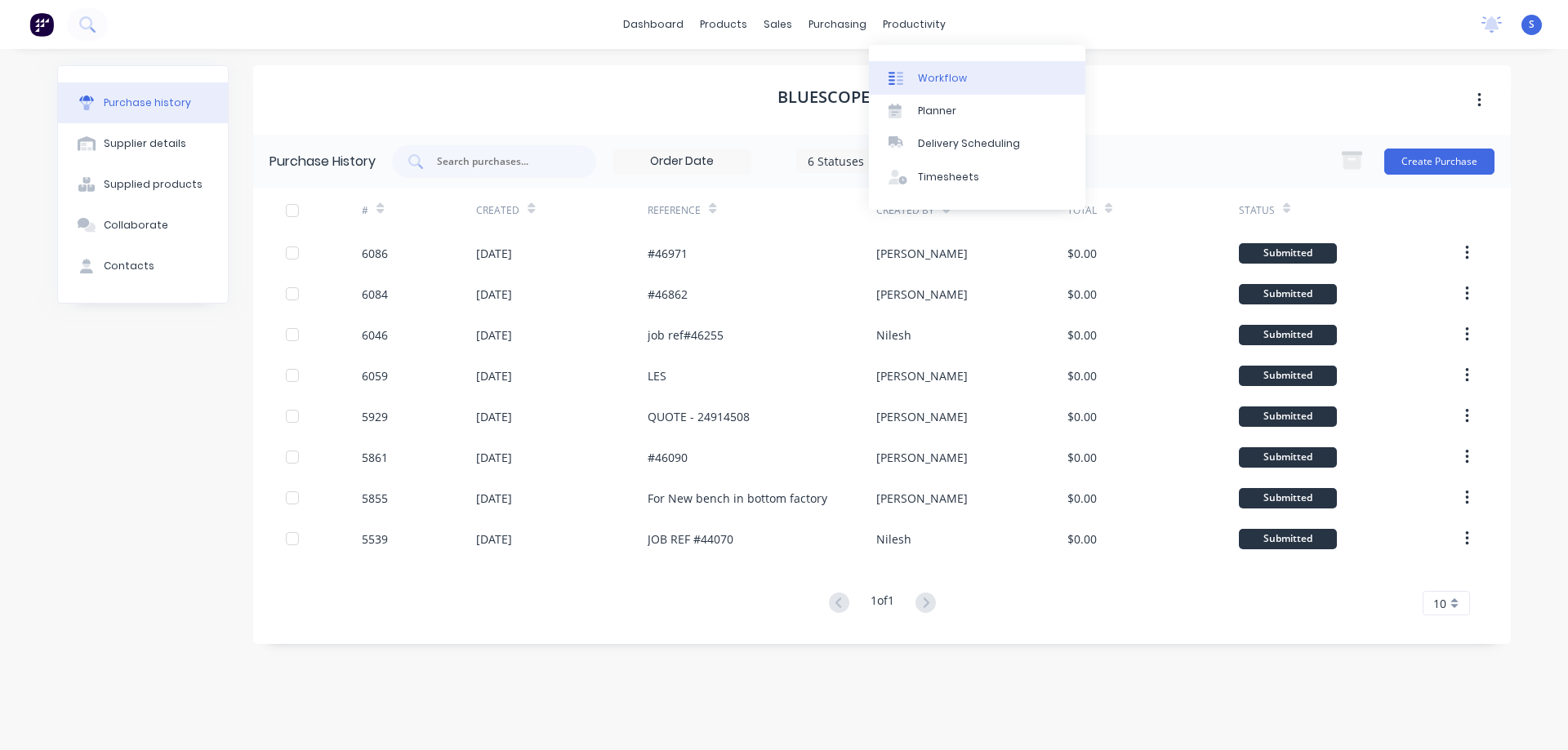
click at [981, 74] on link "Workflow" at bounding box center [977, 77] width 217 height 32
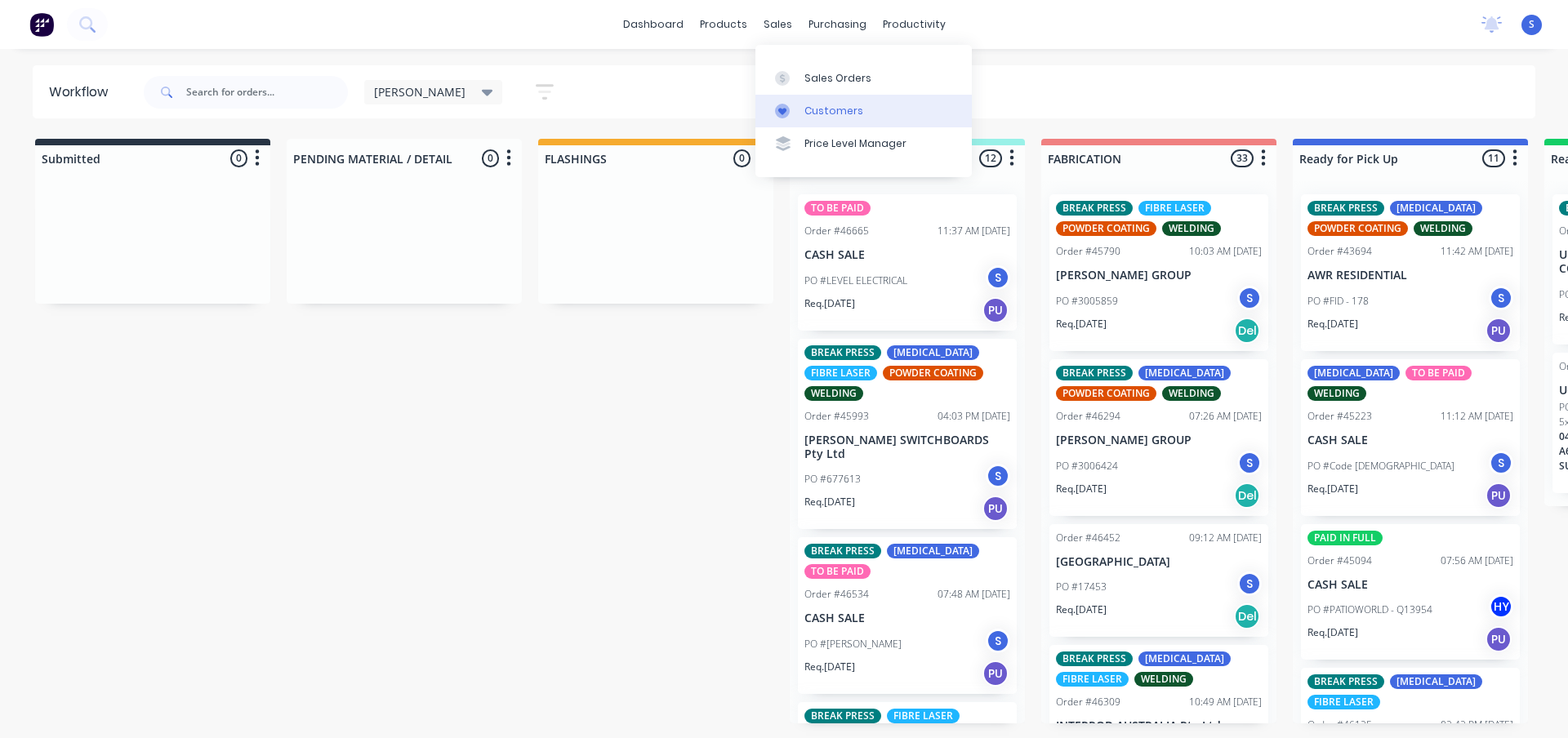
click at [836, 106] on div "Customers" at bounding box center [833, 111] width 59 height 15
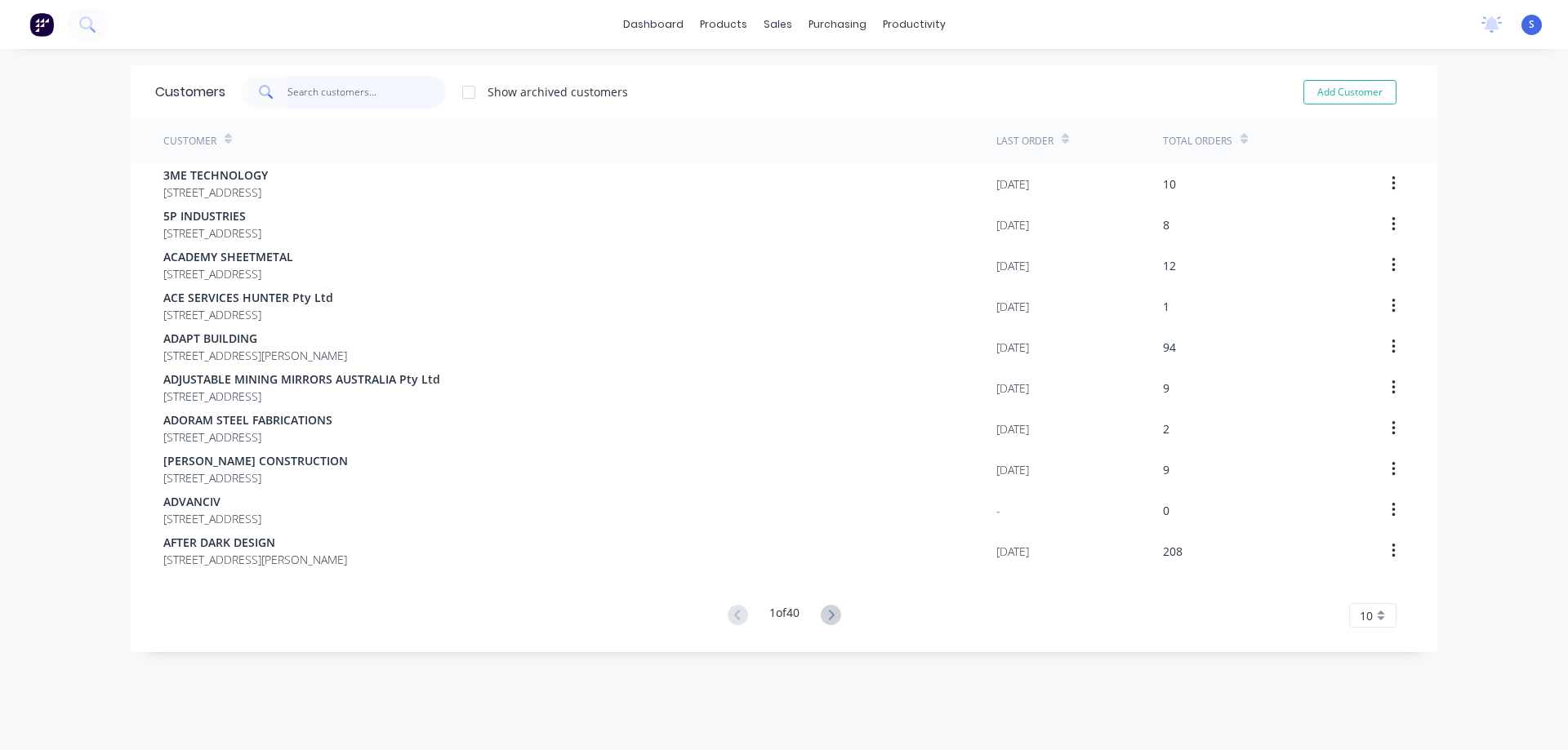
click at [337, 92] on input "text" at bounding box center [367, 92] width 159 height 32
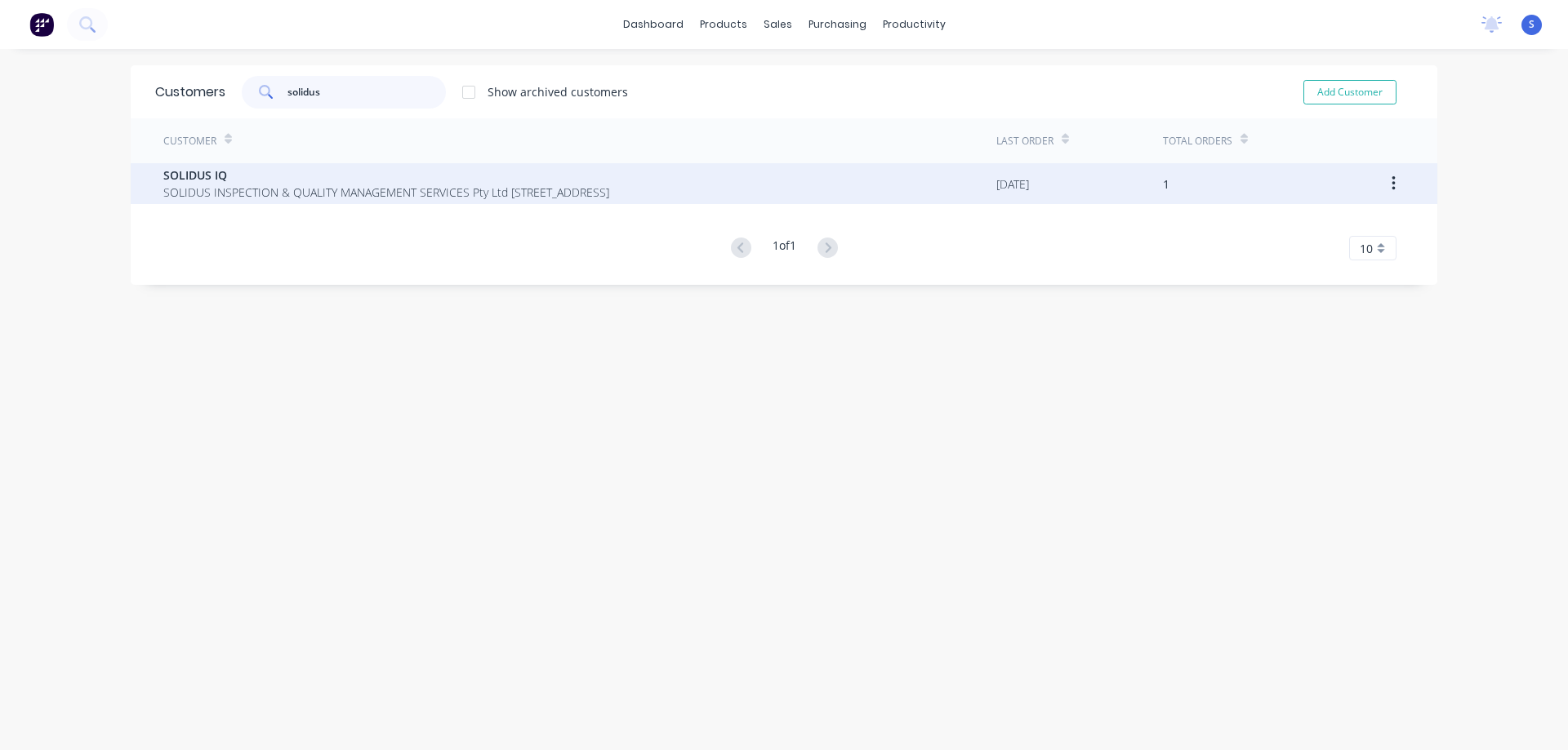
type input "solidus"
click at [488, 182] on span "SOLIDUS IQ" at bounding box center [386, 175] width 446 height 17
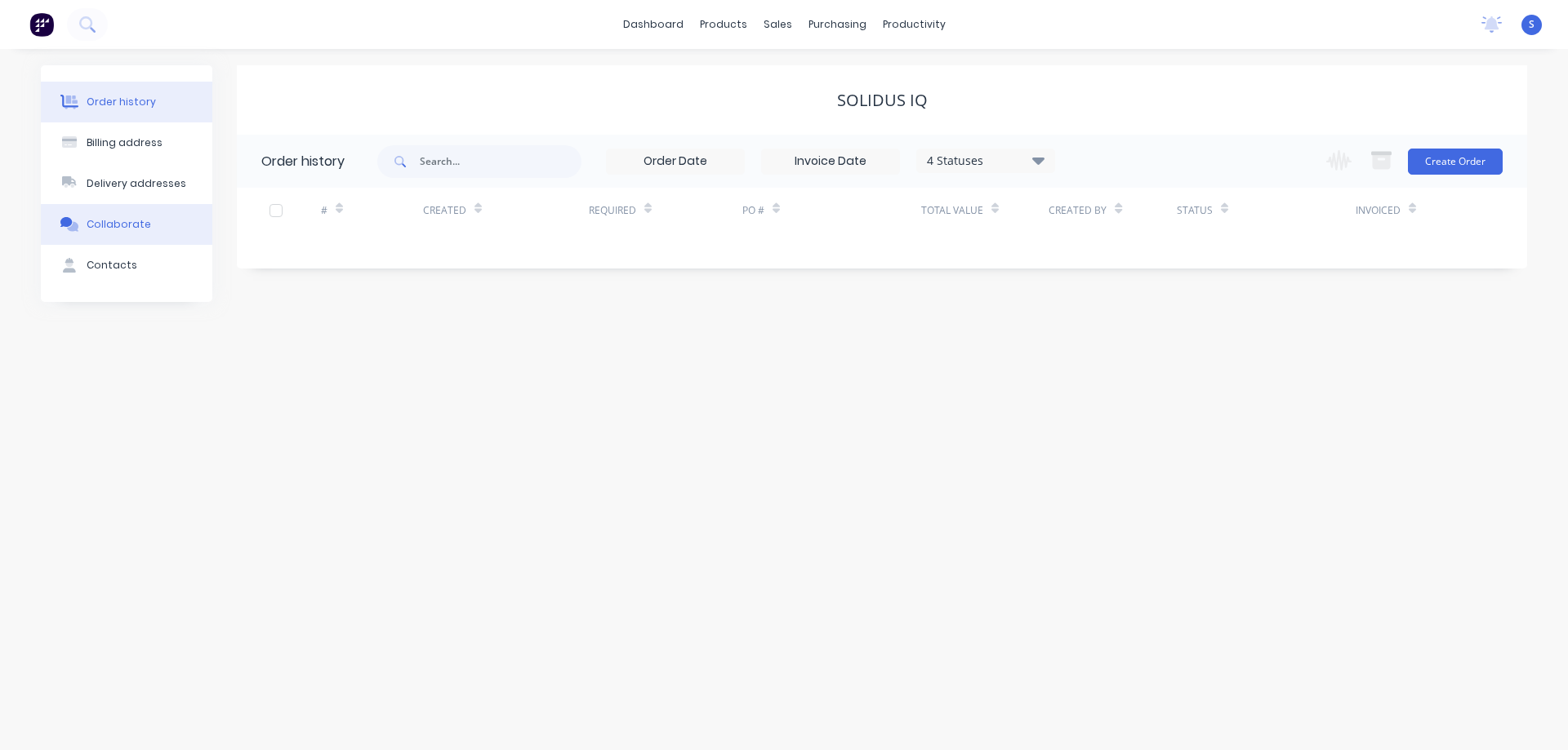
click at [121, 237] on button "Collaborate" at bounding box center [127, 224] width 171 height 41
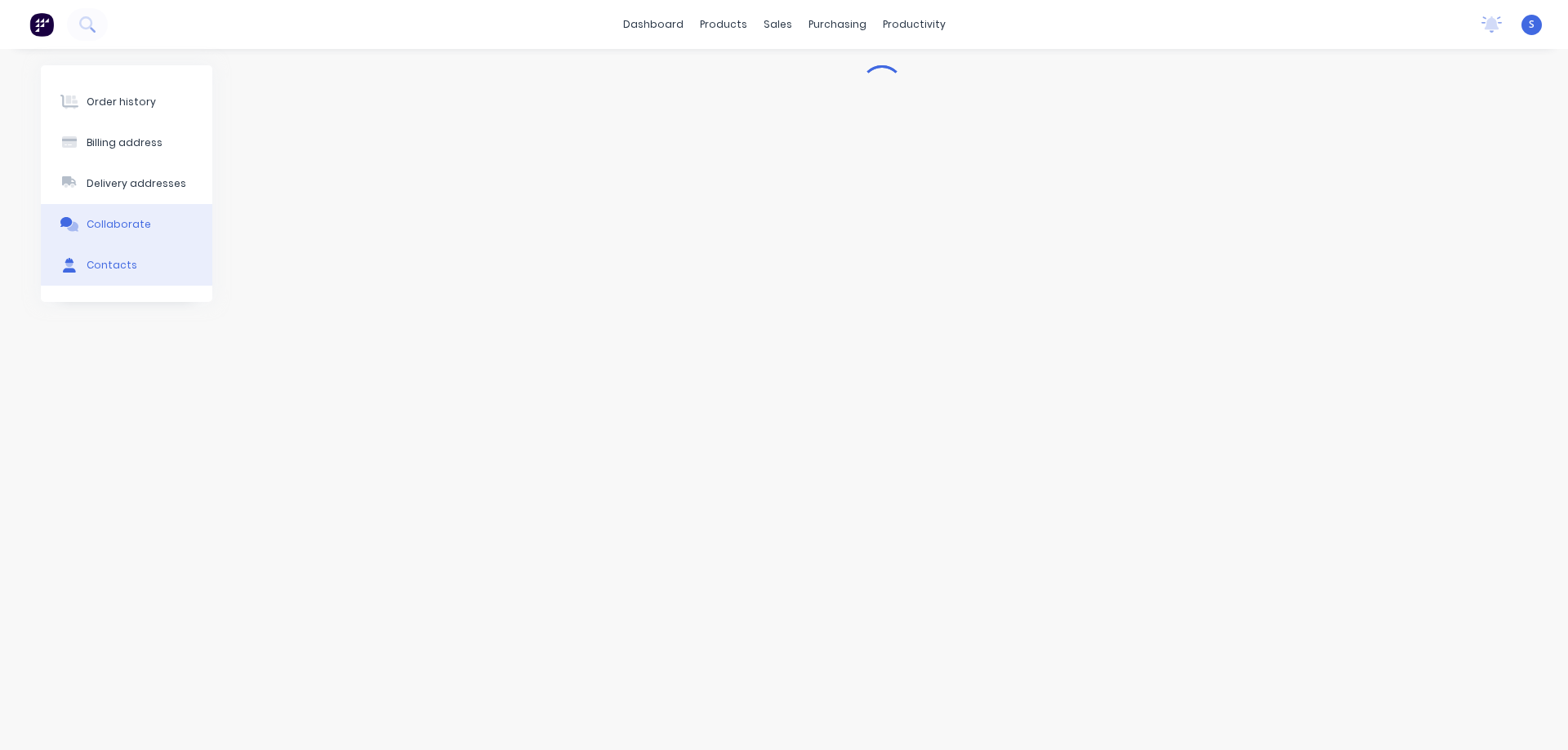
click at [114, 266] on div "Contacts" at bounding box center [112, 265] width 51 height 15
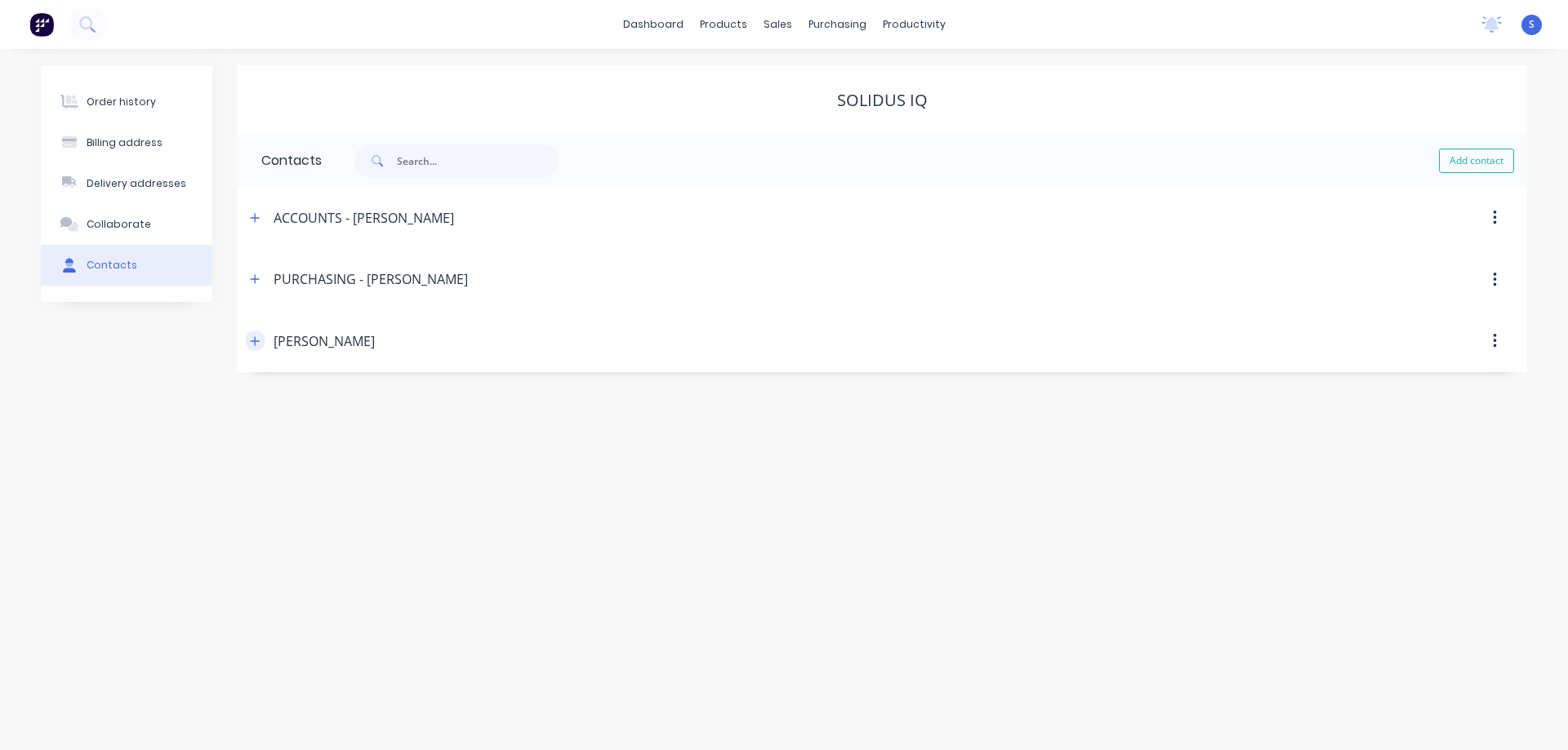
click at [257, 343] on icon "button" at bounding box center [254, 341] width 10 height 11
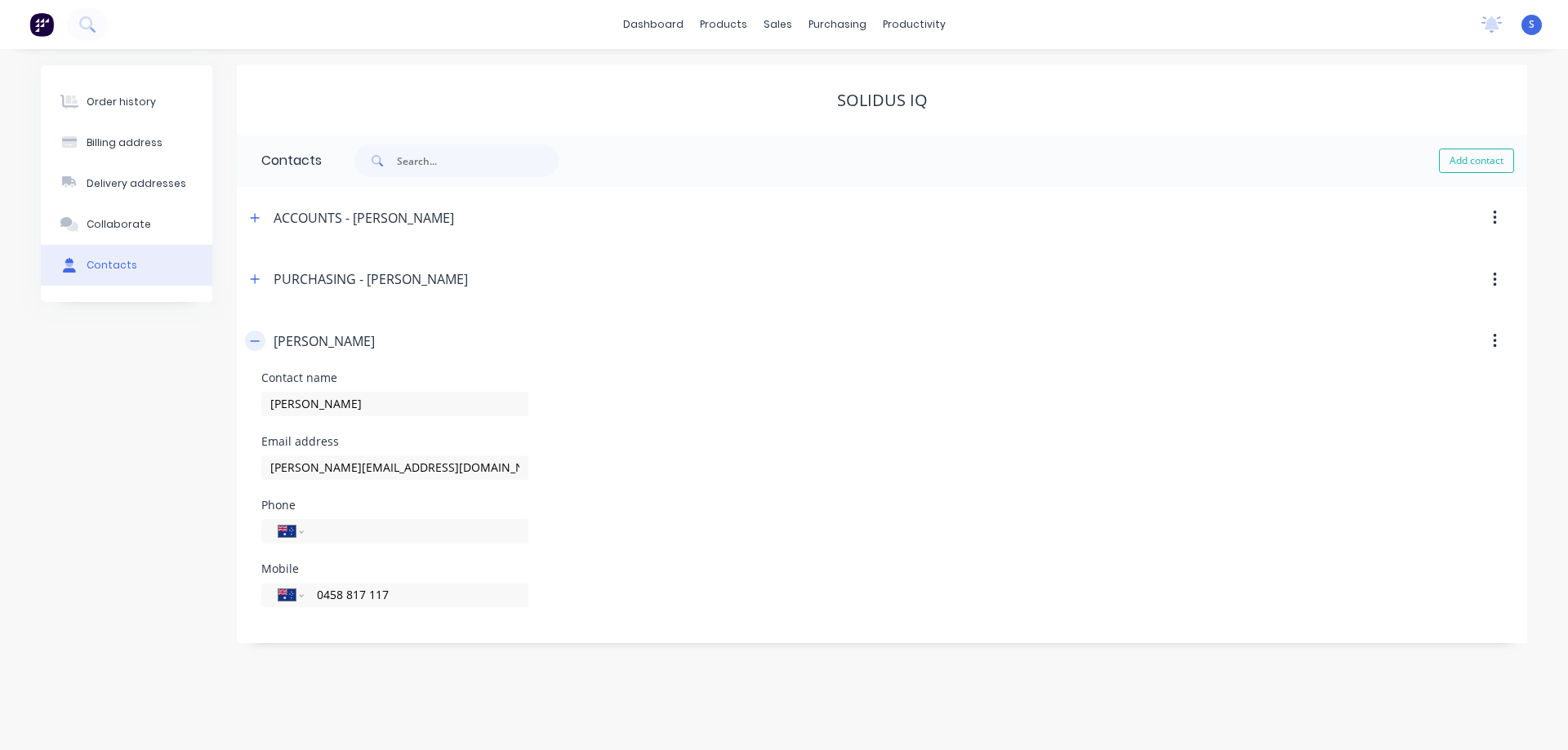
click at [257, 343] on icon "button" at bounding box center [254, 341] width 10 height 11
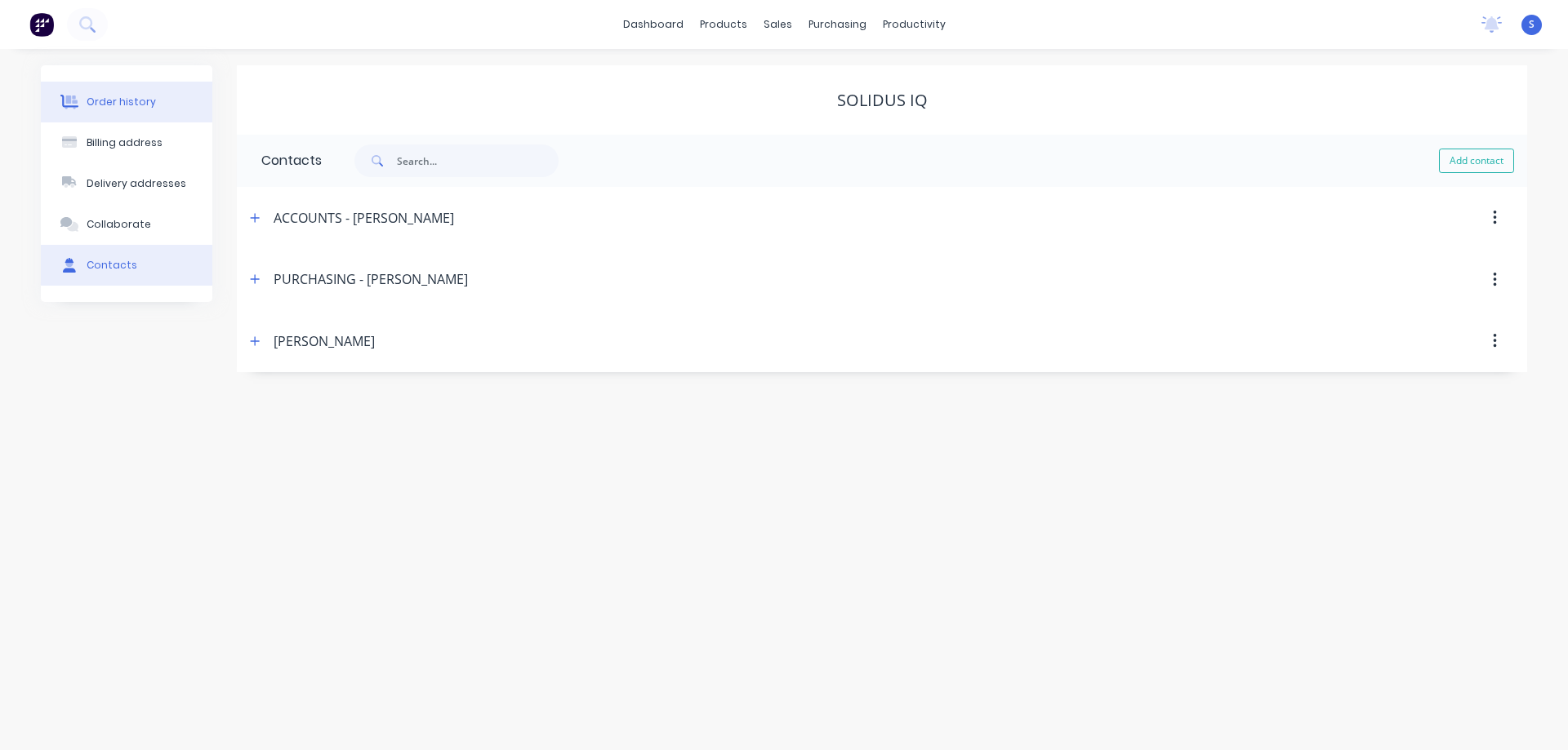
click at [119, 100] on div "Order history" at bounding box center [121, 101] width 69 height 15
